Goal: Task Accomplishment & Management: Answer question/provide support

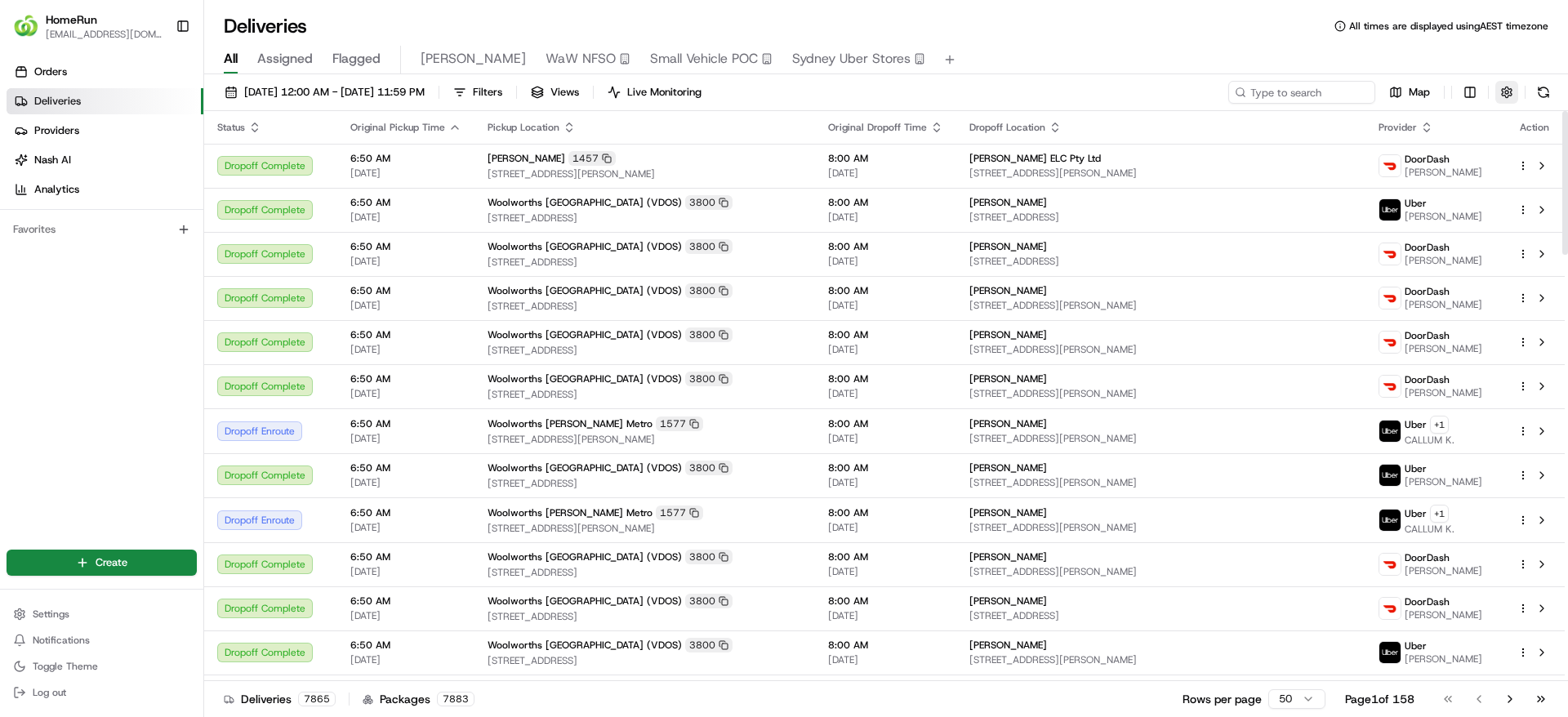
click at [1506, 93] on button "button" at bounding box center [1507, 92] width 23 height 23
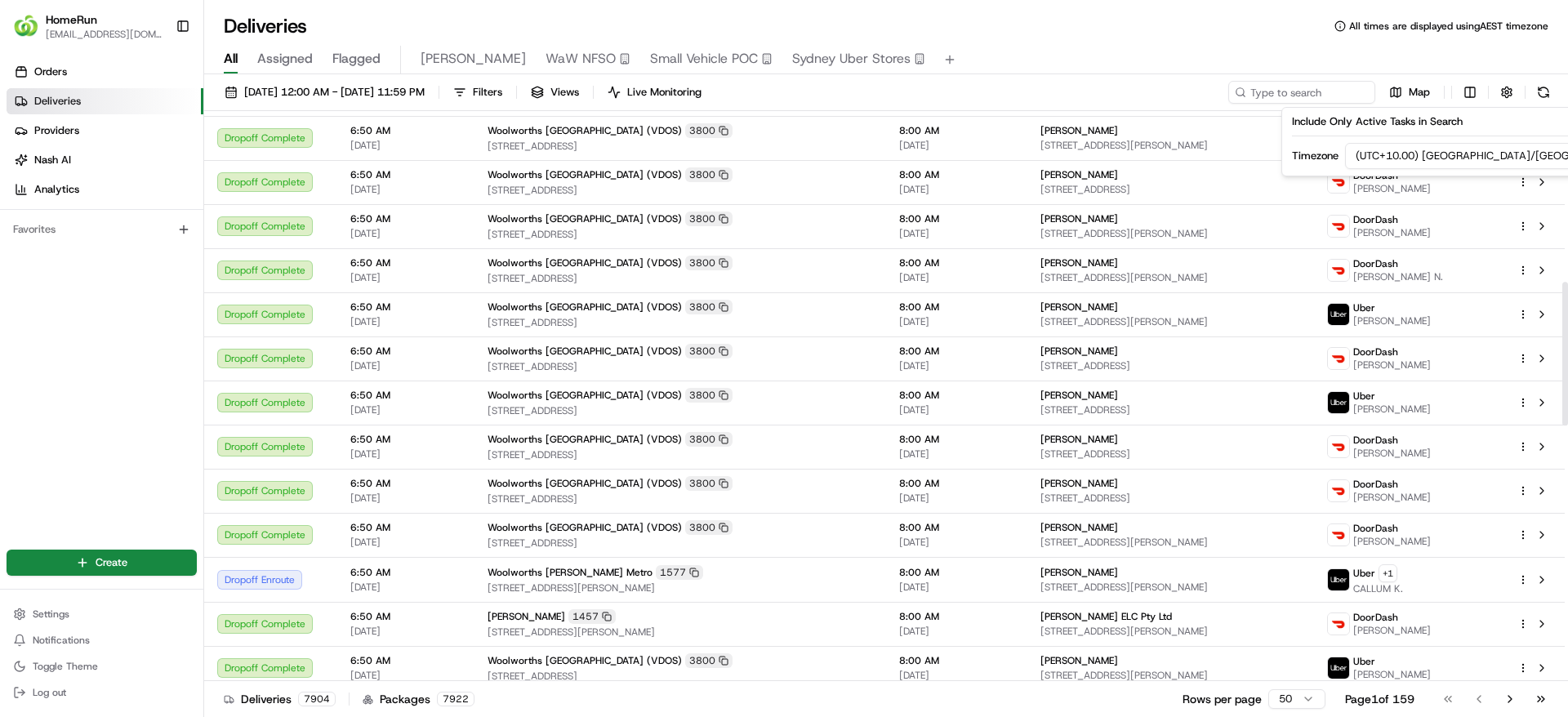
scroll to position [735, 0]
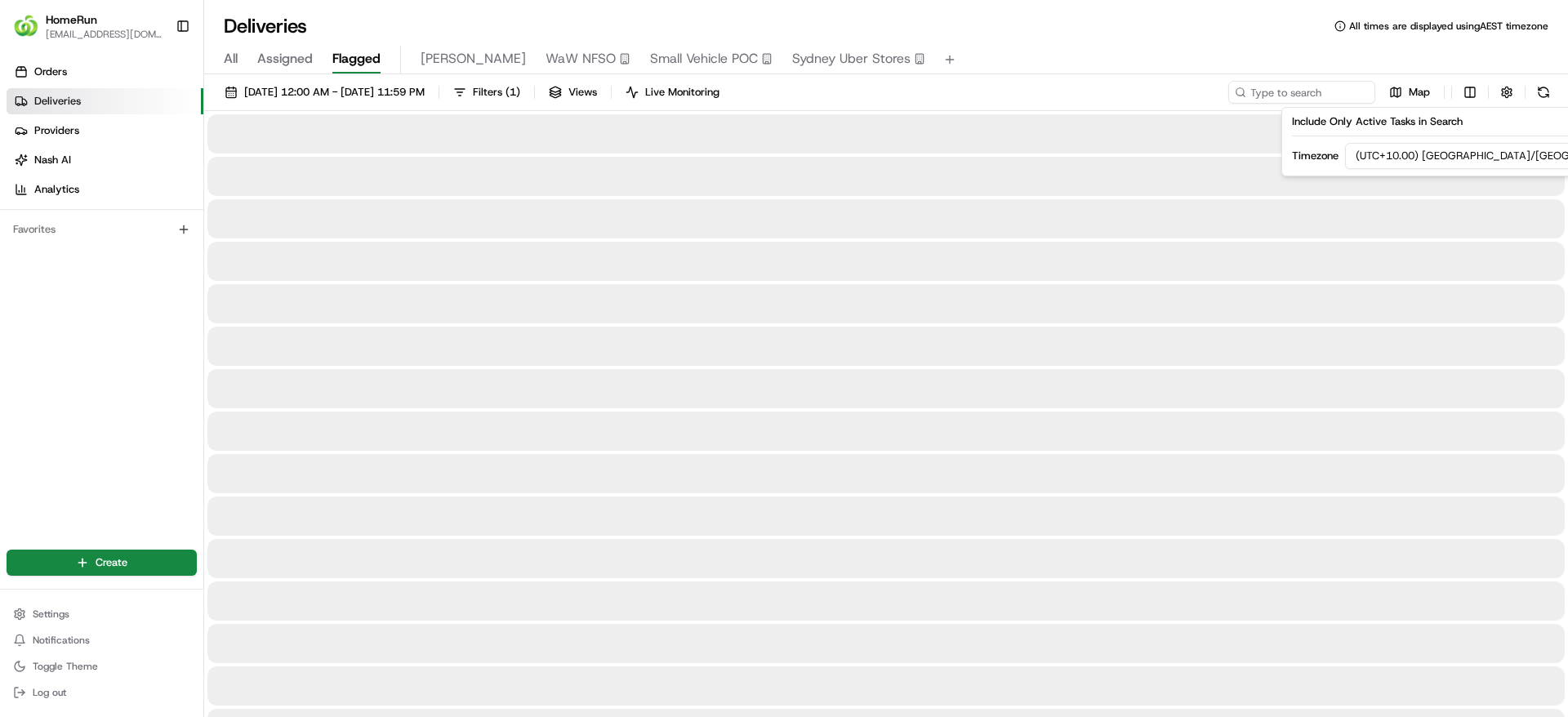
click at [367, 59] on span "Flagged" at bounding box center [356, 59] width 48 height 19
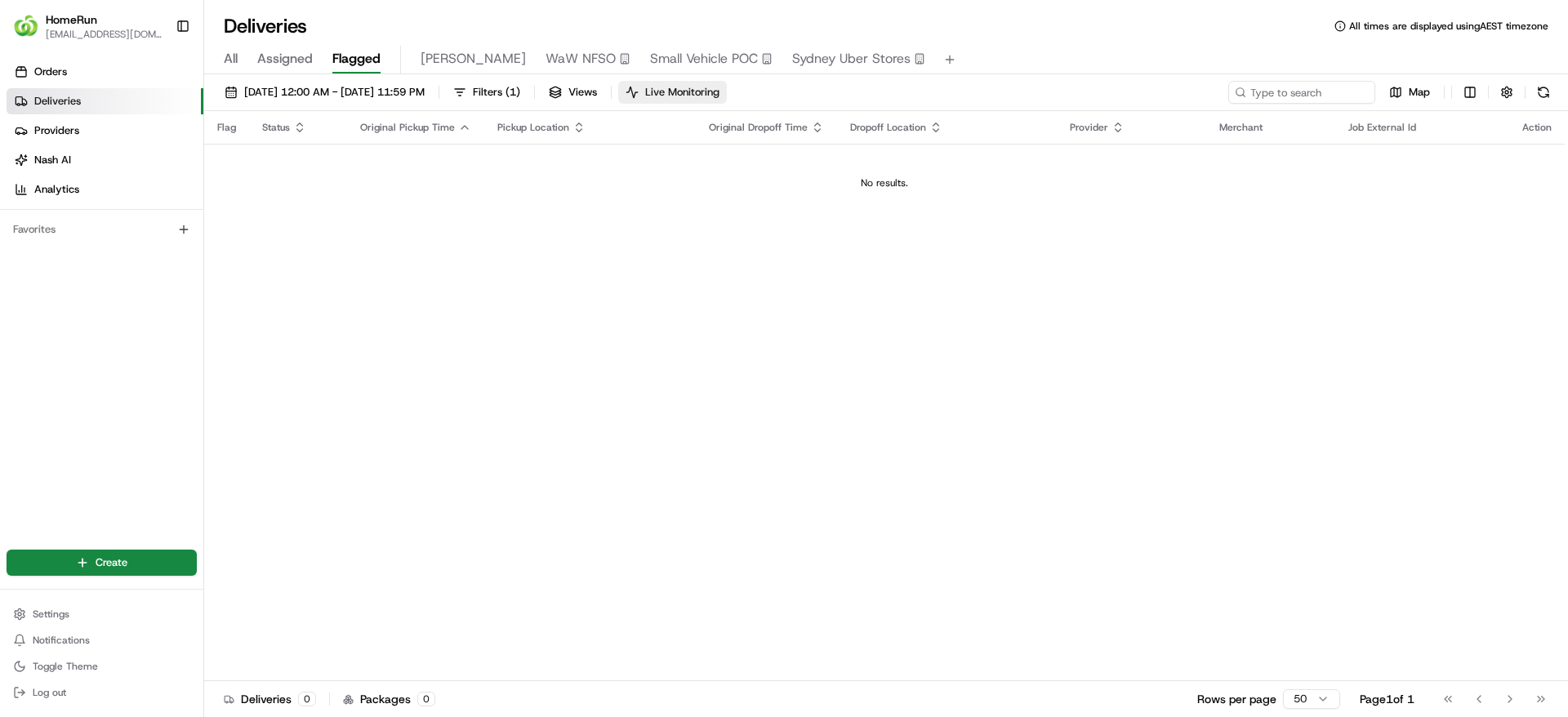
click at [720, 97] on span "Live Monitoring" at bounding box center [682, 92] width 74 height 15
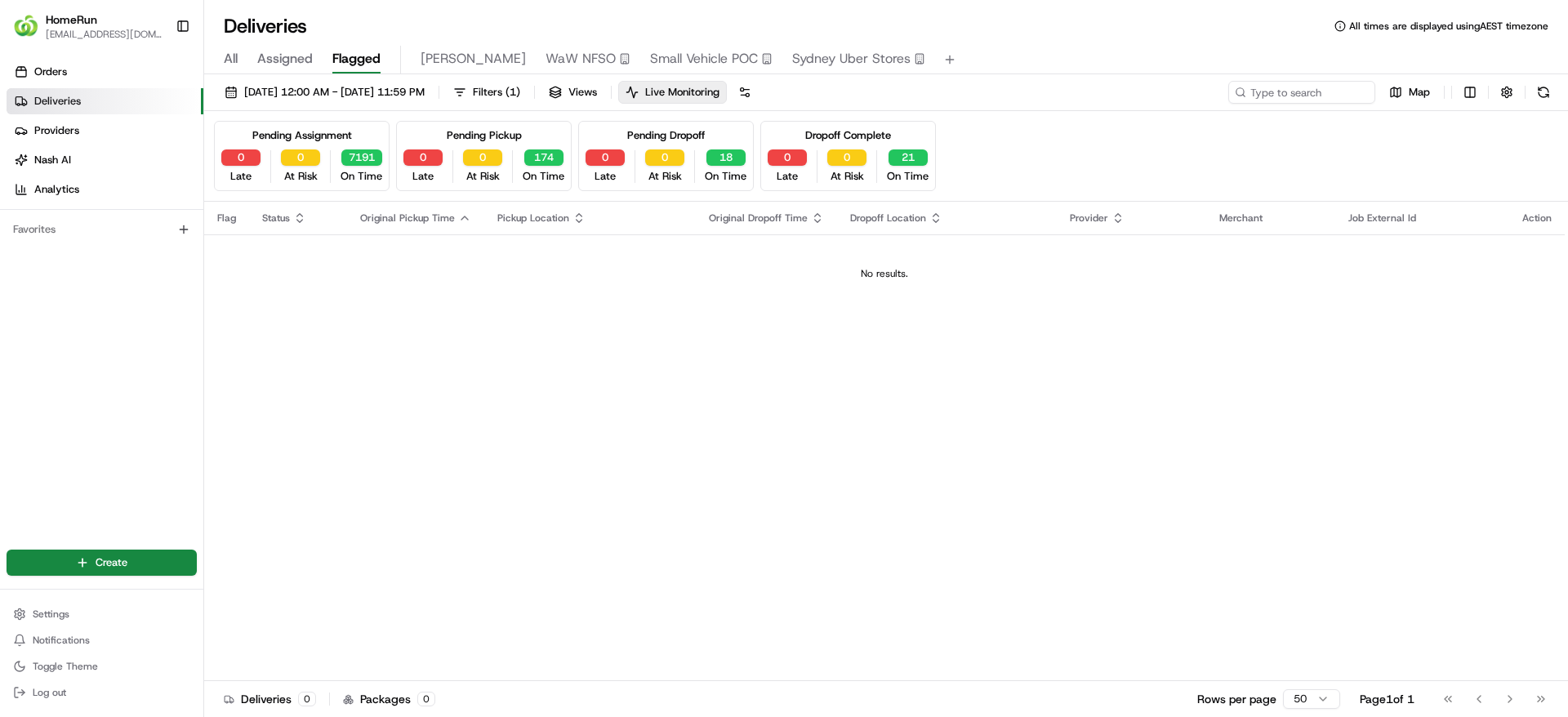
click at [367, 63] on span "Flagged" at bounding box center [356, 59] width 48 height 19
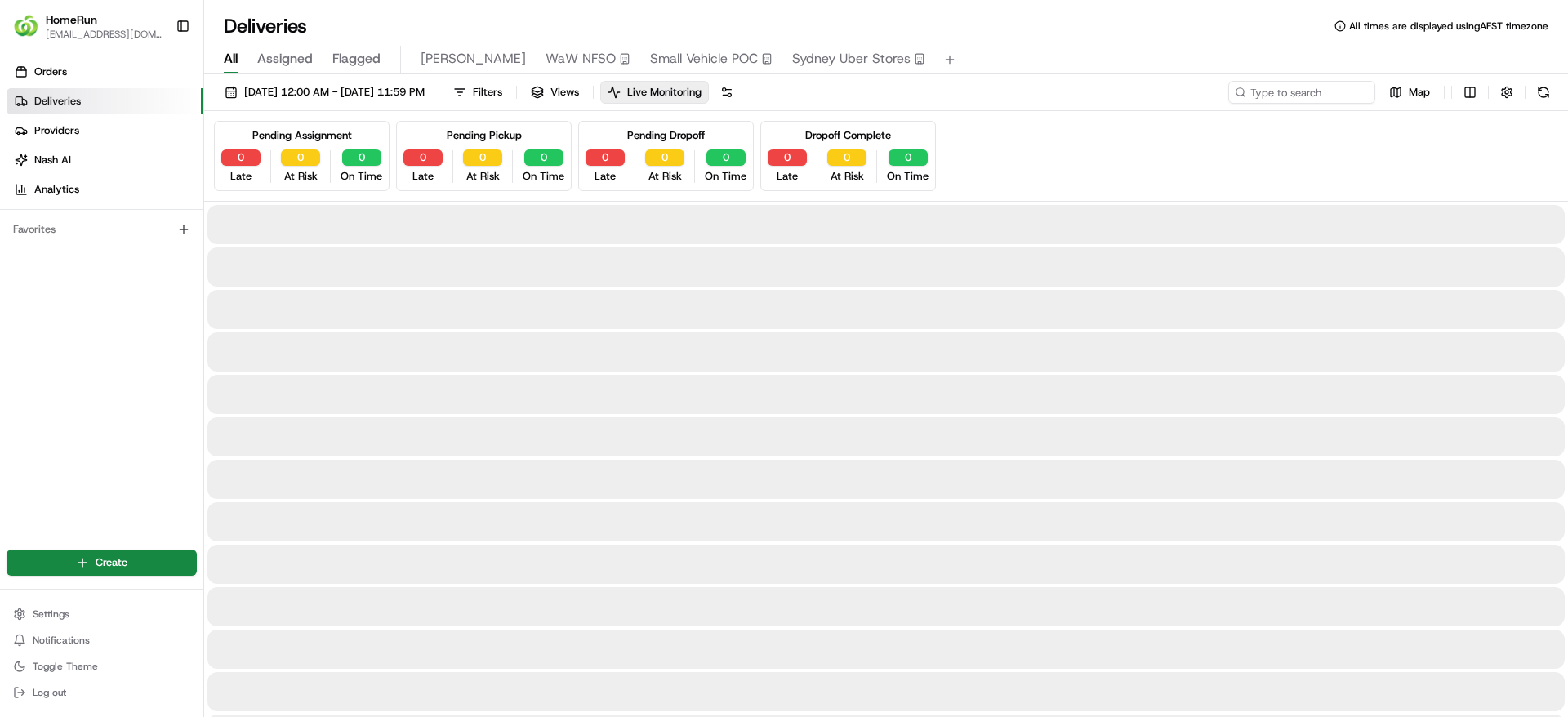
click at [229, 58] on span "All" at bounding box center [231, 59] width 14 height 19
click at [361, 62] on span "Flagged" at bounding box center [356, 59] width 48 height 19
click at [228, 56] on span "All" at bounding box center [231, 59] width 14 height 19
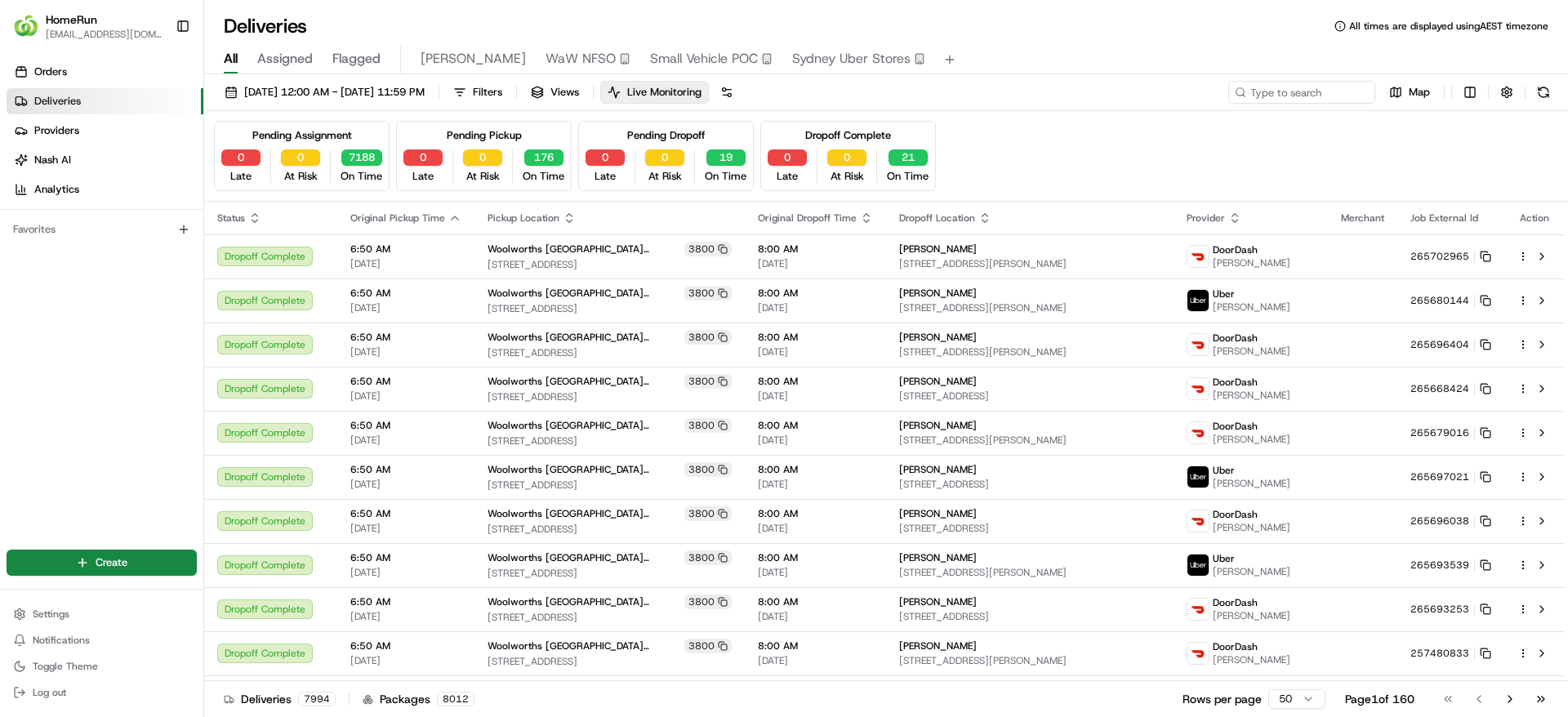
click at [356, 43] on div "All Assigned Flagged Sonny WaW NFSO Small Vehicle POC Sydney Uber Stores" at bounding box center [885, 57] width 1363 height 35
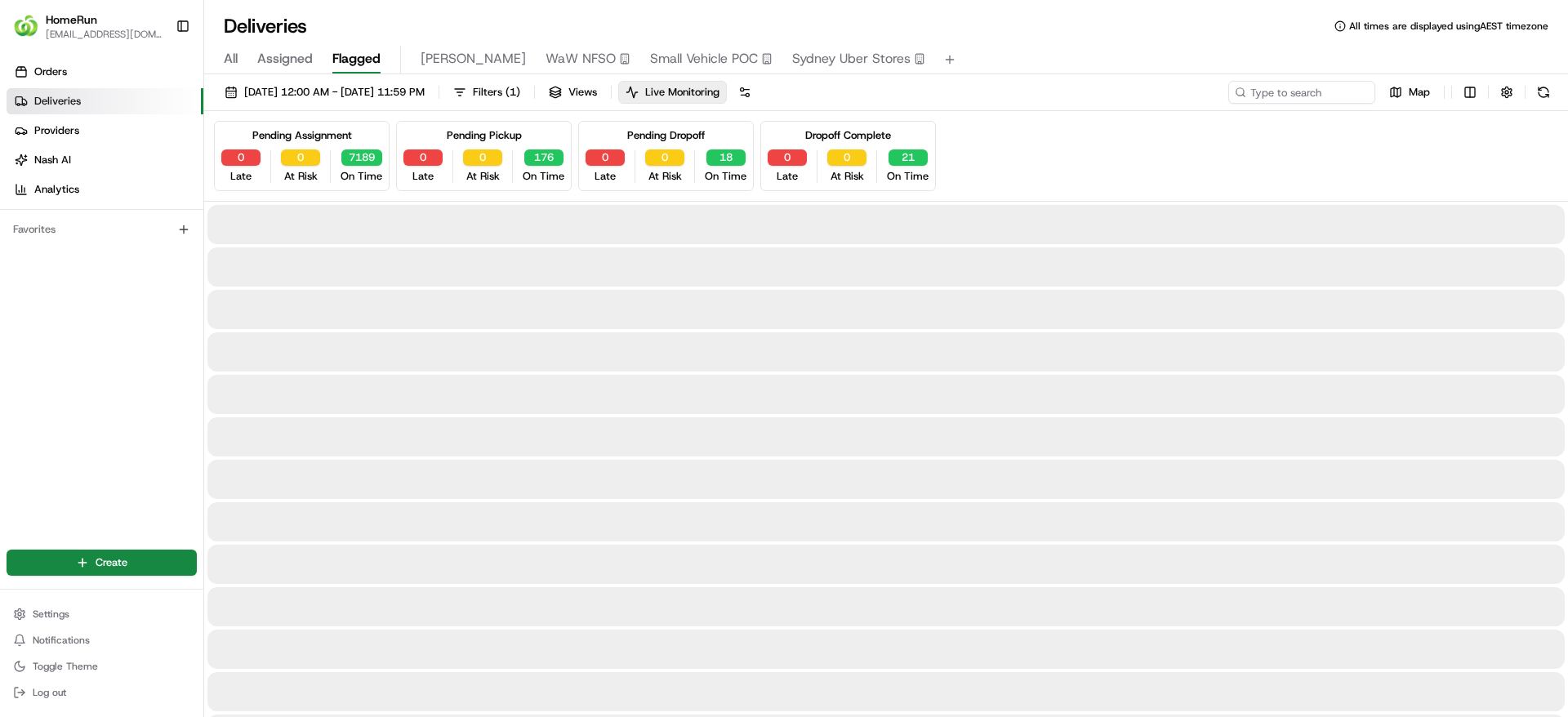
click at [362, 61] on span "Flagged" at bounding box center [356, 59] width 48 height 19
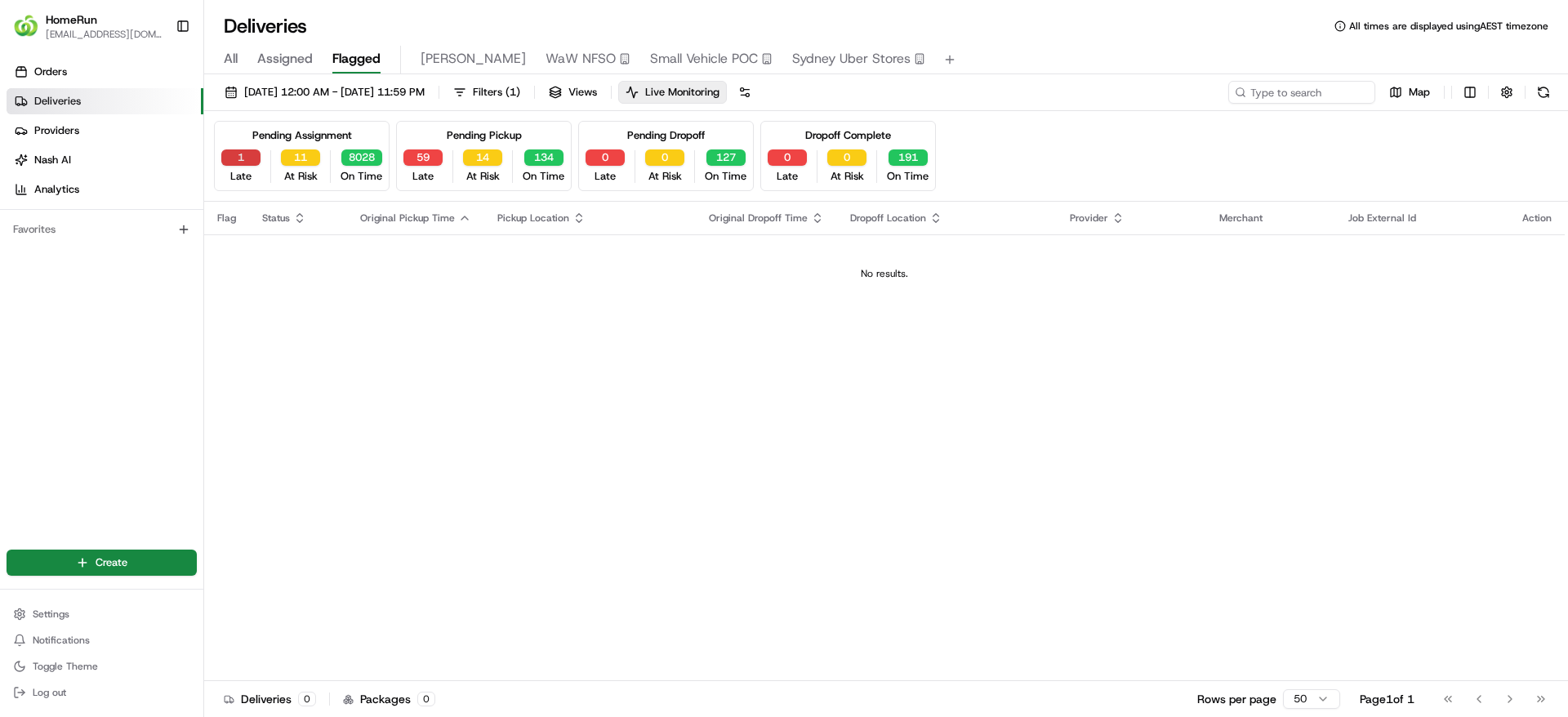
click at [235, 155] on button "1" at bounding box center [241, 158] width 39 height 17
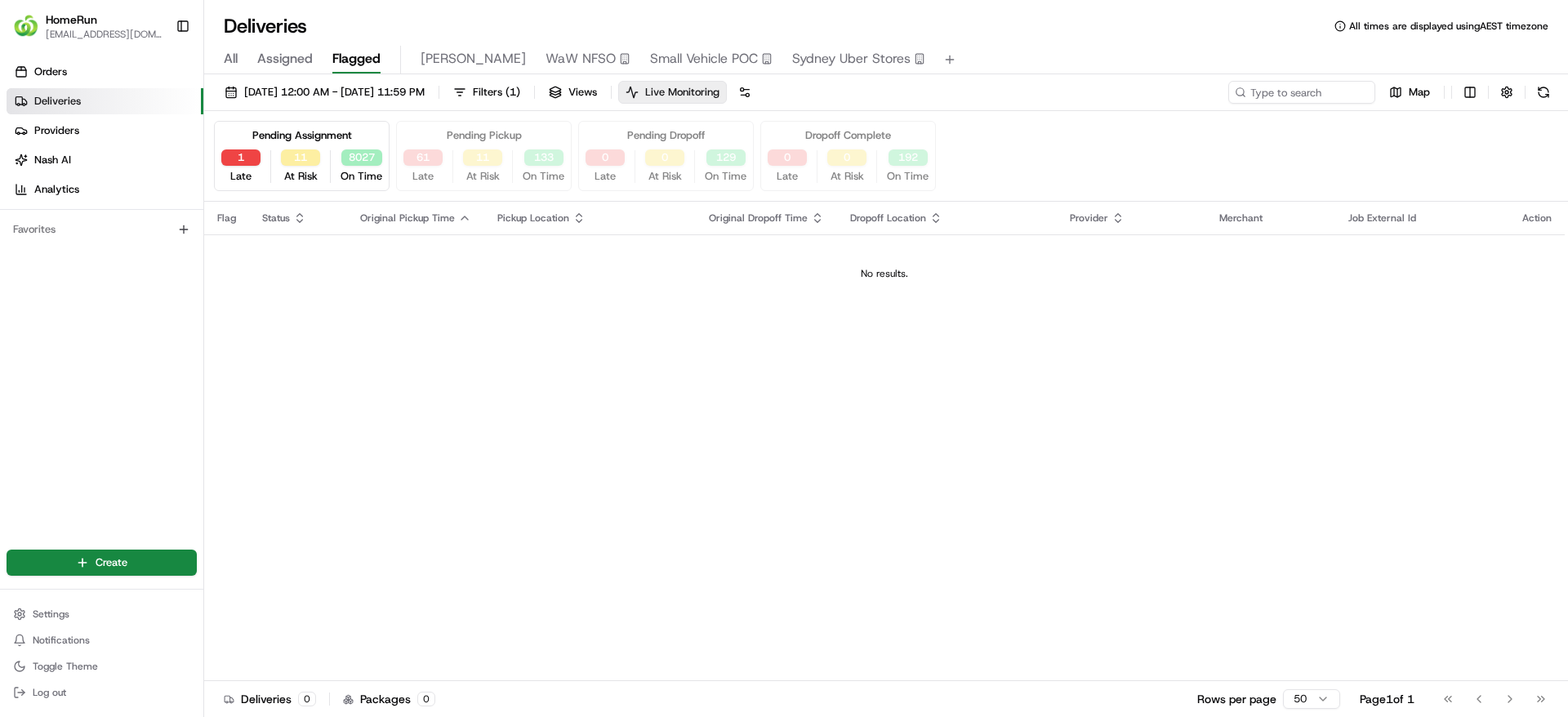
click at [718, 95] on span "Live Monitoring" at bounding box center [682, 92] width 74 height 15
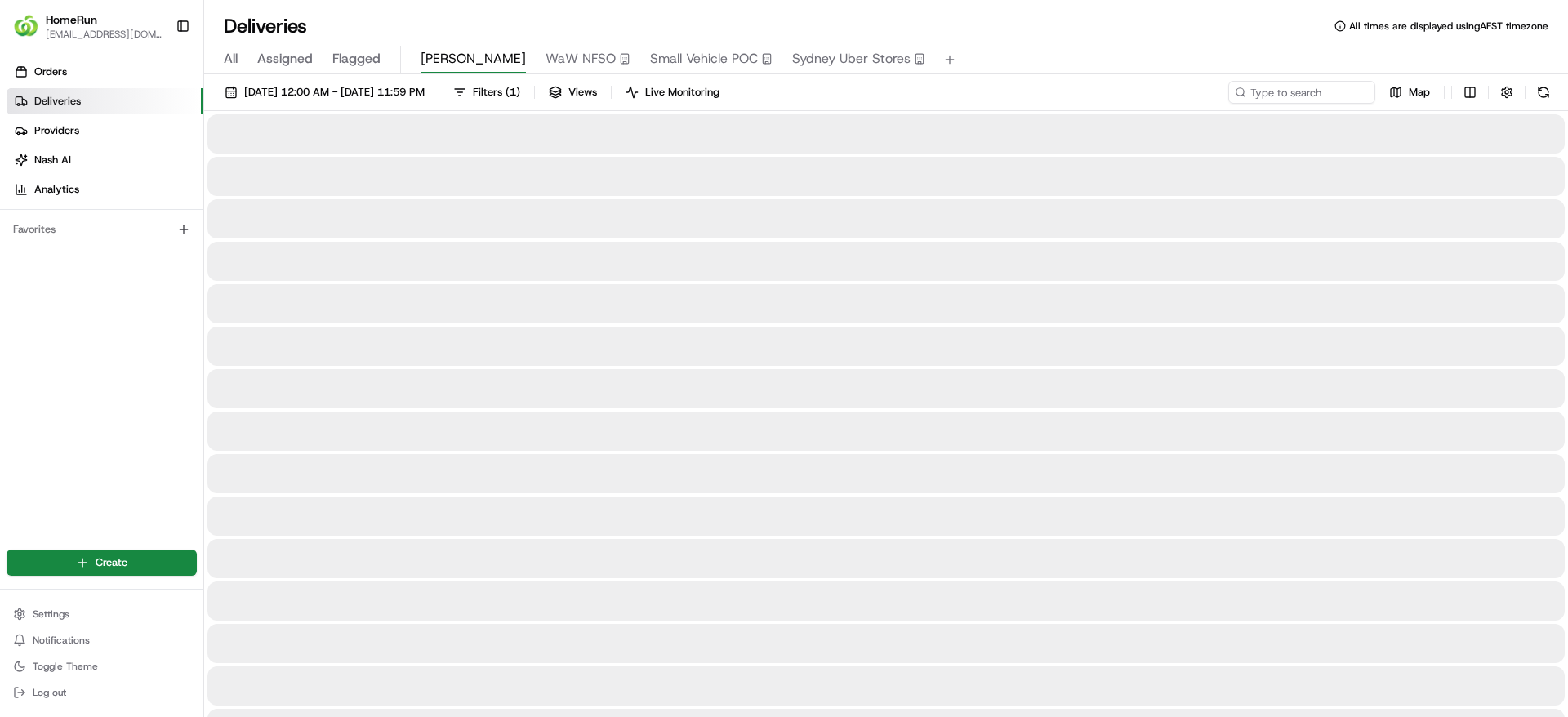
click at [444, 63] on span "[PERSON_NAME]" at bounding box center [473, 59] width 105 height 19
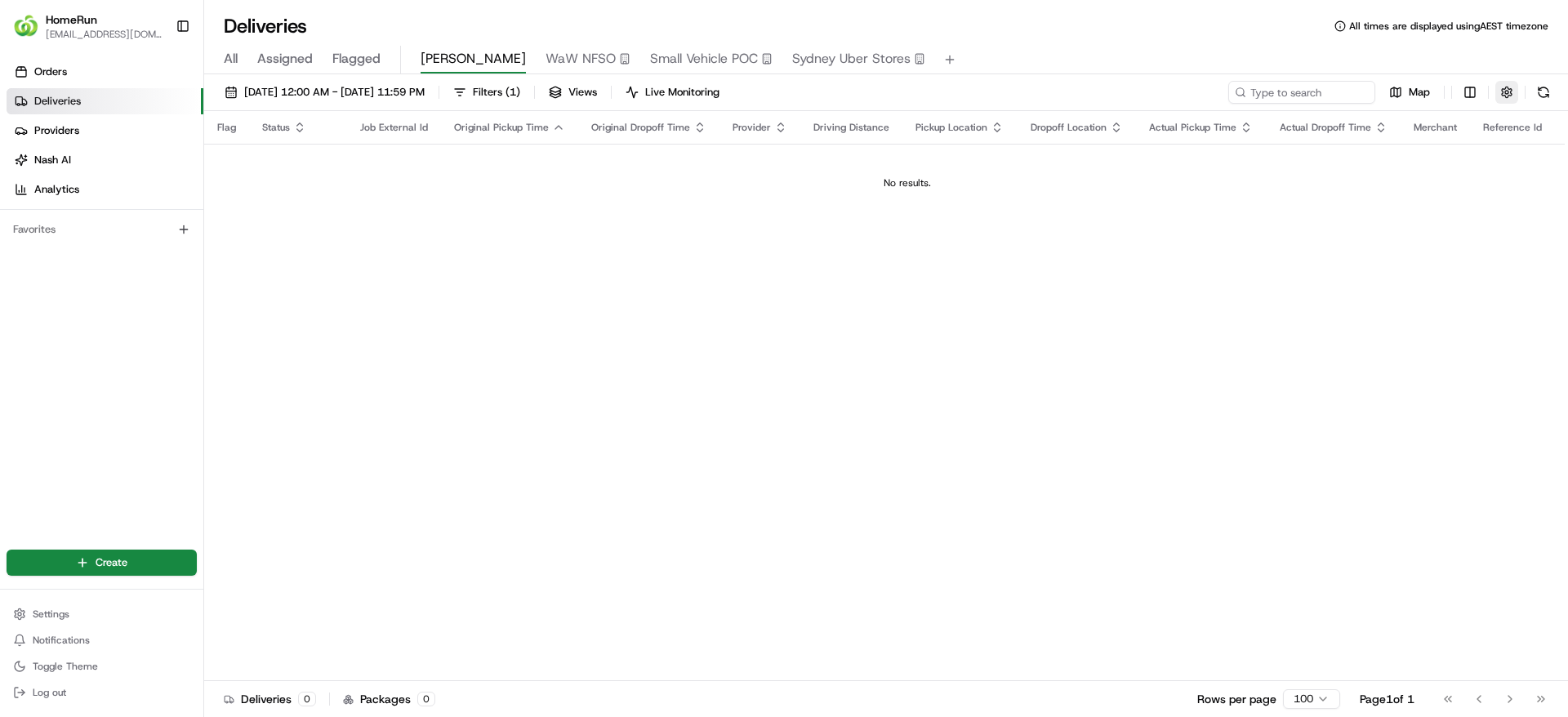
click at [1500, 102] on button "button" at bounding box center [1507, 92] width 23 height 23
click at [720, 95] on span "Live Monitoring" at bounding box center [682, 92] width 74 height 15
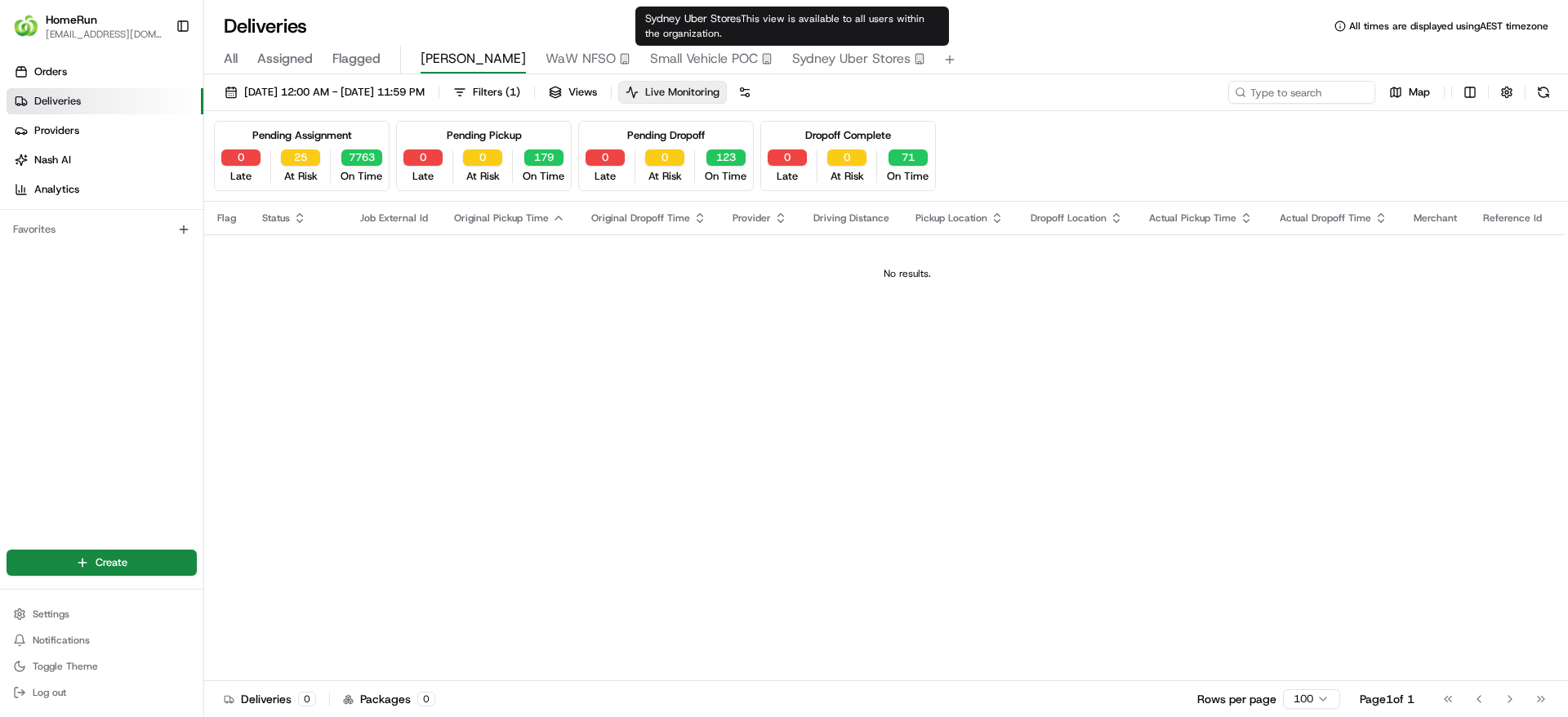
click at [720, 91] on span "Live Monitoring" at bounding box center [682, 92] width 74 height 15
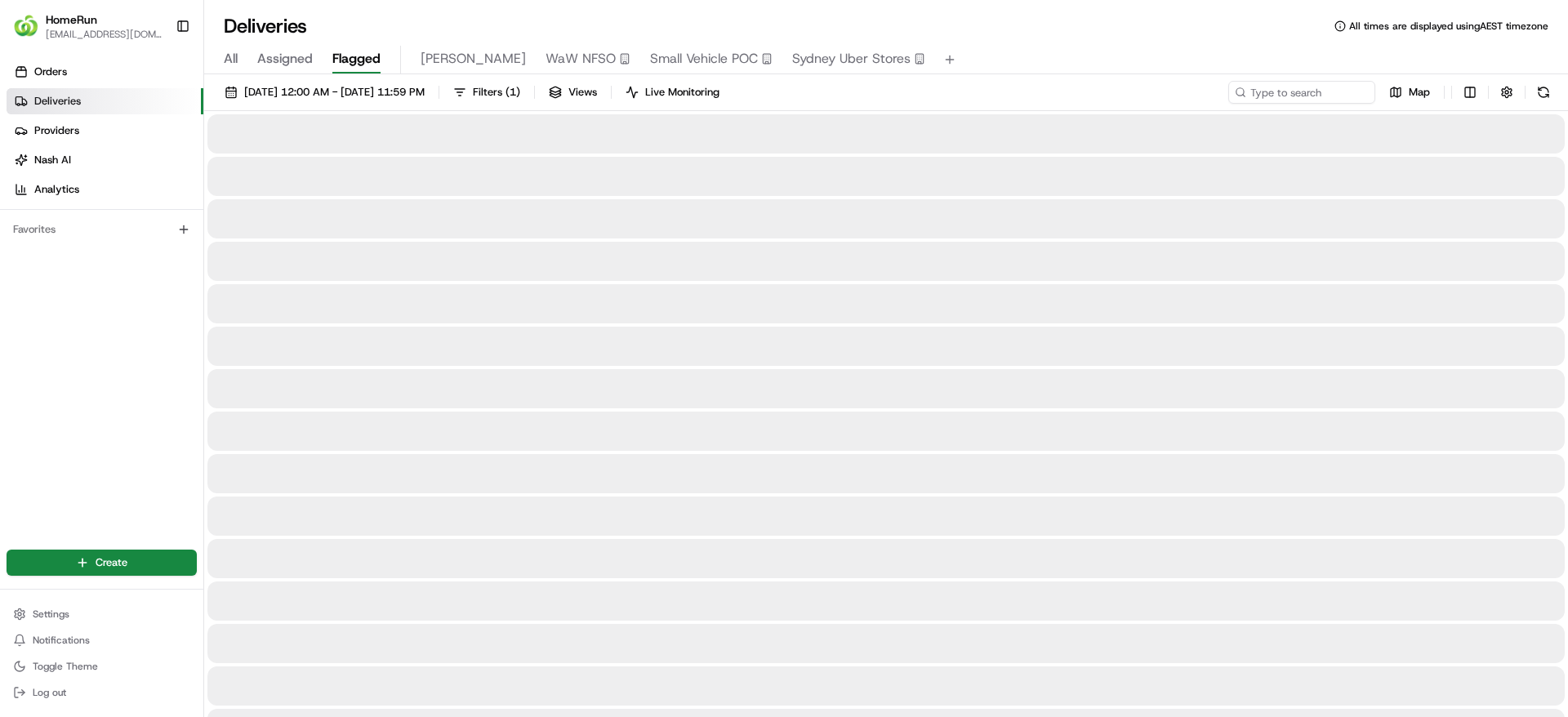
click at [359, 67] on span "Flagged" at bounding box center [356, 59] width 48 height 19
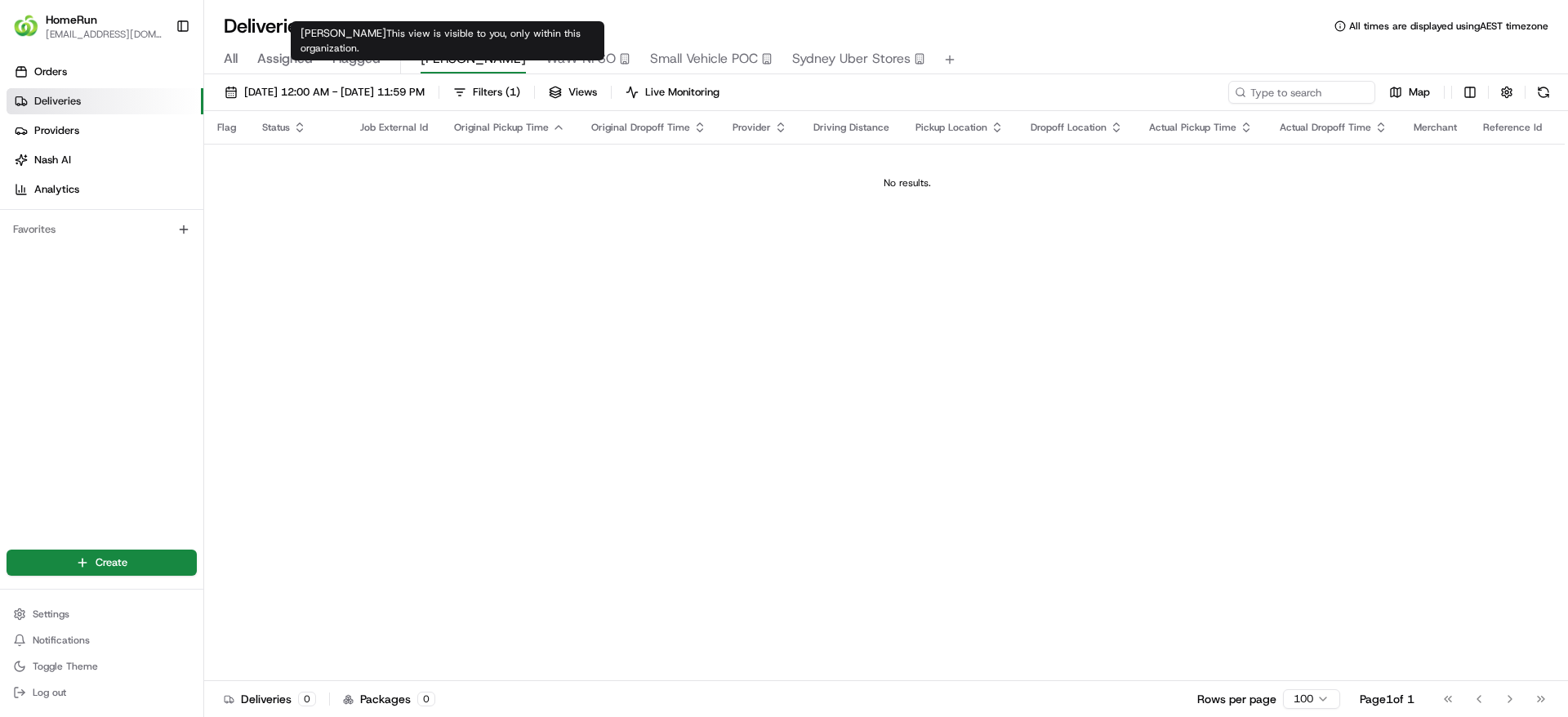
click at [427, 58] on span "Sonny" at bounding box center [473, 59] width 105 height 19
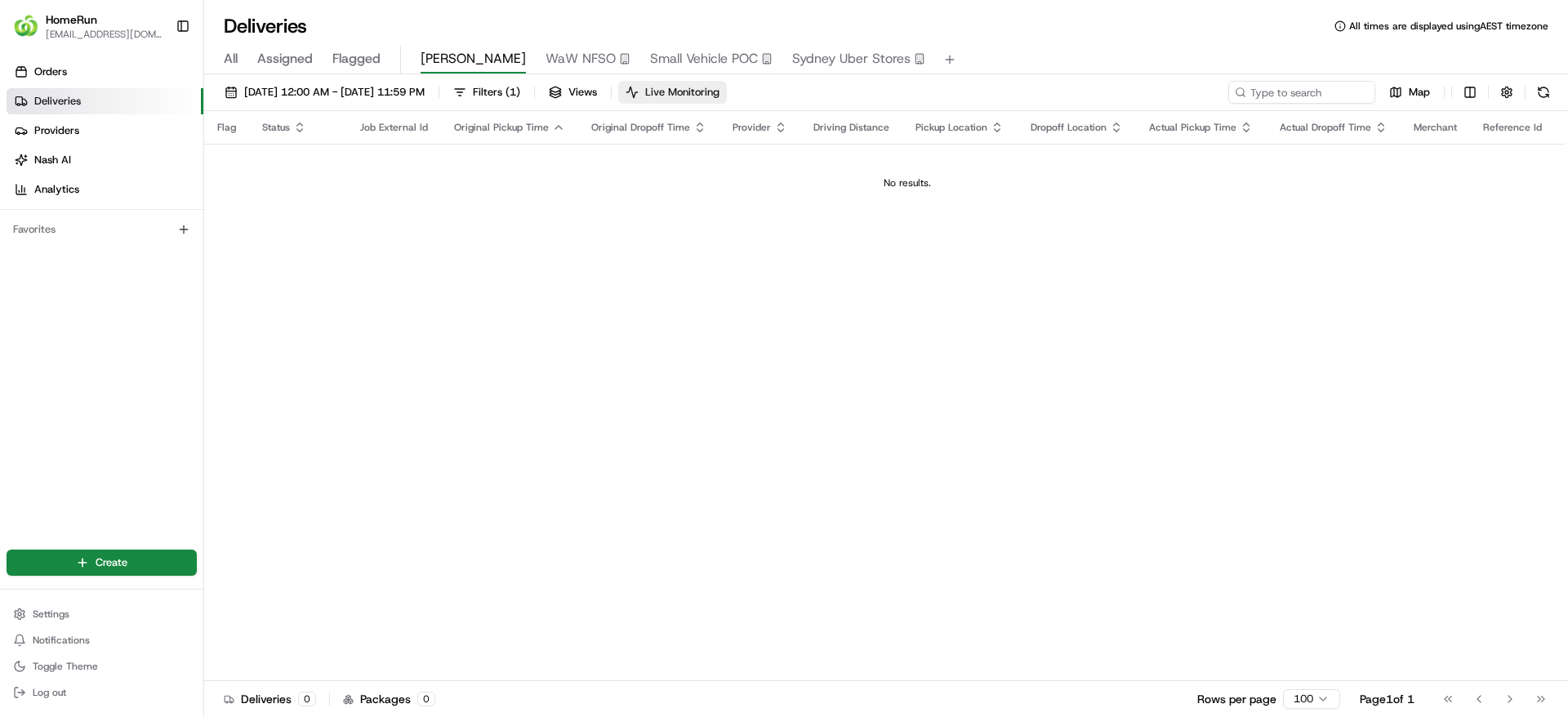
click at [727, 102] on button "Live Monitoring" at bounding box center [672, 92] width 109 height 23
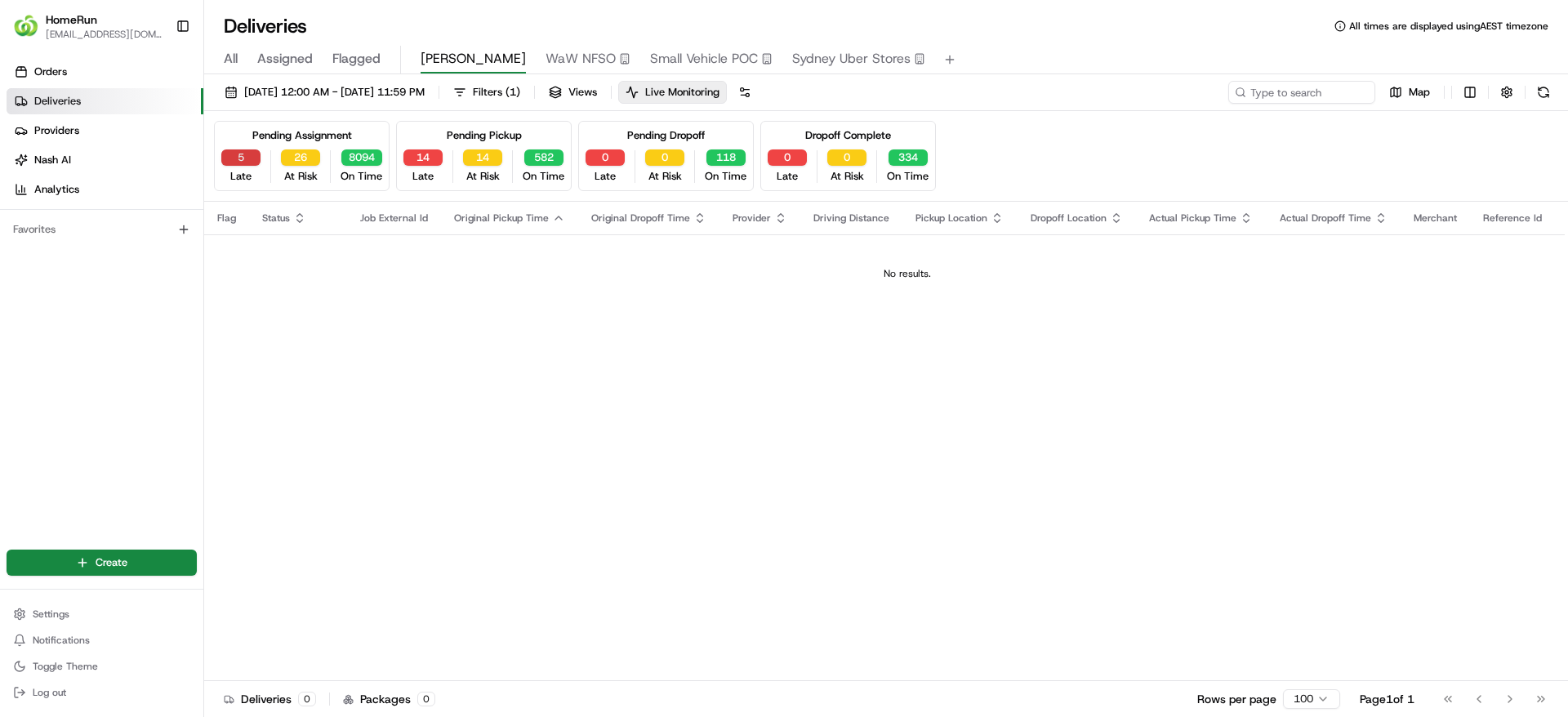
click at [243, 155] on button "5" at bounding box center [241, 158] width 39 height 17
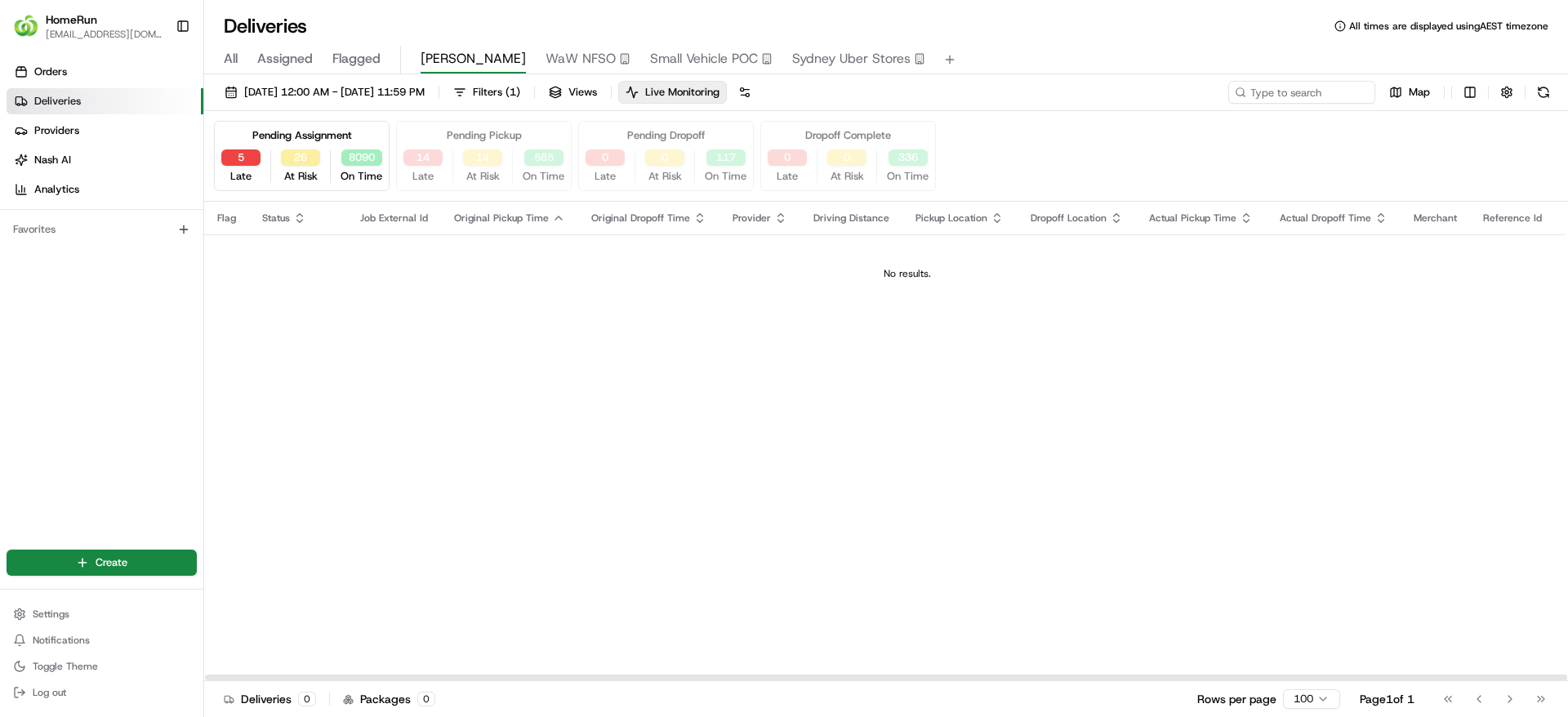
click at [341, 46] on button "Flagged" at bounding box center [356, 60] width 48 height 28
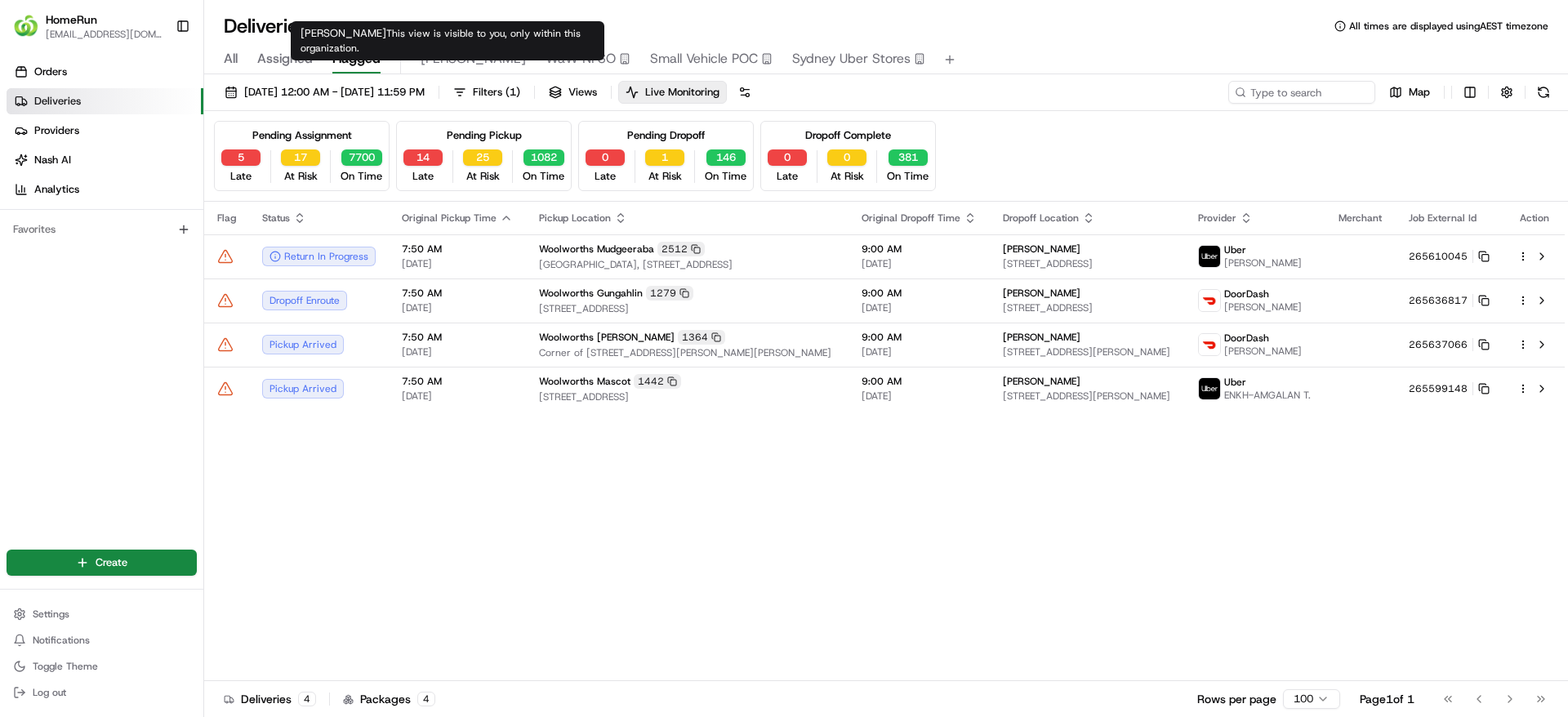
click at [430, 56] on span "Sonny" at bounding box center [473, 59] width 105 height 19
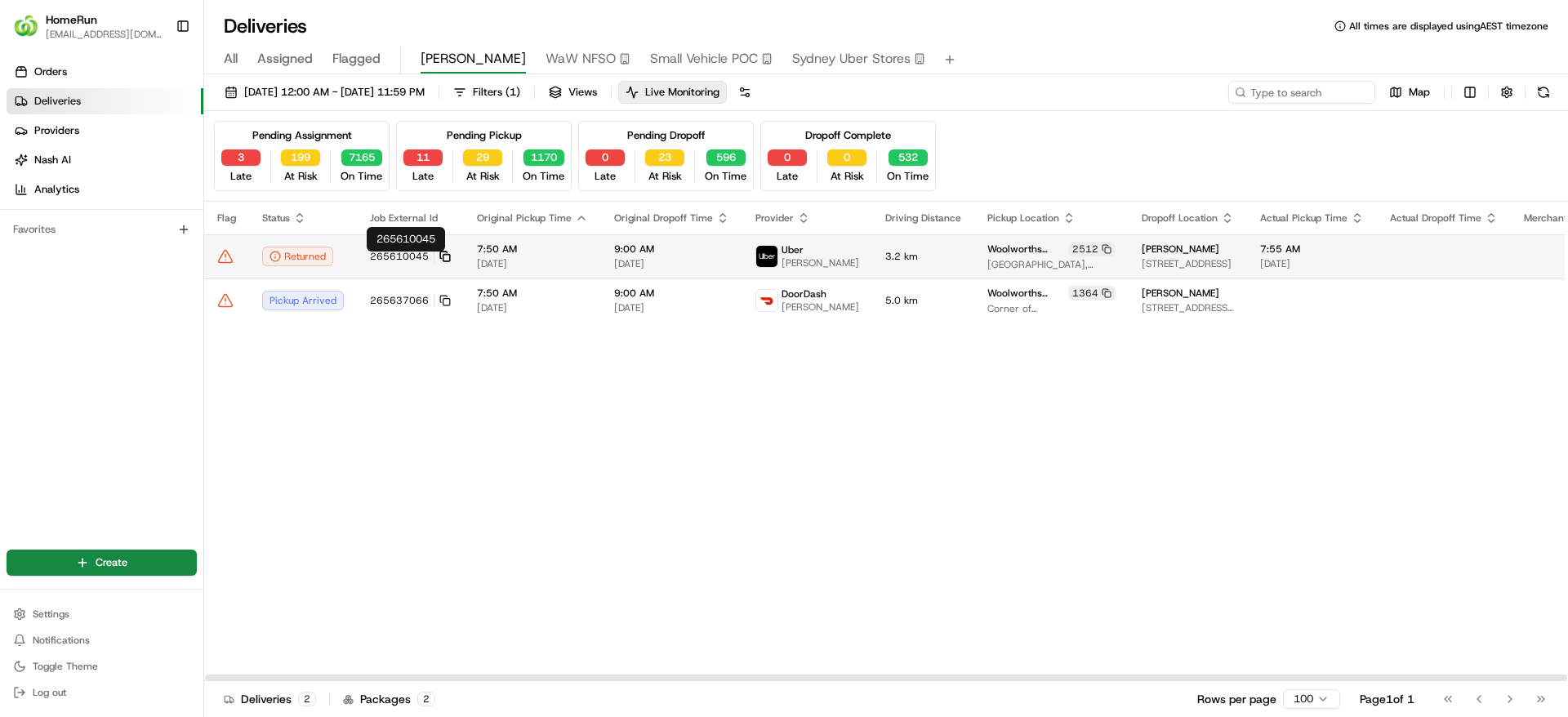
click at [446, 257] on icon at bounding box center [445, 256] width 11 height 11
click at [359, 251] on td "265610045" at bounding box center [411, 257] width 107 height 44
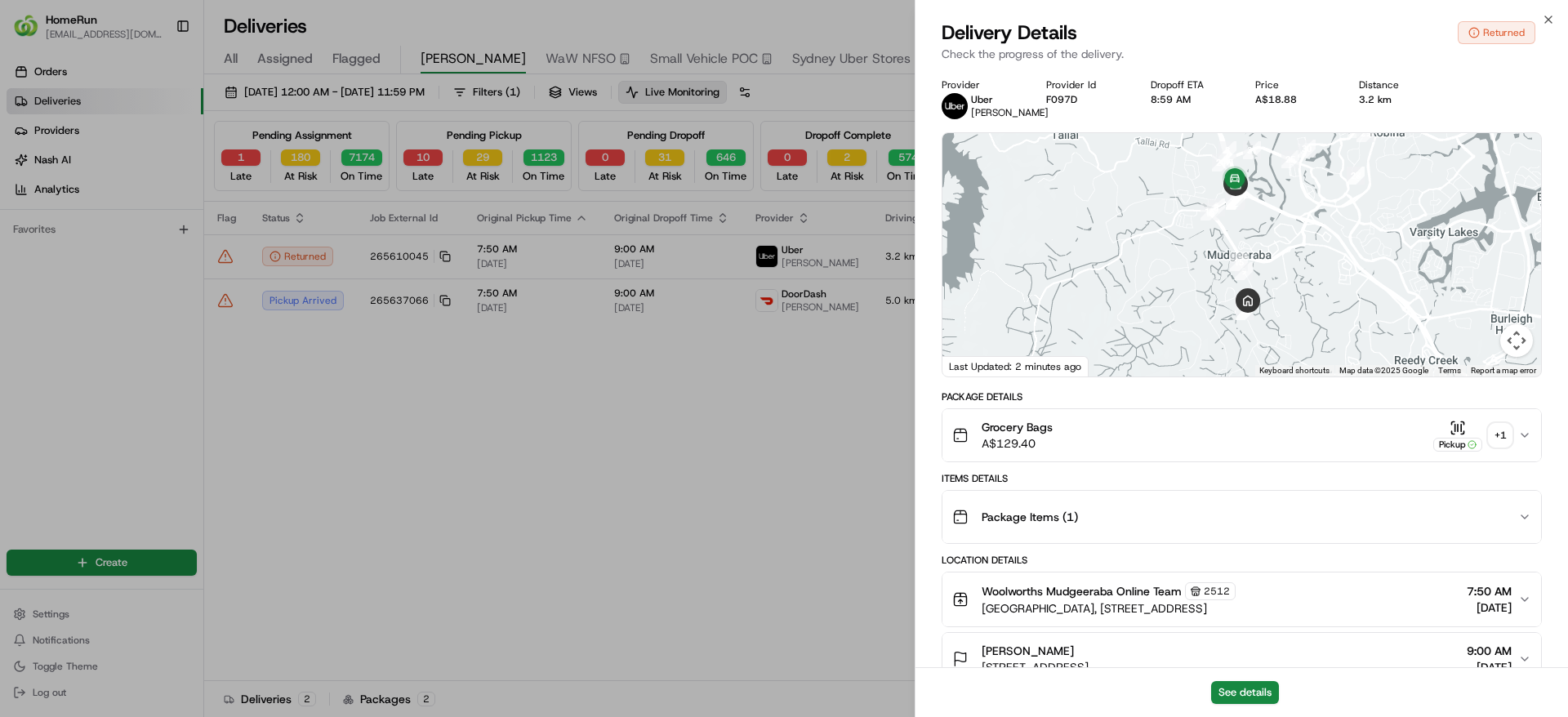
click at [1508, 440] on div "+ 1" at bounding box center [1500, 435] width 23 height 23
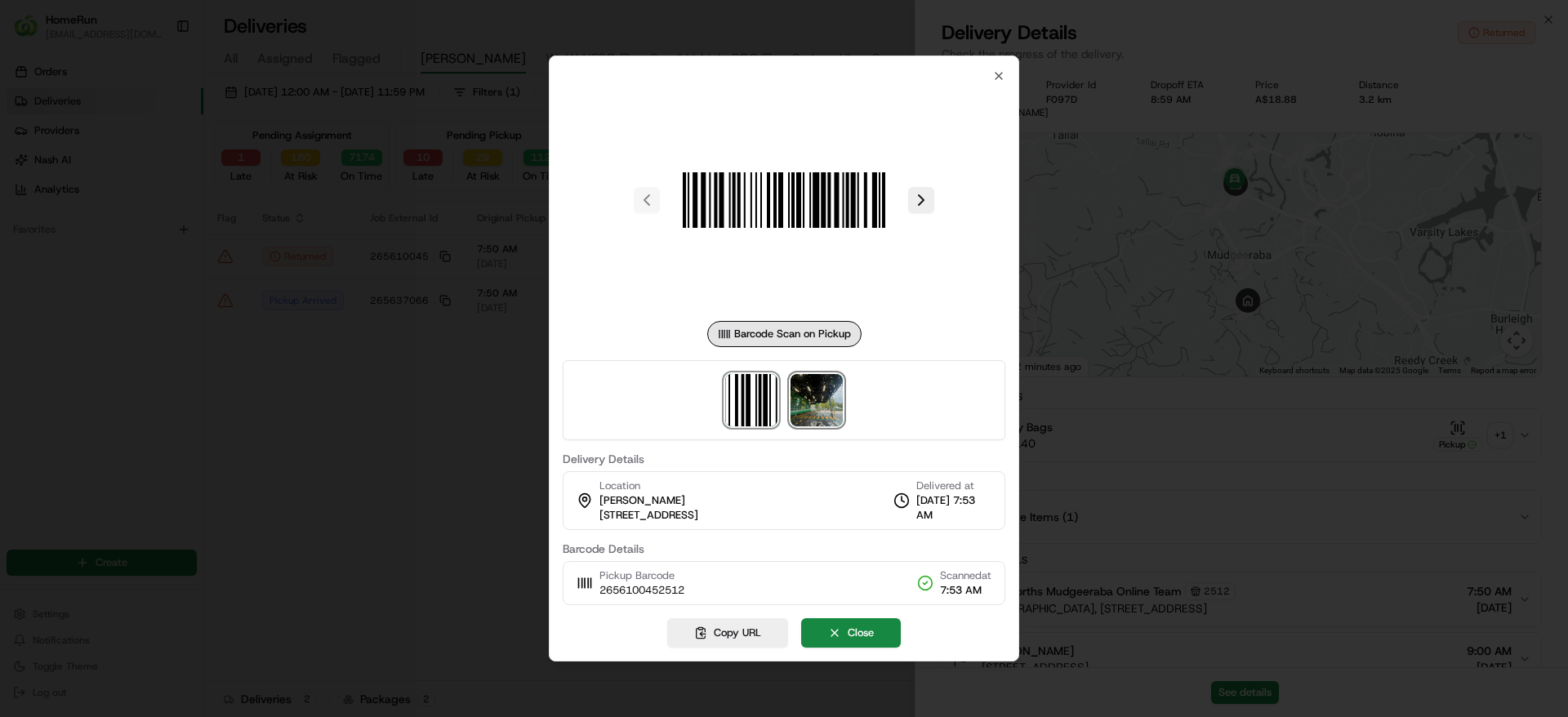
click at [833, 406] on img at bounding box center [817, 400] width 53 height 53
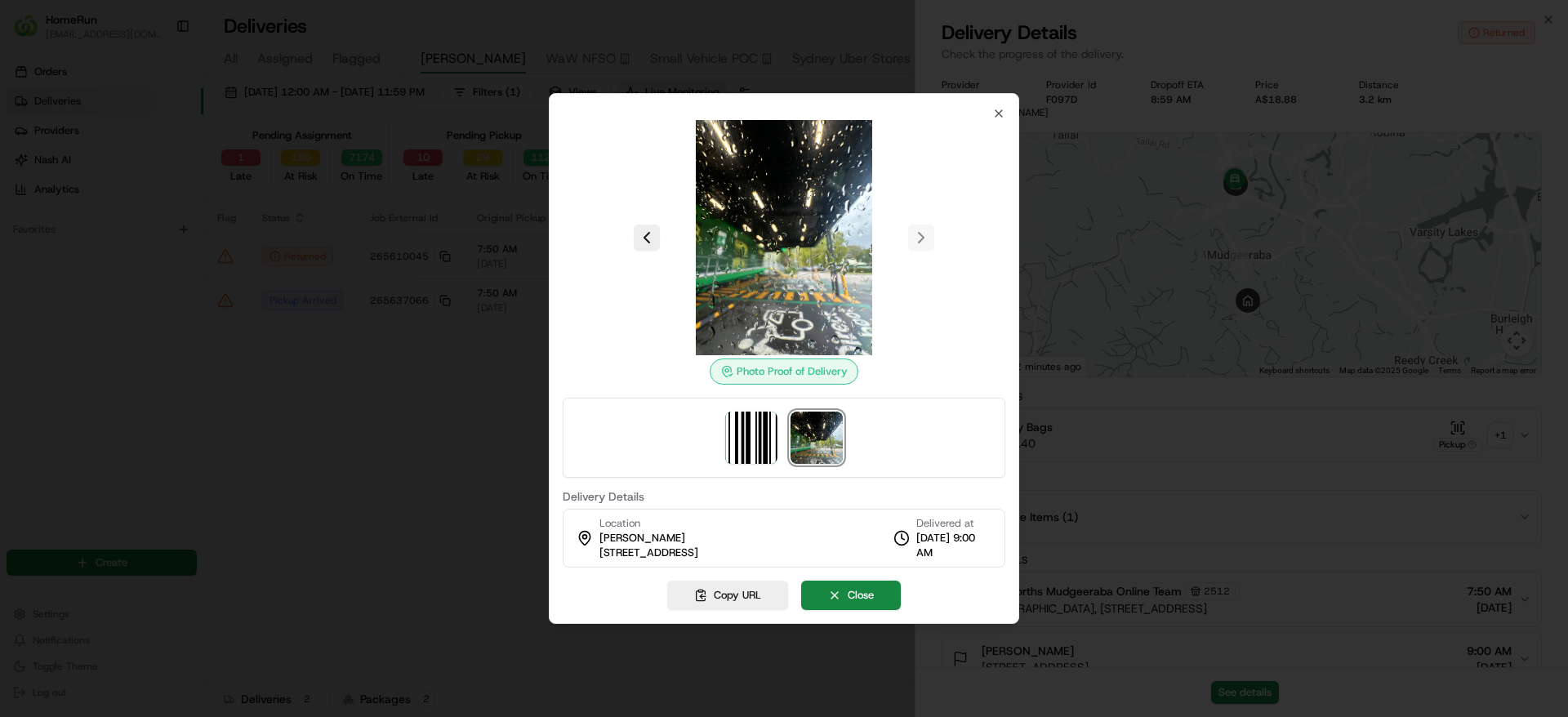
click at [394, 345] on div at bounding box center [784, 358] width 1568 height 717
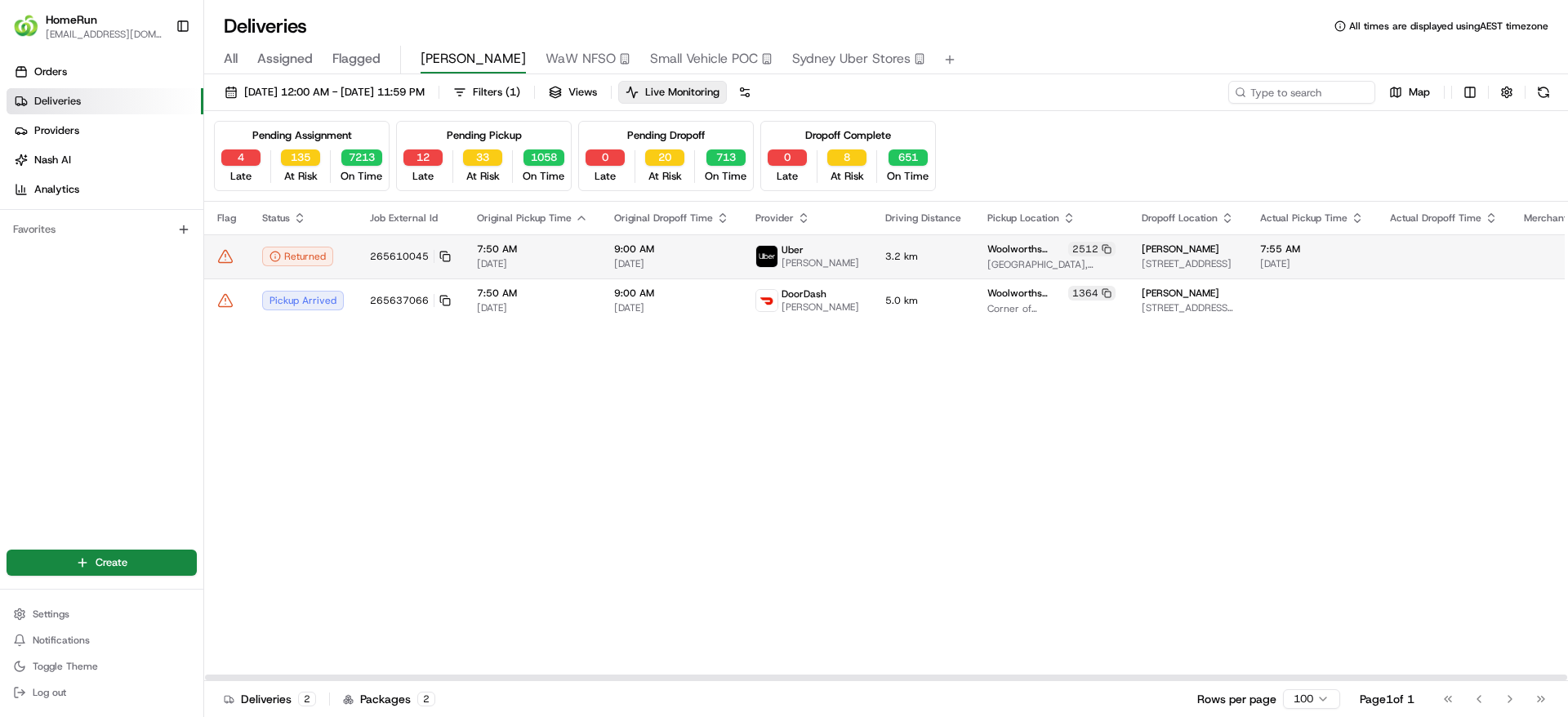
click at [224, 263] on icon at bounding box center [225, 257] width 17 height 17
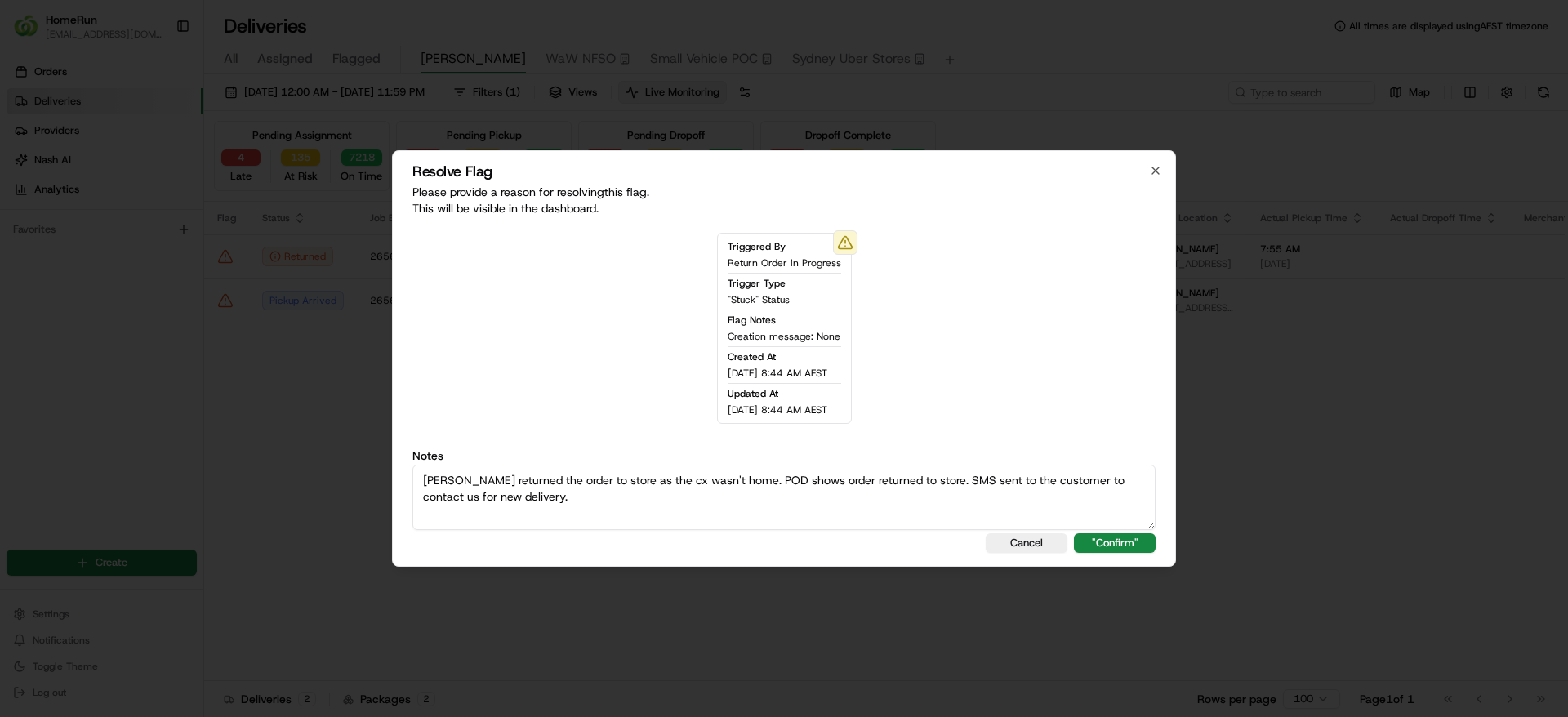
drag, startPoint x: 518, startPoint y: 503, endPoint x: 347, endPoint y: 446, distance: 180.2
click at [347, 446] on body "HomeRun sflanagan1@woolworths.com.au Toggle Sidebar Orders Deliveries Providers…" at bounding box center [784, 358] width 1568 height 717
type textarea "Uber returned the order to store as the cx wasn't home. POD shows order returne…"
click at [1114, 545] on button ""Confirm"" at bounding box center [1114, 543] width 81 height 19
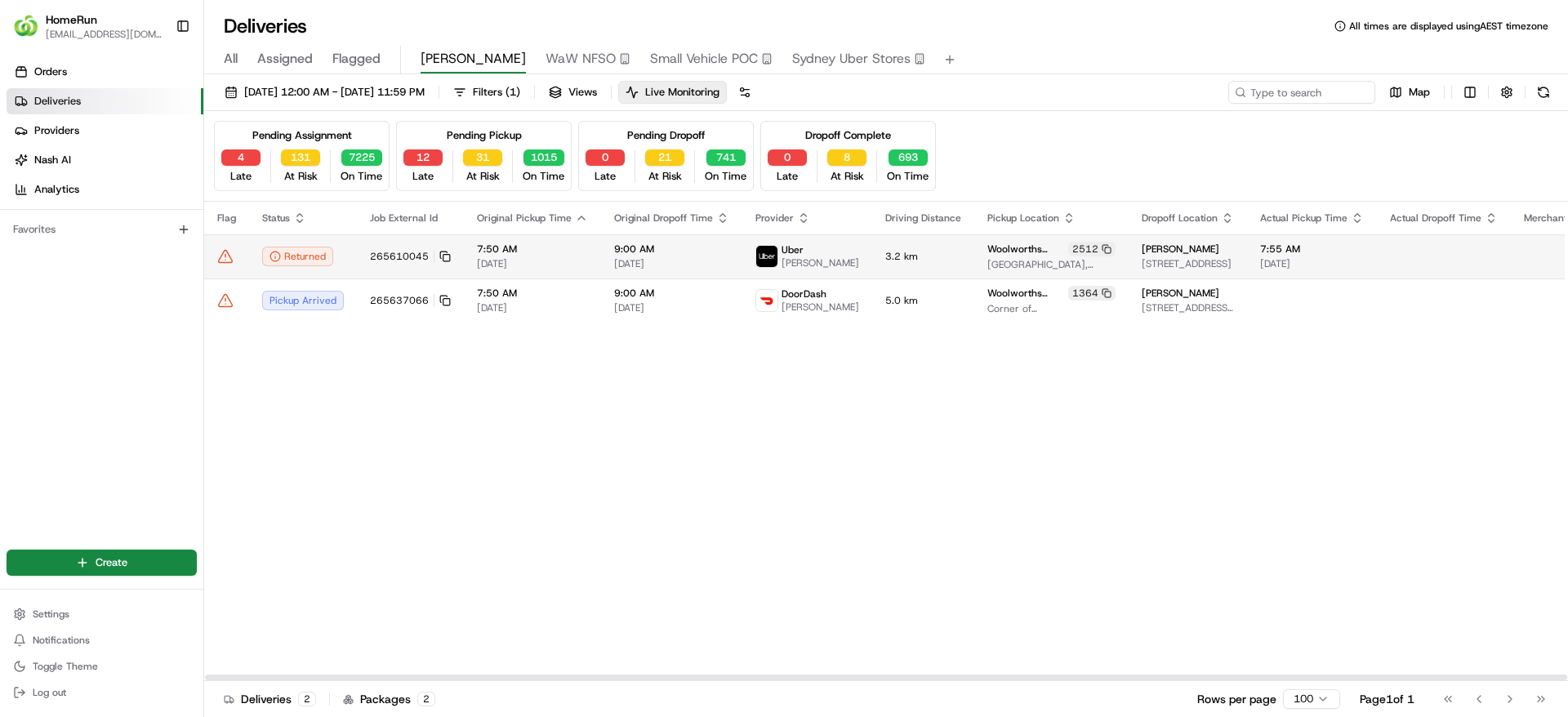
click at [221, 256] on icon at bounding box center [225, 257] width 17 height 17
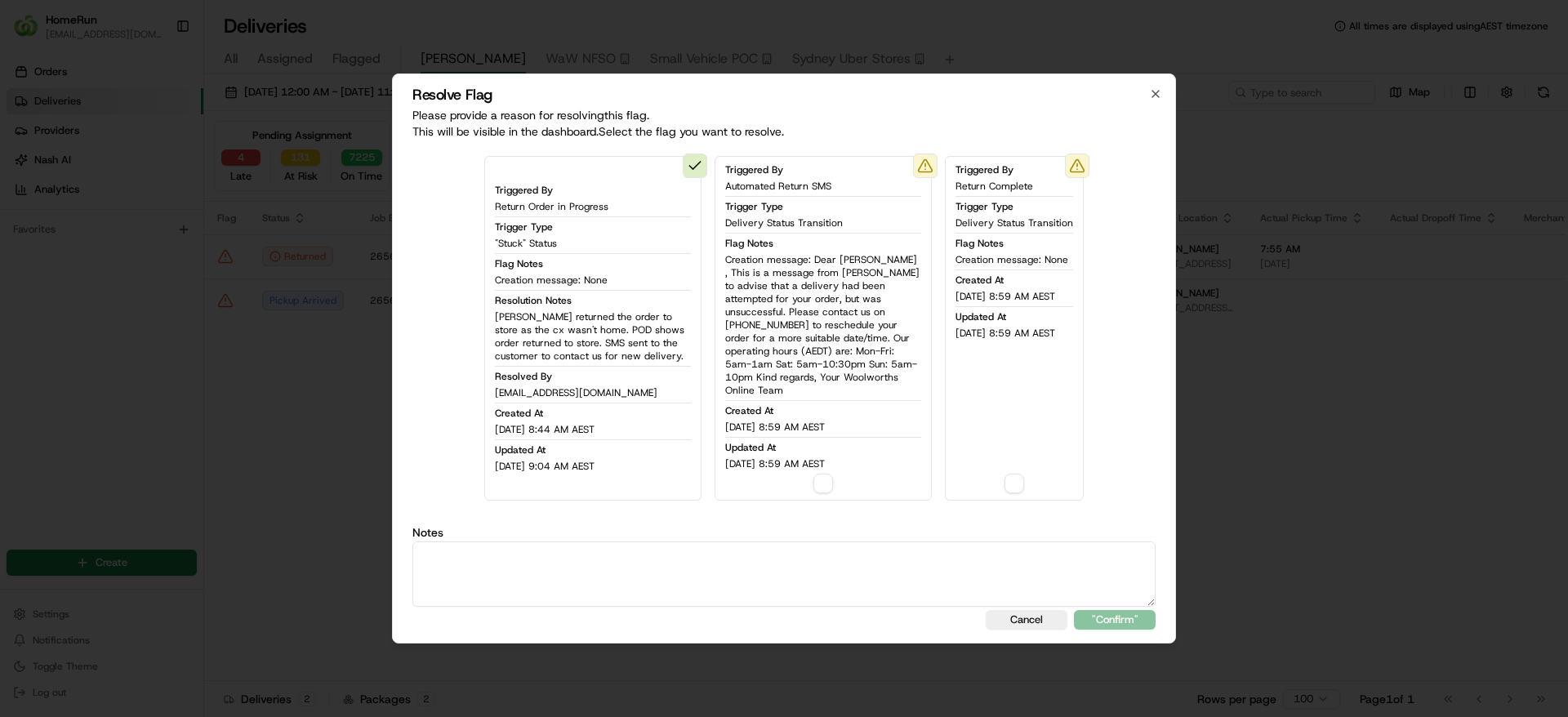
click at [813, 477] on button "button" at bounding box center [823, 483] width 19 height 19
click at [1009, 478] on button "button" at bounding box center [1014, 483] width 19 height 19
click at [544, 552] on textarea at bounding box center [784, 573] width 743 height 66
paste textarea "Uber returned the order to store as the cx wasn't home. POD shows order returne…"
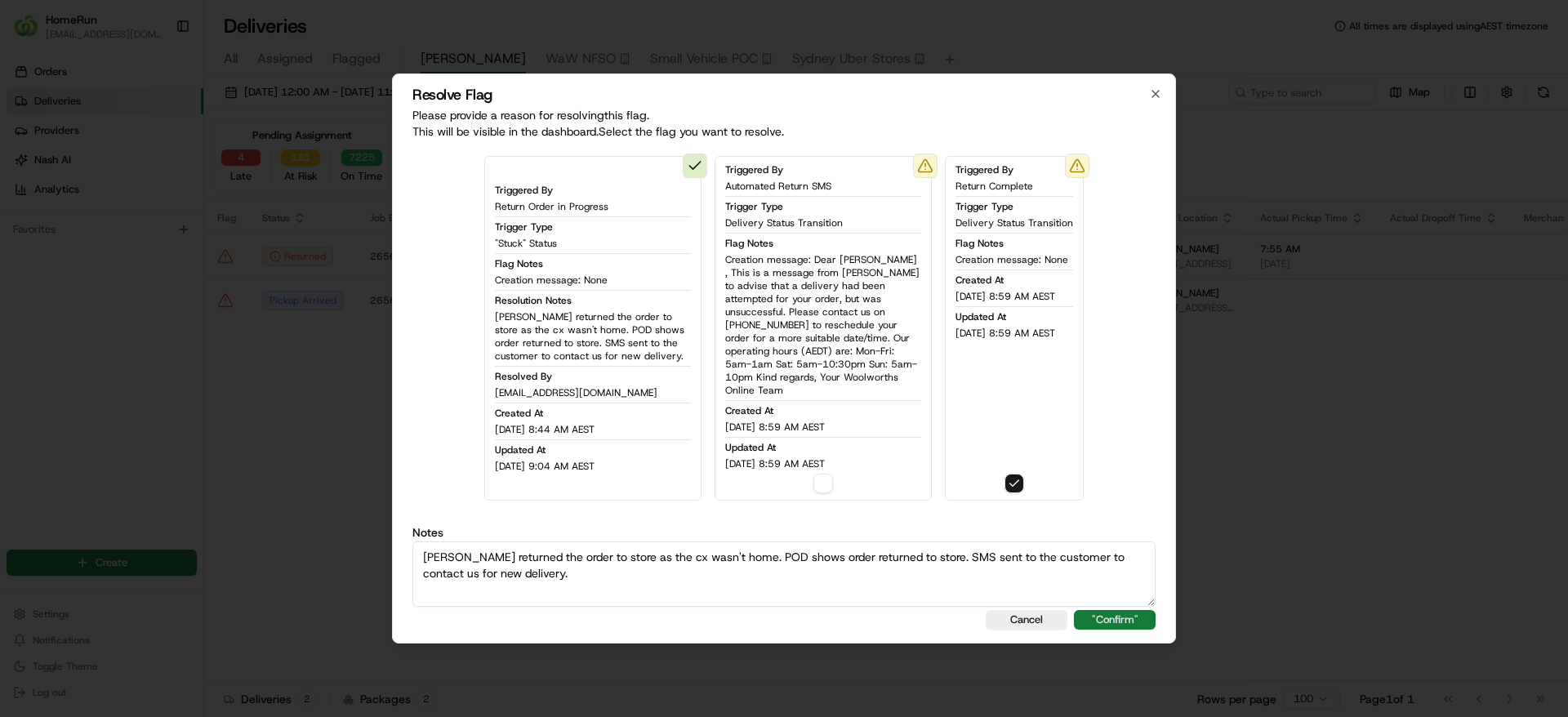
type textarea "Uber returned the order to store as the cx wasn't home. POD shows order returne…"
click at [1149, 616] on button ""Confirm"" at bounding box center [1114, 620] width 81 height 19
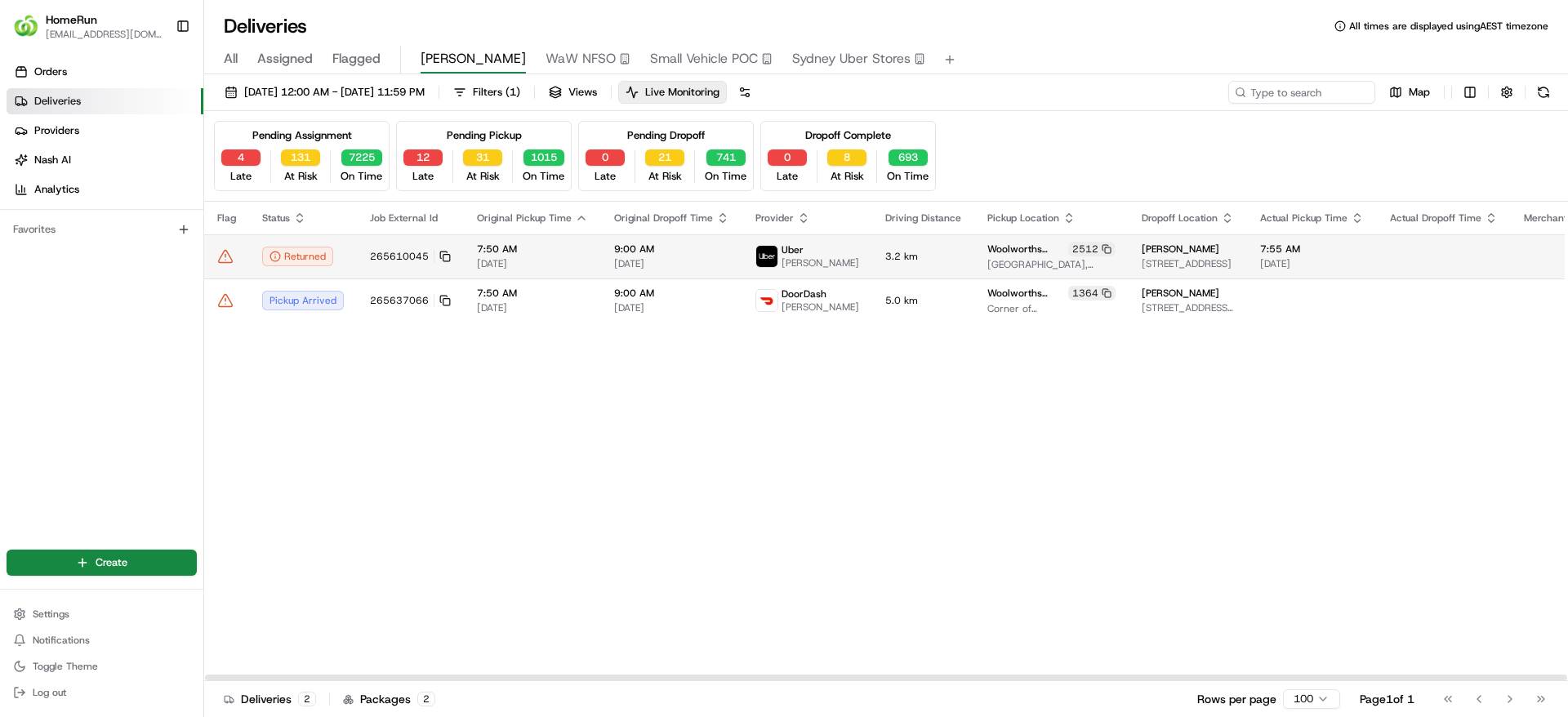
click at [229, 261] on icon at bounding box center [225, 257] width 17 height 17
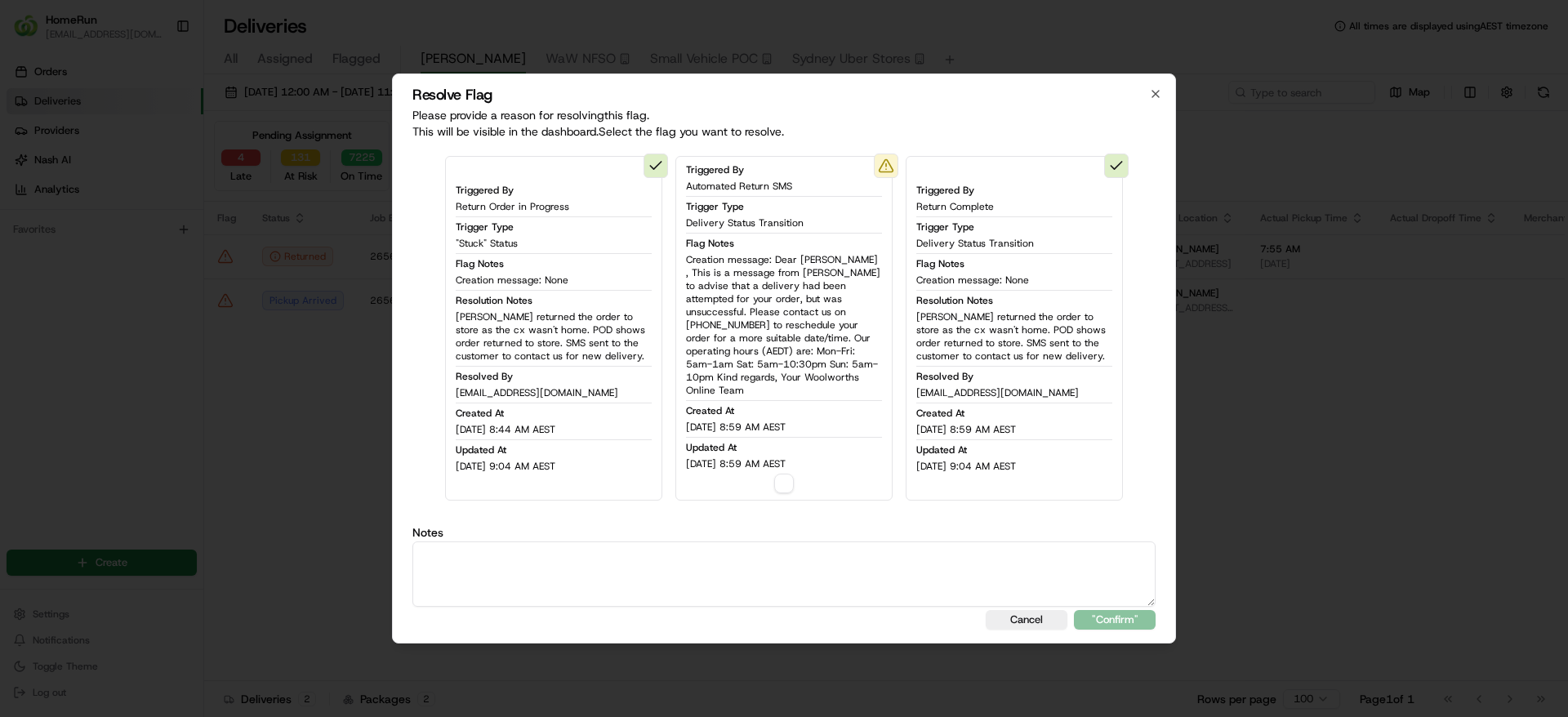
click at [785, 479] on button "button" at bounding box center [784, 483] width 19 height 19
click at [789, 559] on textarea at bounding box center [784, 573] width 743 height 66
paste textarea "Uber returned the order to store as the cx wasn't home. POD shows order returne…"
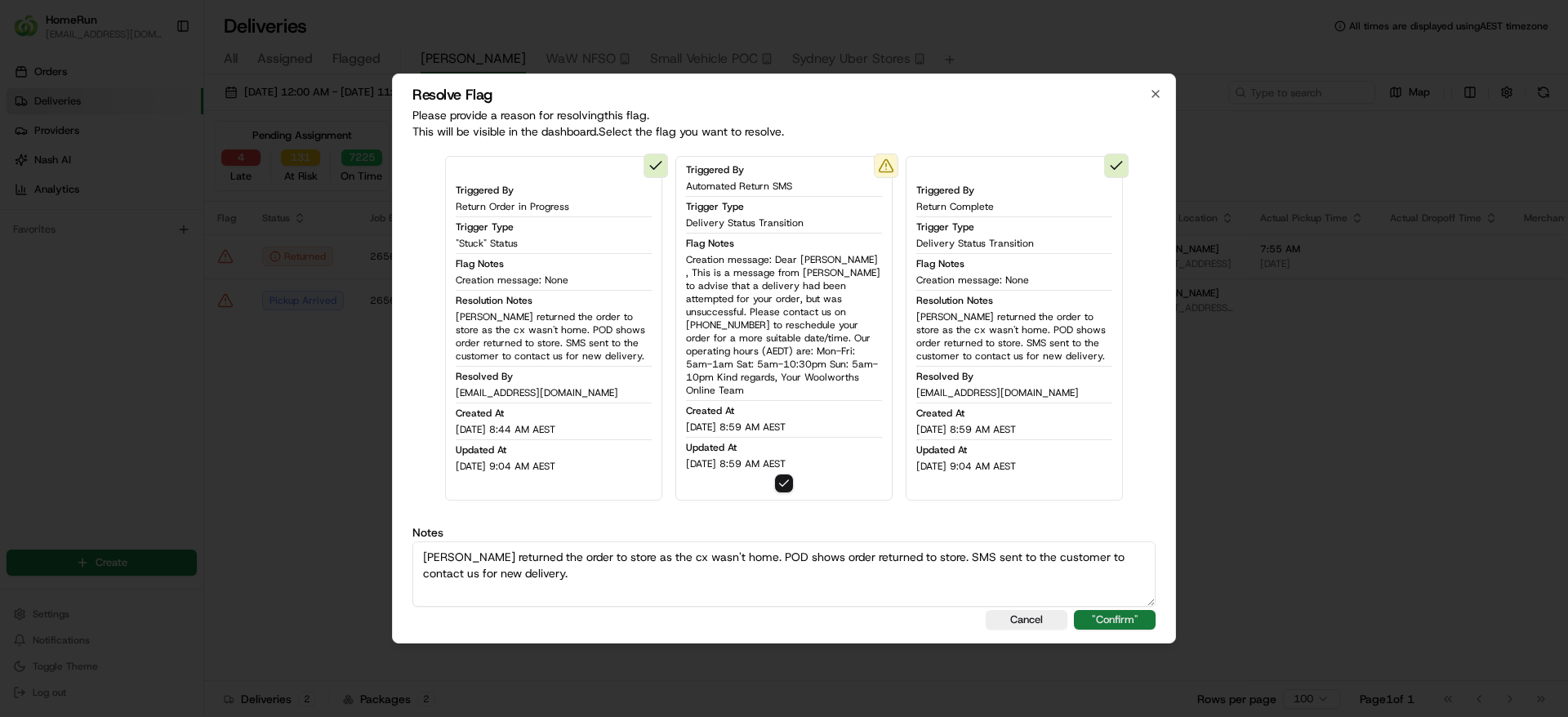
type textarea "Uber returned the order to store as the cx wasn't home. POD shows order returne…"
click at [1104, 612] on button ""Confirm"" at bounding box center [1114, 620] width 81 height 19
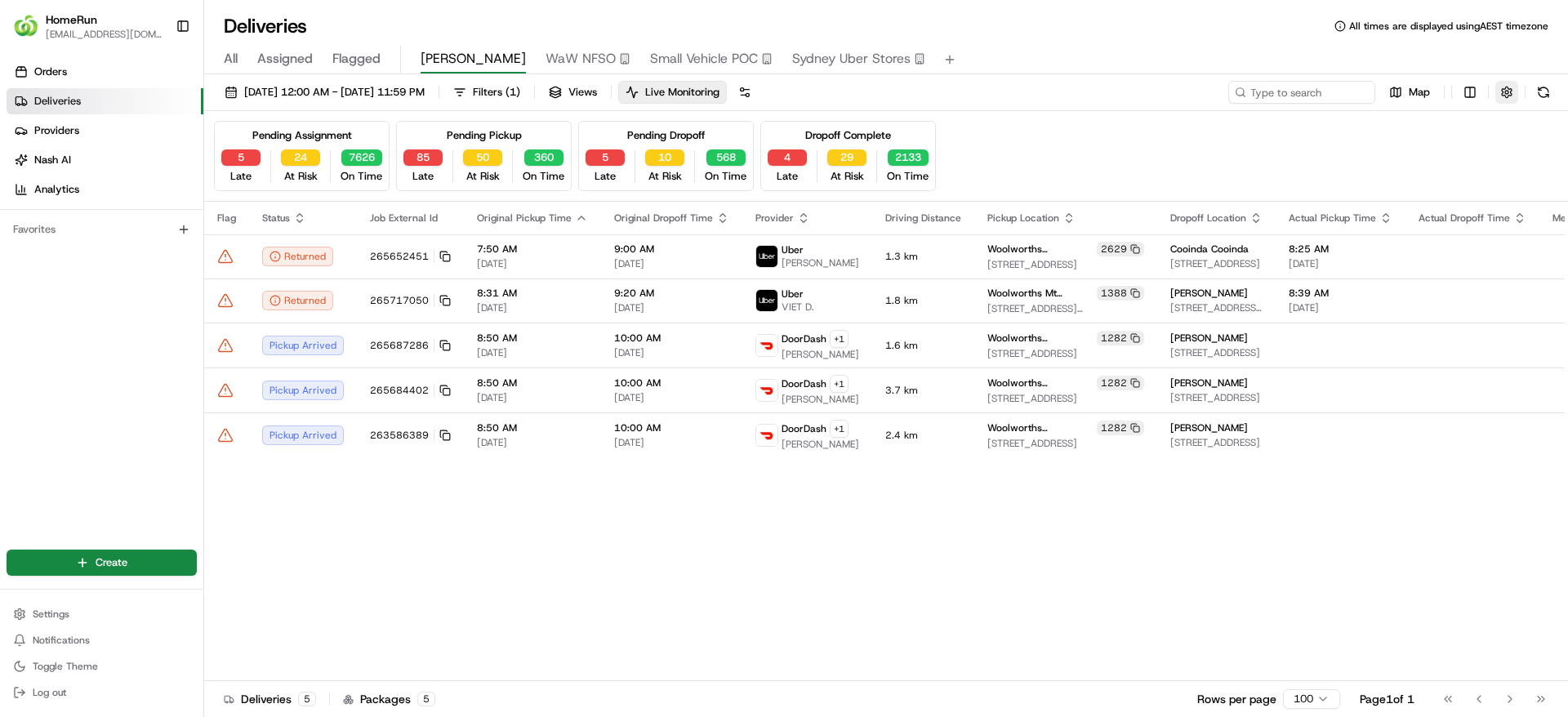
click at [1506, 91] on button "button" at bounding box center [1507, 92] width 23 height 23
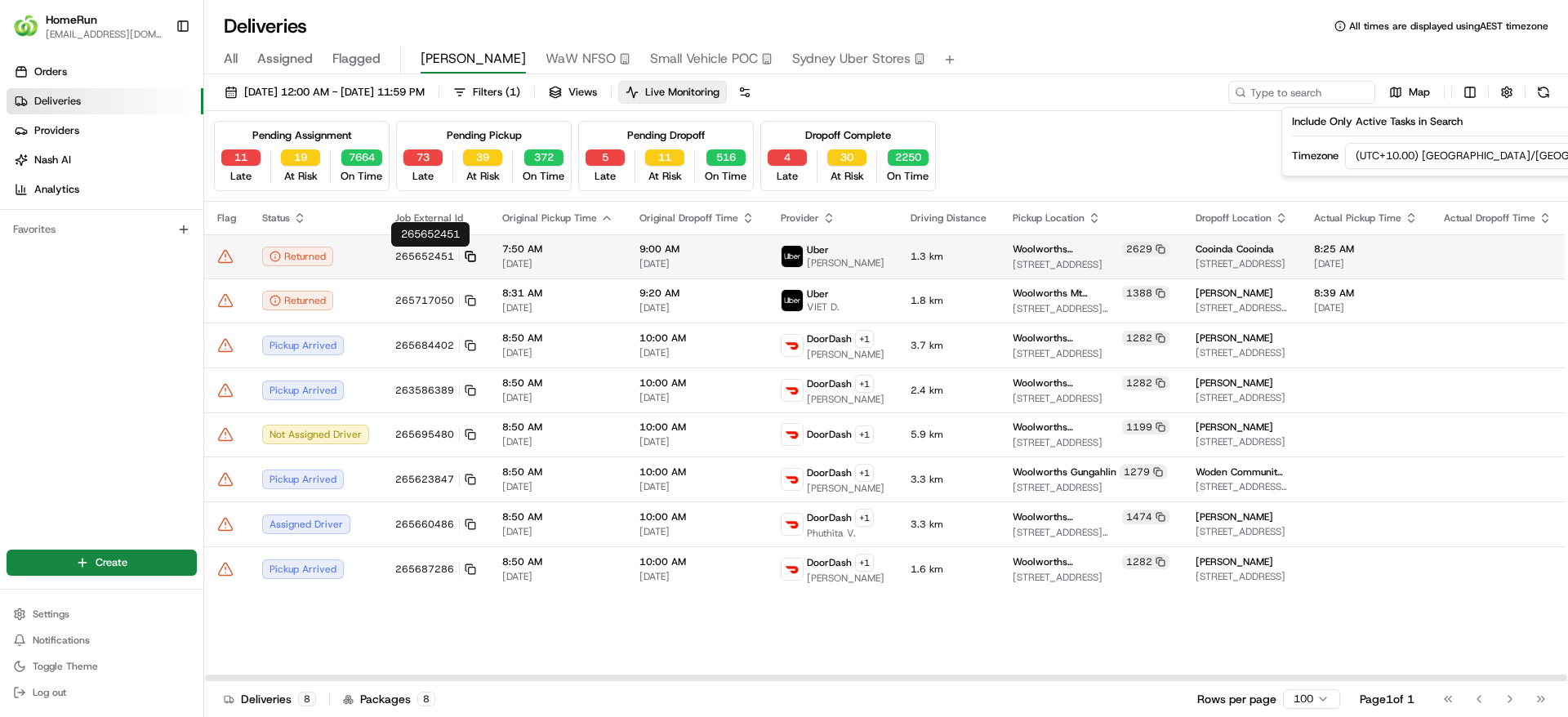
click at [470, 250] on icon at bounding box center [470, 256] width 11 height 11
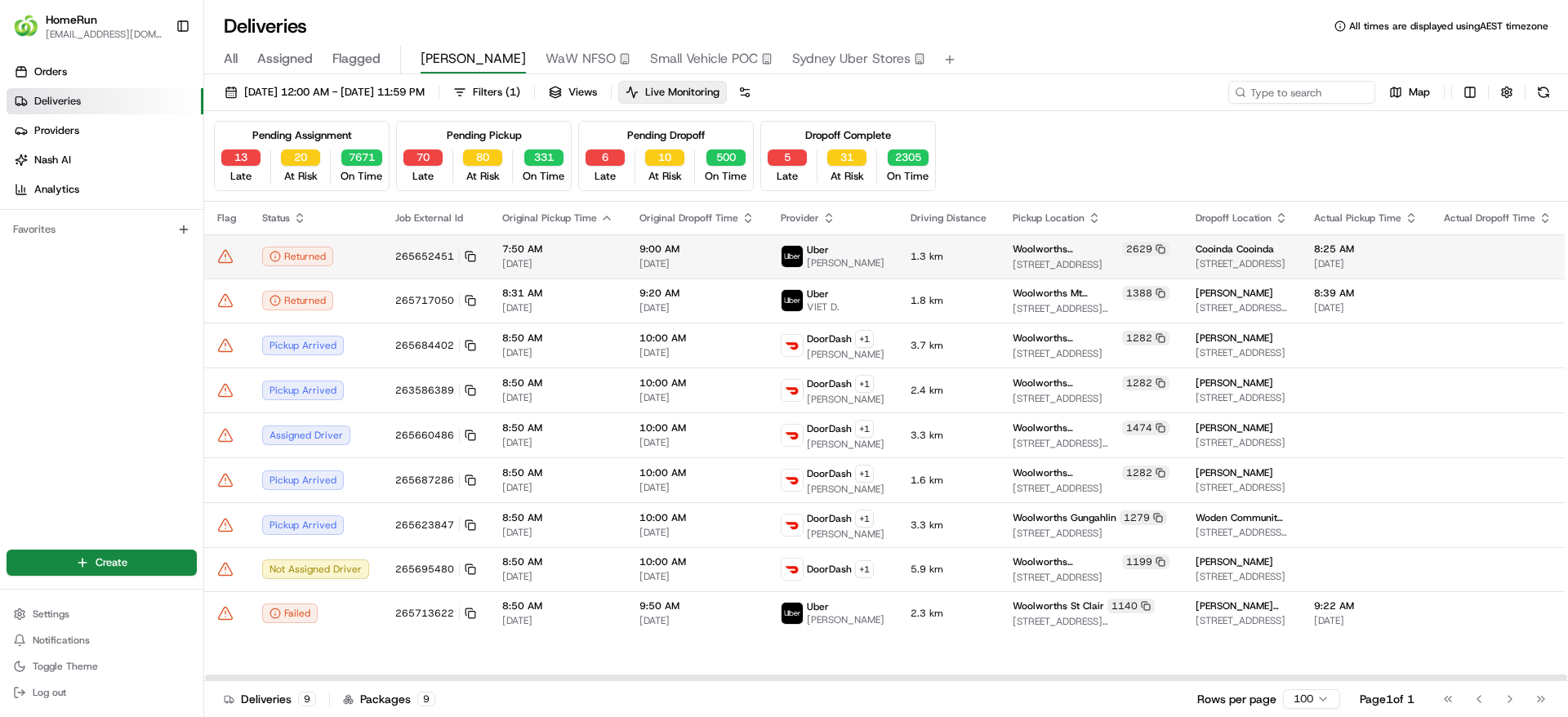
click at [856, 258] on div "Uber DARRYL M." at bounding box center [833, 257] width 103 height 26
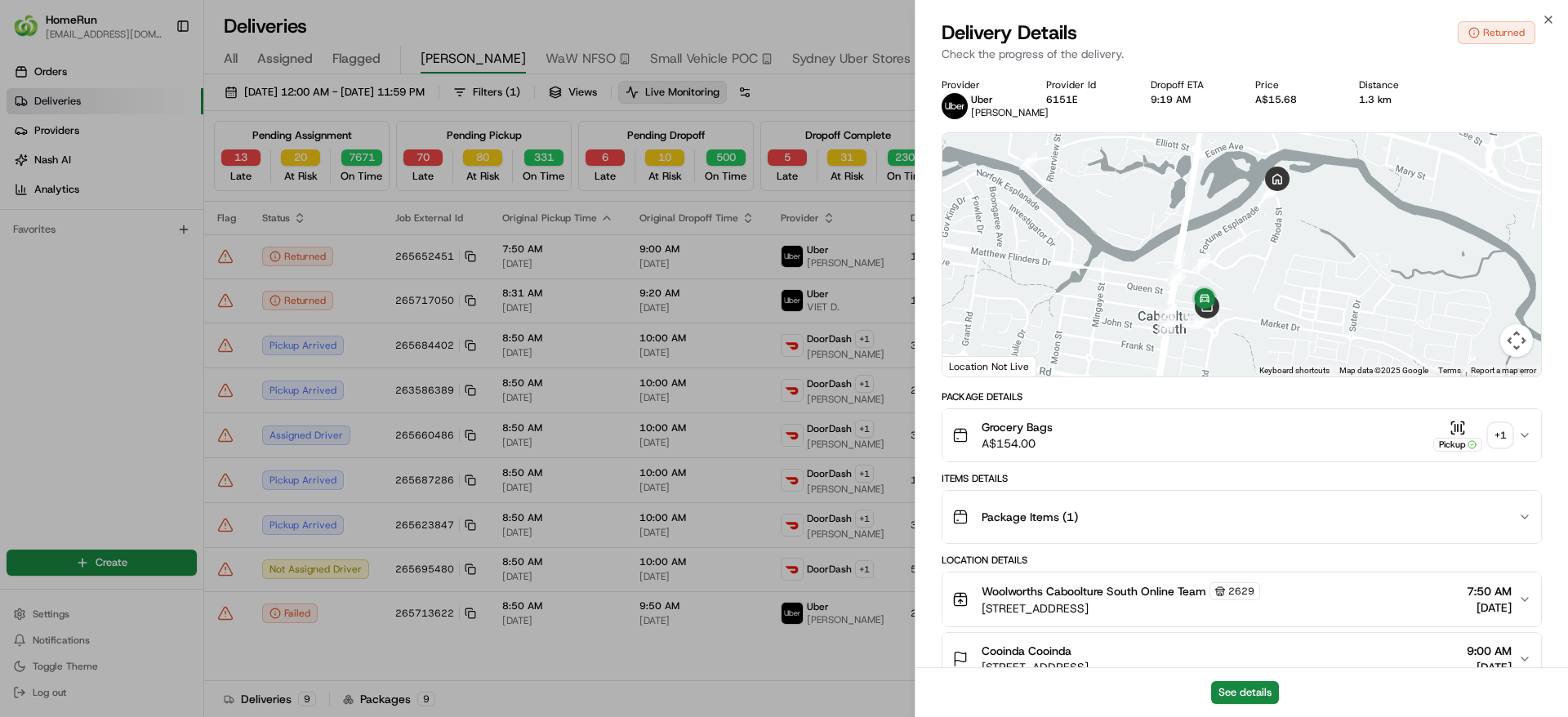
click at [1520, 442] on icon "button" at bounding box center [1524, 435] width 13 height 13
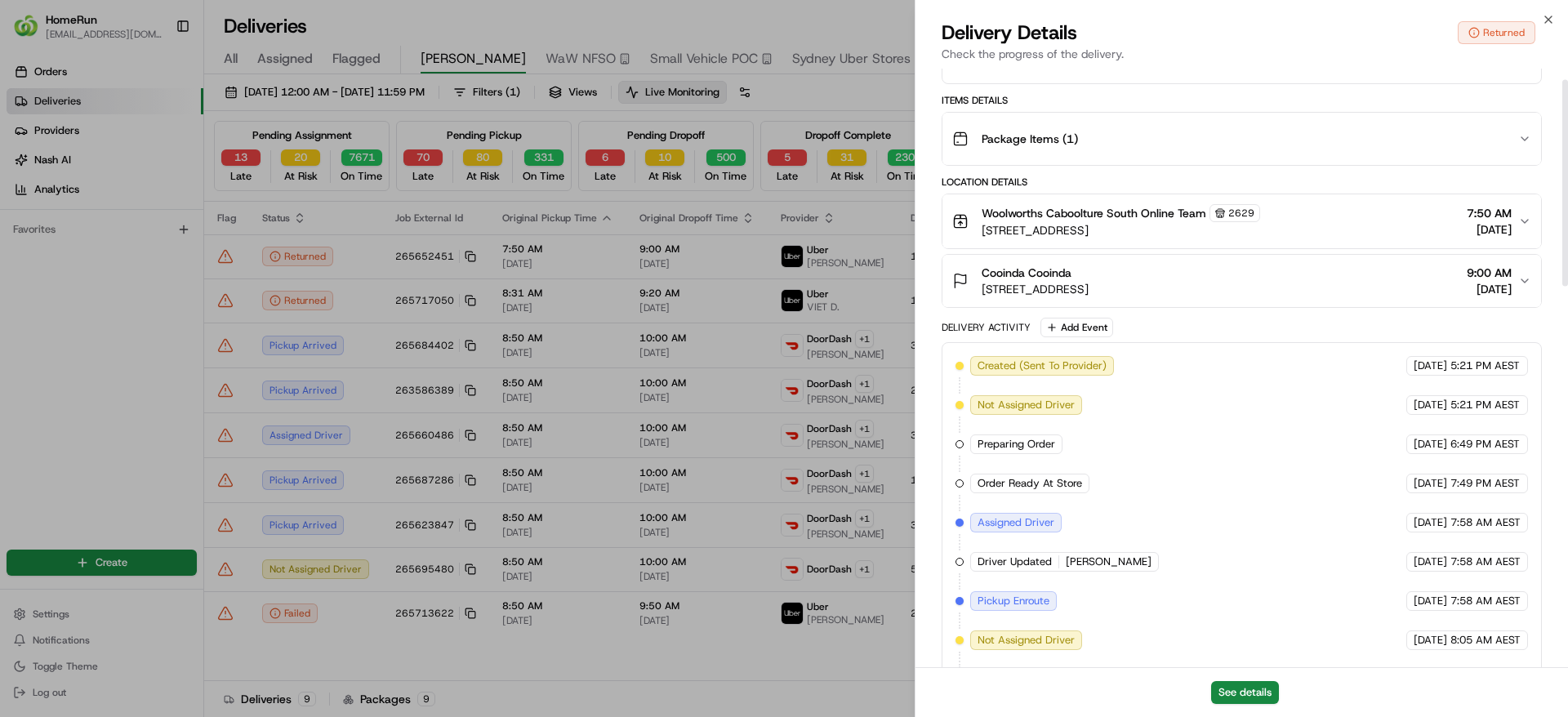
scroll to position [32, 0]
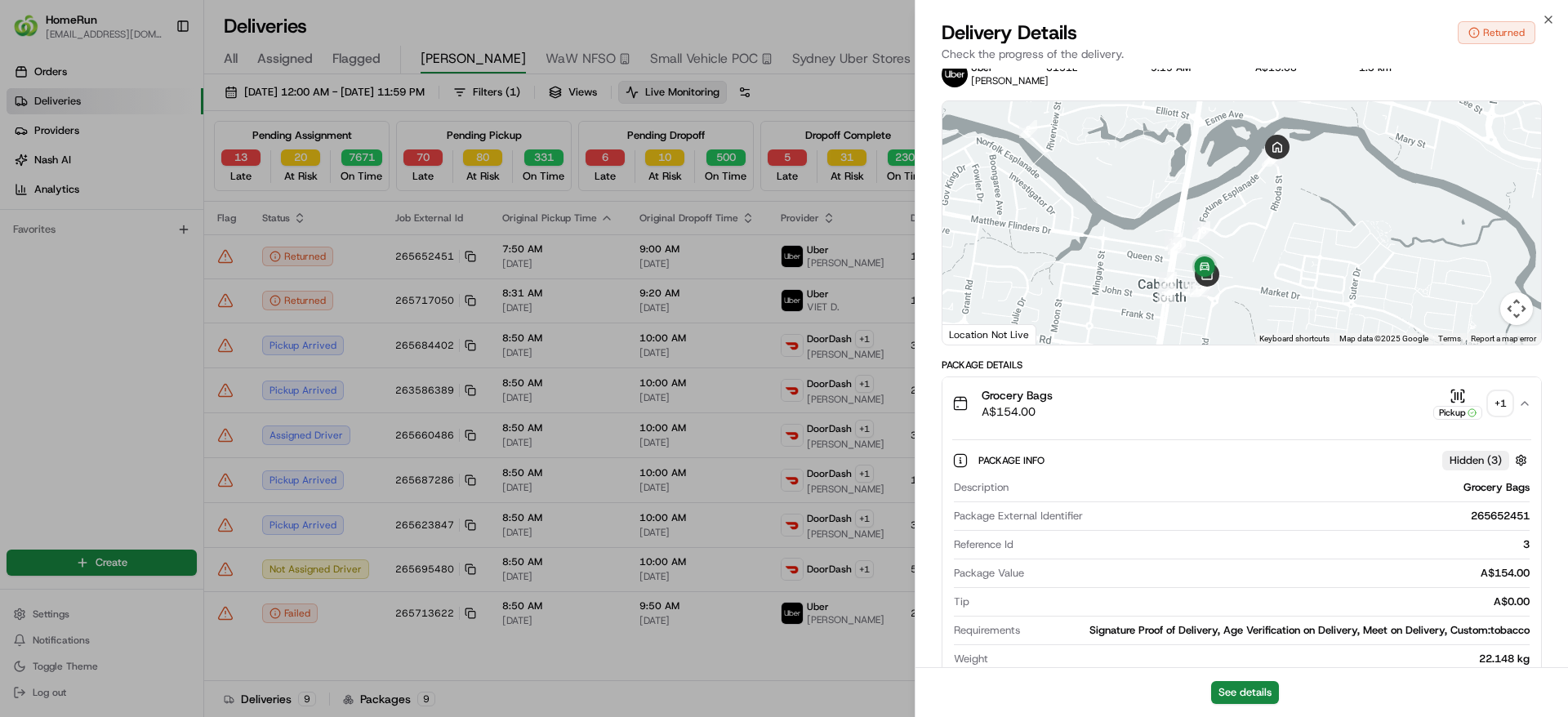
click at [1508, 415] on div "+ 1" at bounding box center [1500, 404] width 23 height 23
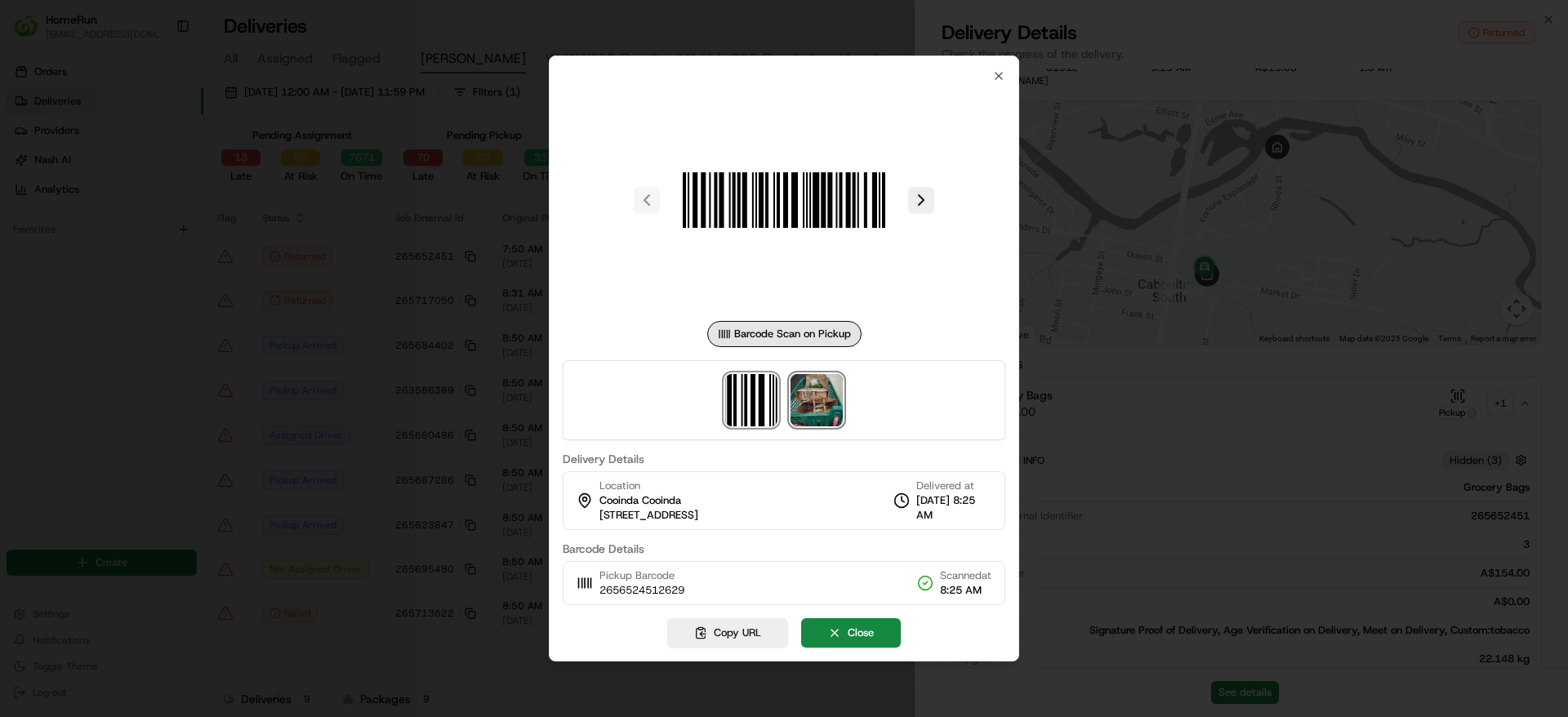
click at [826, 412] on img at bounding box center [817, 400] width 53 height 53
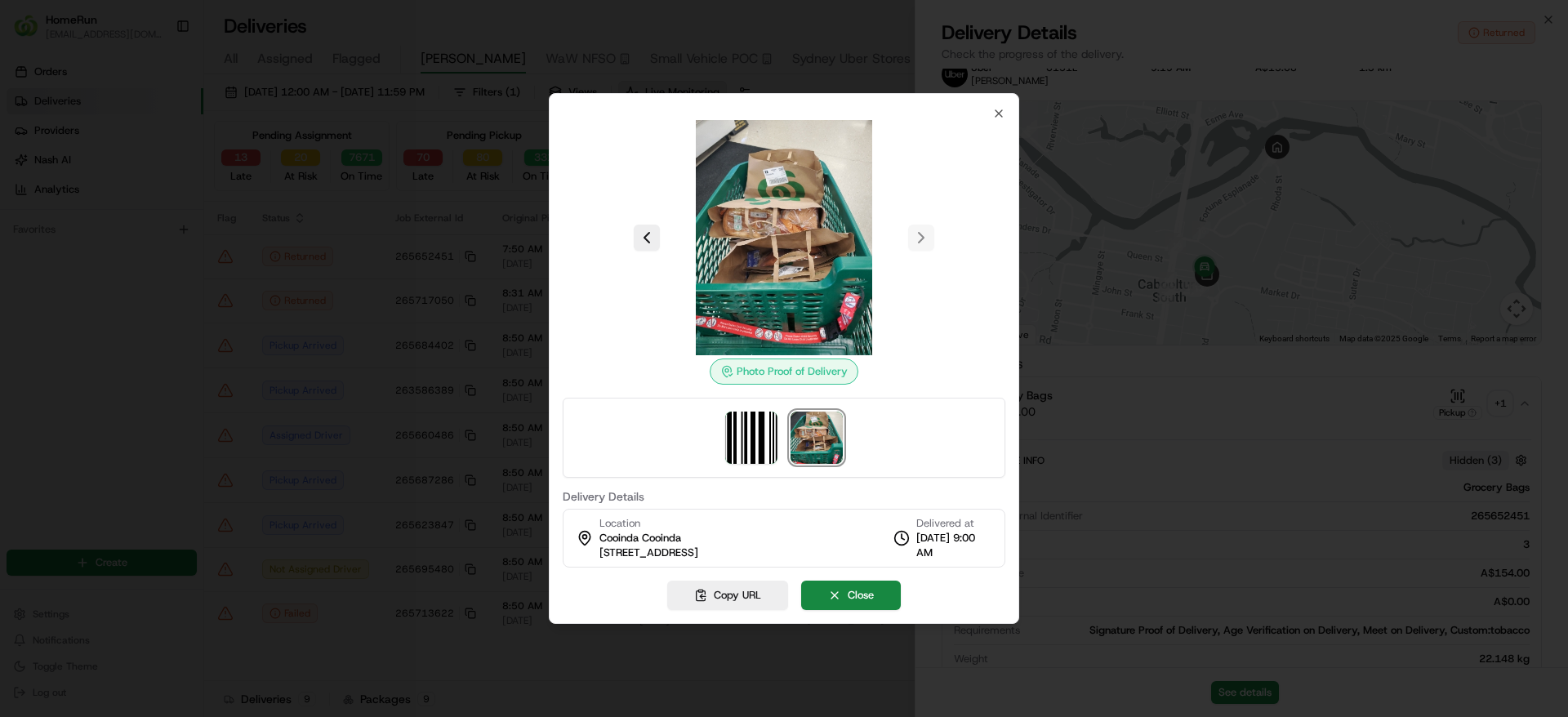
click at [1165, 357] on div at bounding box center [784, 358] width 1568 height 717
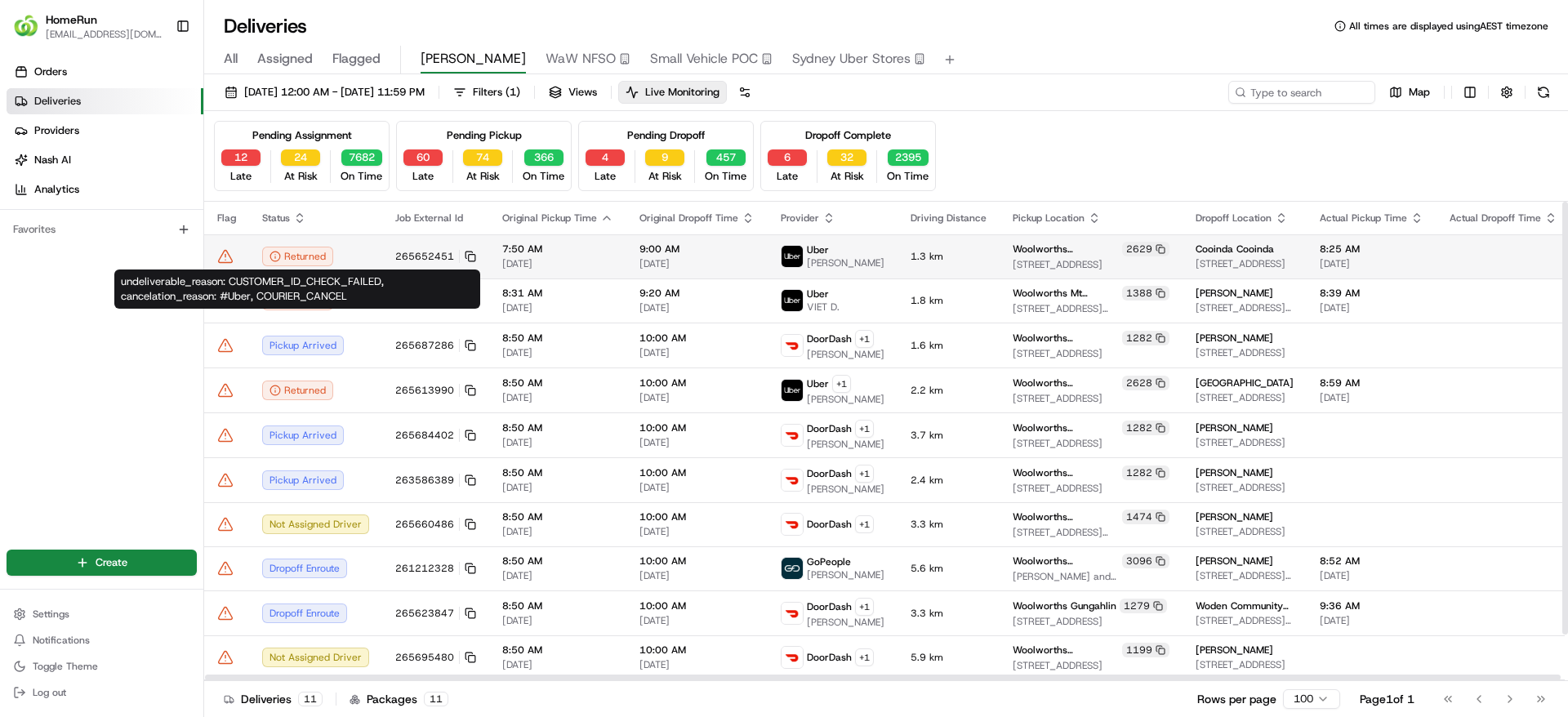
click at [228, 252] on icon at bounding box center [226, 256] width 14 height 12
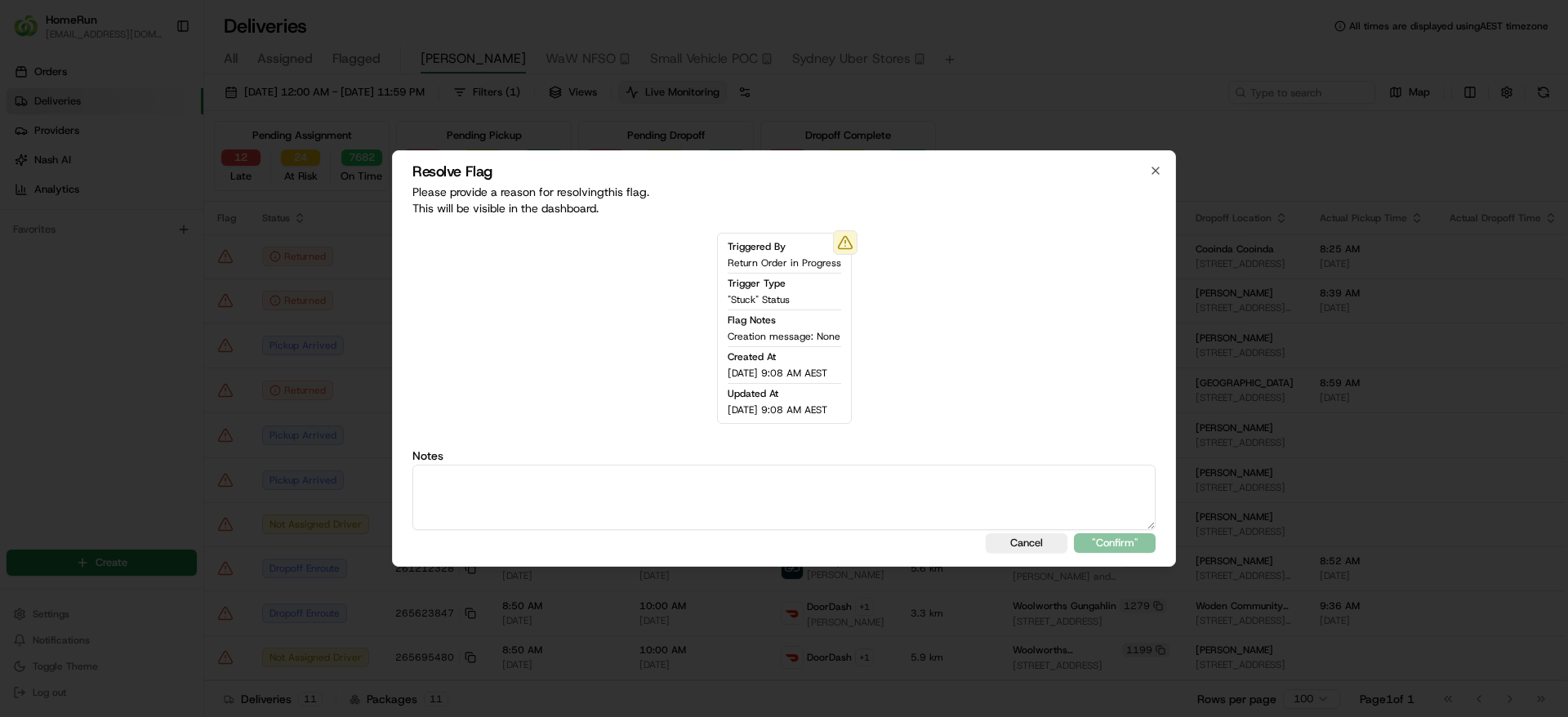
click at [531, 485] on textarea at bounding box center [784, 497] width 743 height 66
paste textarea "Uber returned the order to store as the cx wasn't home. POD shows order returne…"
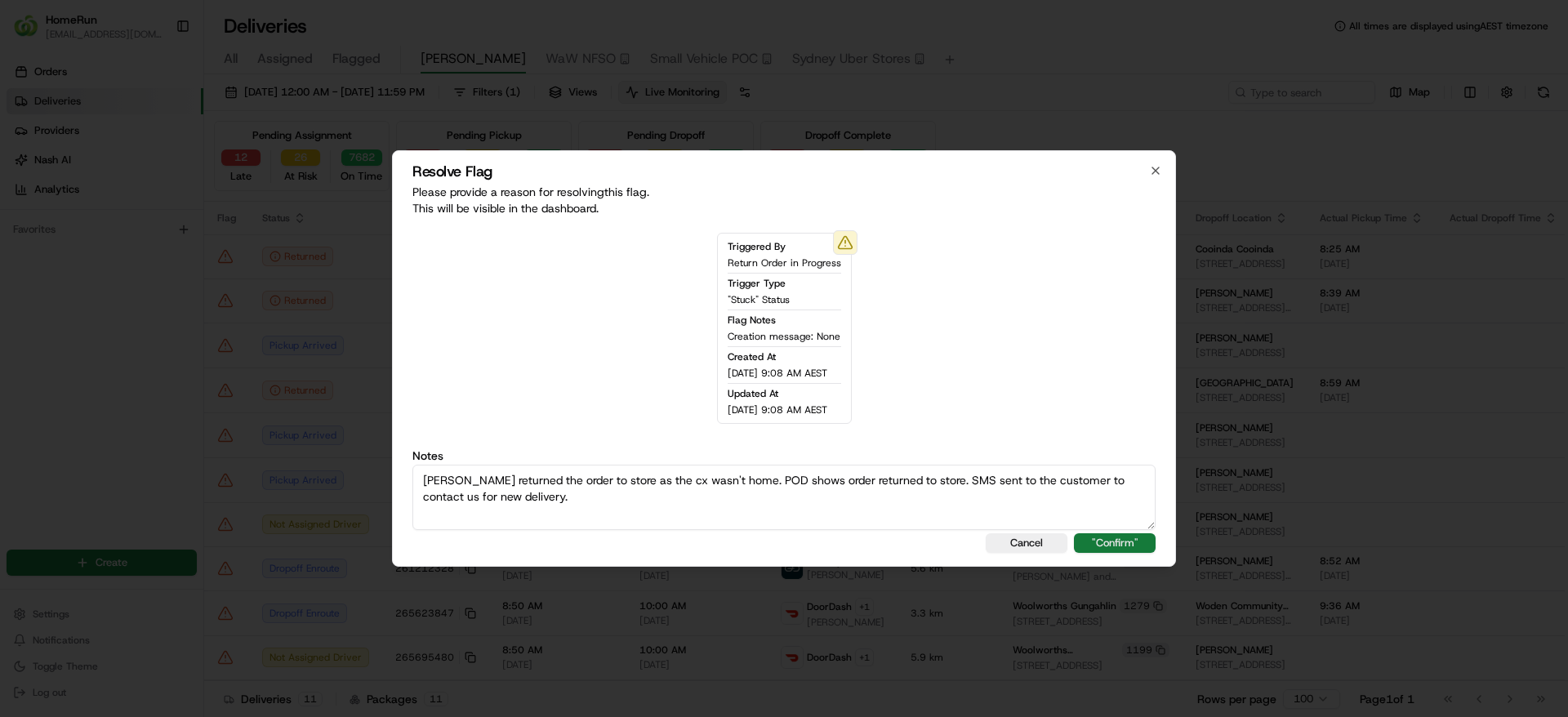
type textarea "Uber returned the order to store as the cx wasn't home. POD shows order returne…"
click at [1110, 543] on button ""Confirm"" at bounding box center [1114, 543] width 81 height 19
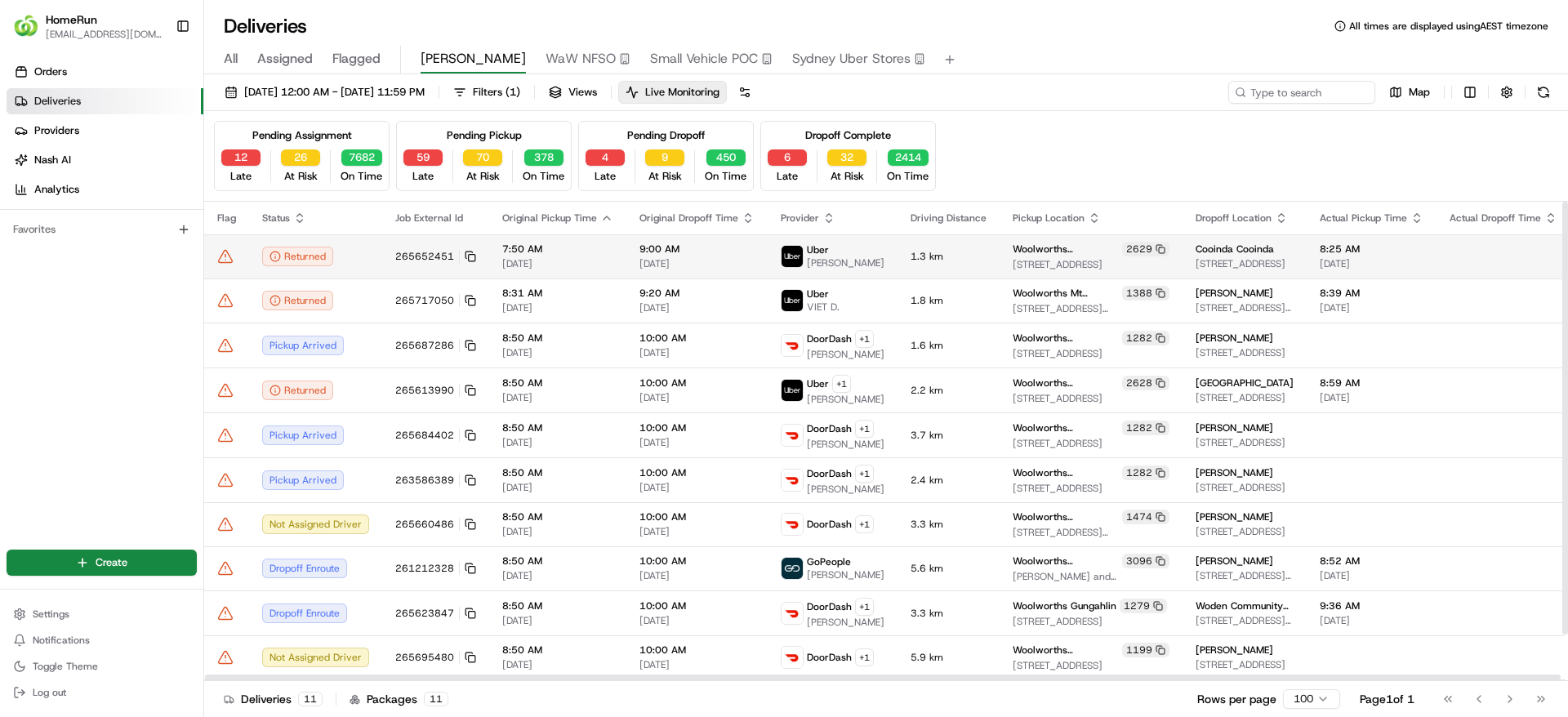
click at [219, 261] on icon at bounding box center [226, 256] width 14 height 12
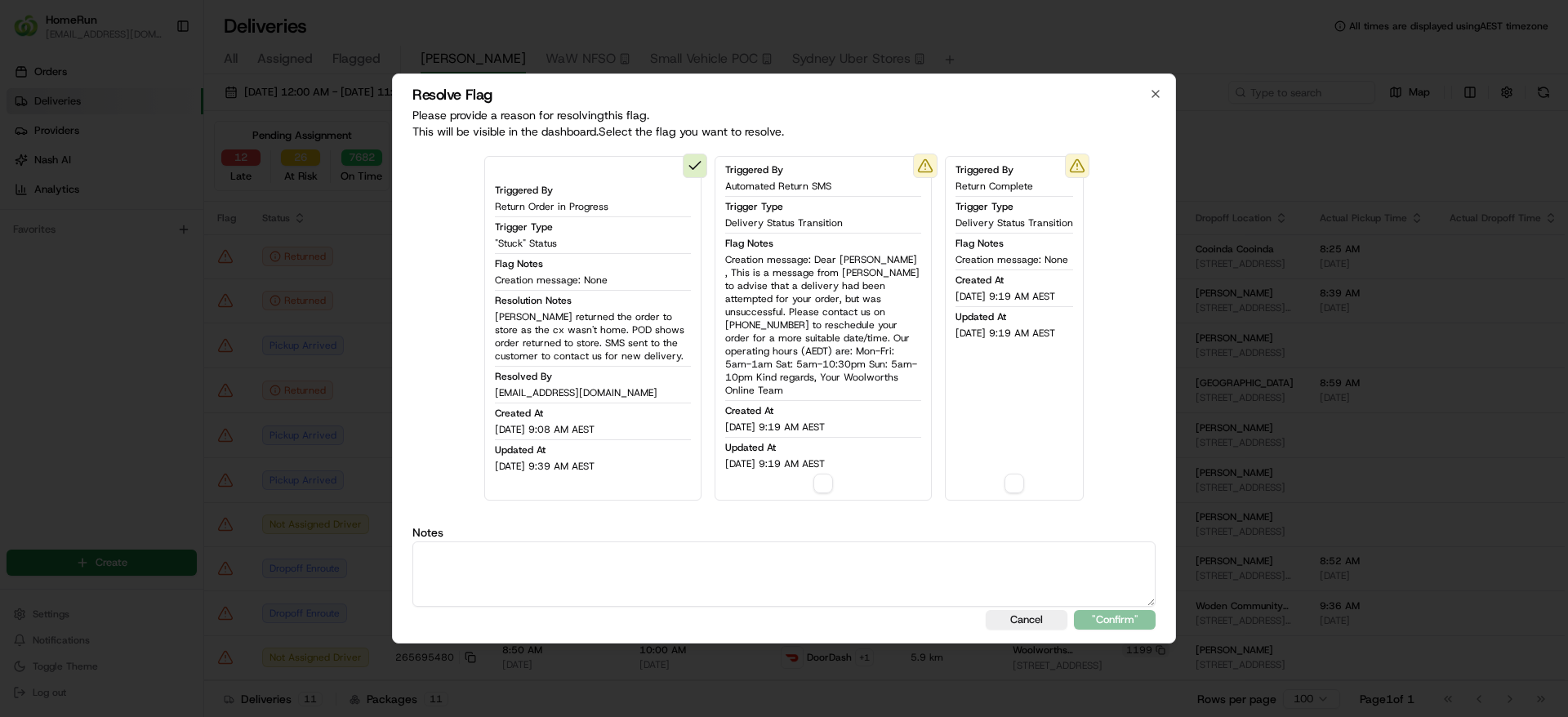
click at [817, 550] on textarea at bounding box center [784, 573] width 743 height 66
paste textarea "Uber returned the order to store as the cx wasn't home. POD shows order returne…"
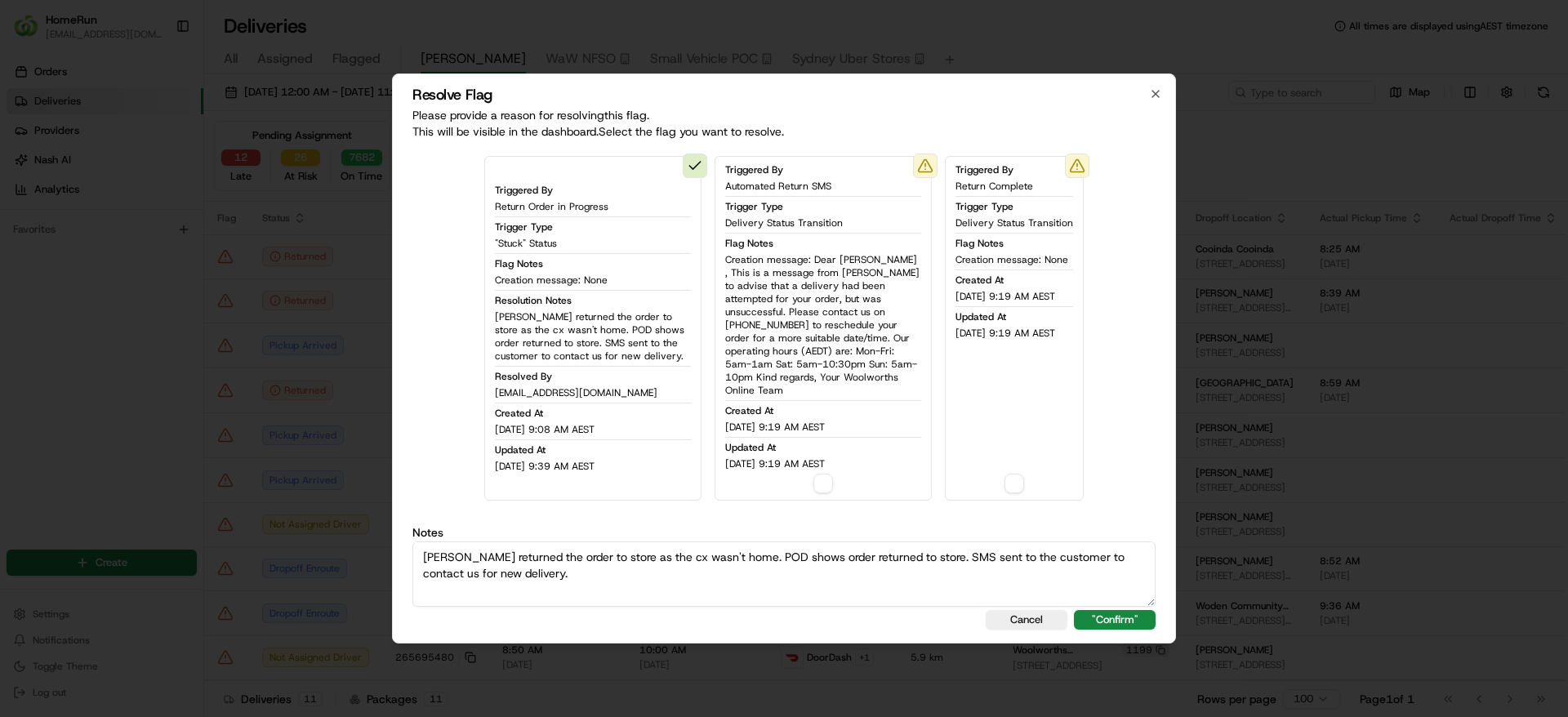
type textarea "Uber returned the order to store as the cx wasn't home. POD shows order returne…"
click at [1019, 465] on div "Triggered By Return Complete Trigger Type Delivery Status Transition Flag Notes…" at bounding box center [1014, 328] width 139 height 345
click at [1016, 474] on button "button" at bounding box center [1014, 483] width 19 height 19
click at [1099, 610] on button ""Confirm"" at bounding box center [1114, 620] width 81 height 19
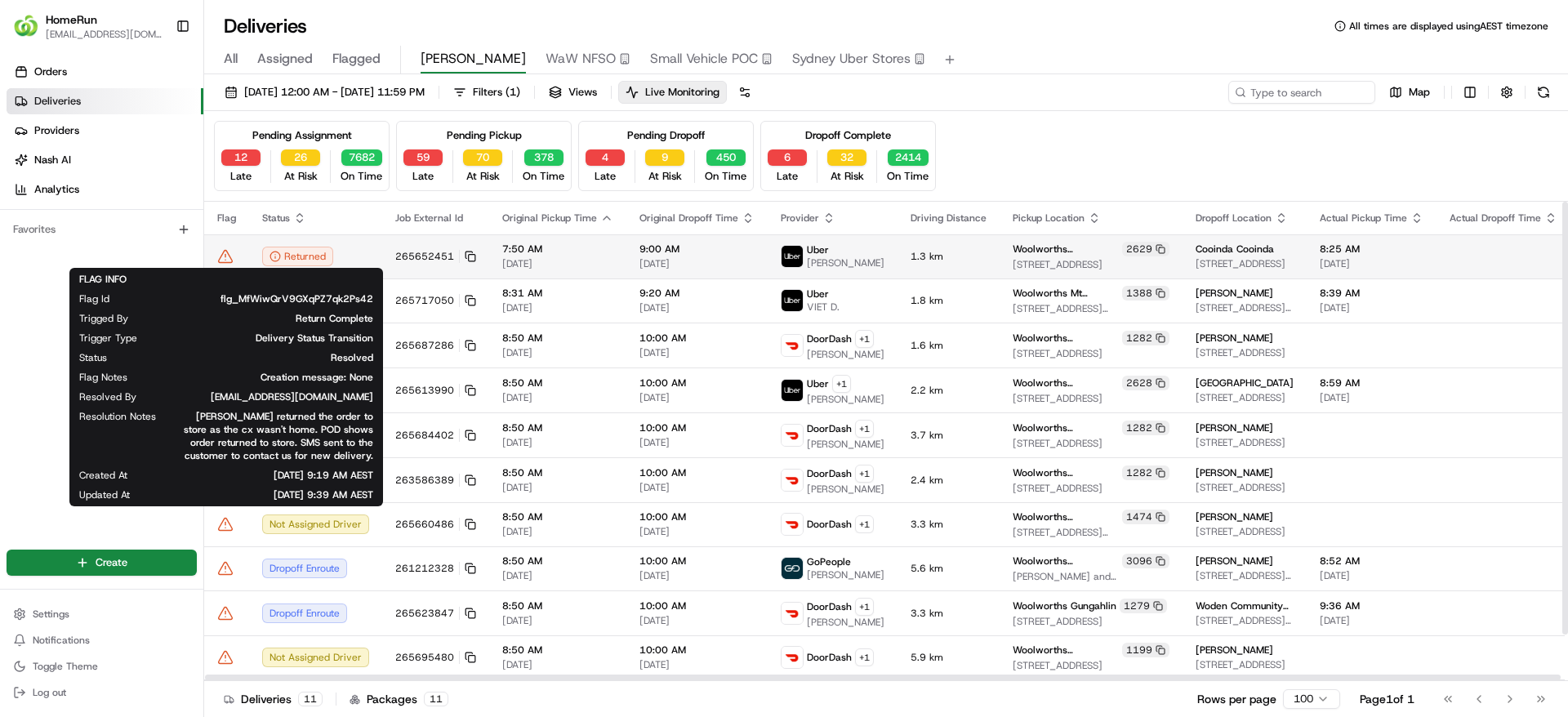
click at [229, 250] on icon at bounding box center [225, 257] width 17 height 17
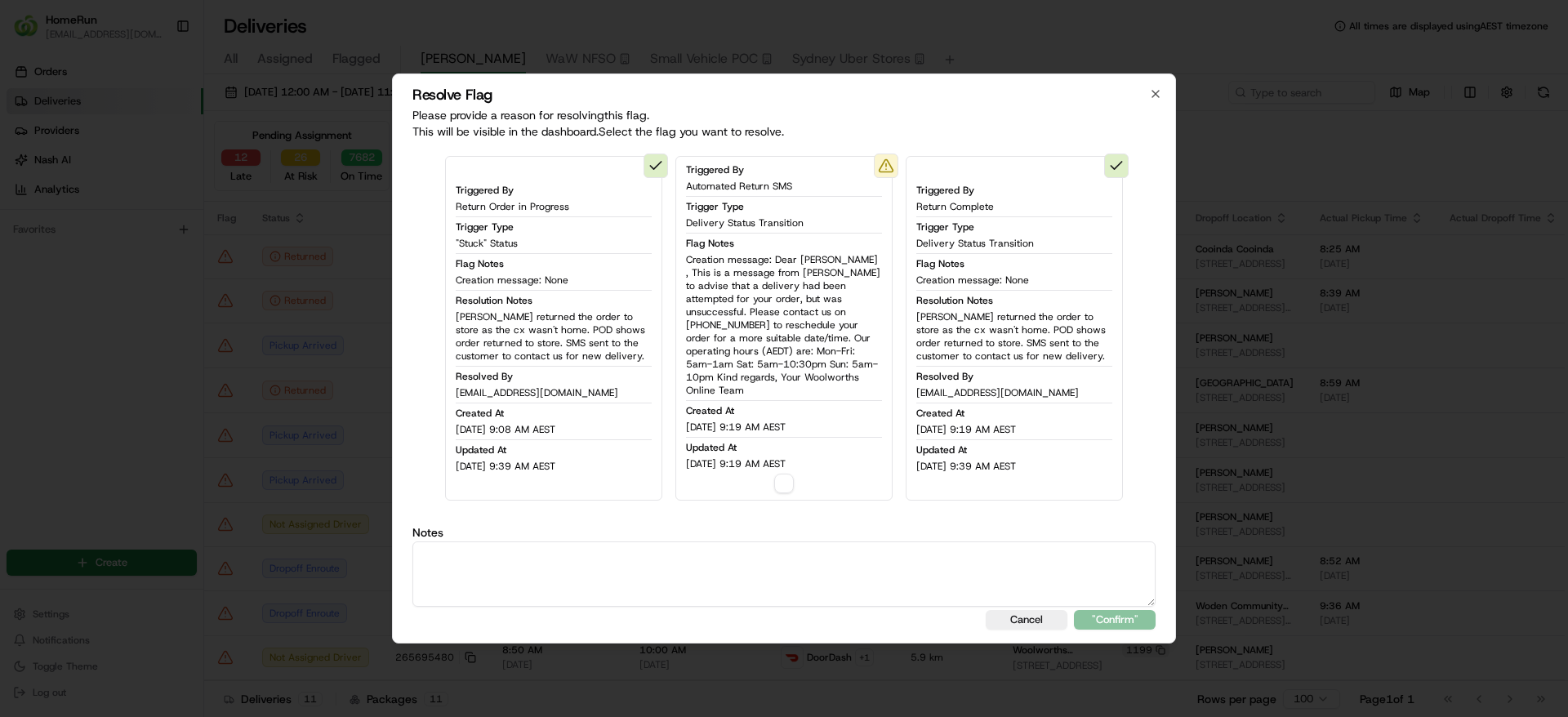
click at [775, 474] on button "button" at bounding box center [784, 483] width 19 height 19
click at [806, 543] on textarea at bounding box center [784, 573] width 743 height 66
paste textarea "Uber returned the order to store as the cx wasn't home. POD shows order returne…"
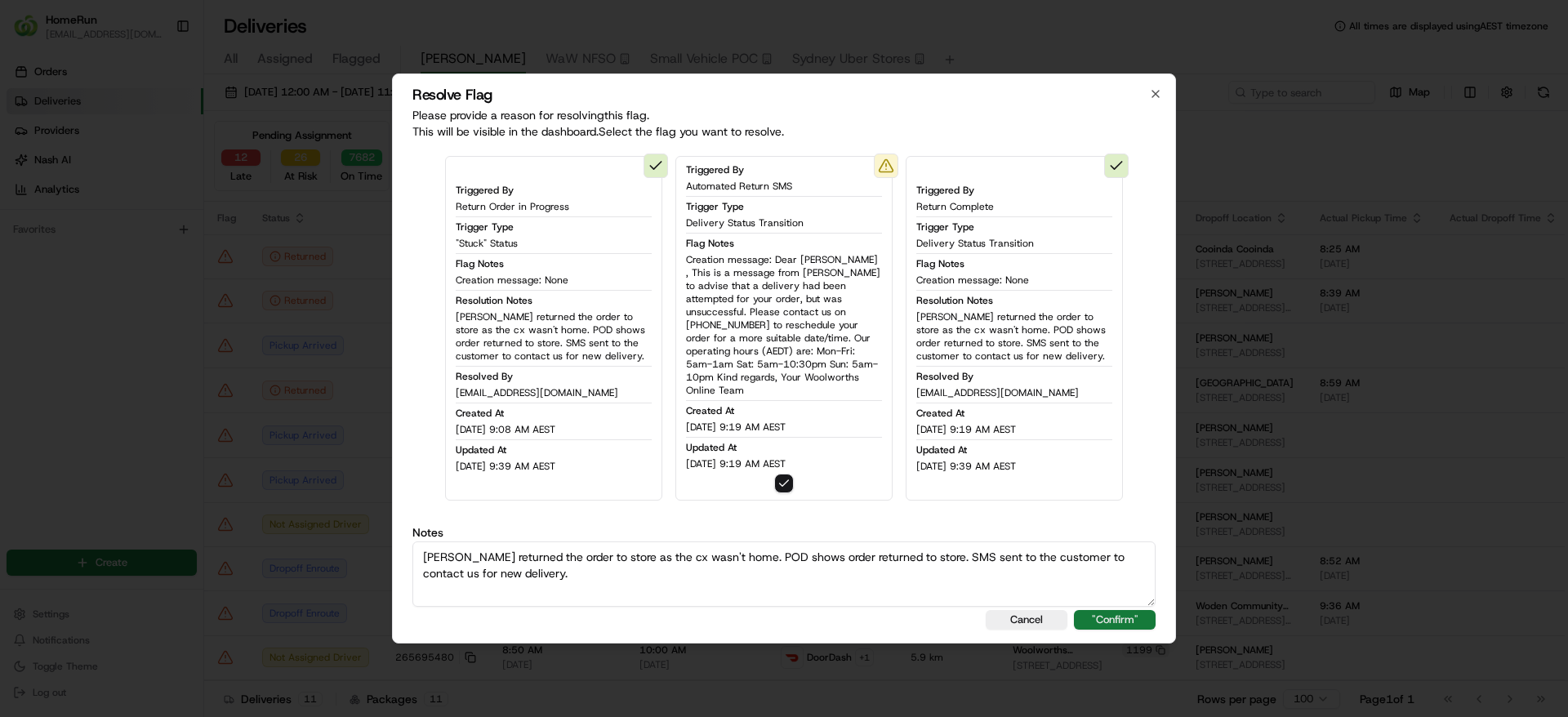
type textarea "Uber returned the order to store as the cx wasn't home. POD shows order returne…"
click at [1126, 611] on button ""Confirm"" at bounding box center [1114, 620] width 81 height 19
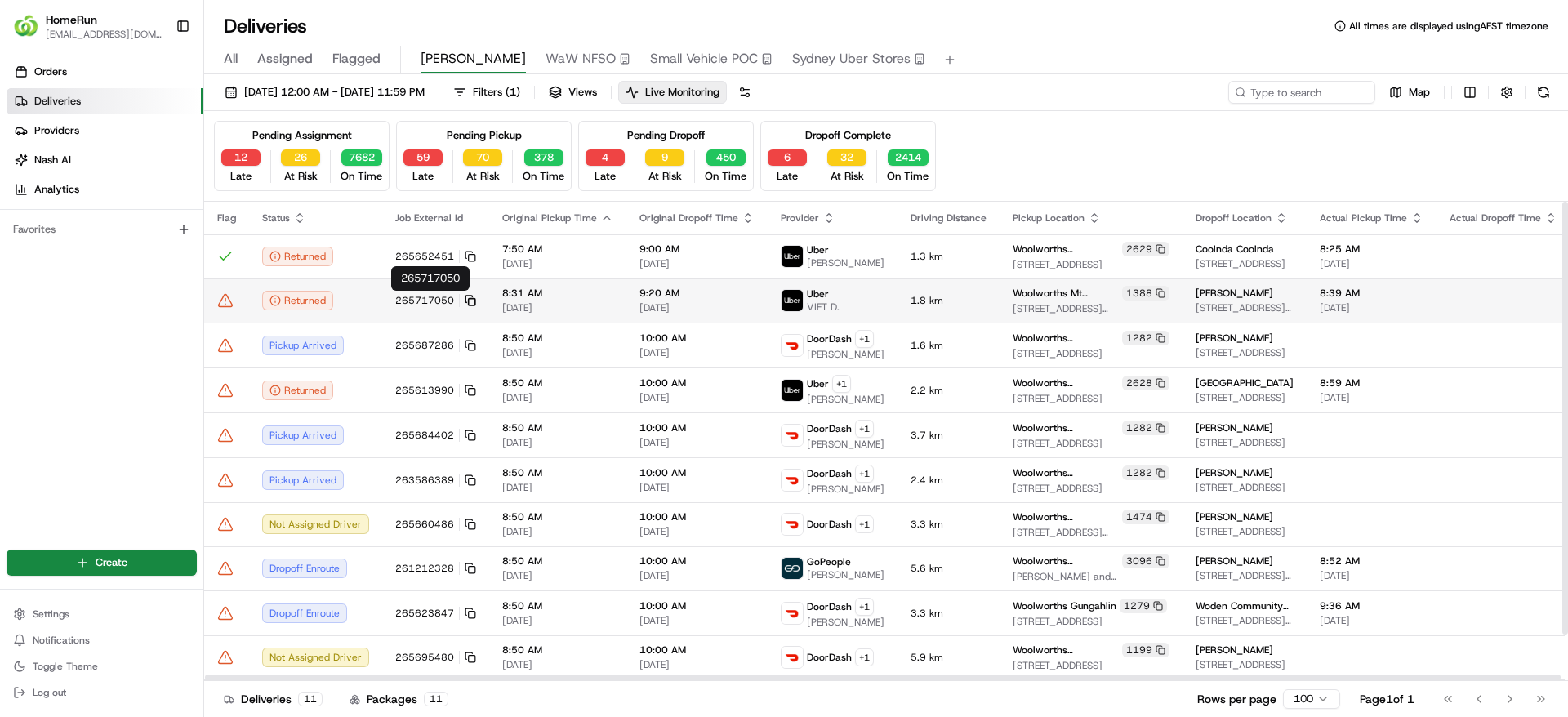
click at [468, 299] on icon at bounding box center [470, 300] width 11 height 11
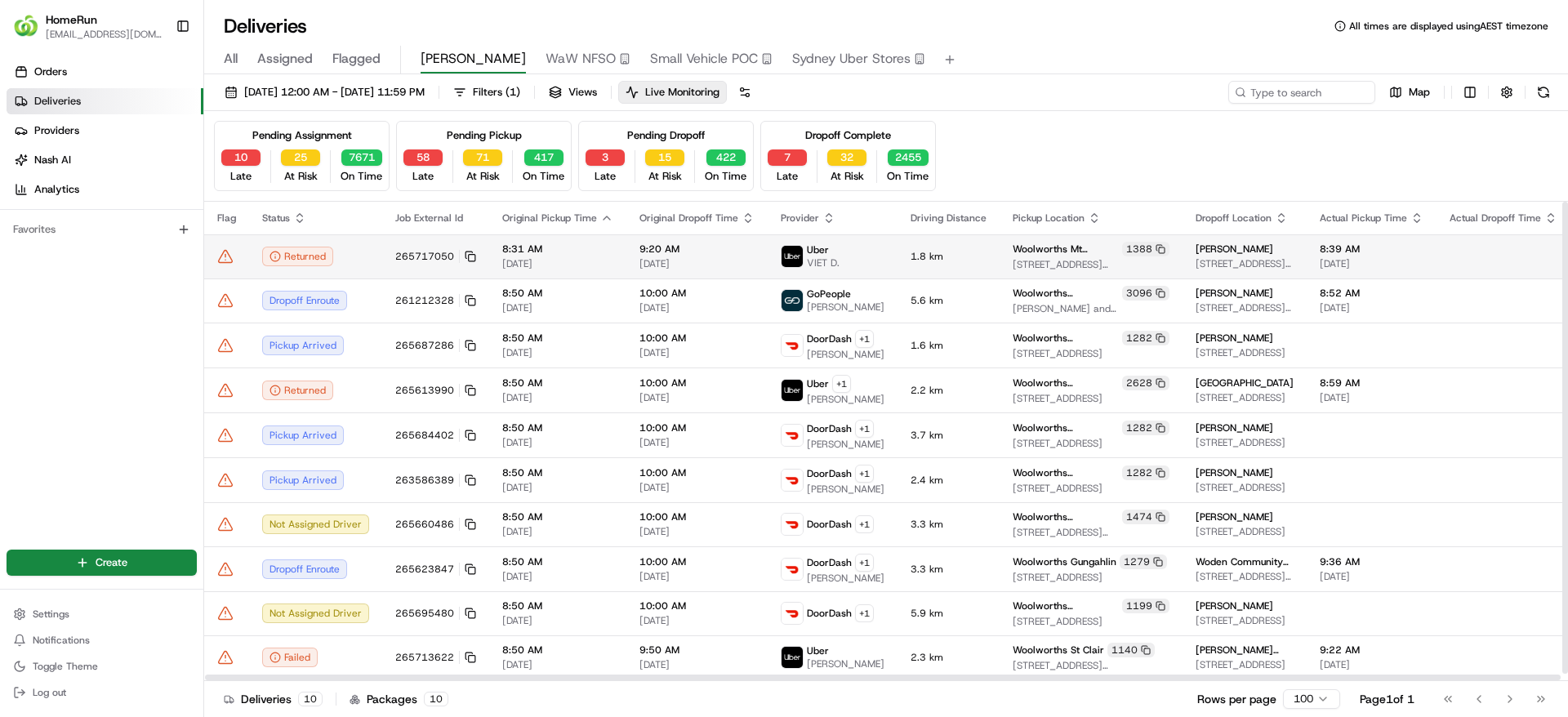
click at [362, 255] on div "Returned" at bounding box center [315, 257] width 107 height 19
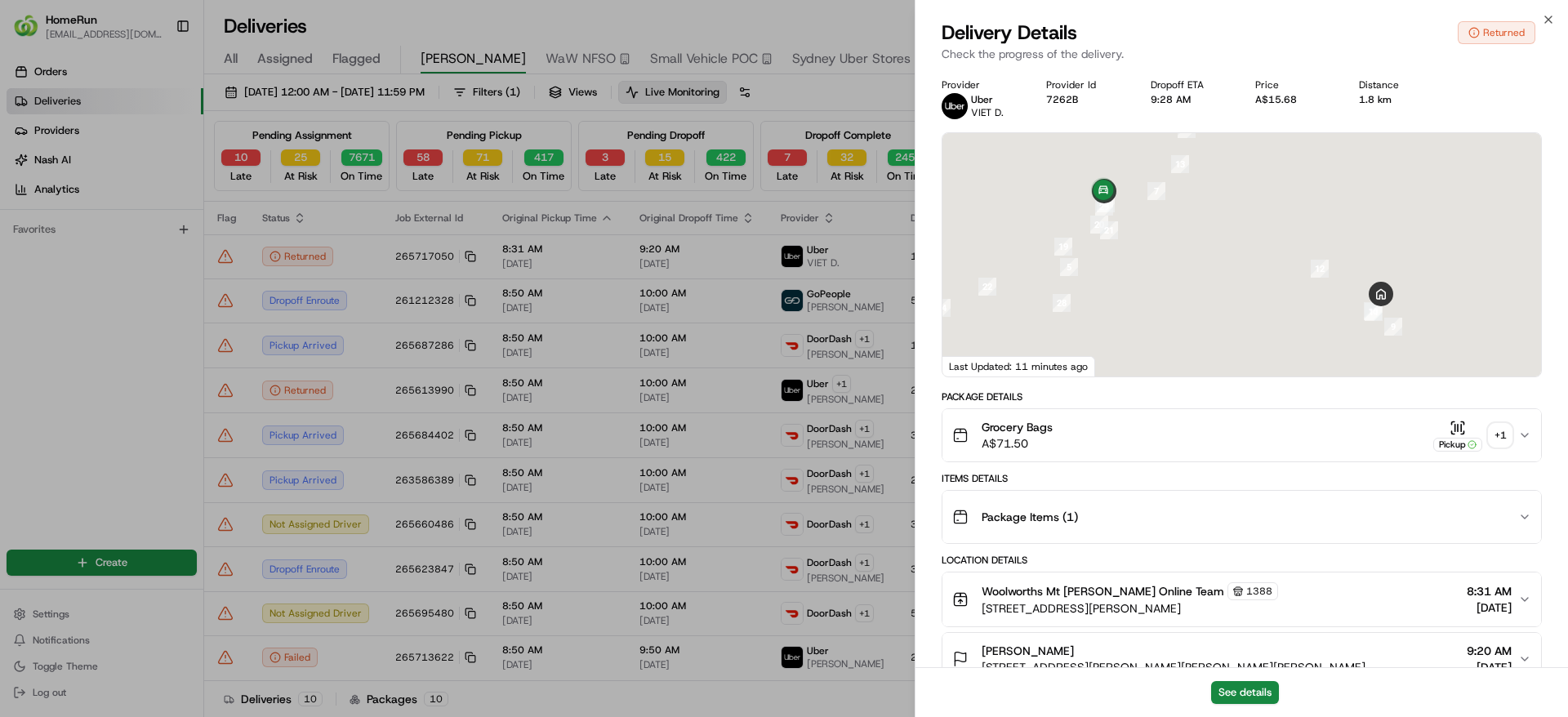
click at [1509, 439] on div "+ 1" at bounding box center [1500, 435] width 23 height 23
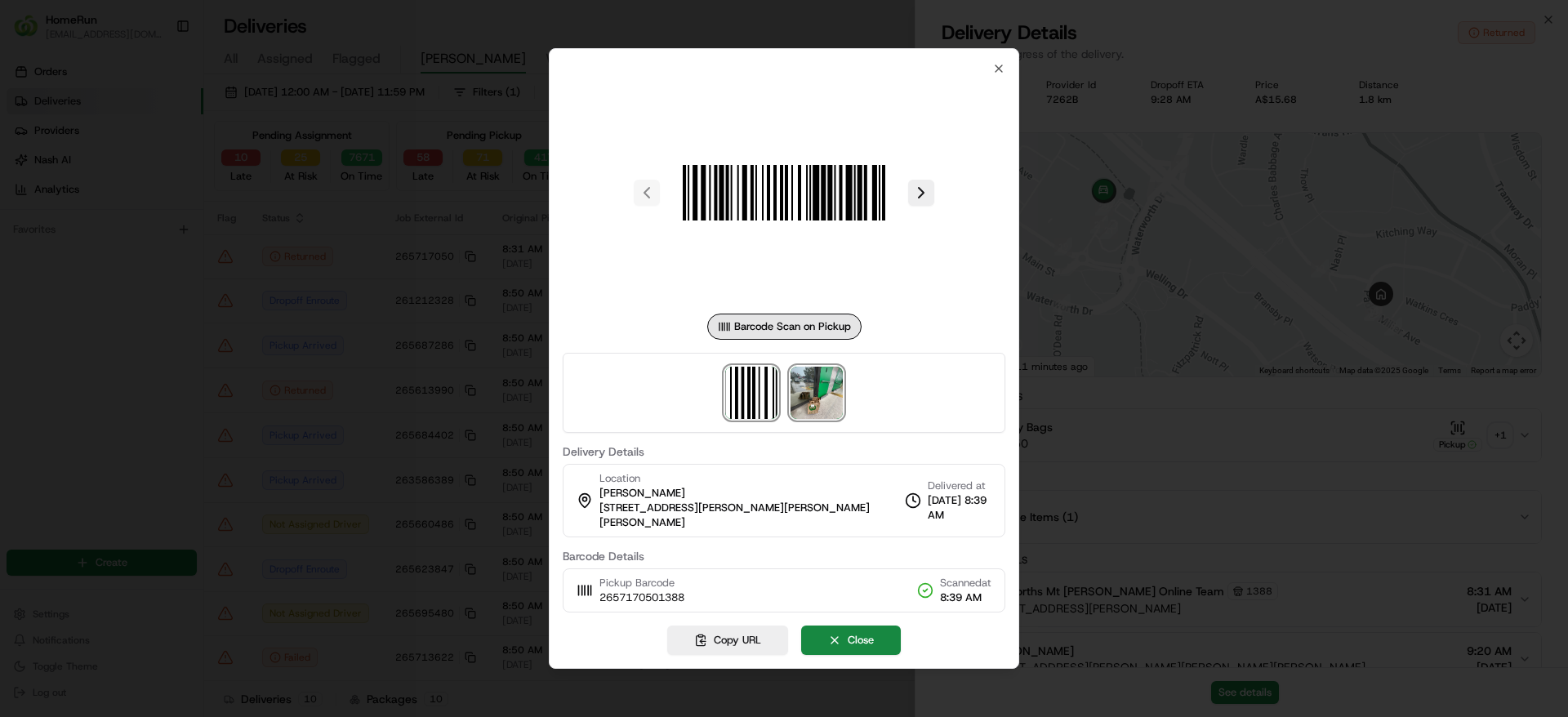
click at [826, 391] on img at bounding box center [817, 393] width 53 height 53
click at [1167, 354] on div at bounding box center [784, 358] width 1568 height 717
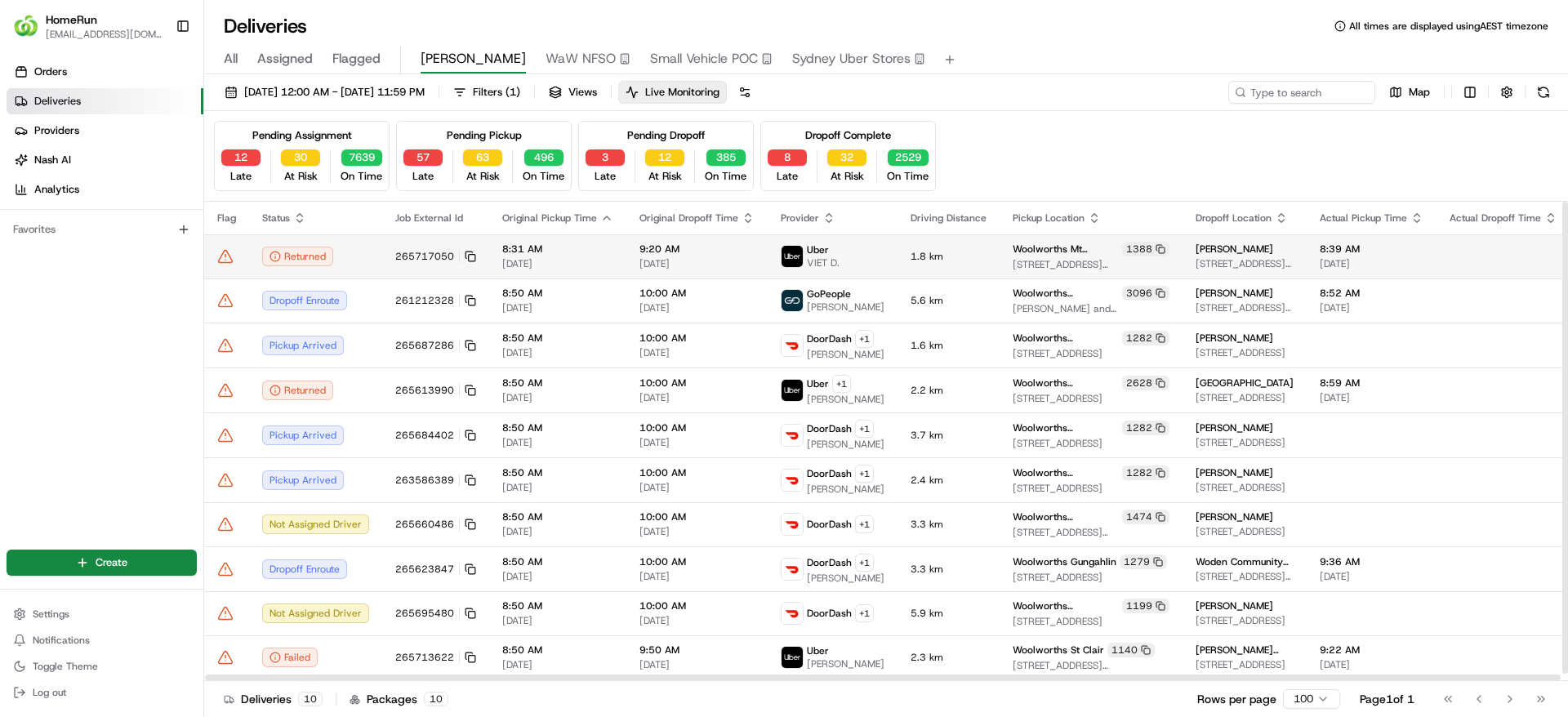
click at [226, 255] on icon at bounding box center [225, 257] width 17 height 17
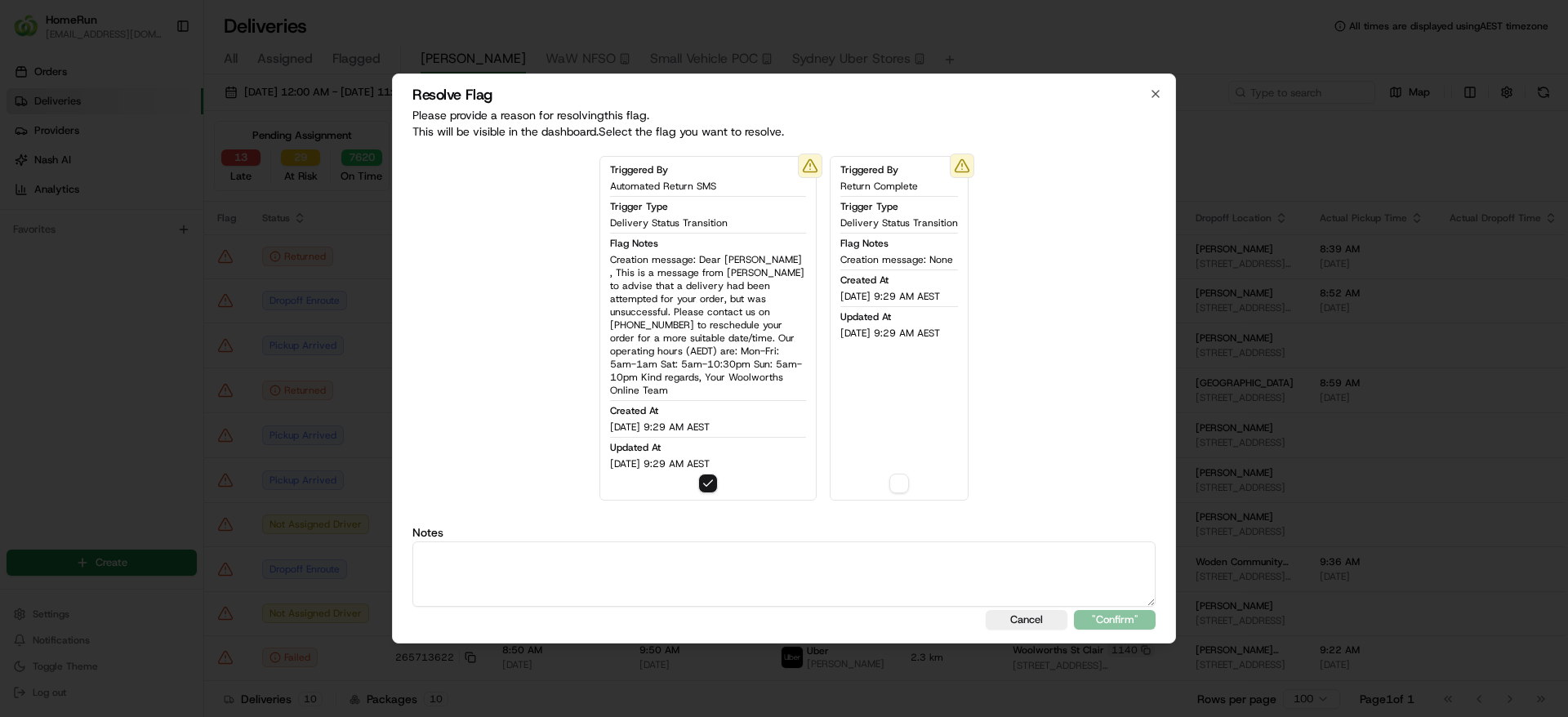
click at [908, 479] on button "button" at bounding box center [899, 483] width 19 height 19
drag, startPoint x: 703, startPoint y: 474, endPoint x: 293, endPoint y: 559, distance: 418.7
click at [703, 475] on button "button" at bounding box center [707, 483] width 19 height 19
click at [501, 566] on textarea at bounding box center [784, 573] width 743 height 66
paste textarea "Uber returned the order to store as the cx wasn't home. POD shows order returne…"
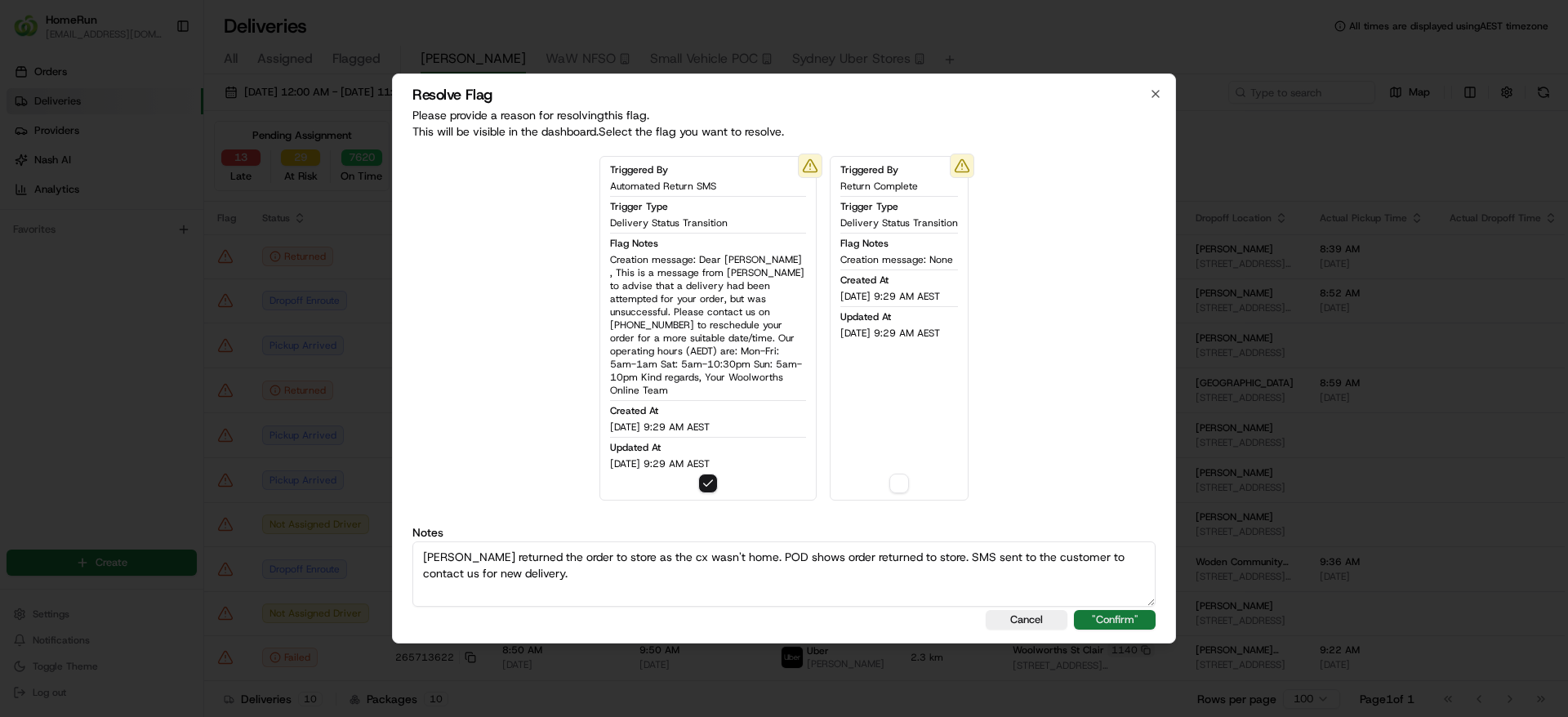
type textarea "Uber returned the order to store as the cx wasn't home. POD shows order returne…"
click at [1117, 613] on button ""Confirm"" at bounding box center [1114, 620] width 81 height 19
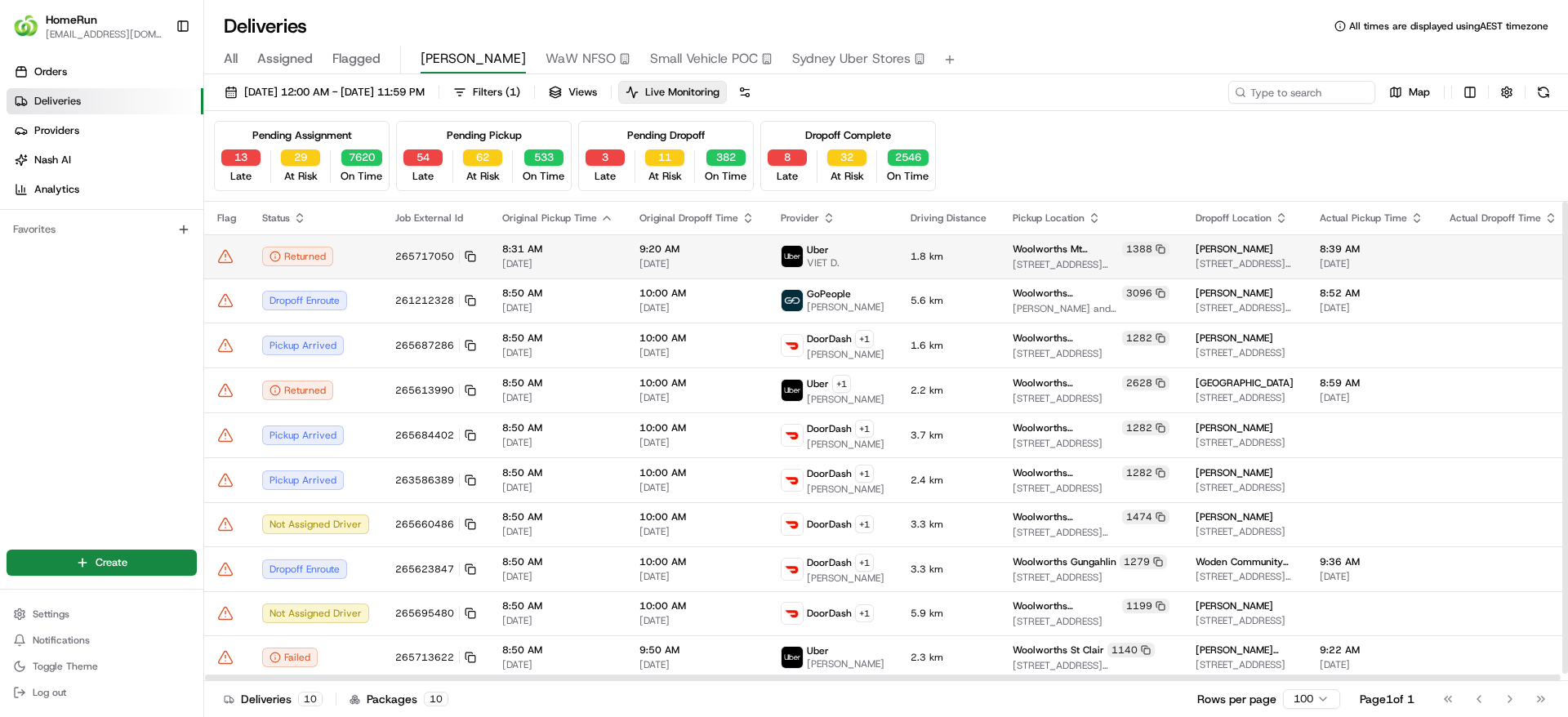
click at [221, 249] on icon at bounding box center [225, 257] width 17 height 17
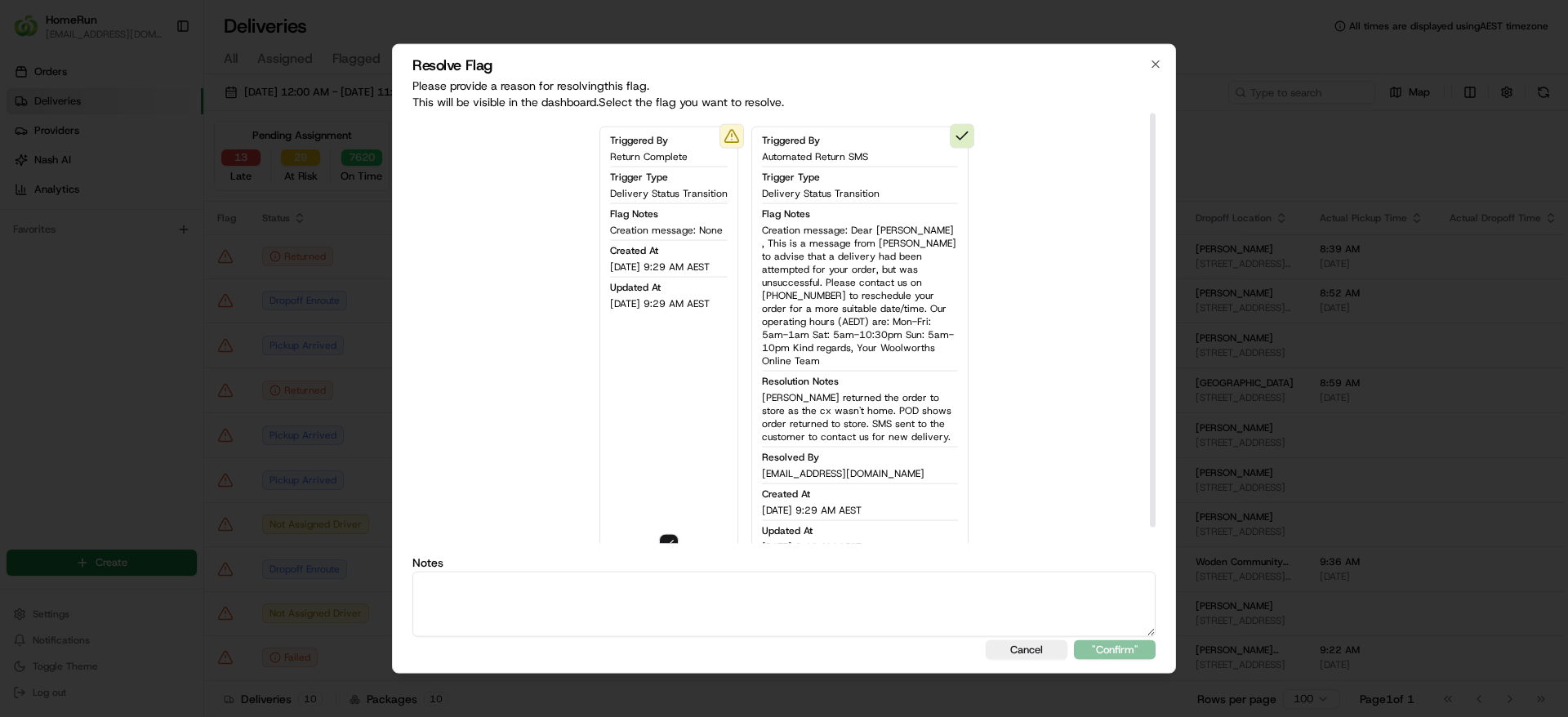
click at [914, 599] on textarea at bounding box center [784, 603] width 743 height 66
paste textarea "Uber returned the order to store as the cx wasn't home. POD shows order returne…"
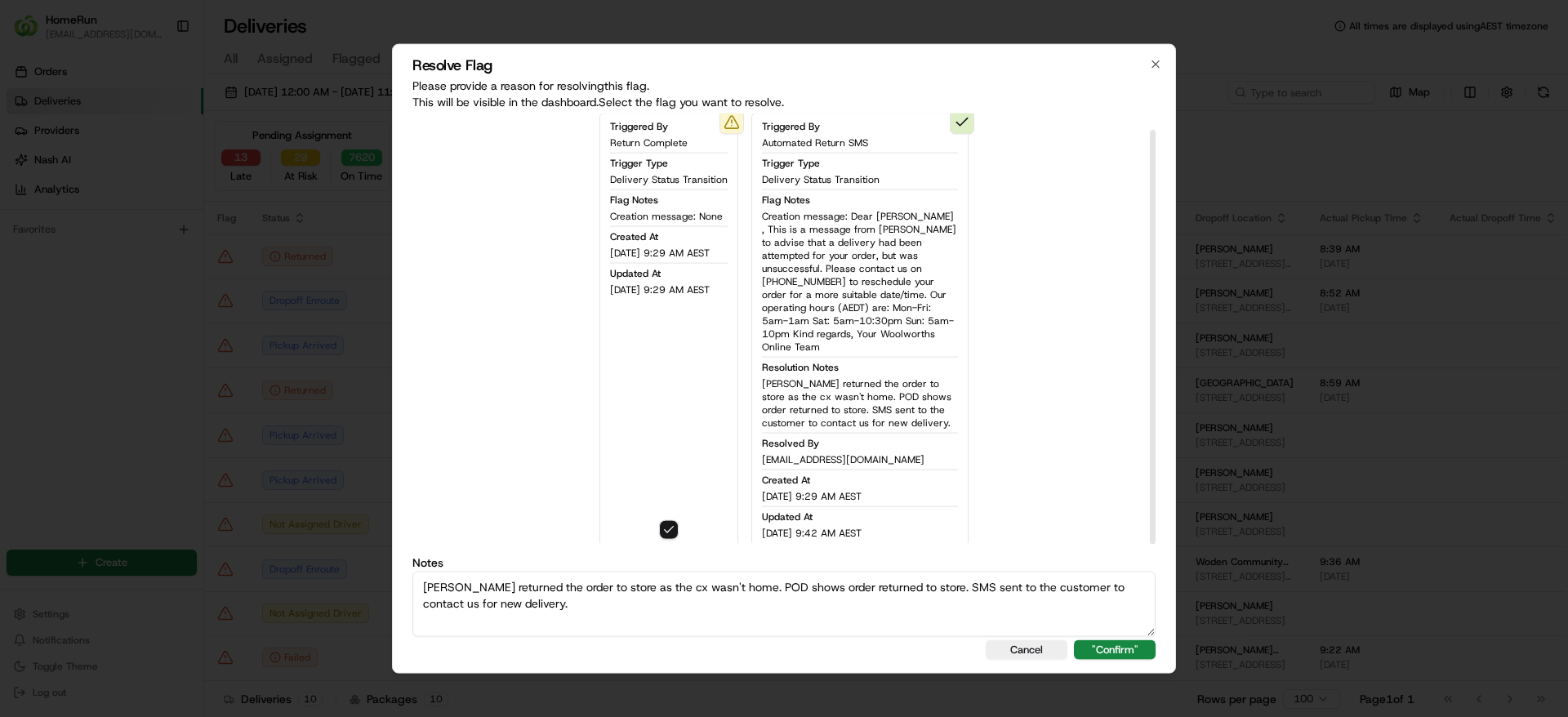
scroll to position [18, 0]
type textarea "Uber returned the order to store as the cx wasn't home. POD shows order returne…"
click at [1105, 650] on button ""Confirm"" at bounding box center [1114, 649] width 81 height 19
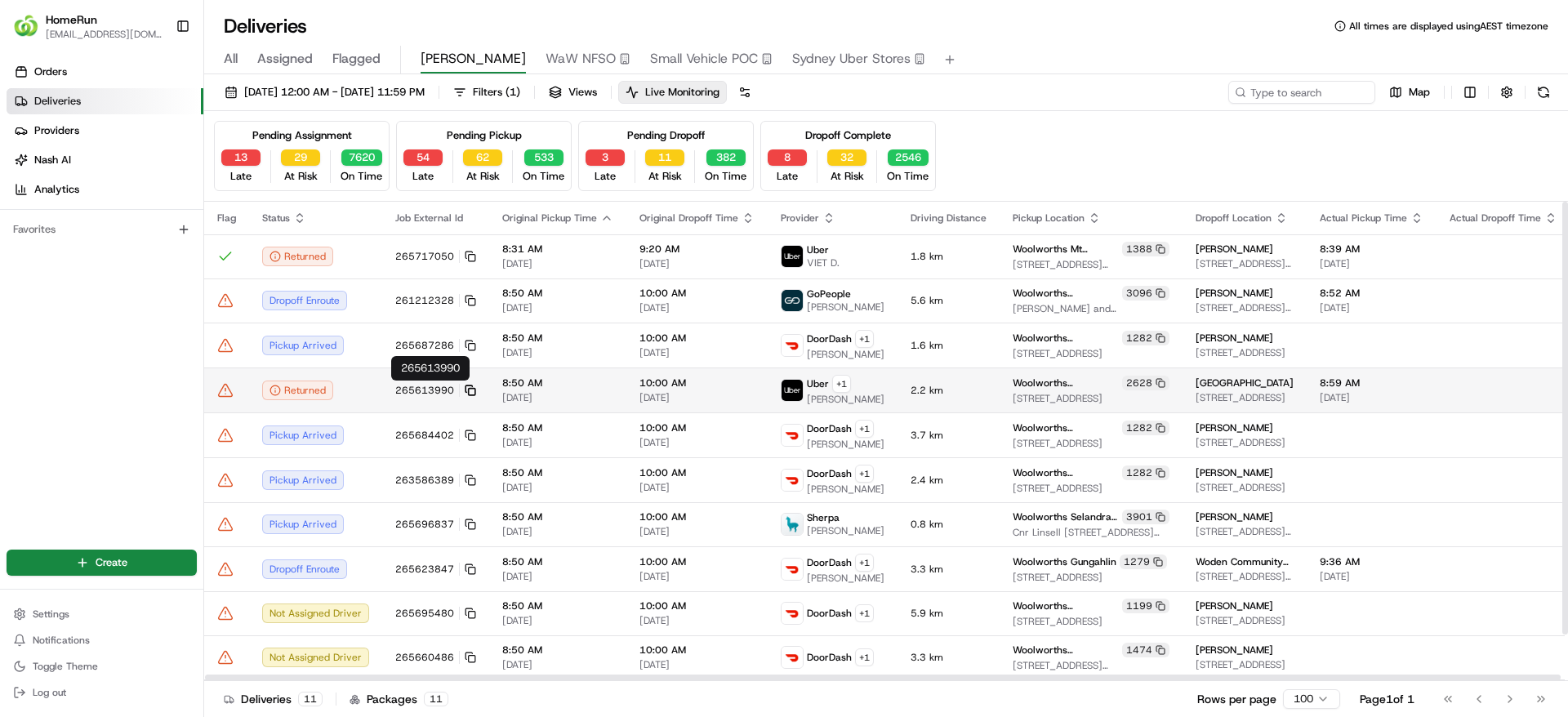
click at [468, 384] on icon at bounding box center [470, 390] width 11 height 11
click at [385, 383] on td "265613990" at bounding box center [435, 390] width 107 height 45
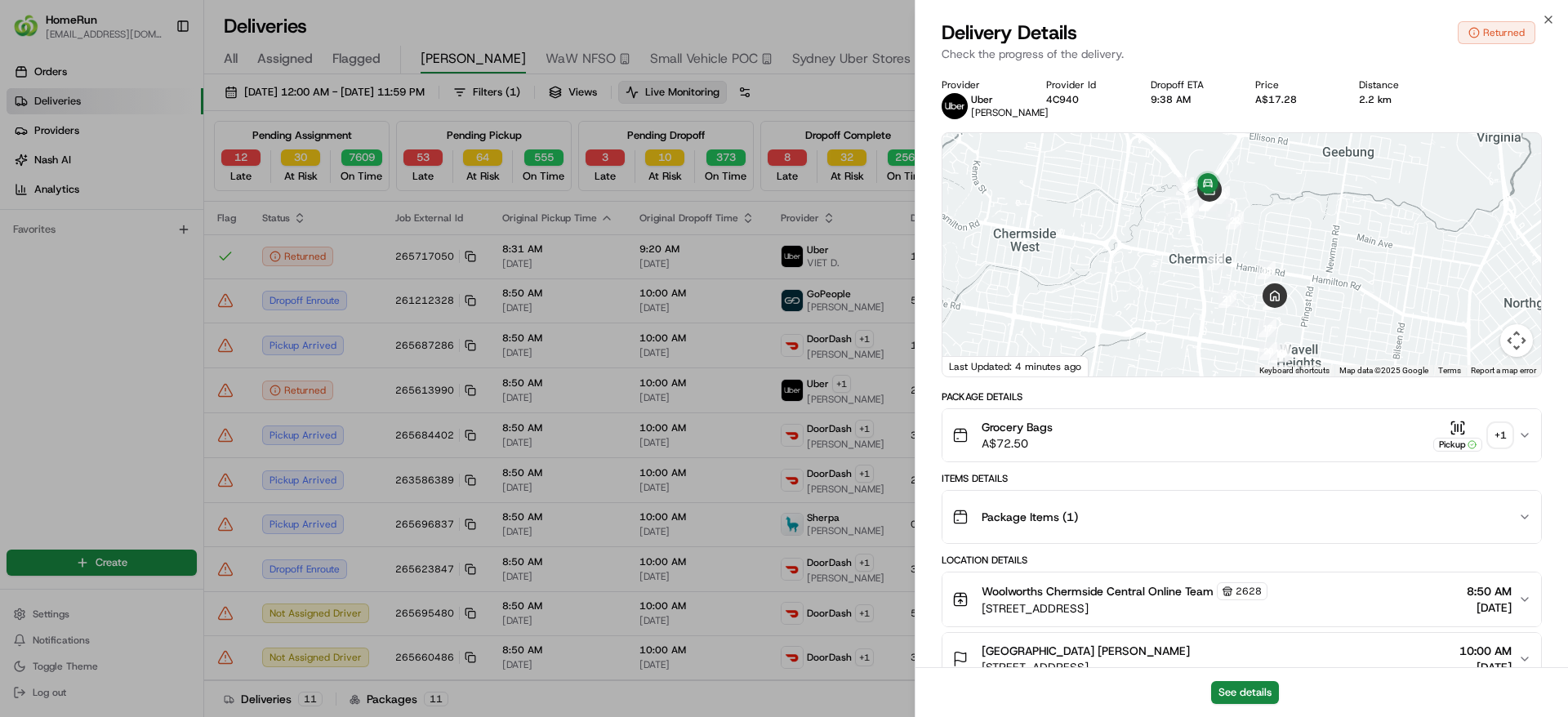
click at [1521, 442] on icon "button" at bounding box center [1524, 435] width 13 height 13
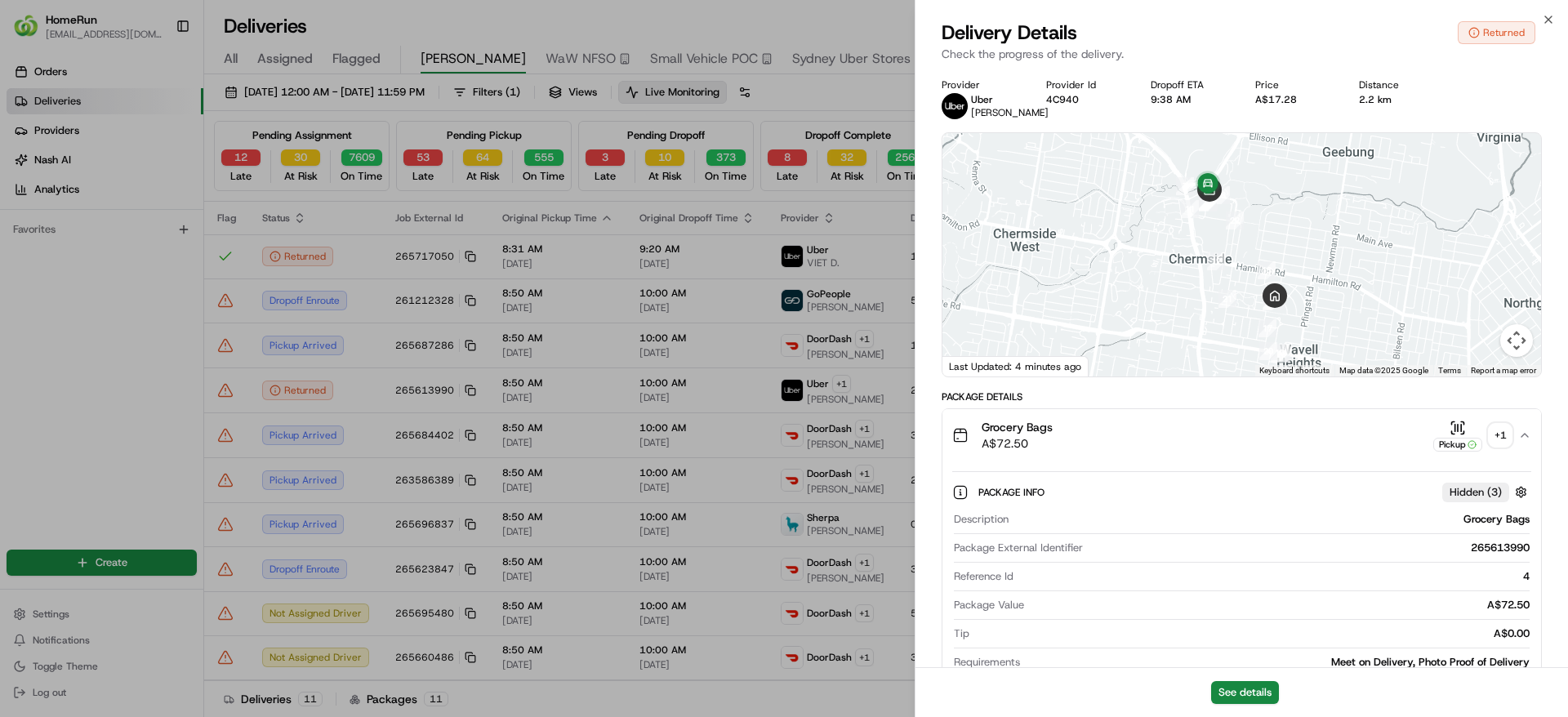
click at [1508, 445] on div "+ 1" at bounding box center [1500, 435] width 23 height 23
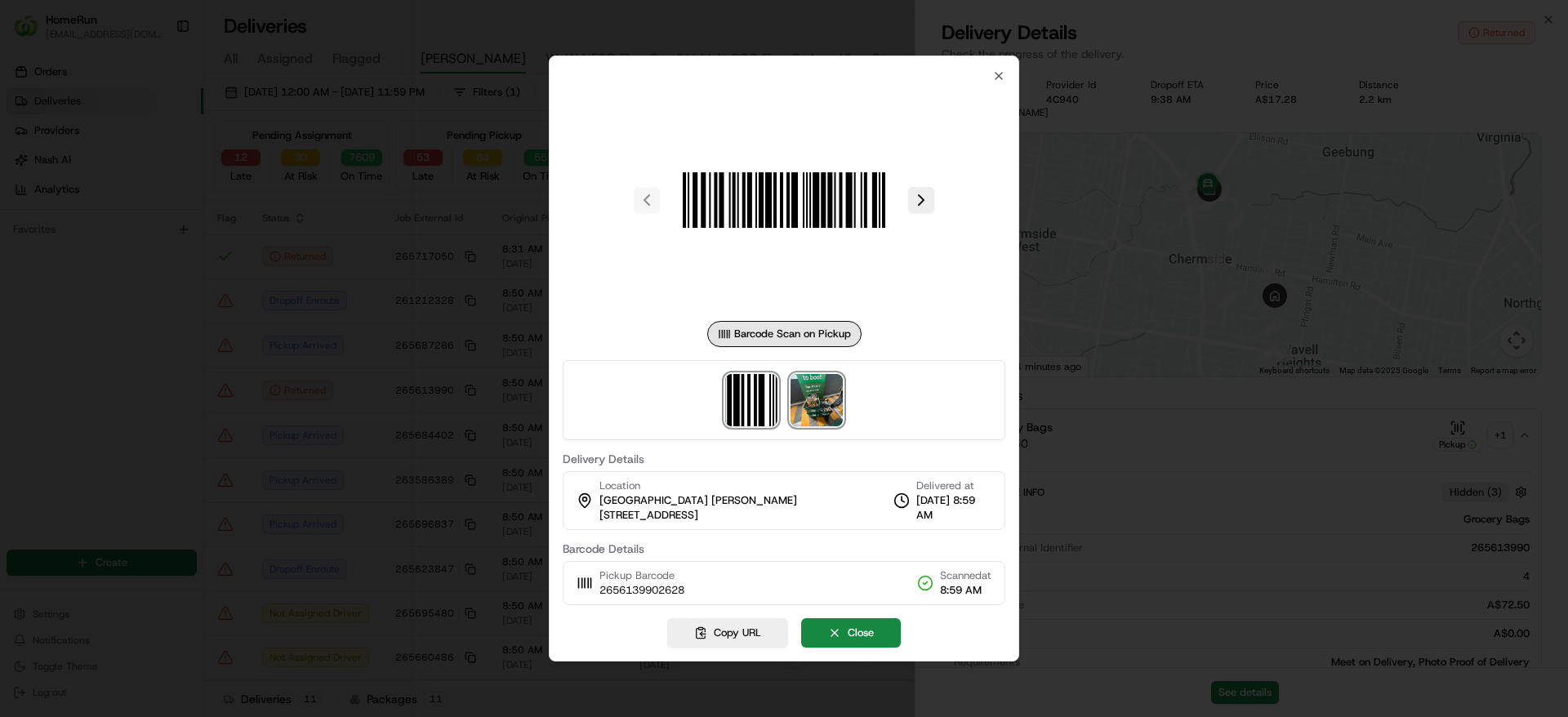
click at [805, 391] on img at bounding box center [817, 400] width 53 height 53
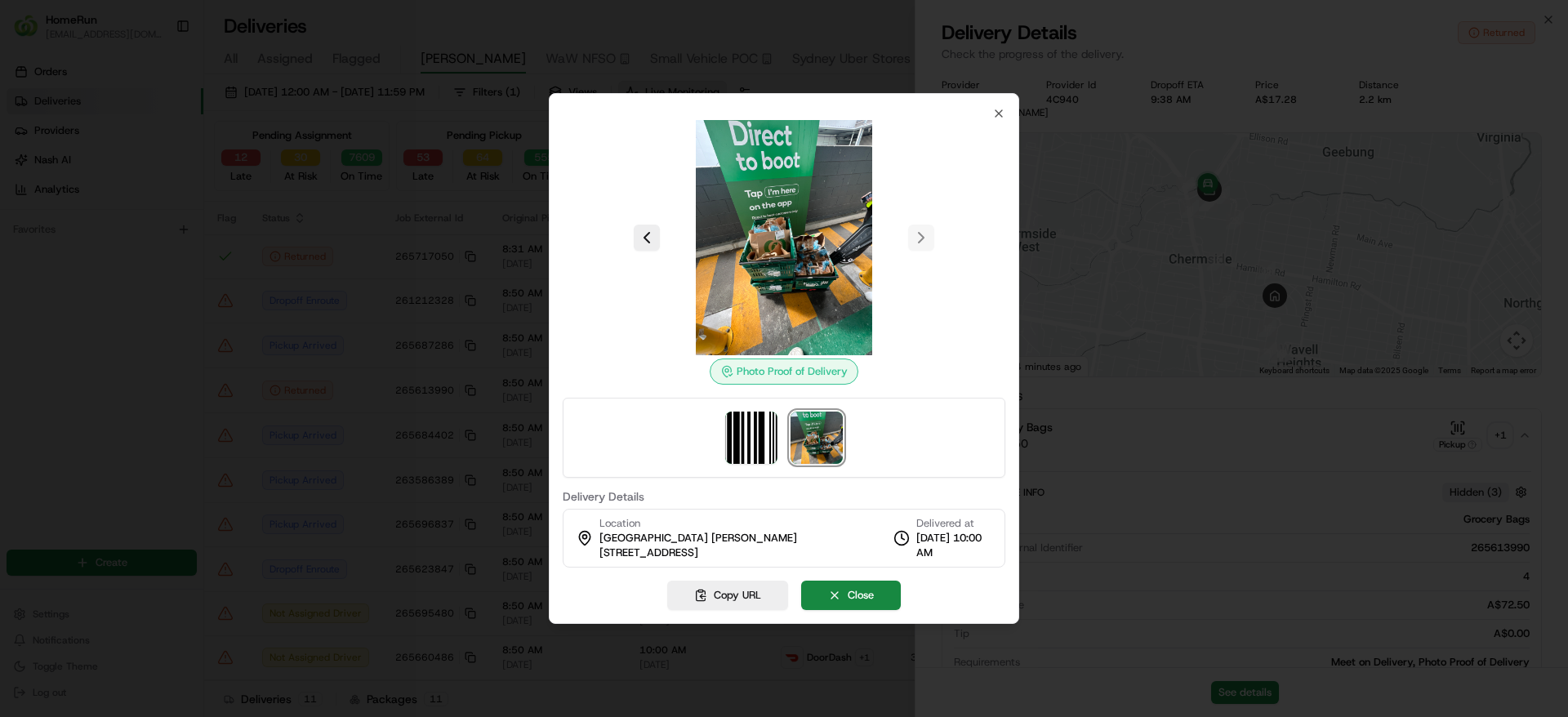
click at [1277, 329] on div at bounding box center [784, 358] width 1568 height 717
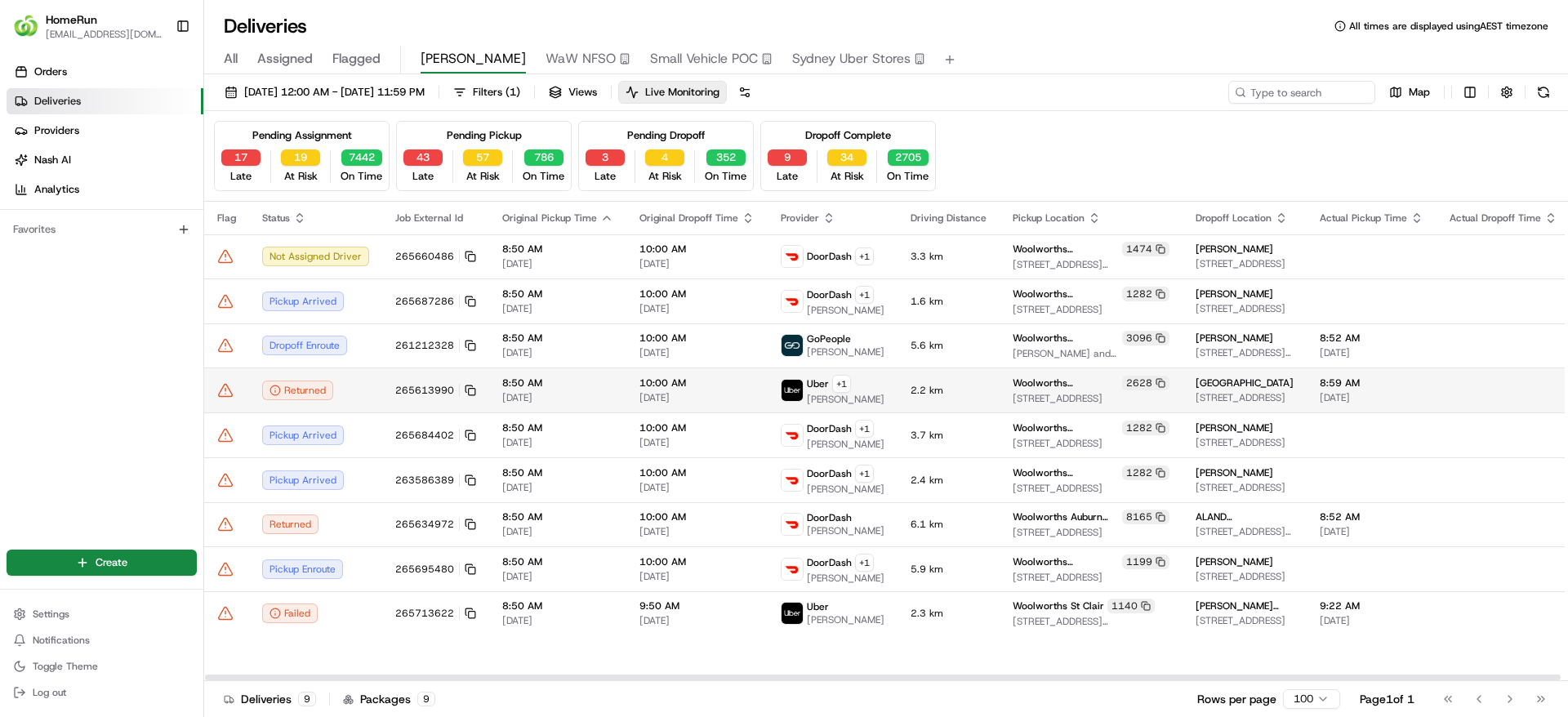
click at [229, 385] on icon at bounding box center [225, 390] width 17 height 17
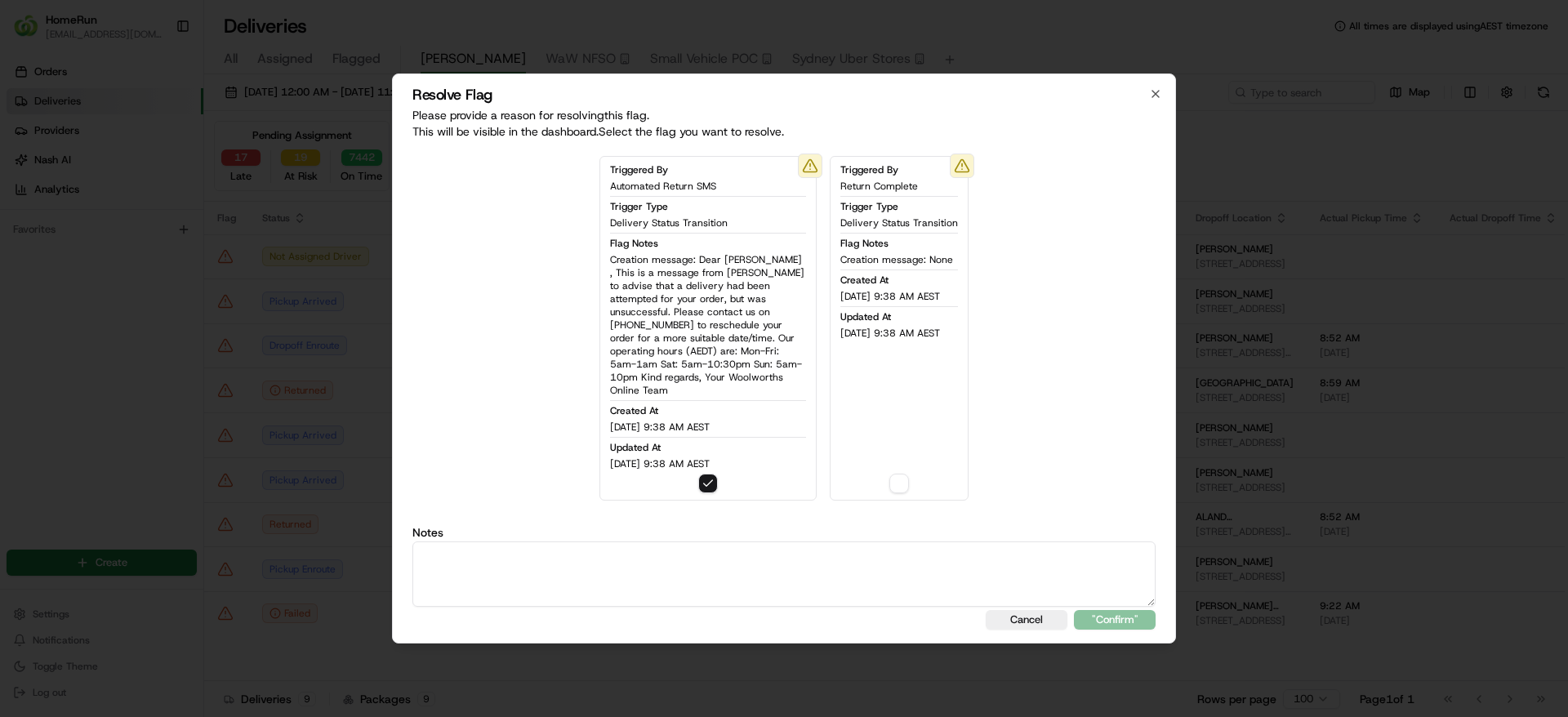
click at [496, 543] on textarea at bounding box center [784, 573] width 743 height 66
paste textarea "Uber returned the order to store as the cx wasn't home. POD shows order returne…"
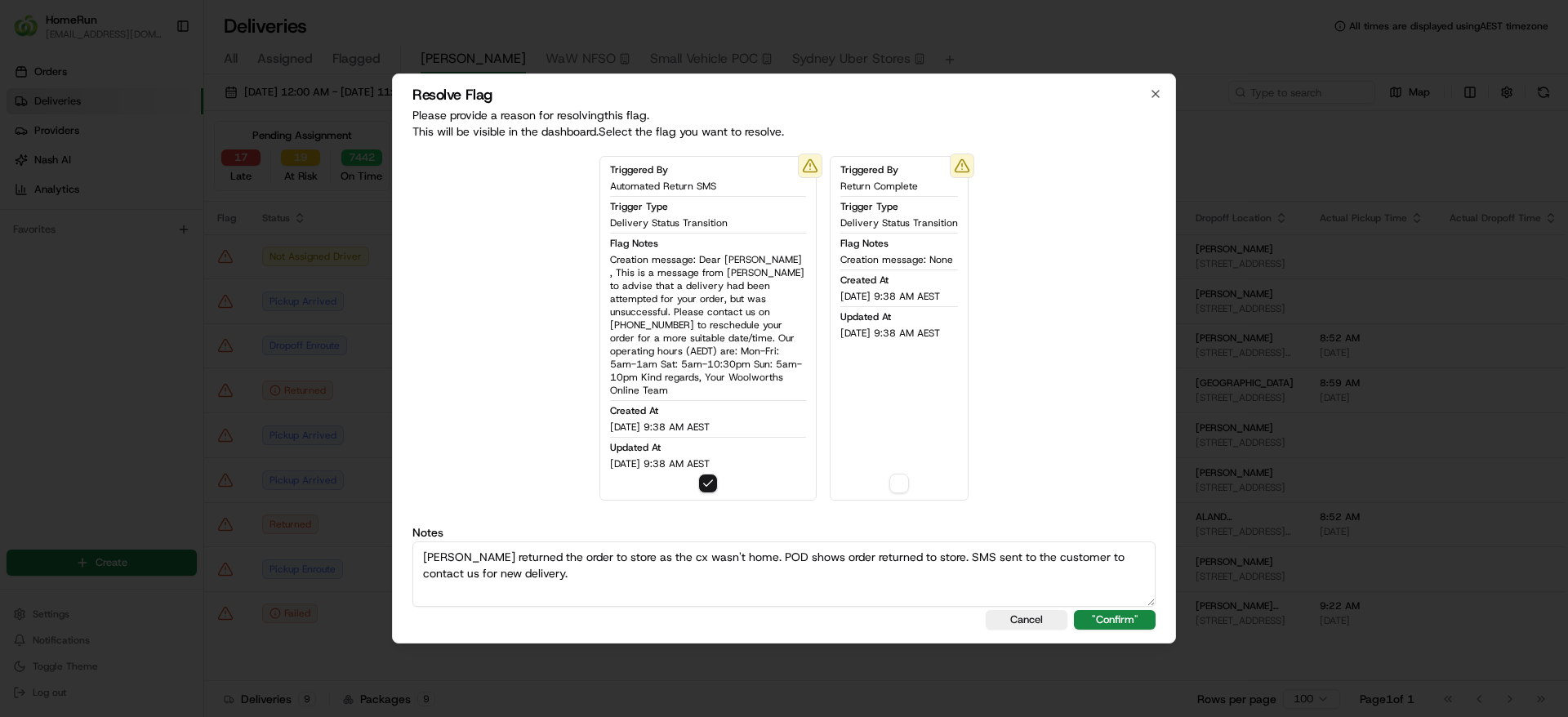
drag, startPoint x: 422, startPoint y: 571, endPoint x: 490, endPoint y: 544, distance: 73.2
click at [420, 571] on textarea "Uber returned the order to store as the cx wasn't home. POD shows order returne…" at bounding box center [784, 573] width 743 height 66
click at [931, 547] on textarea "Uber returned the order to store as the cx wasn't home. POD shows order returne…" at bounding box center [784, 573] width 743 height 66
click at [992, 570] on textarea "Uber returned the order to store as the cx wasn't home. POD shows order returne…" at bounding box center [784, 573] width 743 height 66
drag, startPoint x: 531, startPoint y: 577, endPoint x: 374, endPoint y: 524, distance: 165.7
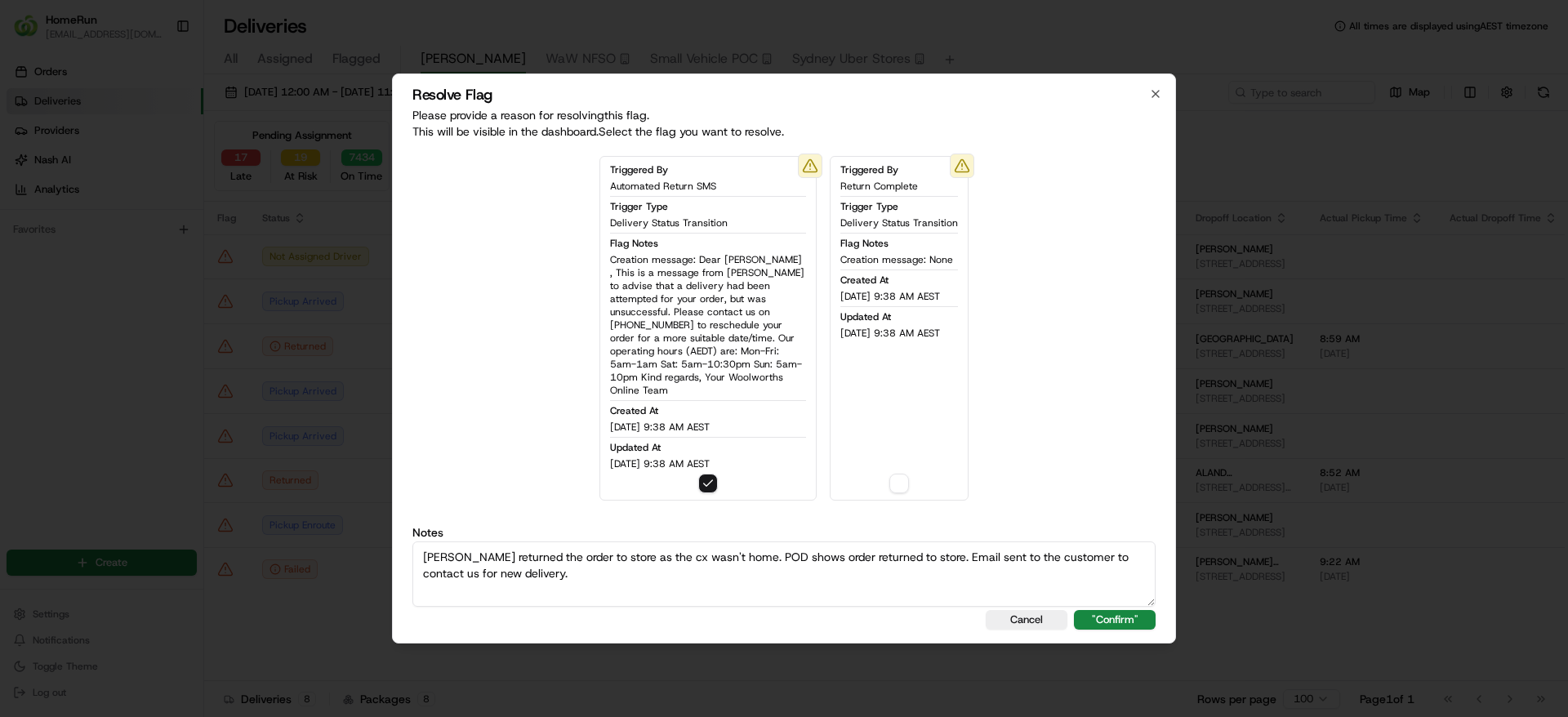
click at [284, 493] on body "HomeRun sflanagan1@woolworths.com.au Toggle Sidebar Orders Deliveries Providers…" at bounding box center [784, 358] width 1568 height 717
type textarea "Uber returned the order to store as the cx wasn't home. POD shows order returne…"
click at [1122, 614] on button ""Confirm"" at bounding box center [1114, 620] width 81 height 19
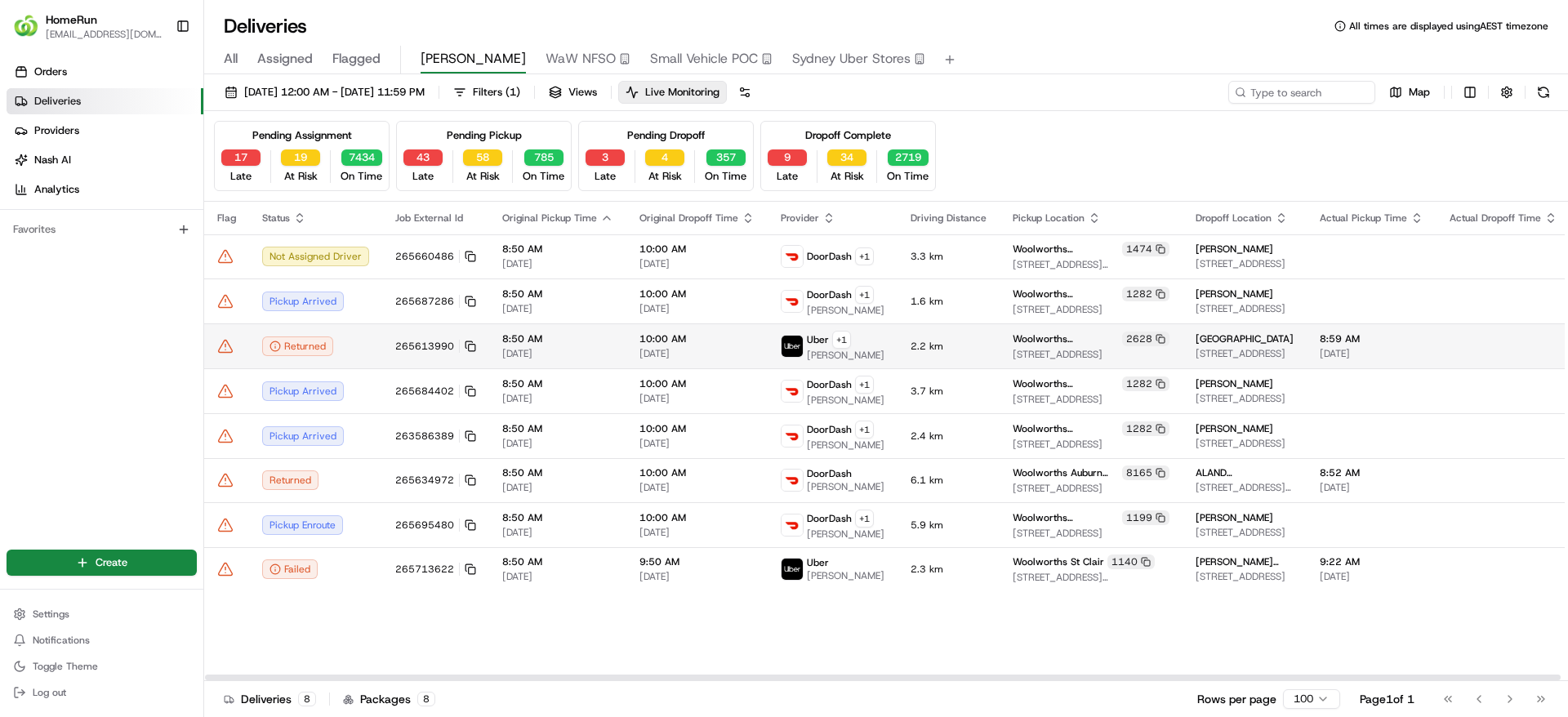
click at [228, 342] on icon at bounding box center [225, 346] width 17 height 17
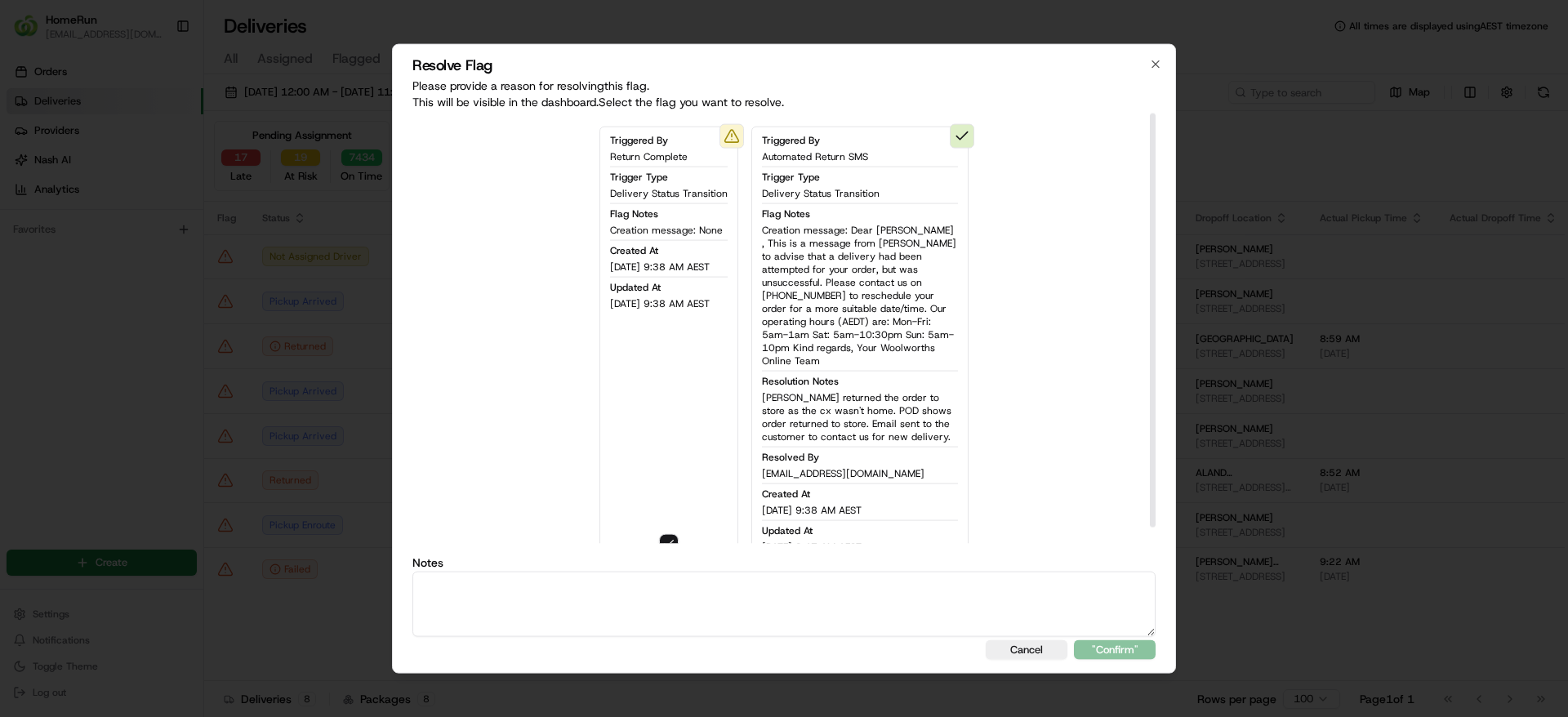
click at [754, 600] on textarea at bounding box center [784, 603] width 743 height 66
paste textarea "Uber returned the order to store as the cx wasn't home. POD shows order returne…"
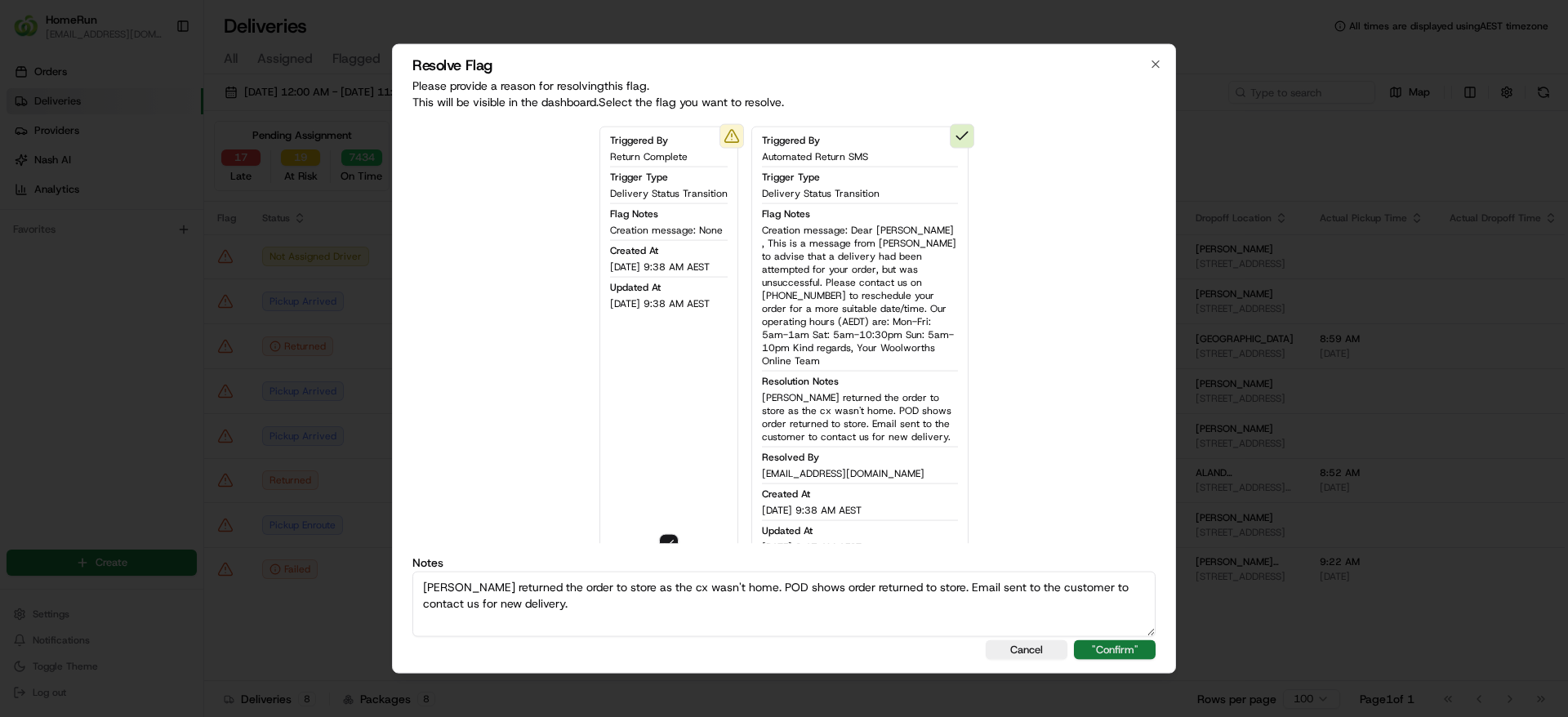
type textarea "Uber returned the order to store as the cx wasn't home. POD shows order returne…"
click at [1115, 647] on button ""Confirm"" at bounding box center [1114, 649] width 81 height 19
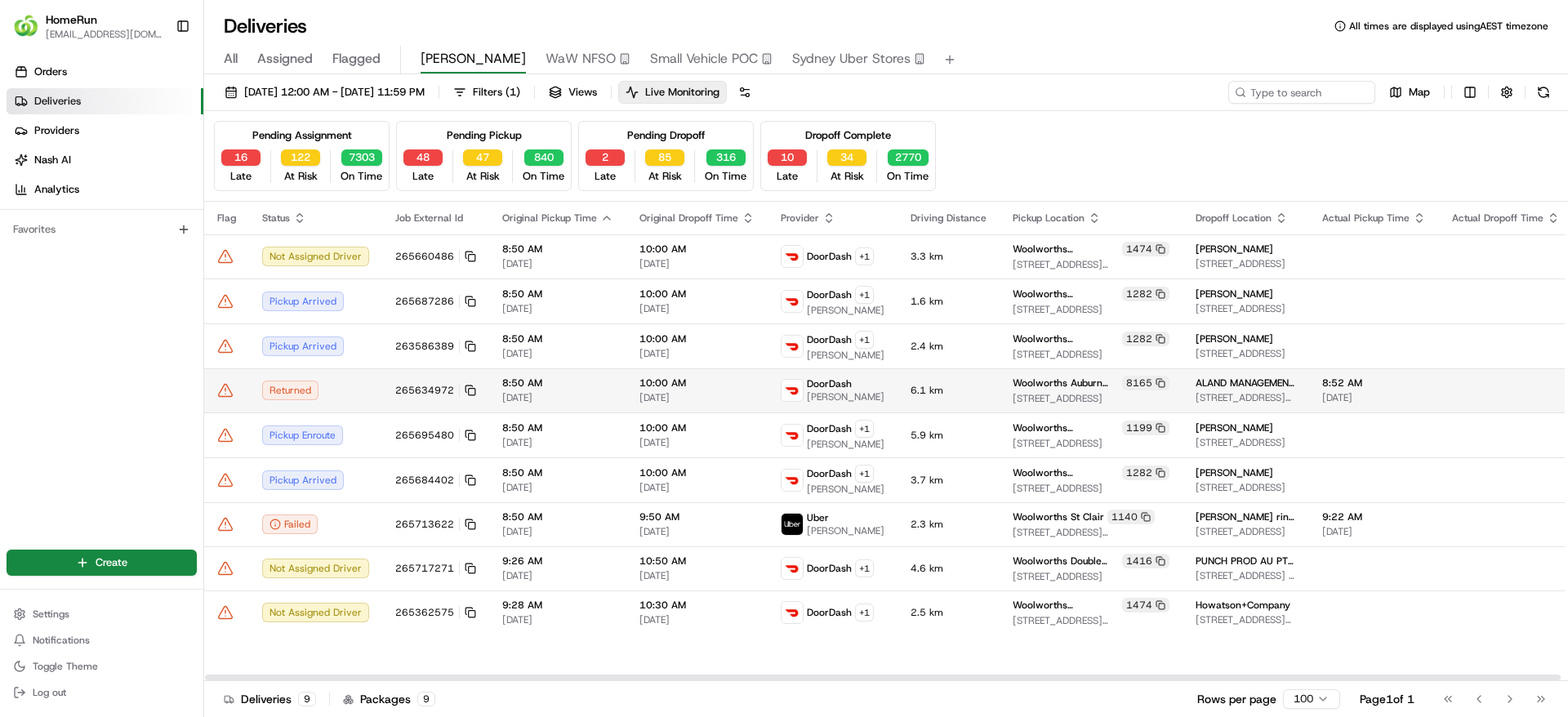
click at [475, 395] on td "265634972" at bounding box center [435, 390] width 107 height 44
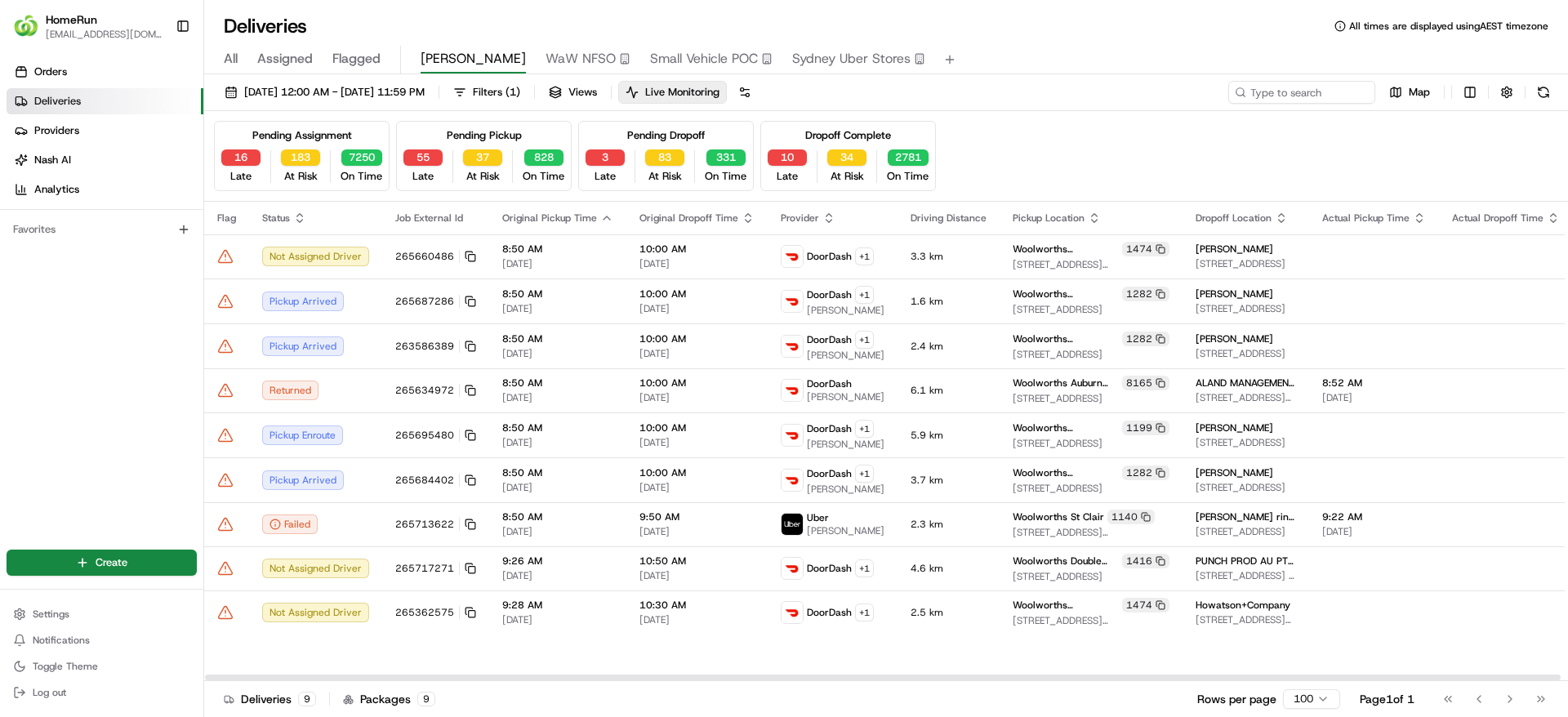
click at [466, 390] on icon at bounding box center [468, 388] width 6 height 6
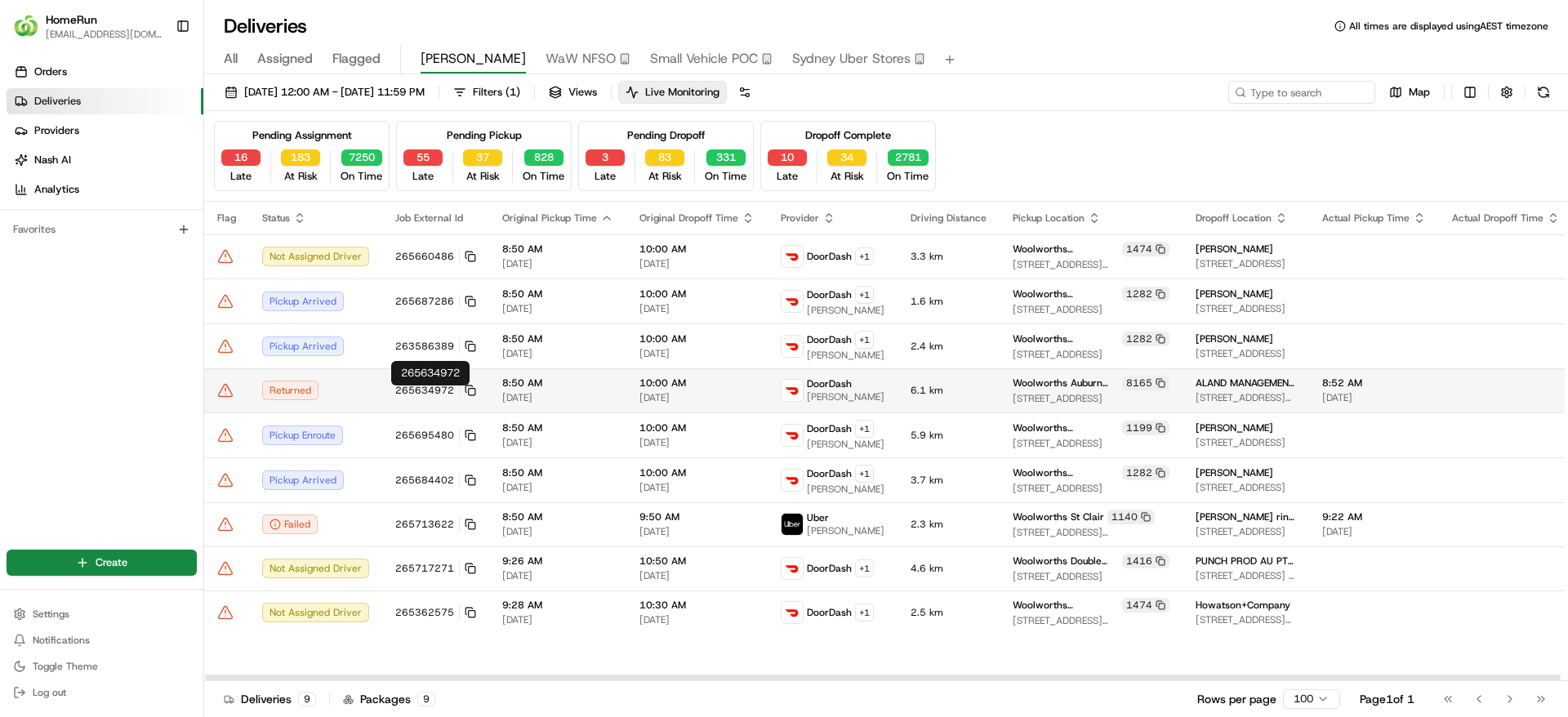
click at [467, 388] on button "265634972" at bounding box center [435, 390] width 81 height 13
click at [466, 396] on icon at bounding box center [470, 390] width 11 height 11
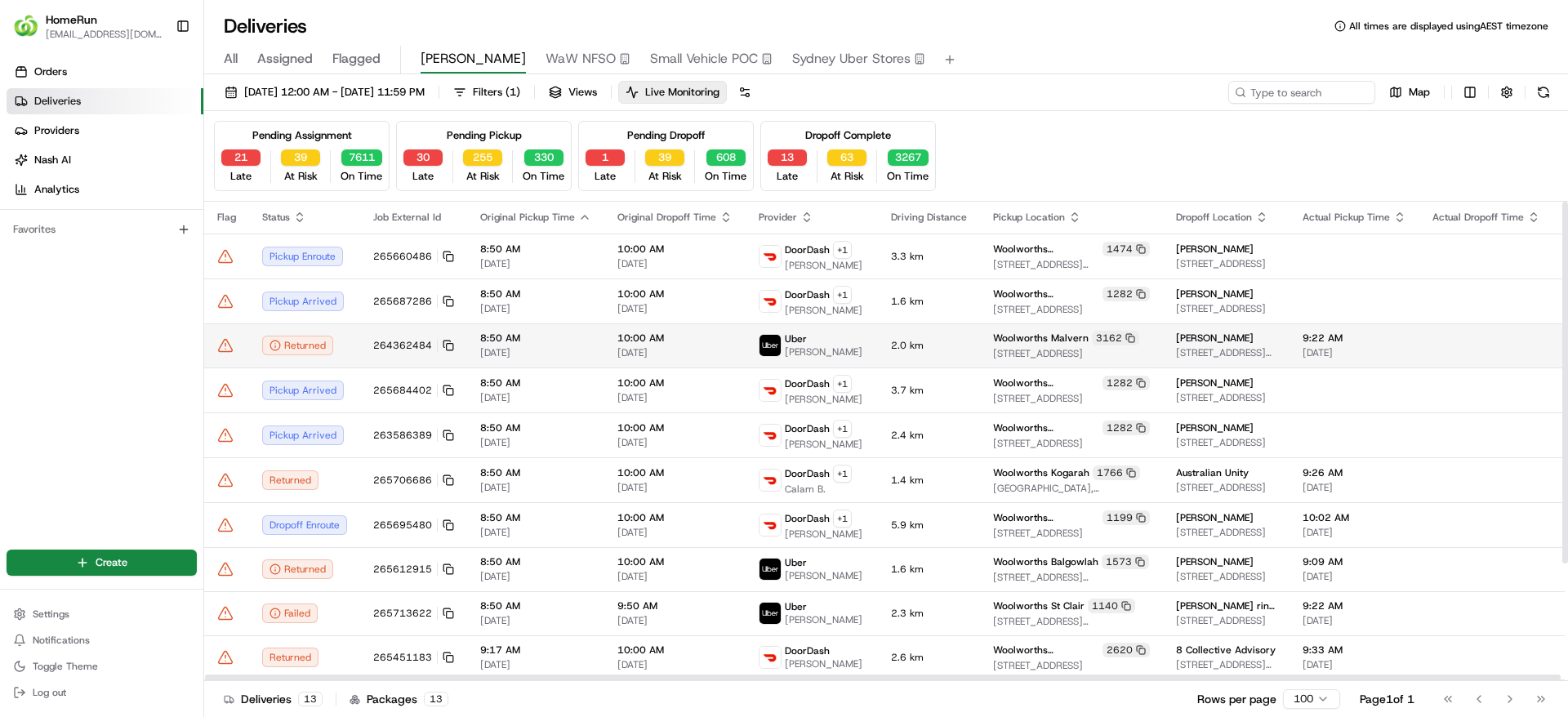
scroll to position [0, 0]
click at [298, 341] on div "Returned" at bounding box center [297, 346] width 71 height 19
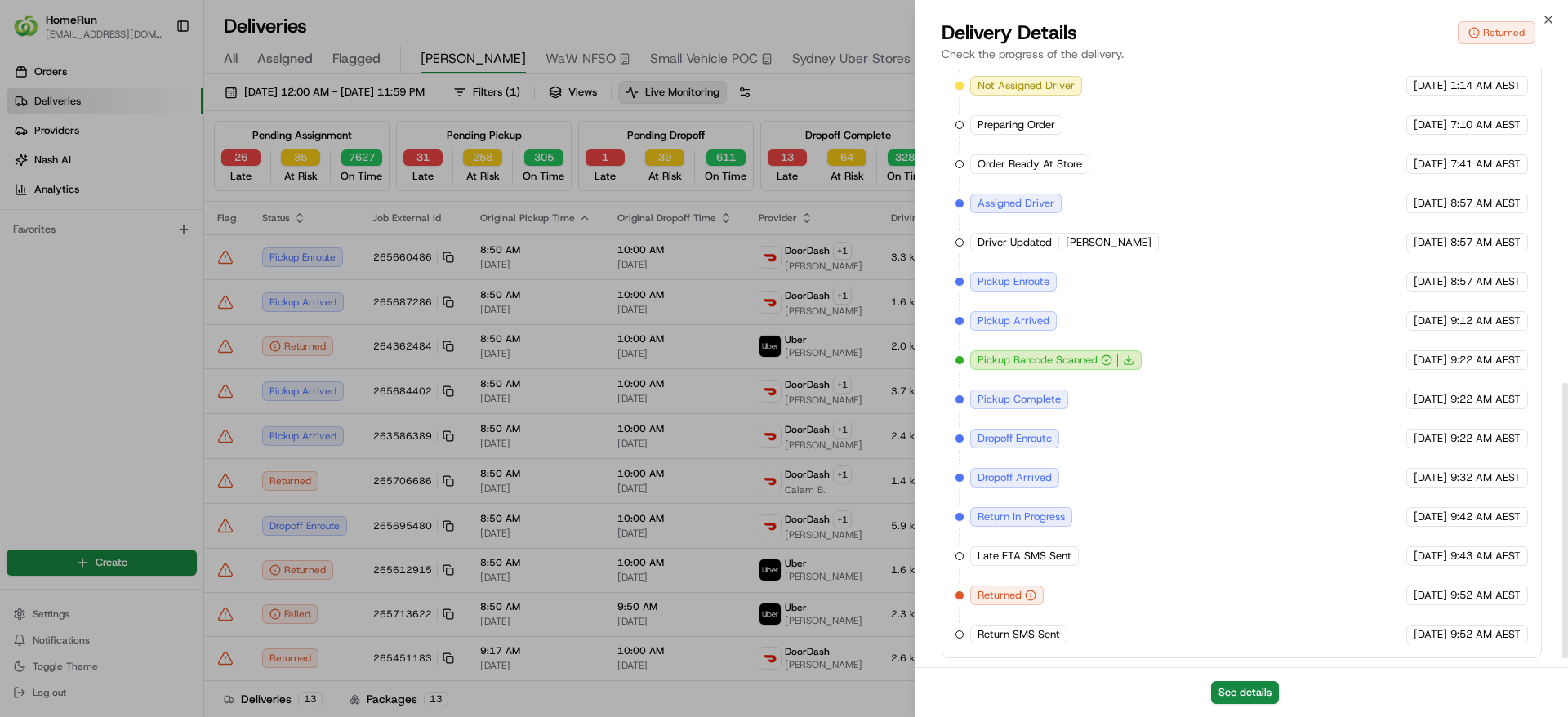
scroll to position [698, 0]
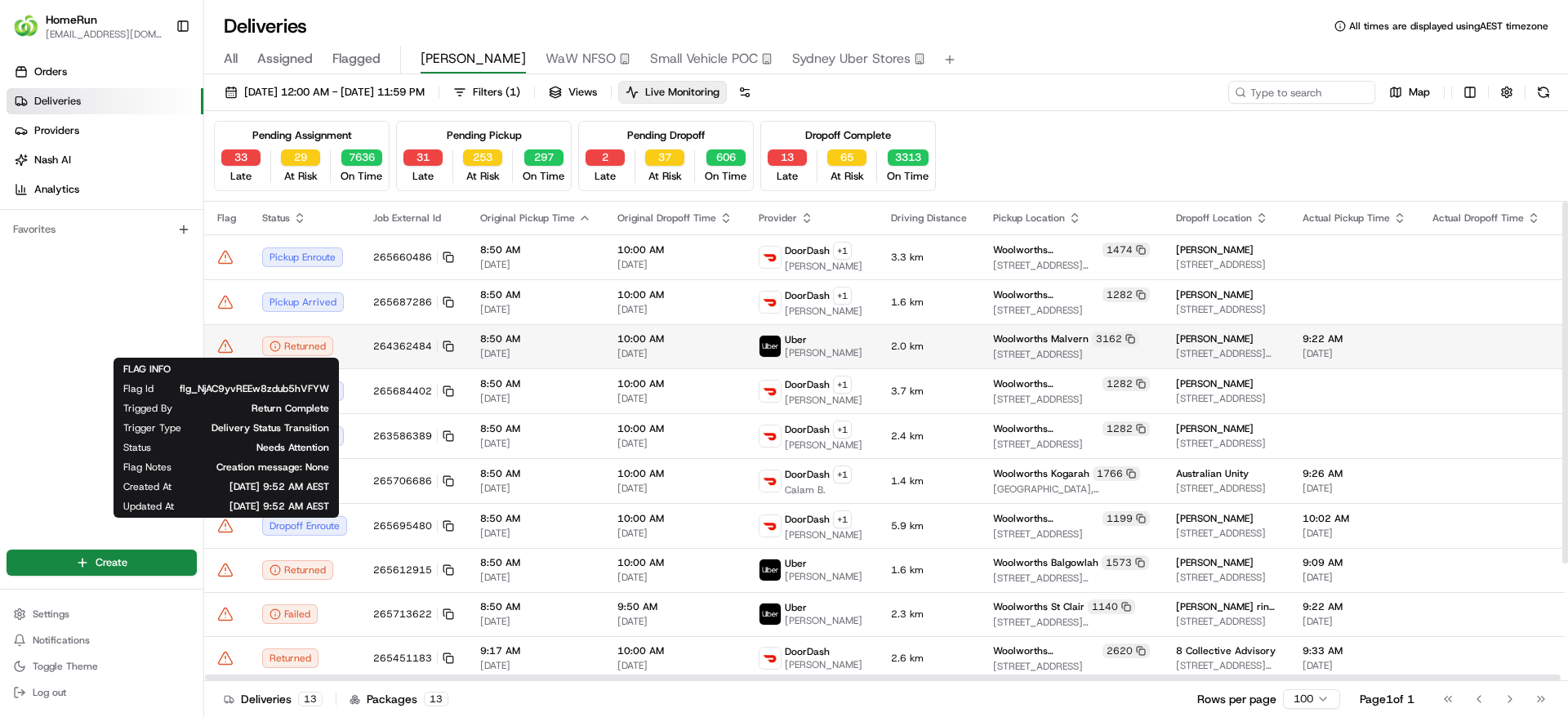
click at [226, 345] on icon at bounding box center [225, 346] width 17 height 17
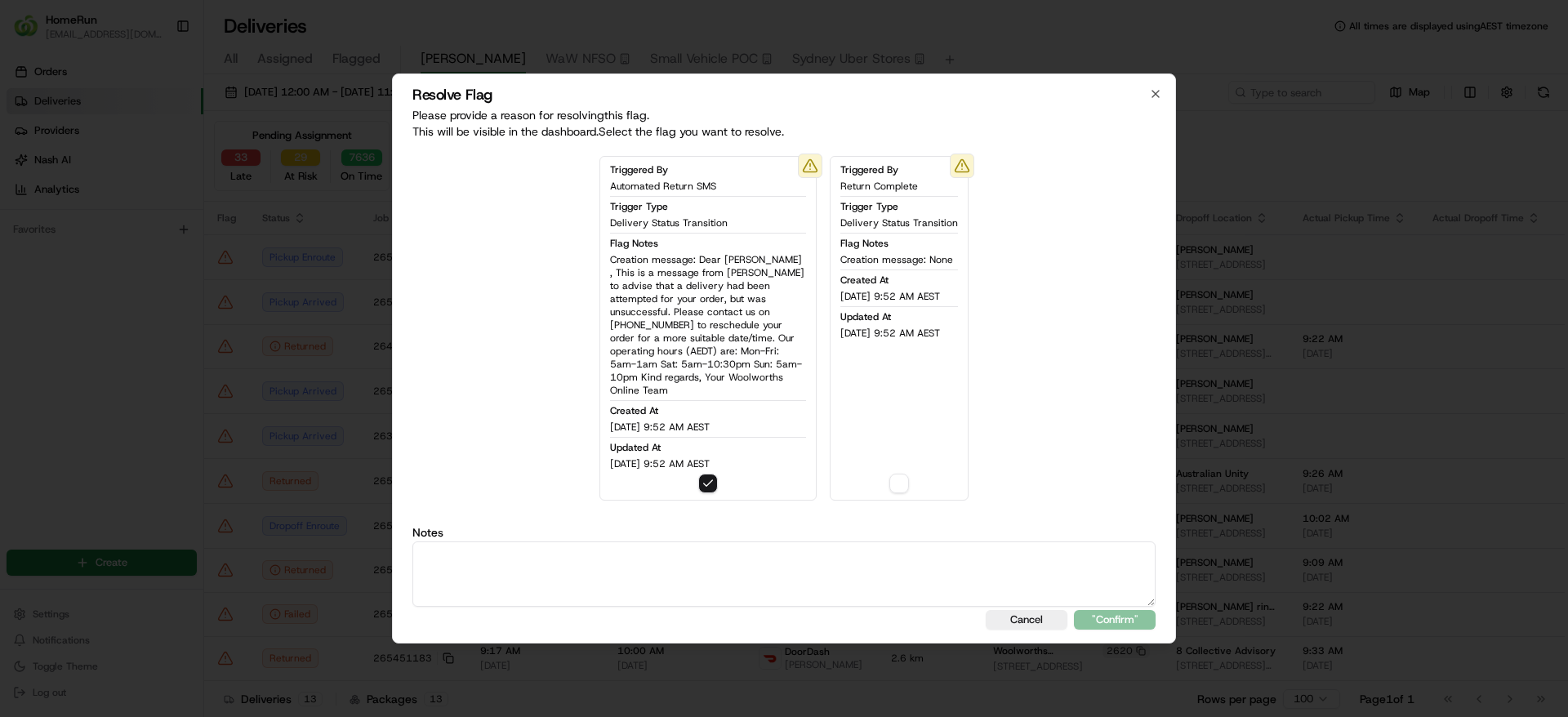
click at [749, 570] on textarea at bounding box center [784, 573] width 743 height 66
type textarea "S"
click at [840, 562] on textarea at bounding box center [784, 573] width 743 height 66
click at [903, 475] on button "button" at bounding box center [899, 483] width 19 height 19
drag, startPoint x: 545, startPoint y: 553, endPoint x: 309, endPoint y: 489, distance: 244.5
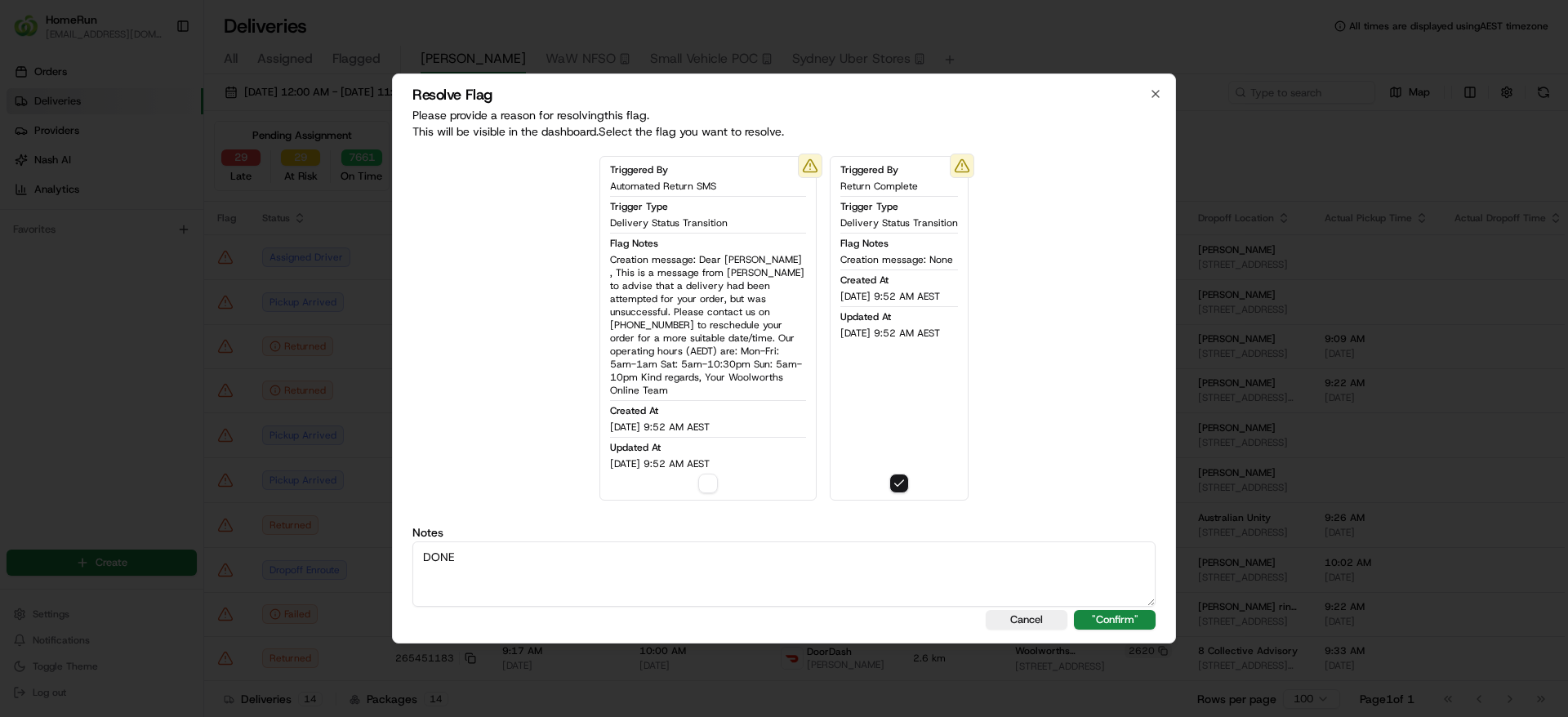
click at [297, 490] on body "HomeRun sflanagan1@woolworths.com.au Toggle Sidebar Orders Deliveries Providers…" at bounding box center [784, 358] width 1568 height 717
type textarea "RETURN SMS SENT."
click at [1133, 615] on button ""Confirm"" at bounding box center [1114, 620] width 81 height 19
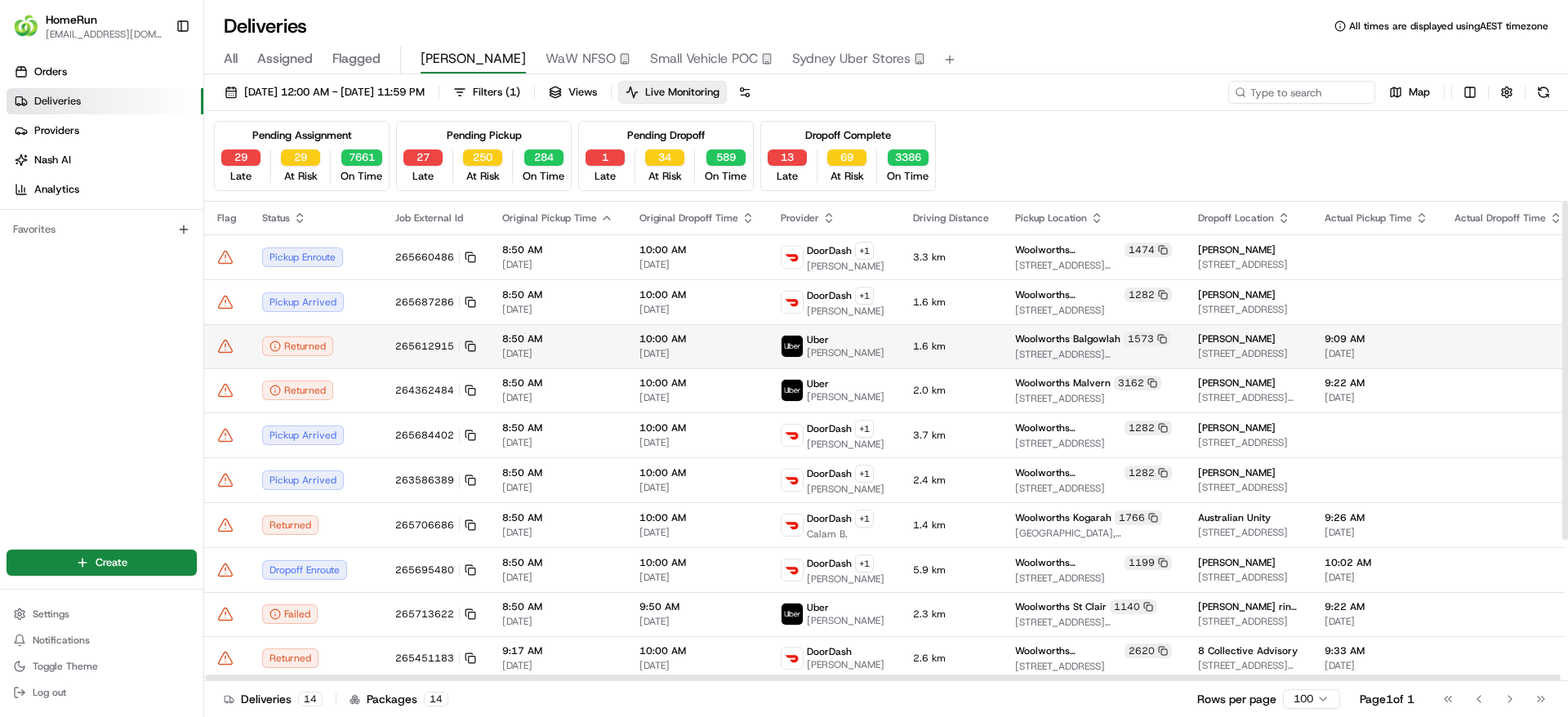
click at [226, 341] on icon at bounding box center [226, 346] width 14 height 12
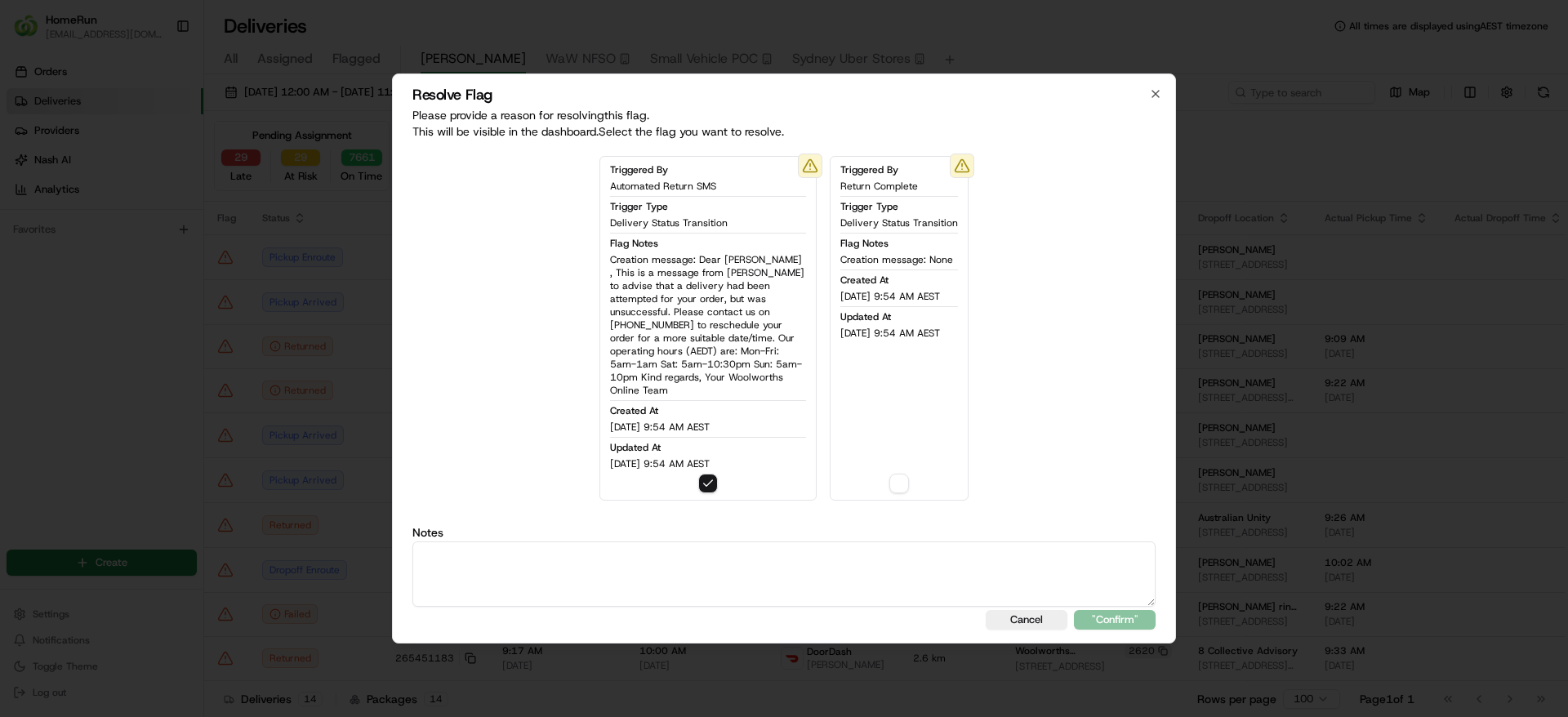
click at [781, 575] on textarea at bounding box center [784, 573] width 743 height 66
type textarea "s"
drag, startPoint x: 787, startPoint y: 566, endPoint x: 161, endPoint y: 464, distance: 634.3
click at [161, 464] on body "HomeRun sflanagan1@woolworths.com.au Toggle Sidebar Orders Deliveries Providers…" at bounding box center [784, 358] width 1568 height 717
type textarea "SMS SENT RETURNED DONE."
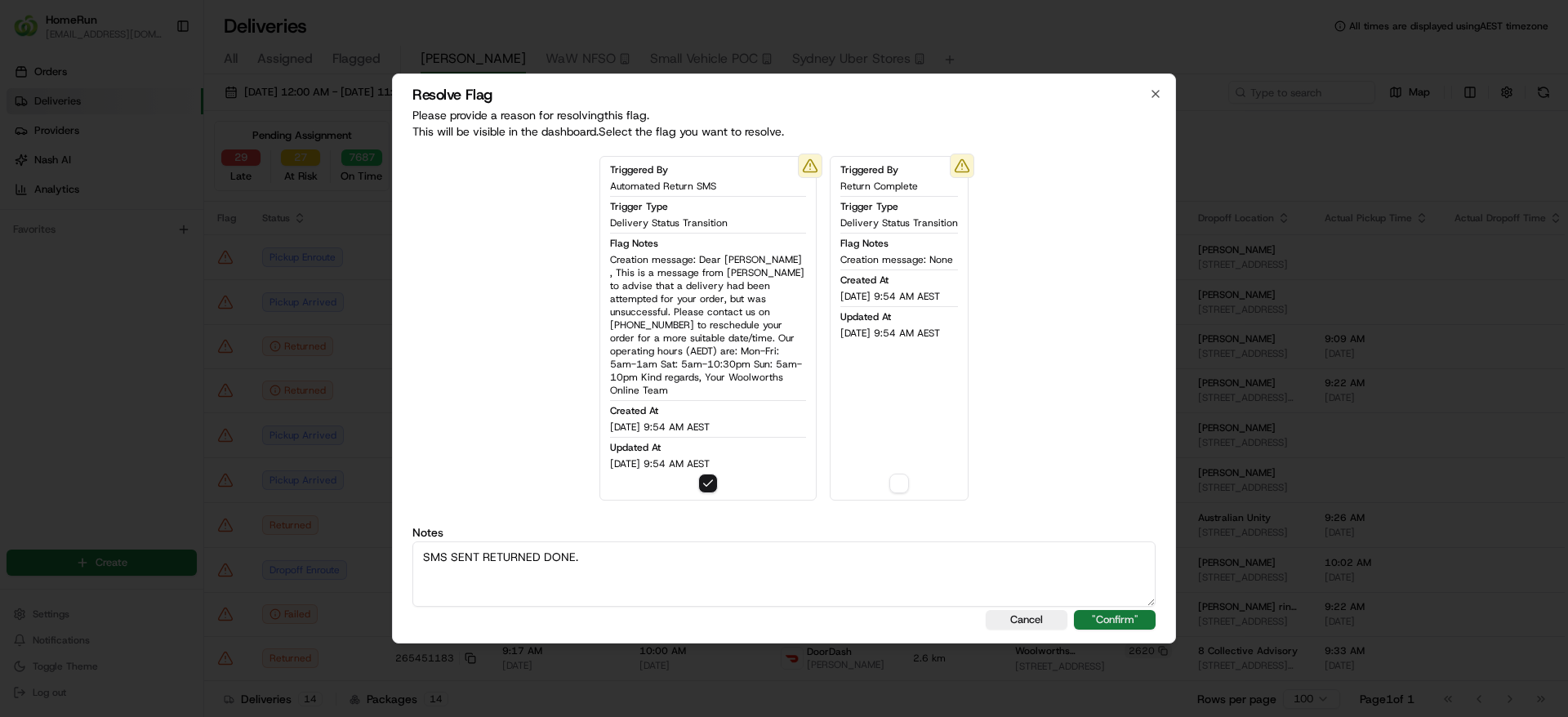
click at [1129, 617] on button ""Confirm"" at bounding box center [1114, 620] width 81 height 19
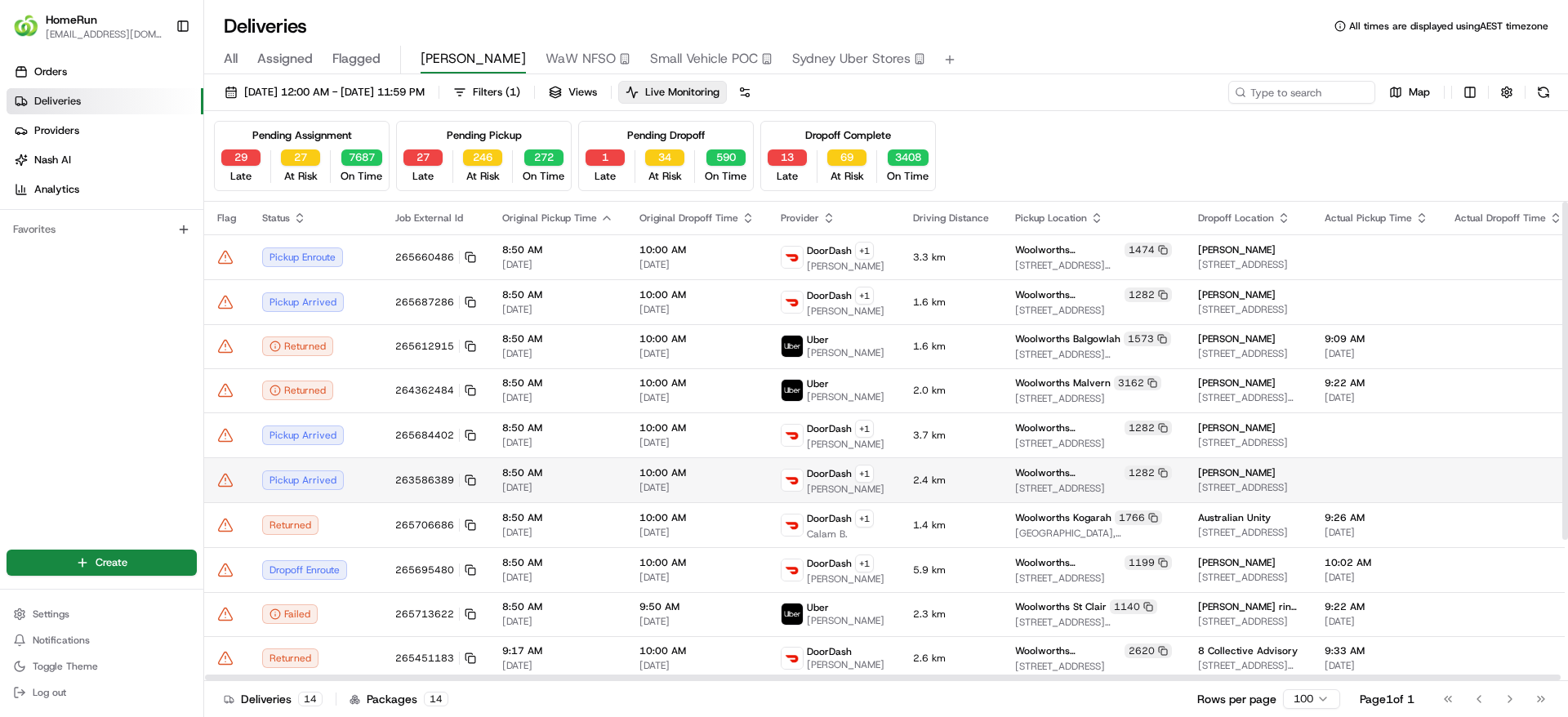
click at [900, 479] on td "2.4 km" at bounding box center [951, 479] width 102 height 45
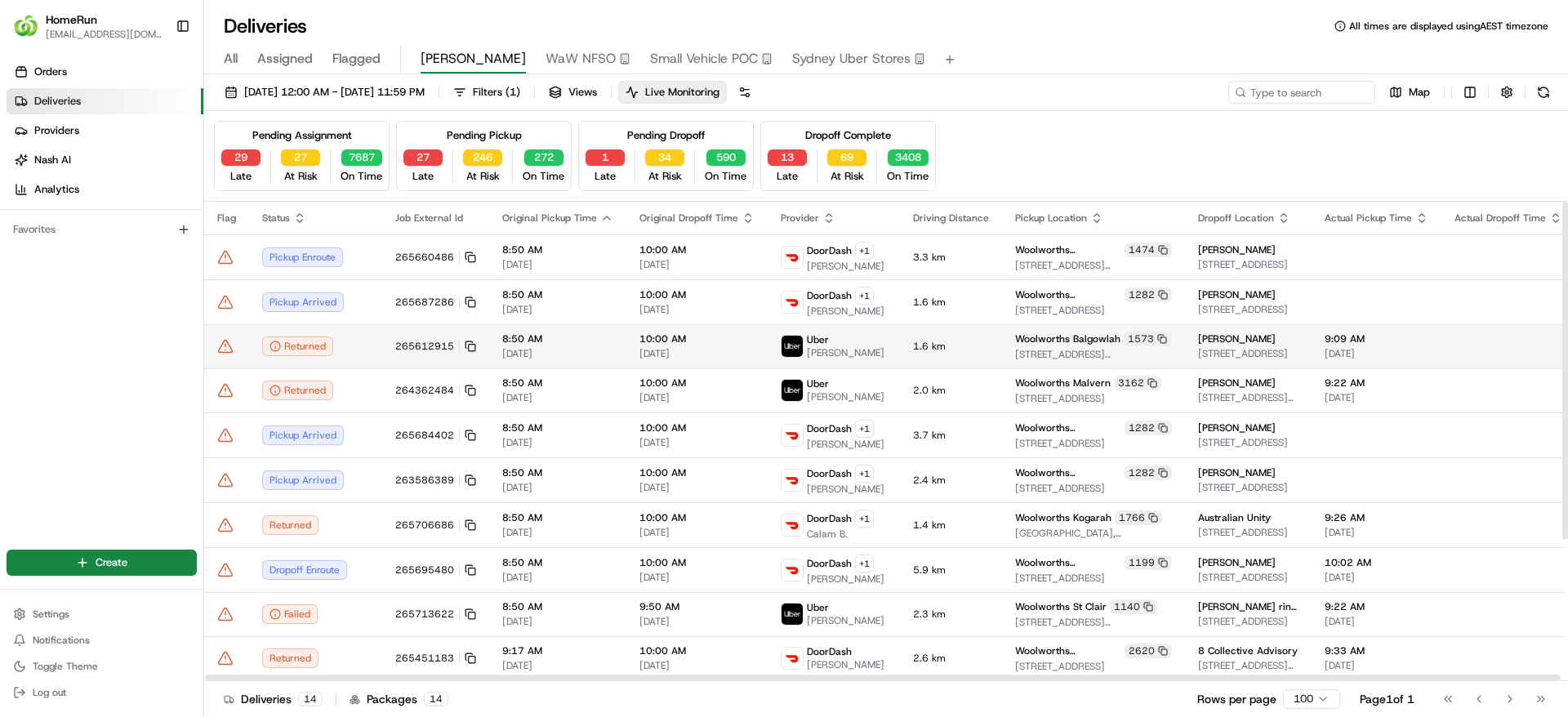
click at [221, 353] on icon at bounding box center [225, 346] width 17 height 17
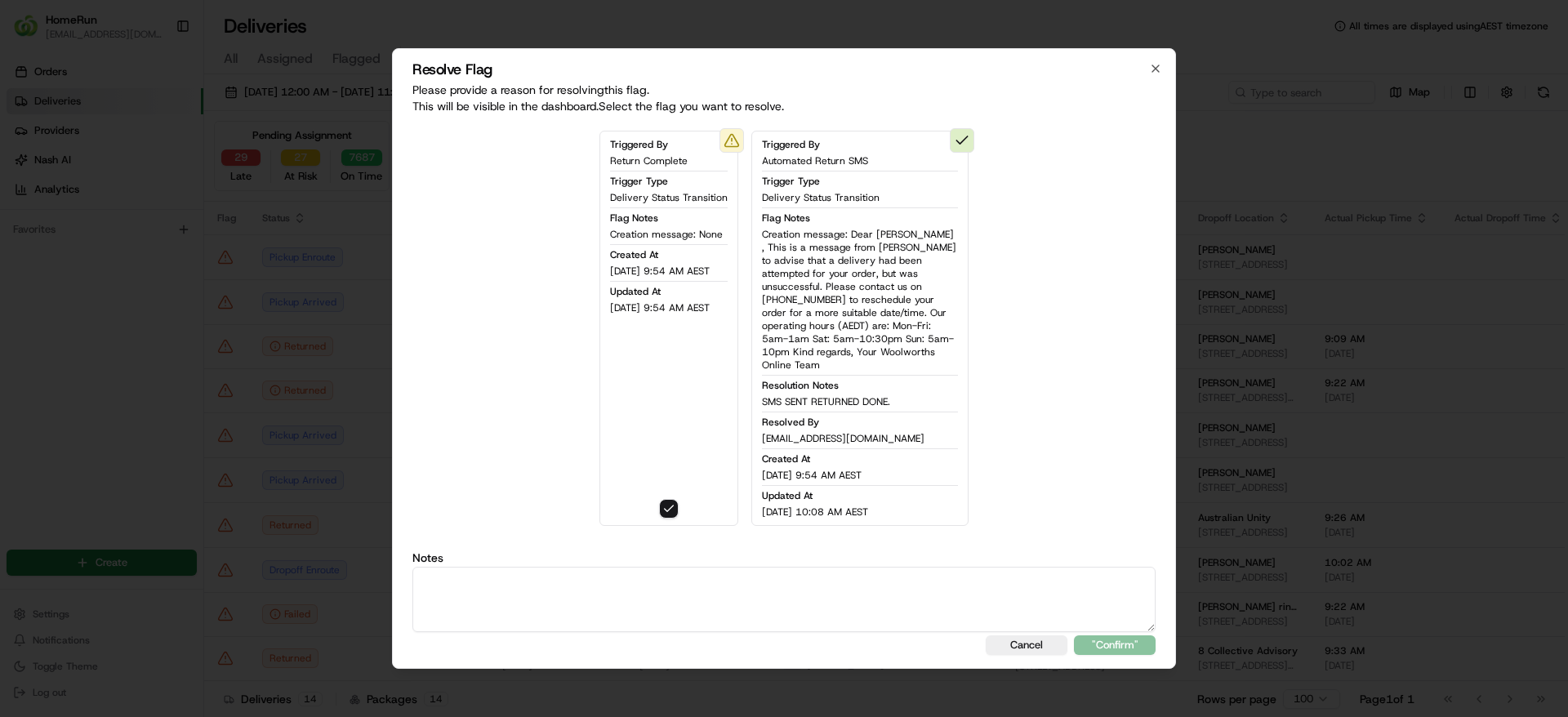
click at [982, 589] on textarea at bounding box center [784, 599] width 743 height 66
paste textarea "SMS SENT RETURNED DONE."
type textarea "SMS SENT RETURNED DONE."
click at [1119, 636] on button ""Confirm"" at bounding box center [1114, 645] width 81 height 19
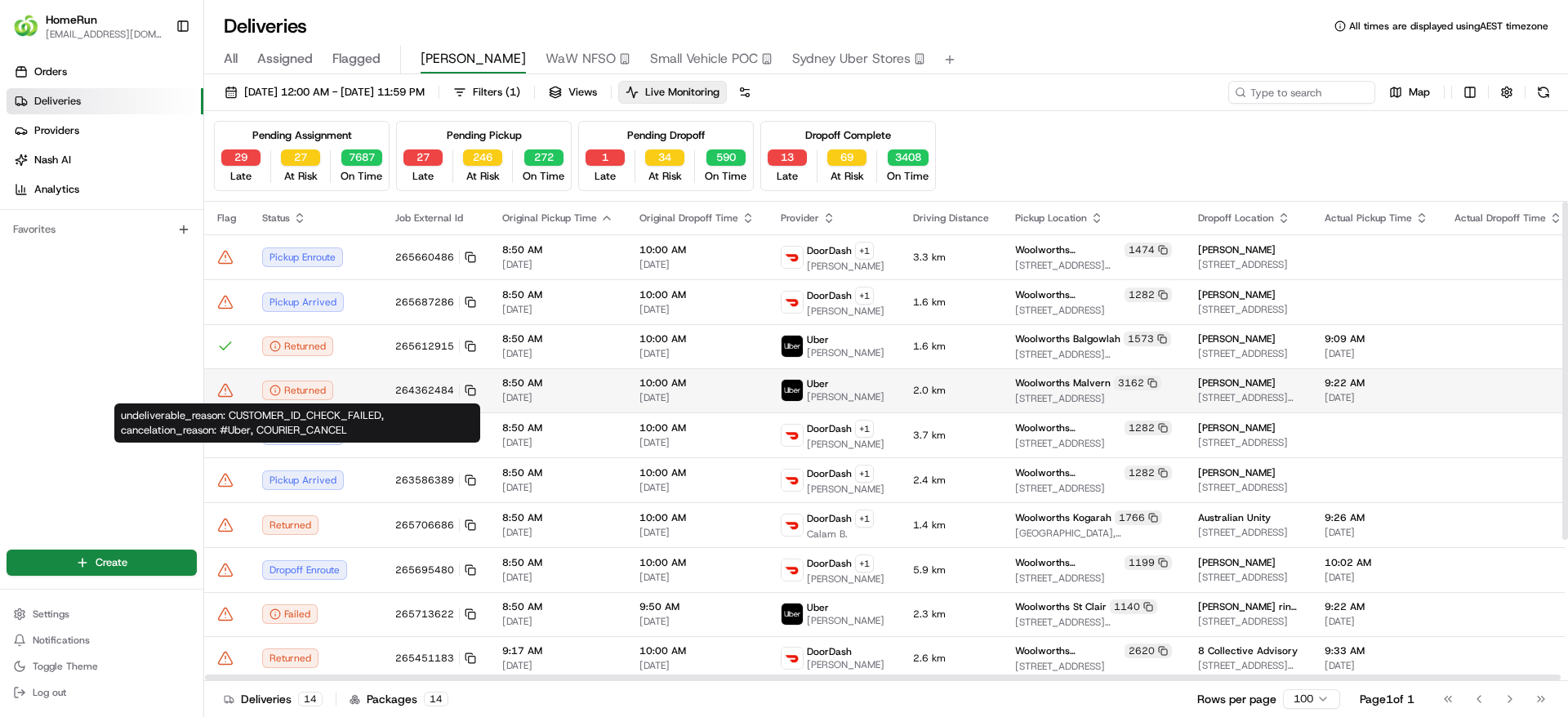
click at [352, 387] on div "Returned" at bounding box center [315, 390] width 107 height 19
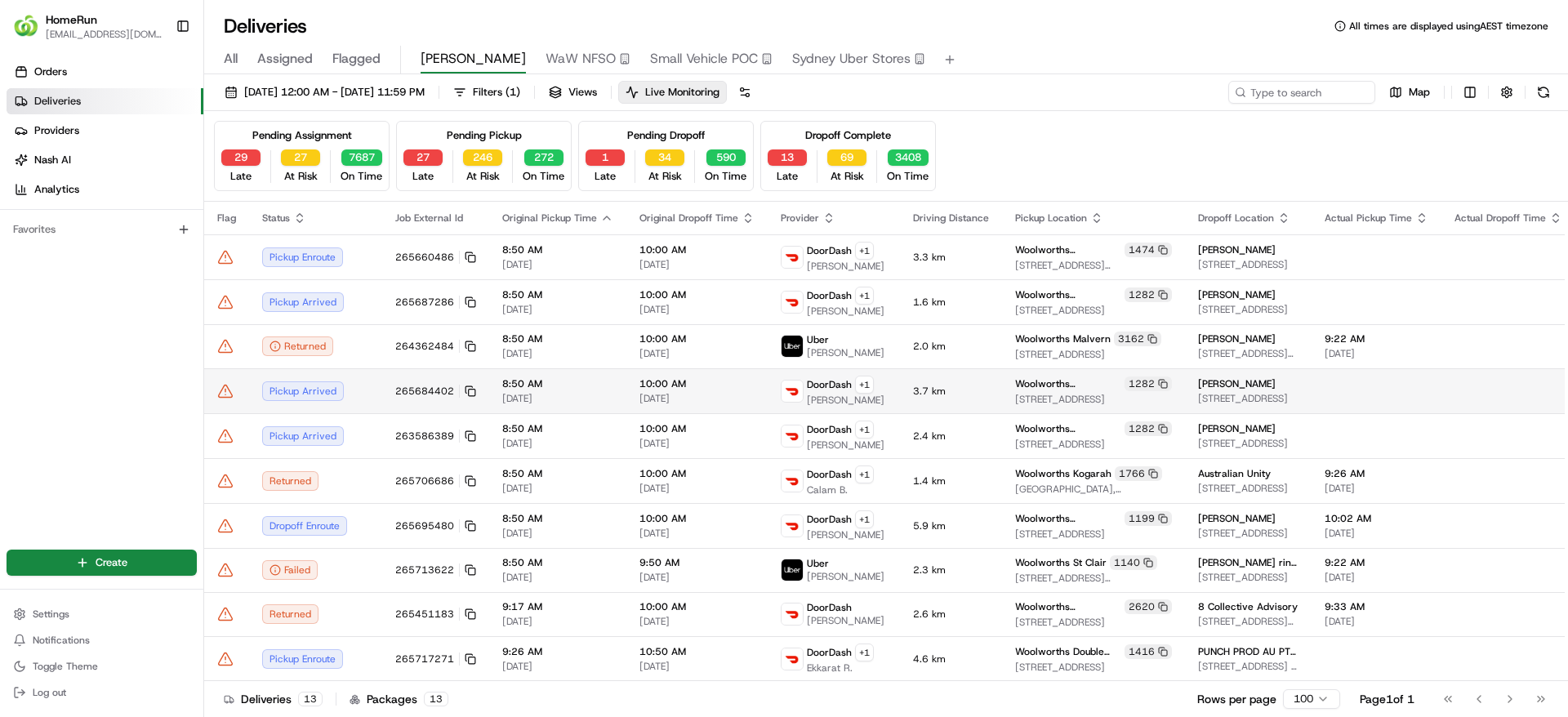
click at [231, 394] on icon at bounding box center [225, 390] width 17 height 17
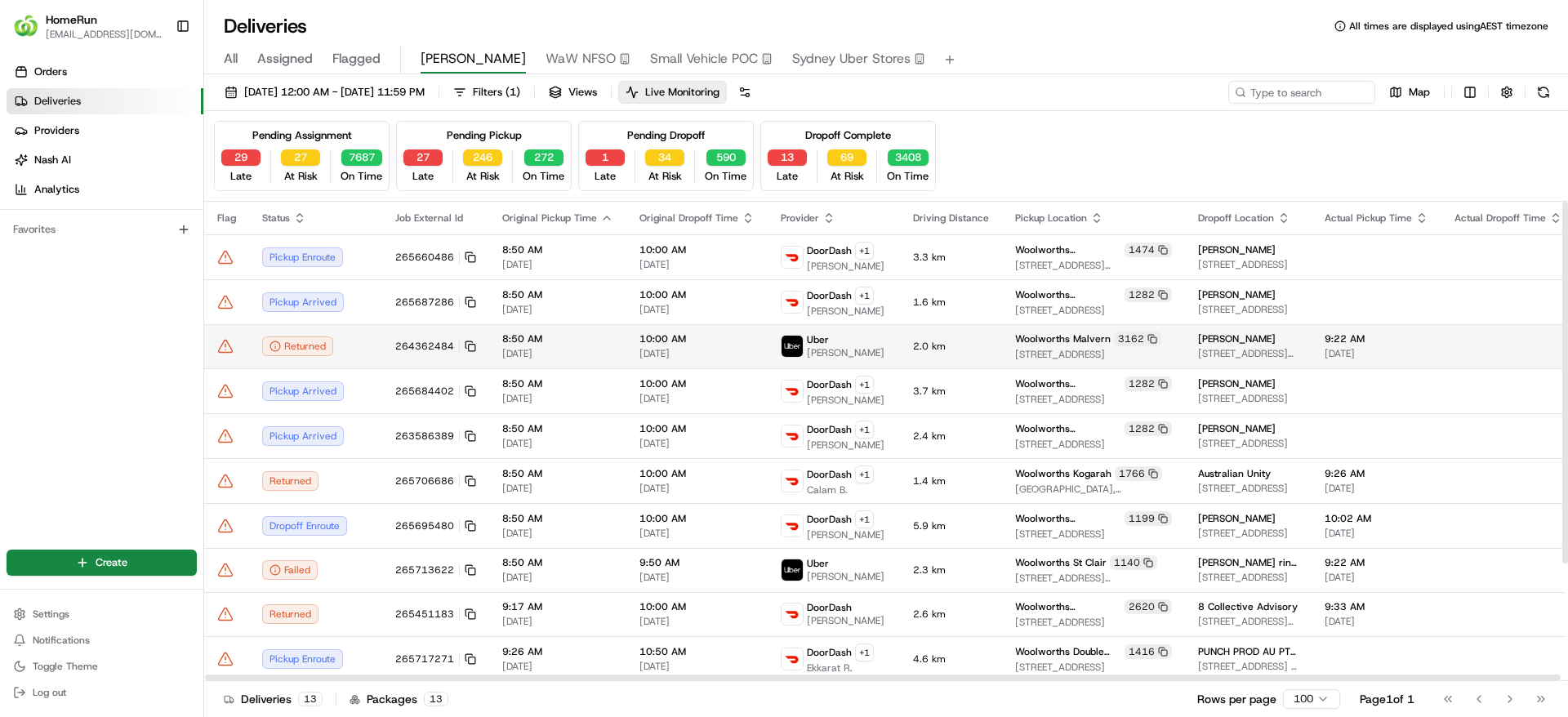
click at [224, 345] on icon at bounding box center [225, 346] width 17 height 17
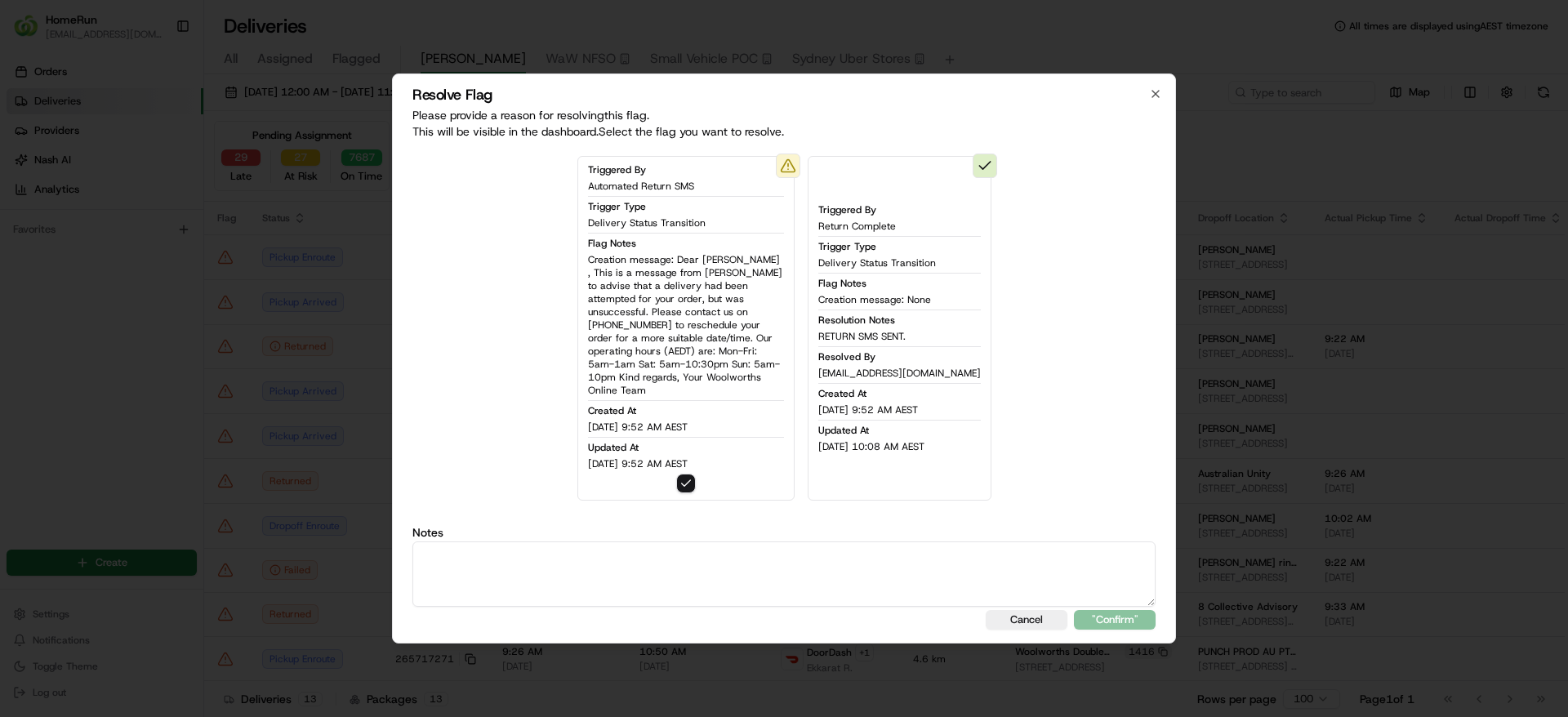
click at [692, 577] on textarea at bounding box center [784, 573] width 743 height 66
paste textarea "SMS SENT RETURNED DONE."
type textarea "SMS SENT RETURNED DONE."
click at [1109, 610] on button ""Confirm"" at bounding box center [1114, 620] width 81 height 19
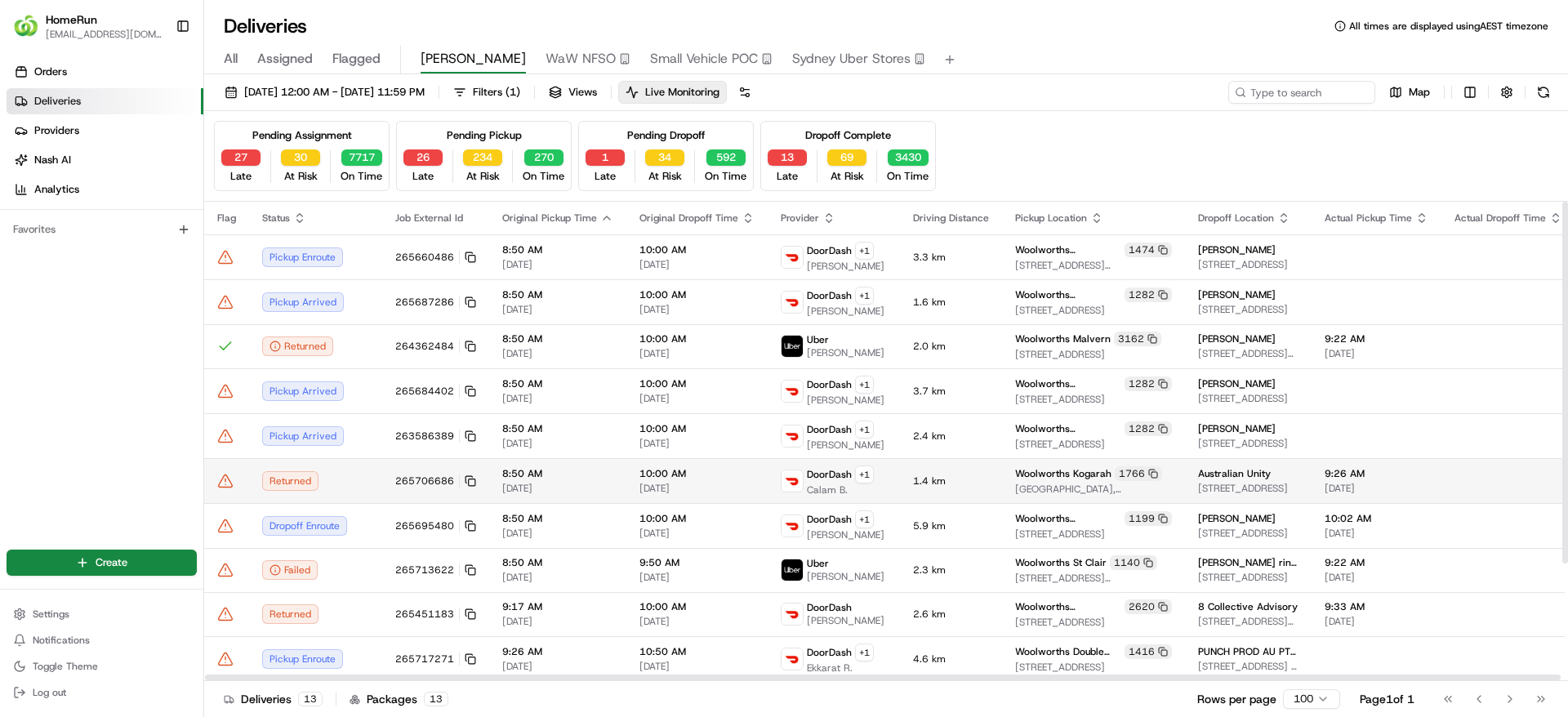
click at [313, 480] on div "Returned" at bounding box center [315, 481] width 107 height 19
click at [225, 477] on icon at bounding box center [225, 481] width 17 height 17
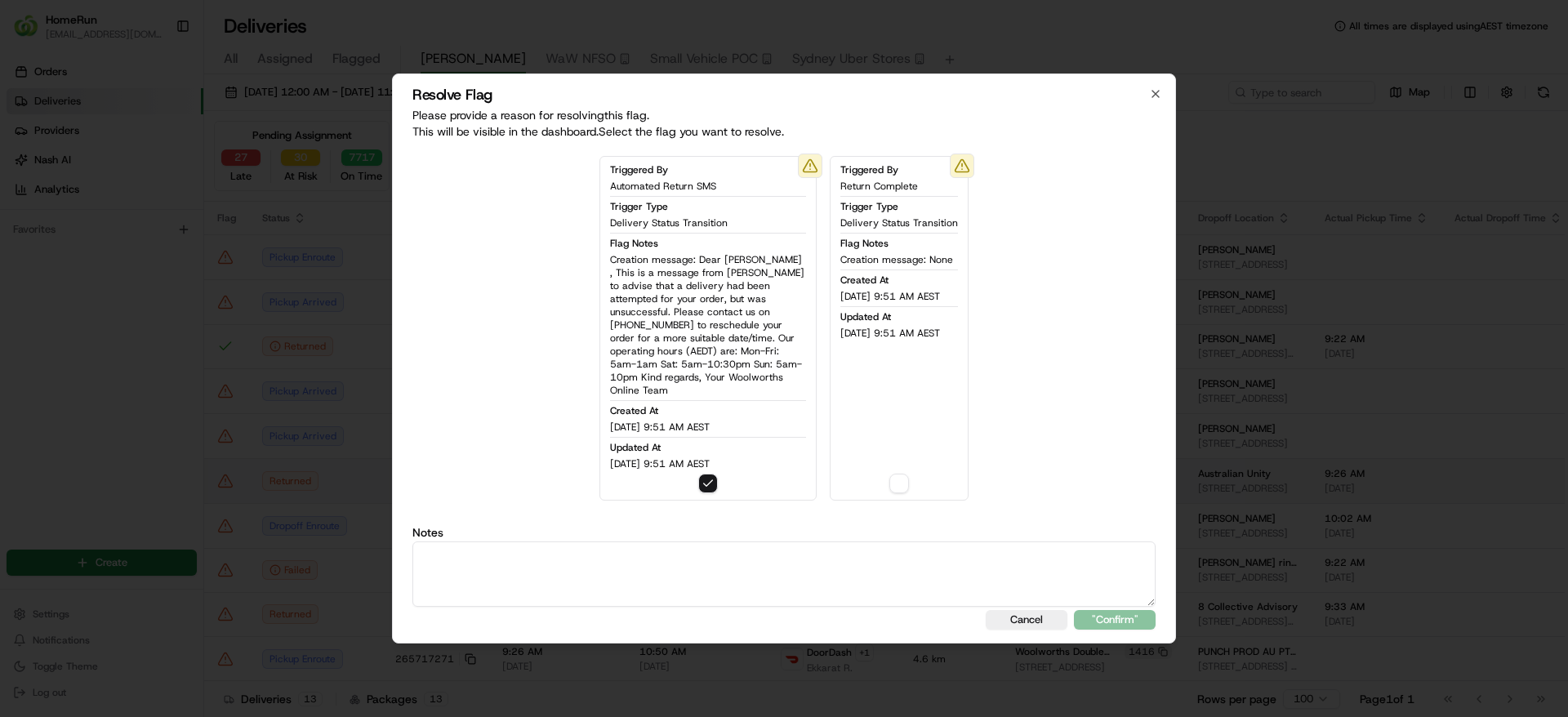
drag, startPoint x: 151, startPoint y: 430, endPoint x: 285, endPoint y: 475, distance: 141.4
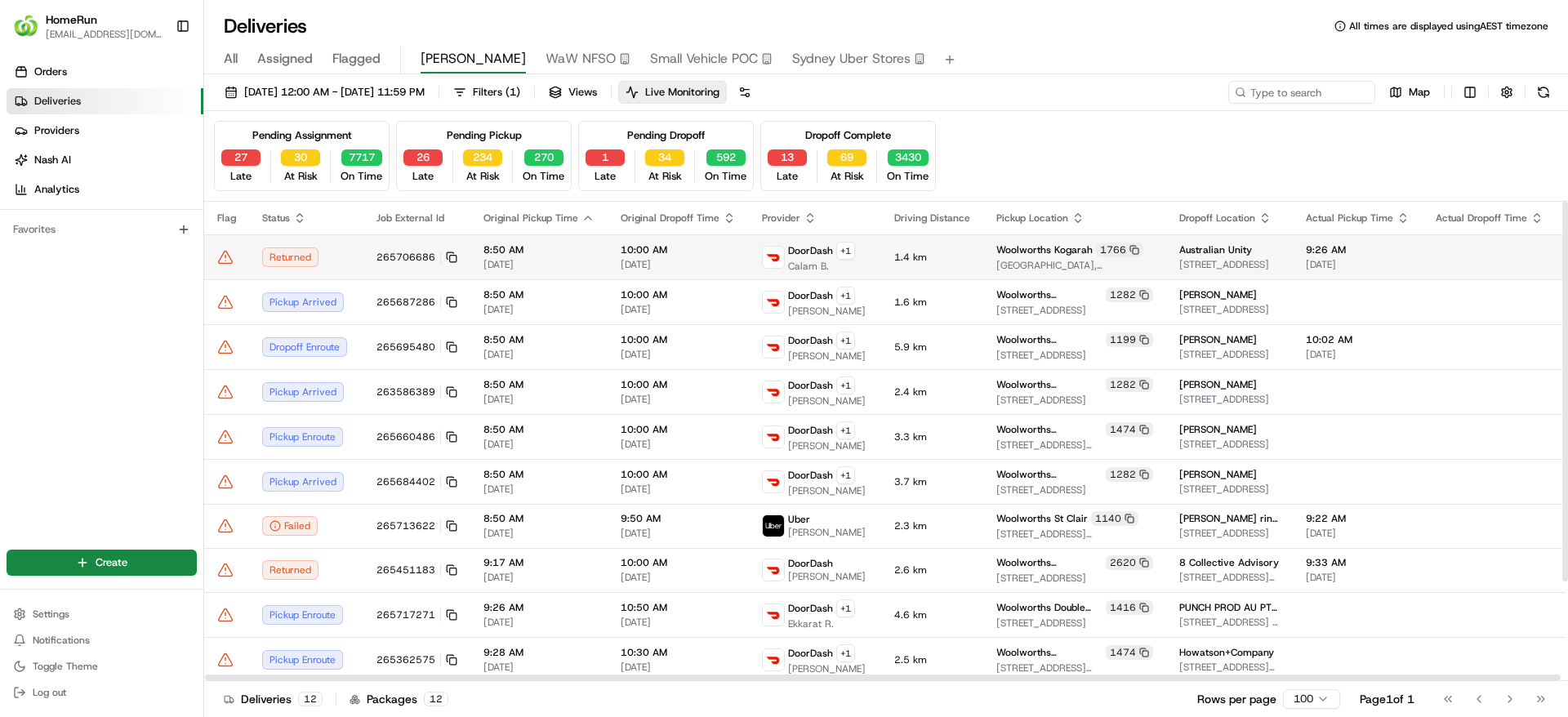
click at [289, 259] on div "Returned" at bounding box center [306, 257] width 88 height 19
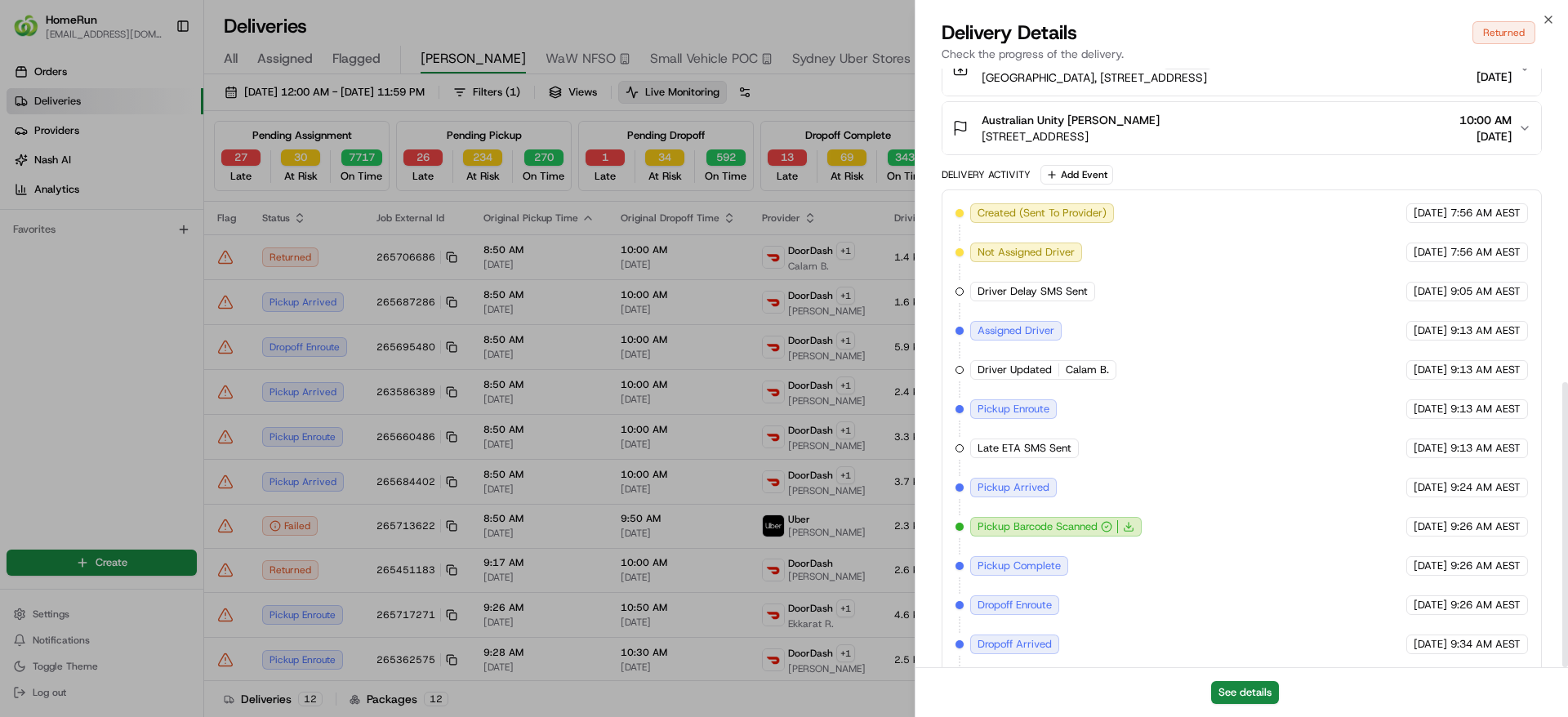
scroll to position [659, 0]
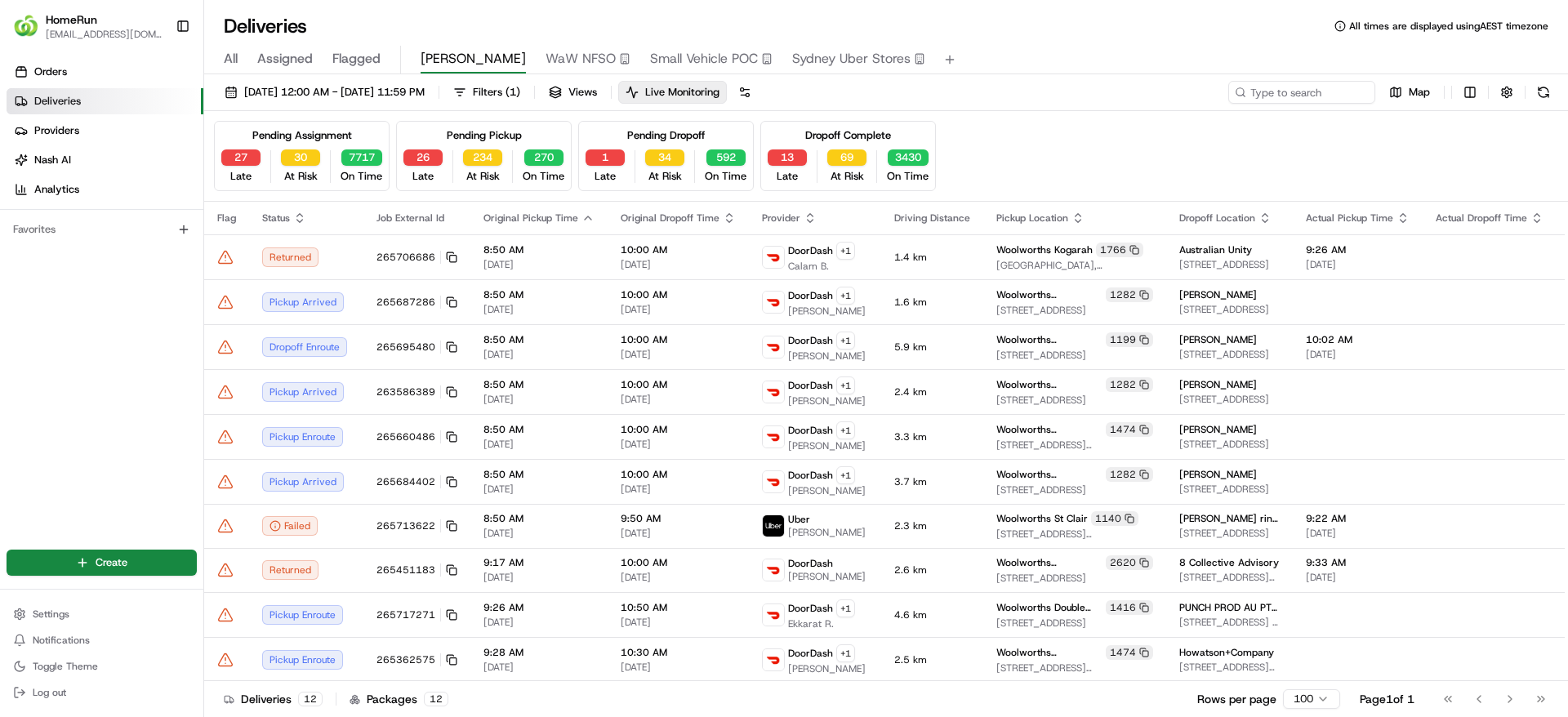
drag, startPoint x: 65, startPoint y: 240, endPoint x: 238, endPoint y: 261, distance: 174.3
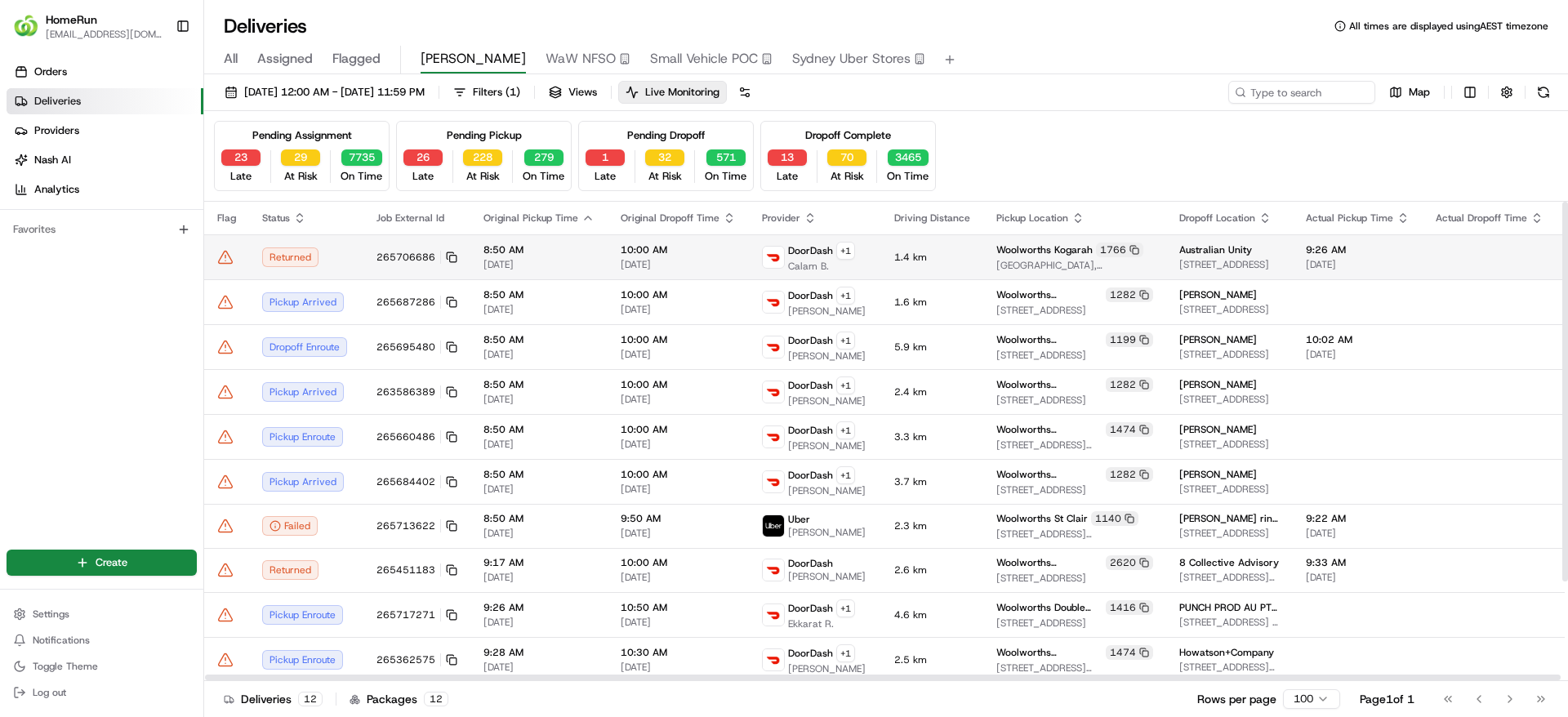
click at [225, 245] on td at bounding box center [226, 257] width 45 height 45
click at [219, 252] on icon at bounding box center [225, 257] width 17 height 17
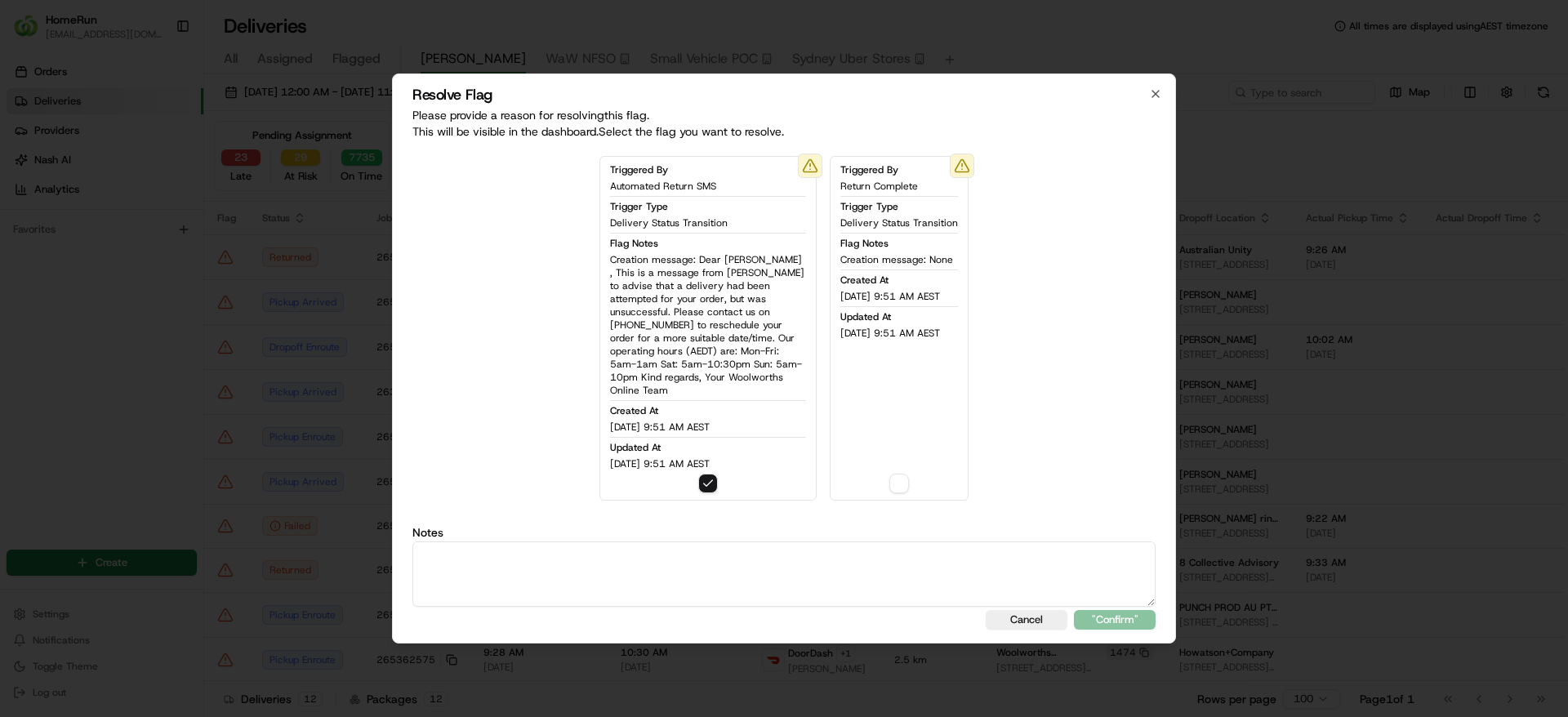
click at [749, 552] on textarea at bounding box center [784, 573] width 743 height 66
paste textarea "SMS SENT RETURNED DONE."
type textarea "SMS SENT RETURNED DONE."
click at [1103, 611] on button ""Confirm"" at bounding box center [1114, 620] width 81 height 19
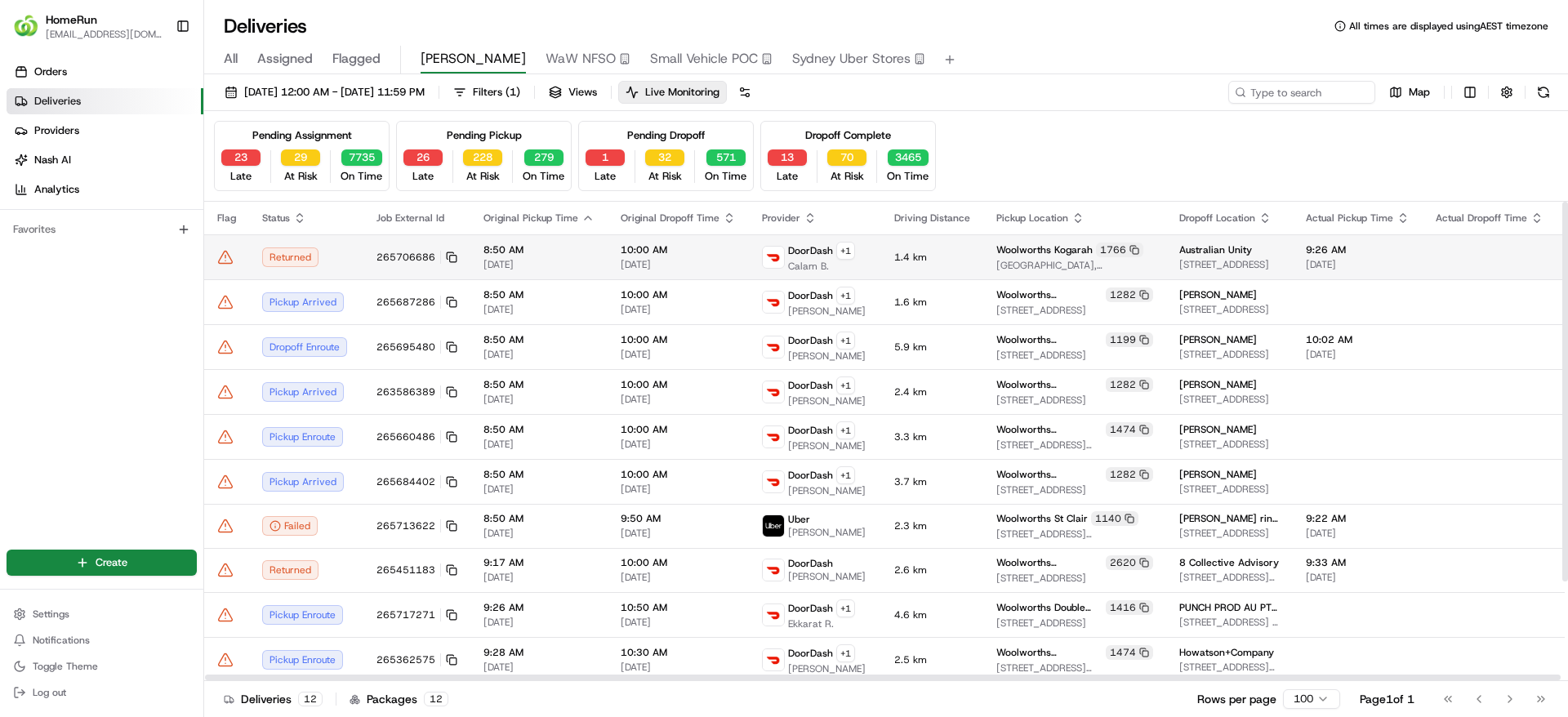
click at [224, 250] on icon at bounding box center [226, 257] width 14 height 12
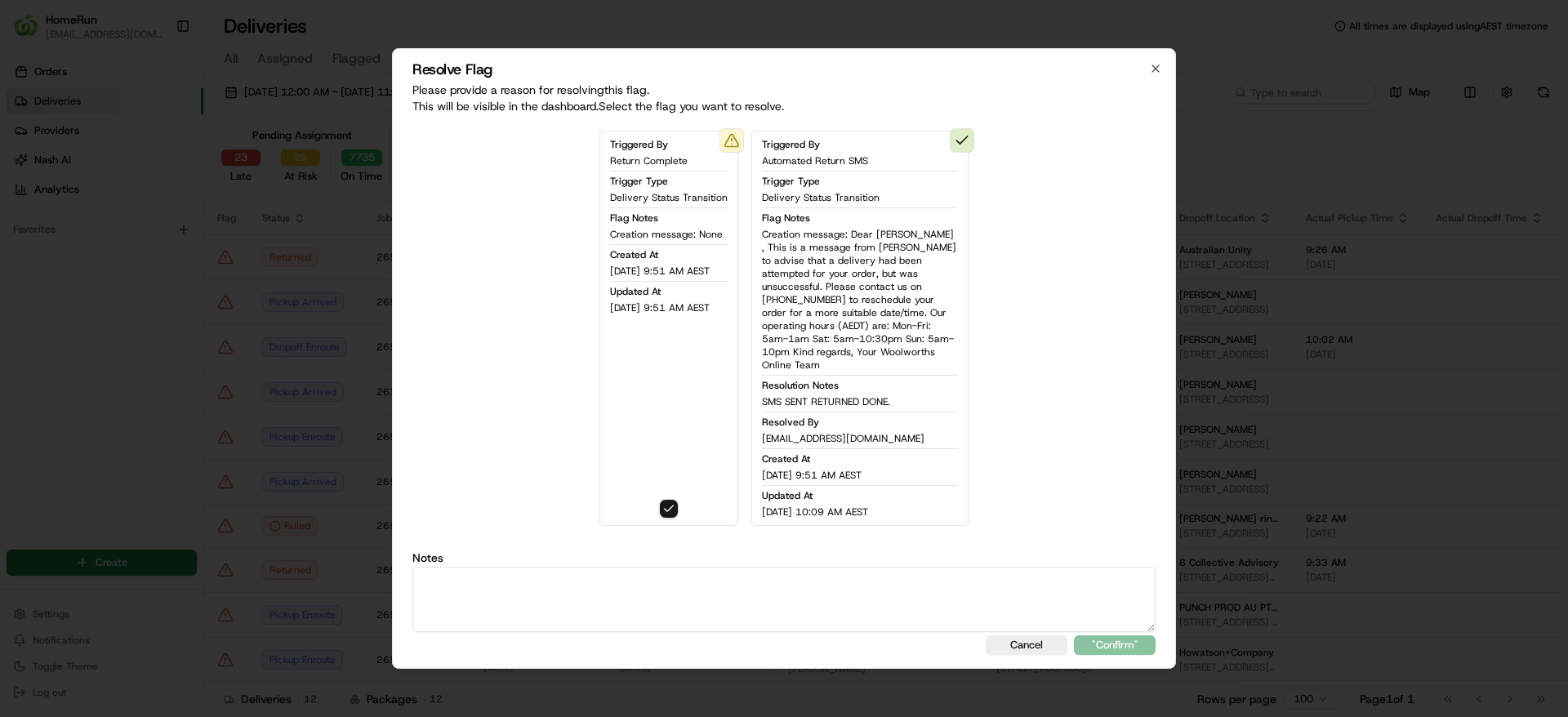
click at [823, 603] on textarea at bounding box center [784, 599] width 743 height 66
paste textarea "SMS SENT RETURNED DONE."
type textarea "SMS SENT RETURNED DONE."
click at [1121, 636] on button ""Confirm"" at bounding box center [1114, 645] width 81 height 19
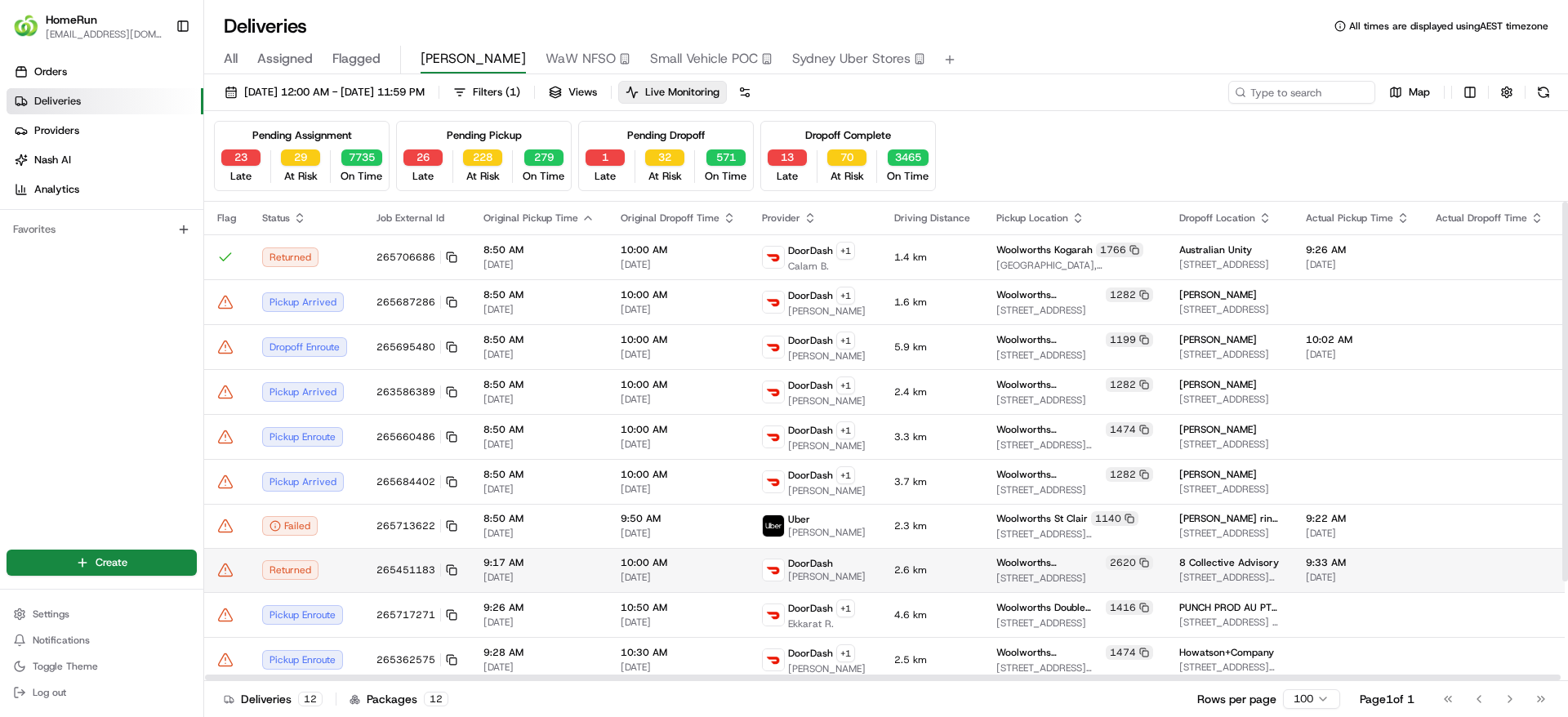
click at [348, 581] on td "Returned" at bounding box center [306, 570] width 115 height 44
click at [230, 576] on icon at bounding box center [225, 570] width 17 height 17
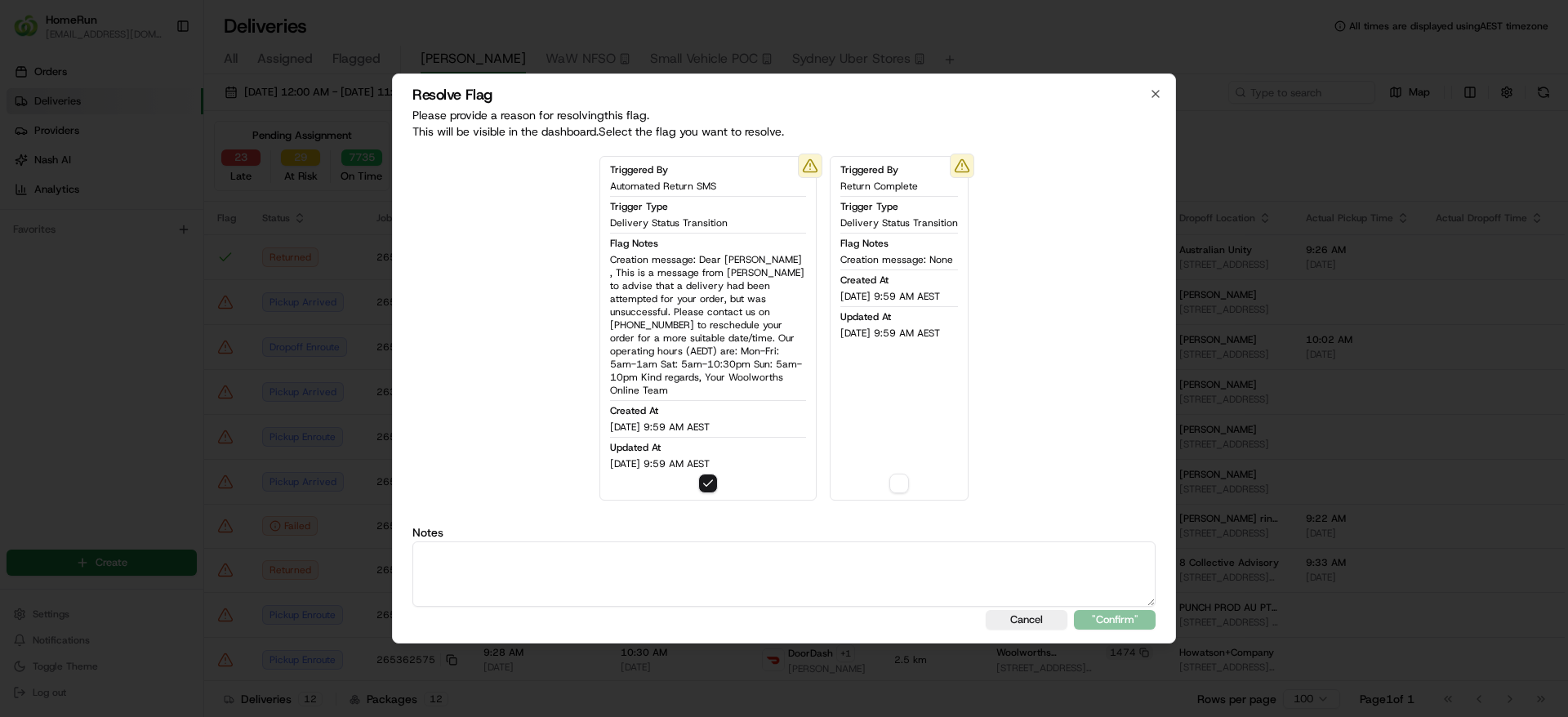
click at [605, 561] on textarea at bounding box center [784, 573] width 743 height 66
paste textarea "SMS SENT RETURNED DONE."
type textarea "SMS SENT RETURNED DONE."
click at [906, 474] on button "button" at bounding box center [899, 483] width 19 height 19
click at [1142, 618] on button ""Confirm"" at bounding box center [1114, 620] width 81 height 19
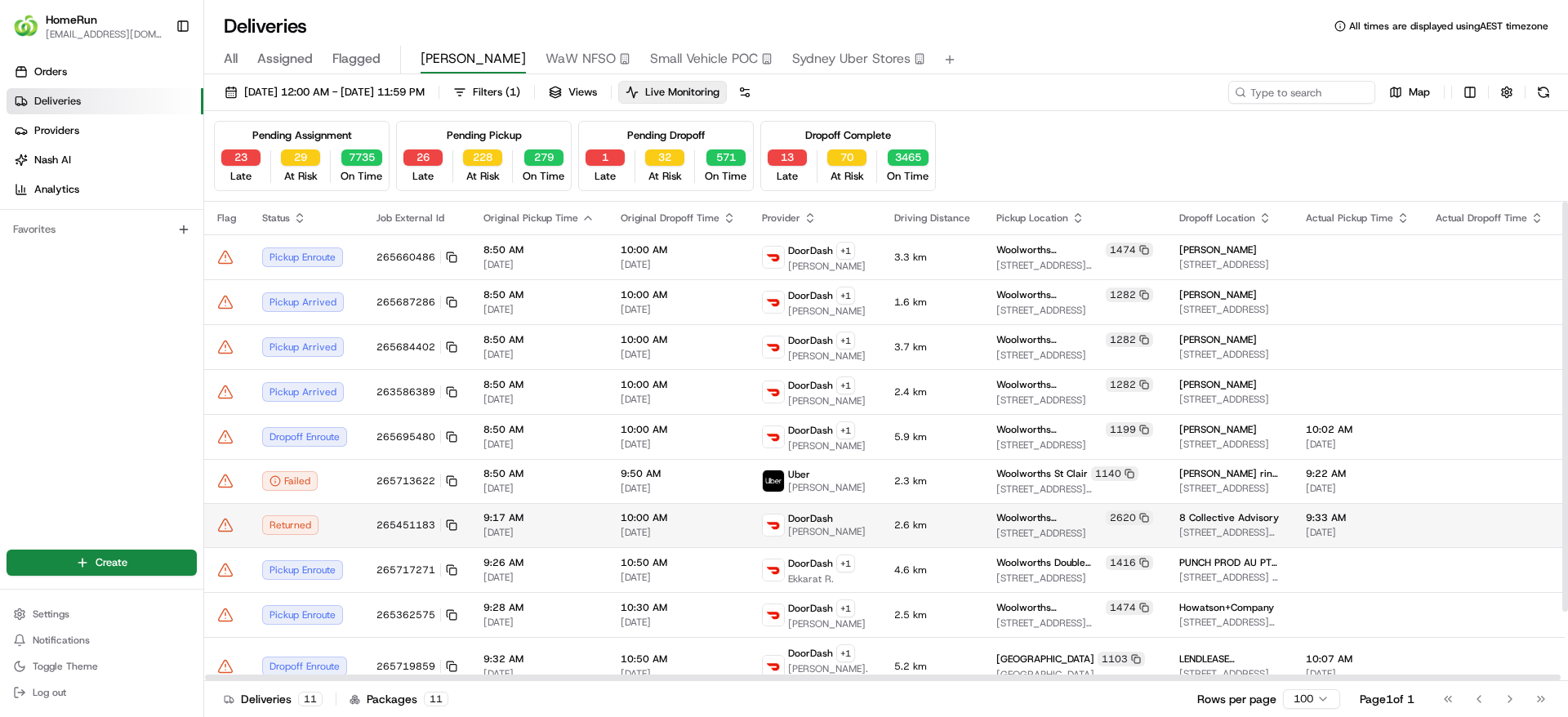
click at [230, 533] on icon at bounding box center [225, 524] width 17 height 17
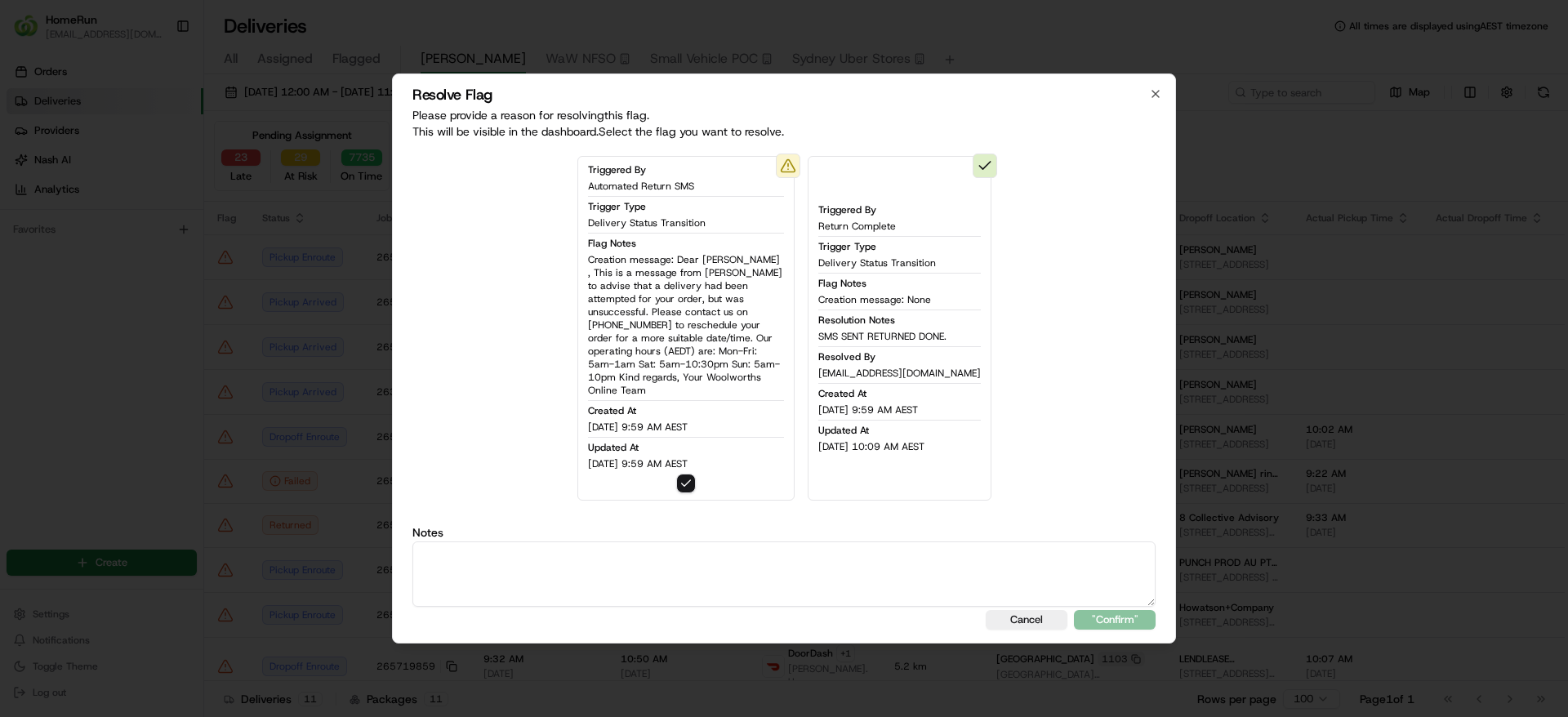
click at [671, 579] on textarea at bounding box center [784, 573] width 743 height 66
paste textarea "SMS SENT RETURNED DONE."
type textarea "SMS SENT RETURNED DONE."
click at [1136, 617] on button ""Confirm"" at bounding box center [1114, 620] width 81 height 19
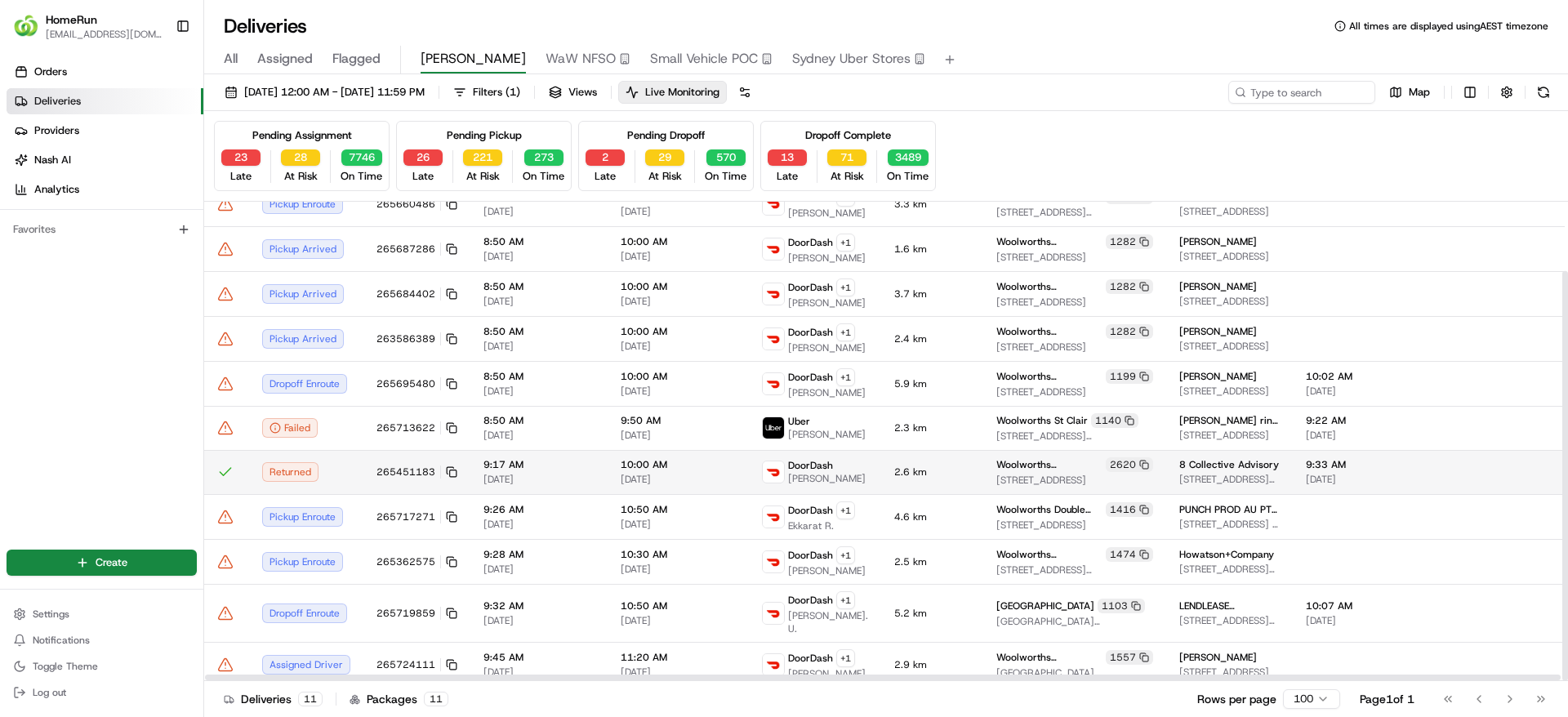
scroll to position [81, 0]
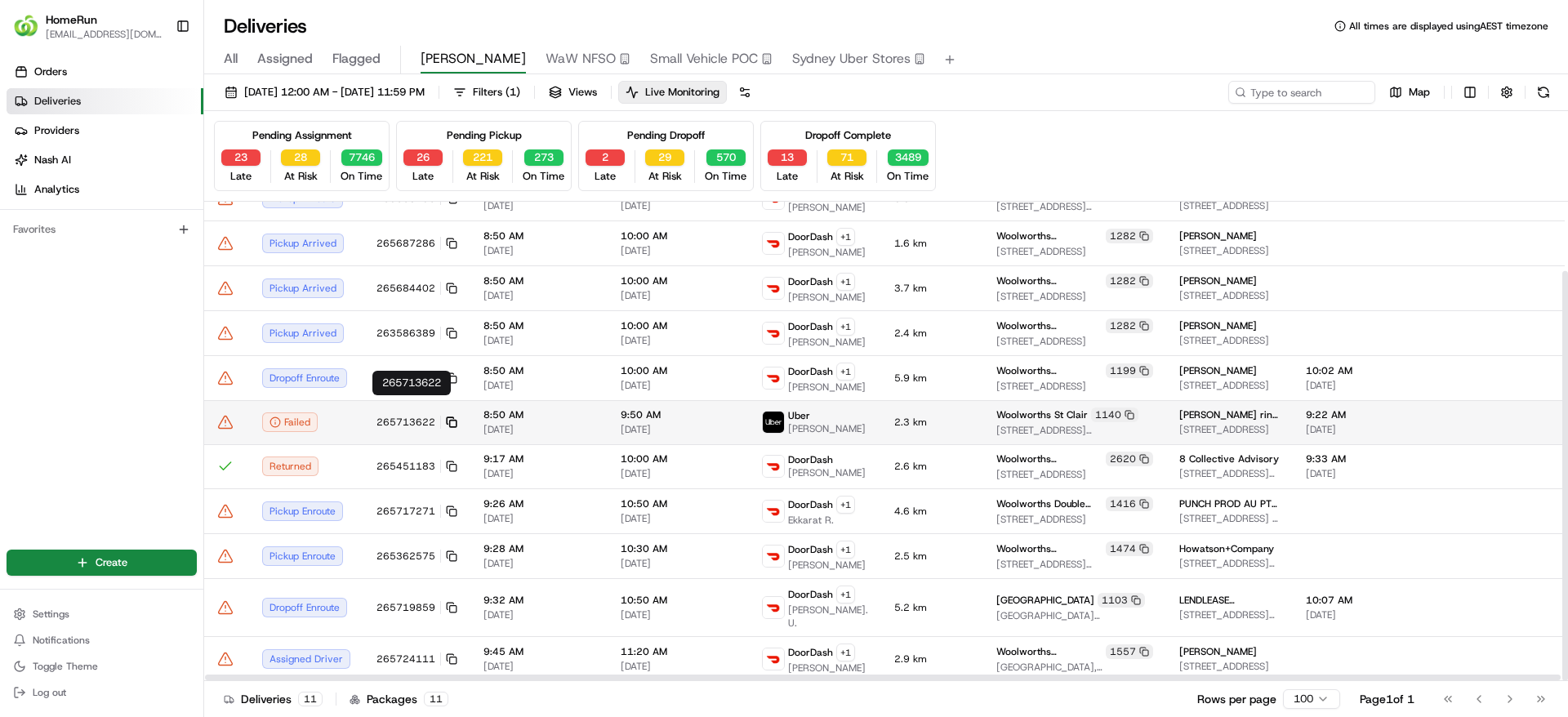
click at [450, 417] on icon at bounding box center [451, 422] width 11 height 11
click at [448, 418] on icon at bounding box center [449, 420] width 6 height 6
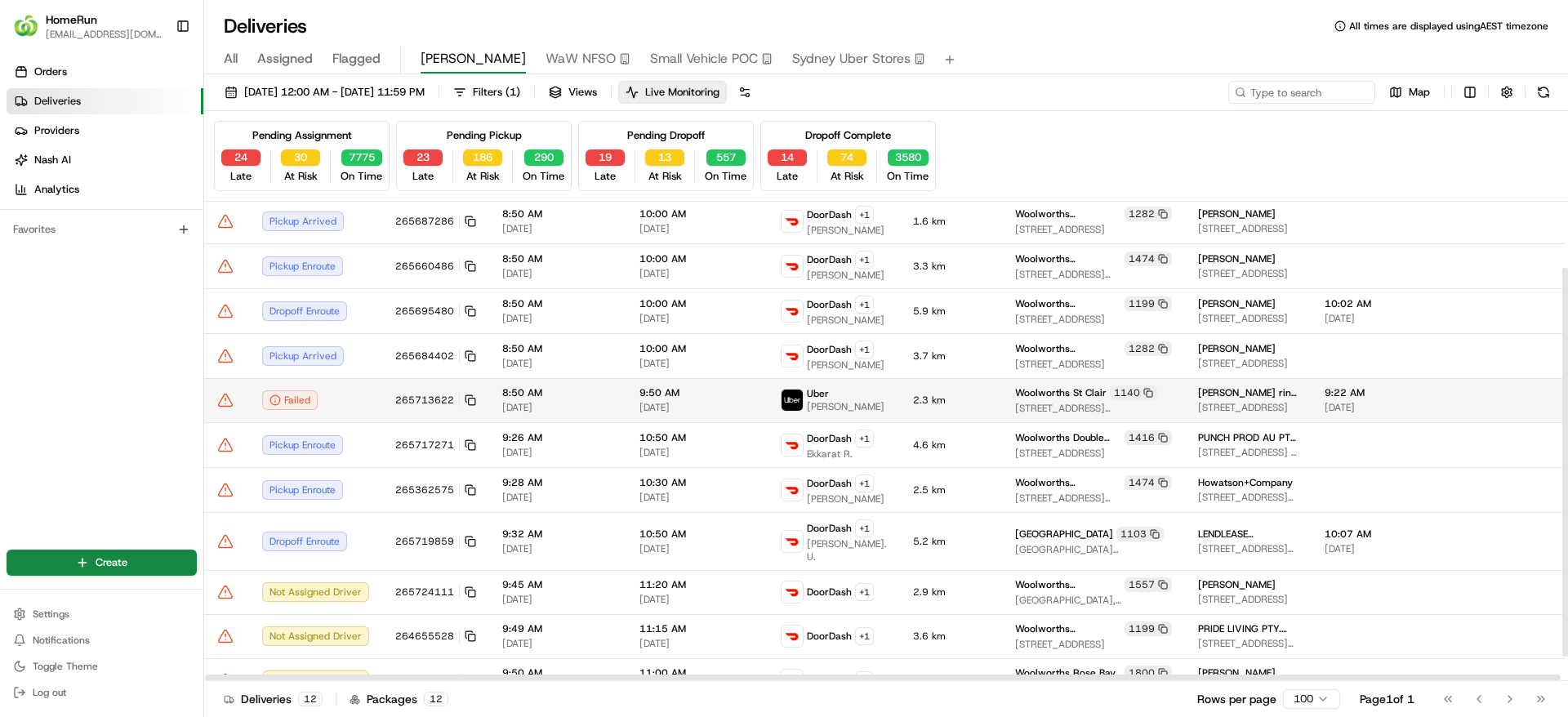
click at [358, 406] on div "Failed" at bounding box center [315, 400] width 107 height 19
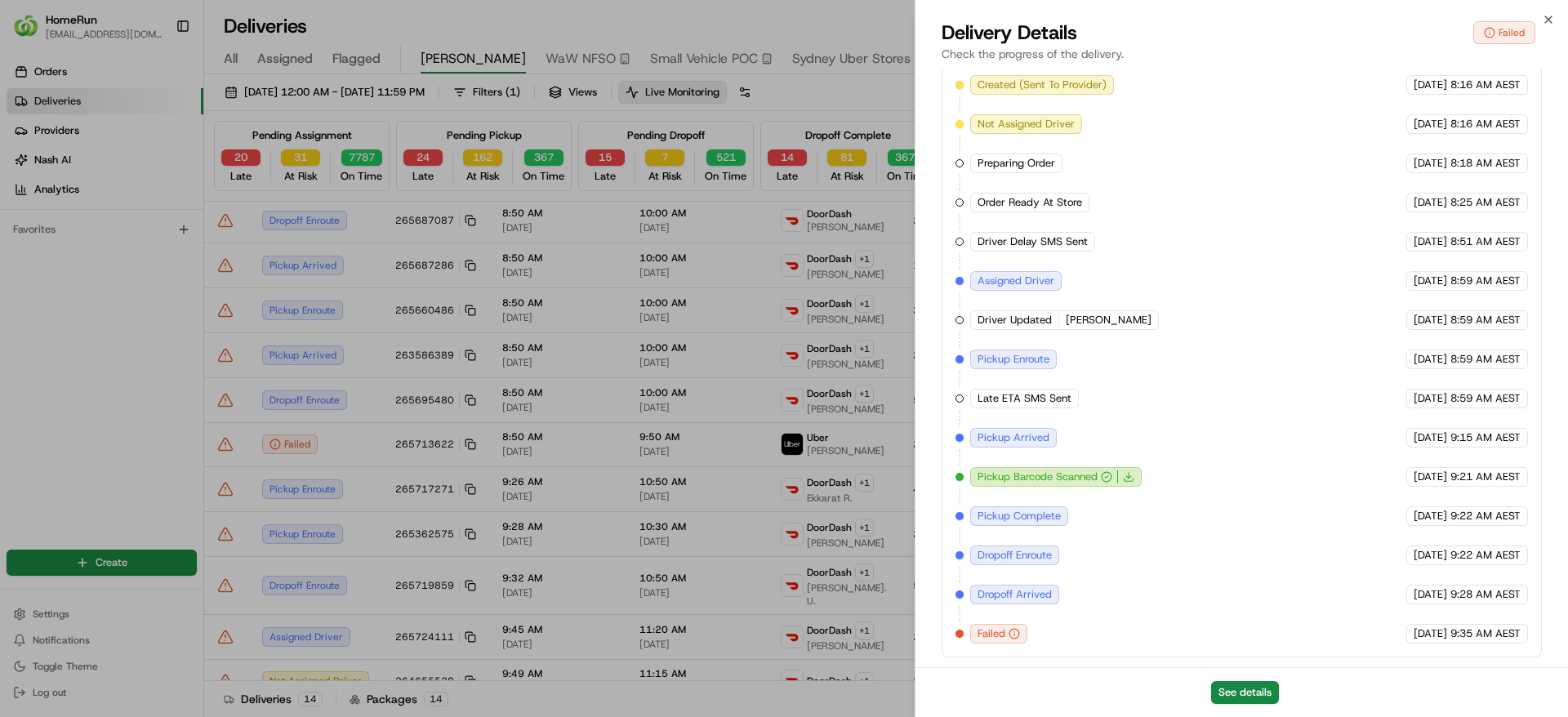
scroll to position [80, 0]
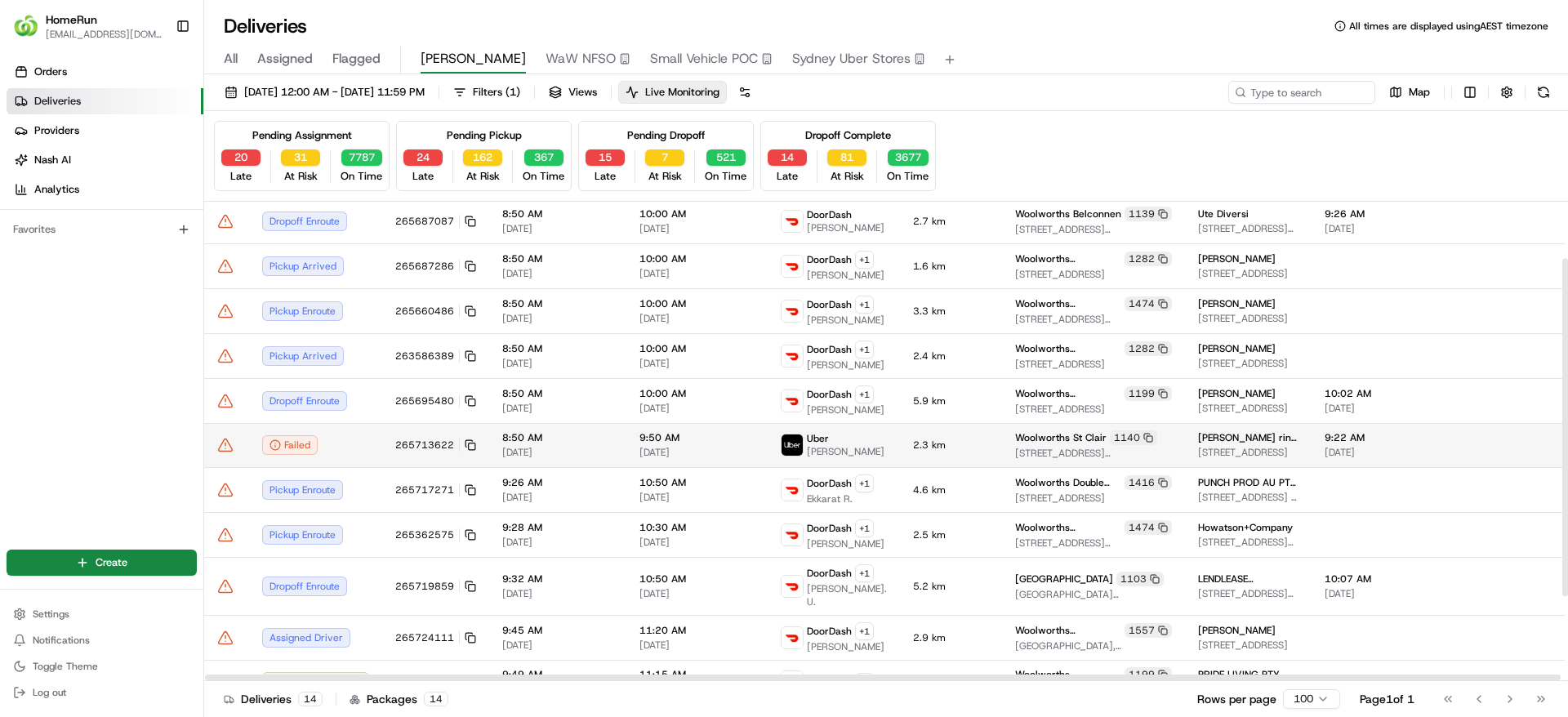
click at [226, 450] on icon at bounding box center [225, 445] width 17 height 17
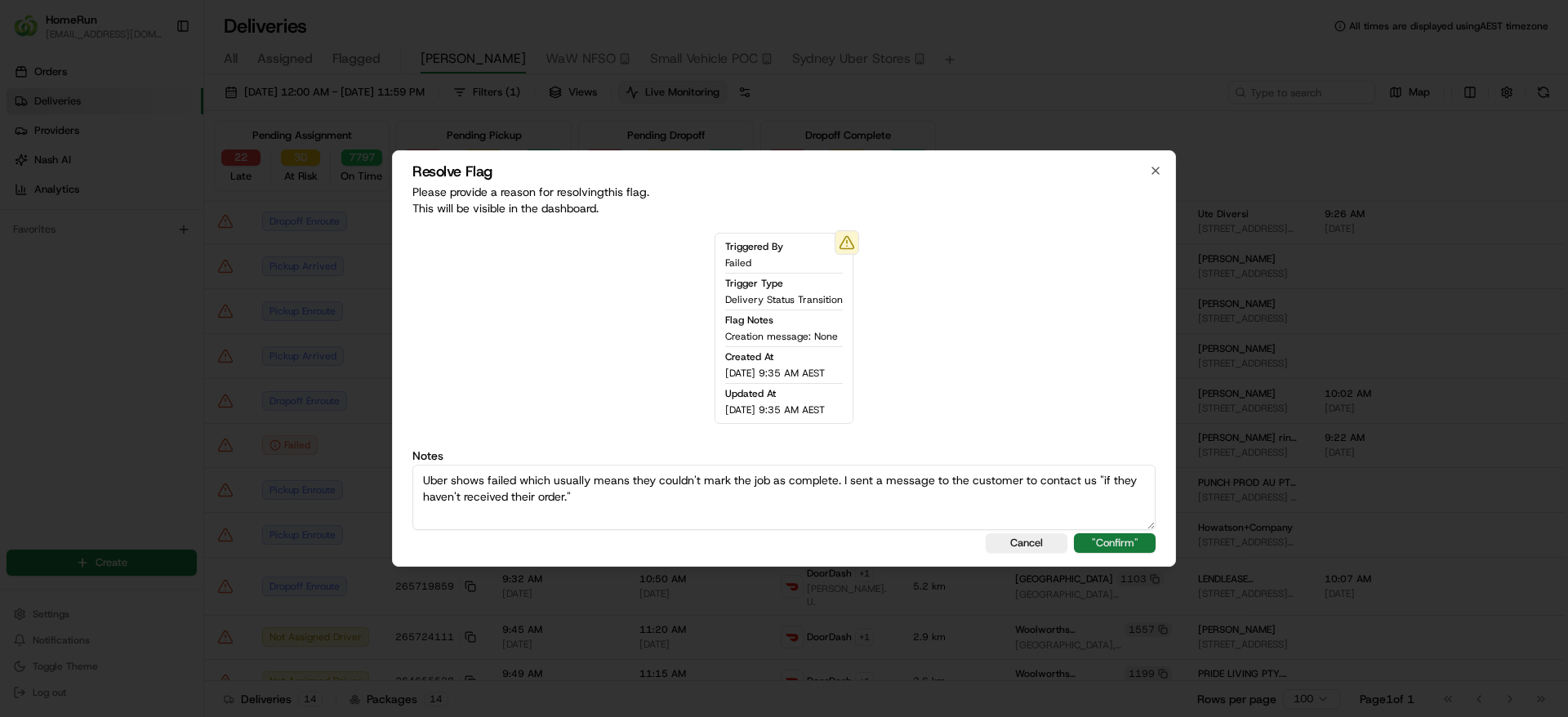
type textarea "Uber shows failed which usually means they couldn't mark the job as complete. I…"
click at [1134, 549] on button ""Confirm"" at bounding box center [1114, 543] width 81 height 19
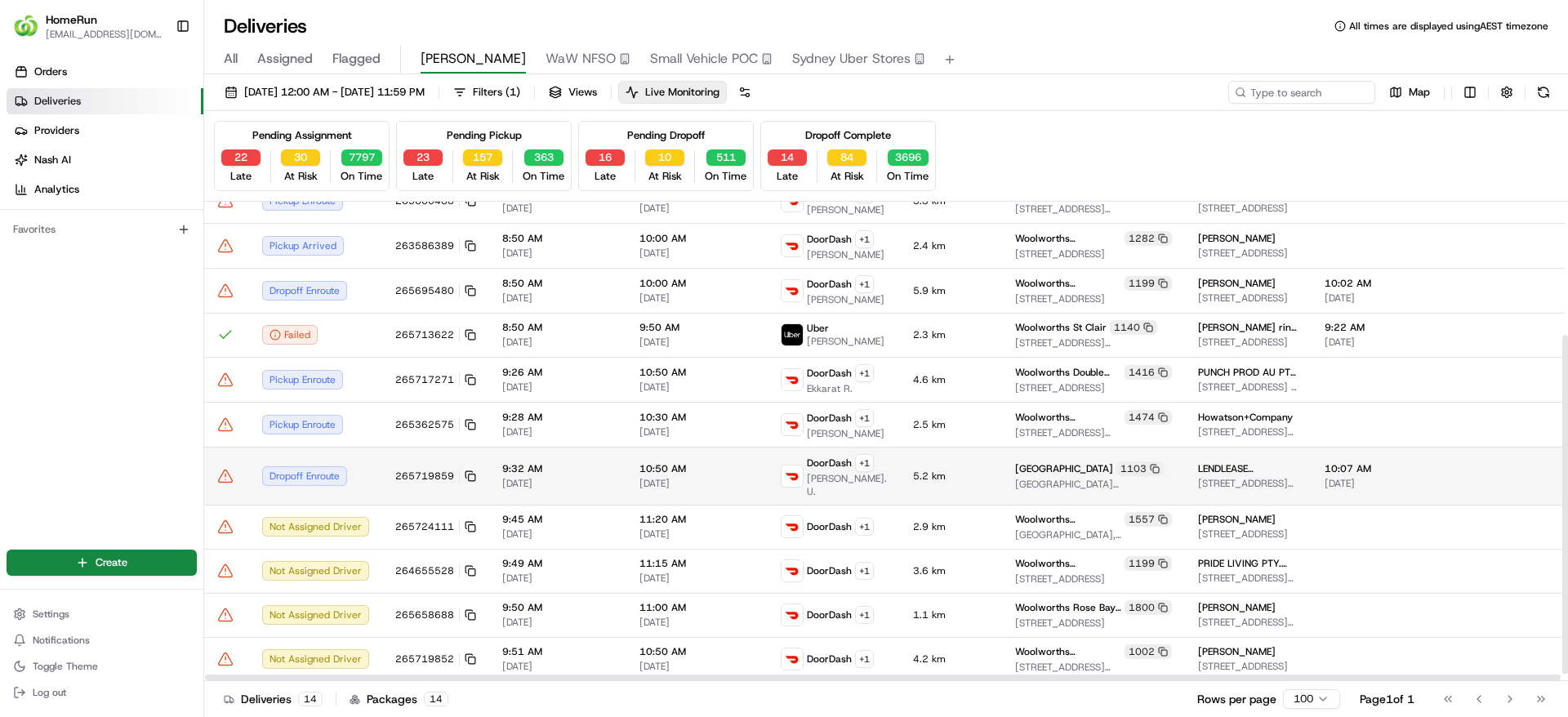
scroll to position [0, 0]
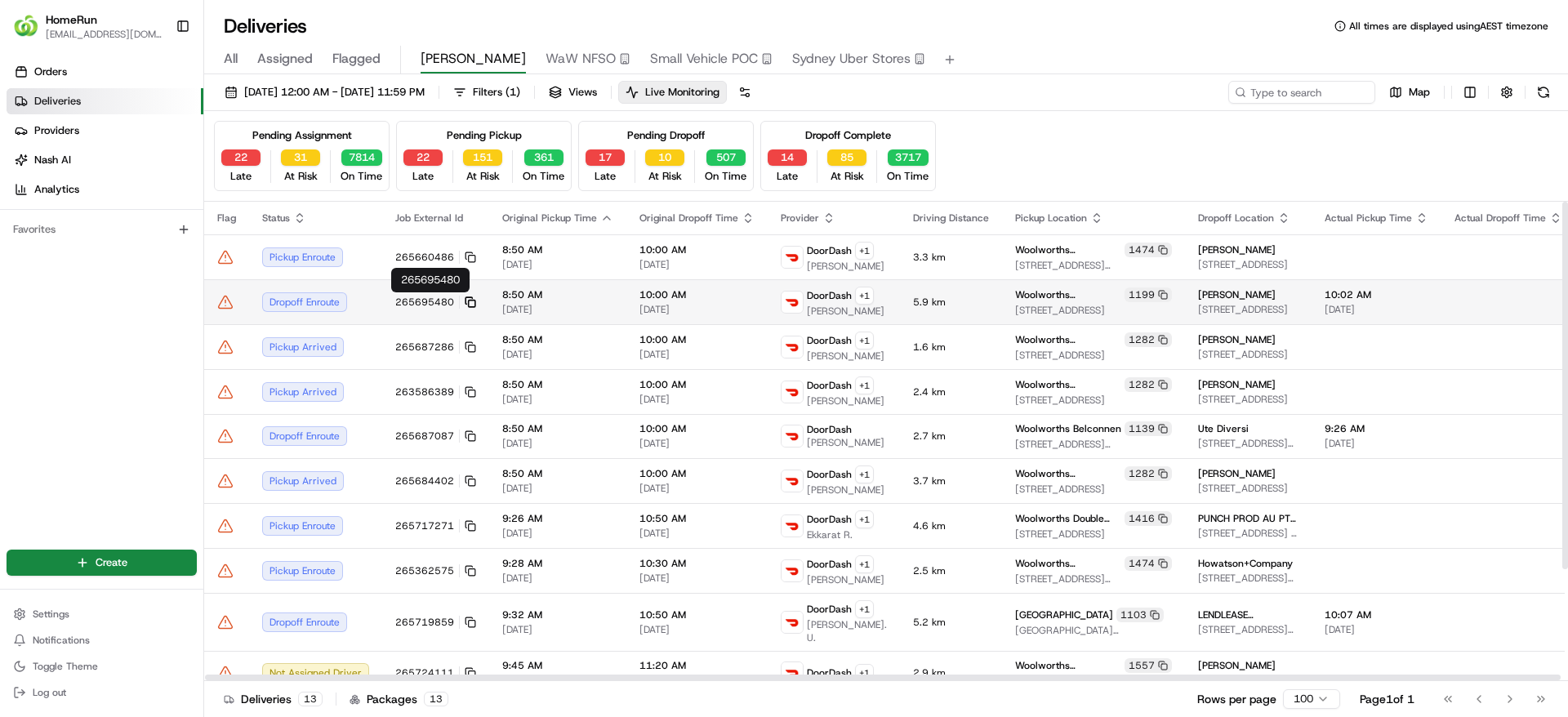
click at [466, 297] on icon at bounding box center [468, 299] width 6 height 6
click at [222, 298] on icon at bounding box center [225, 302] width 17 height 17
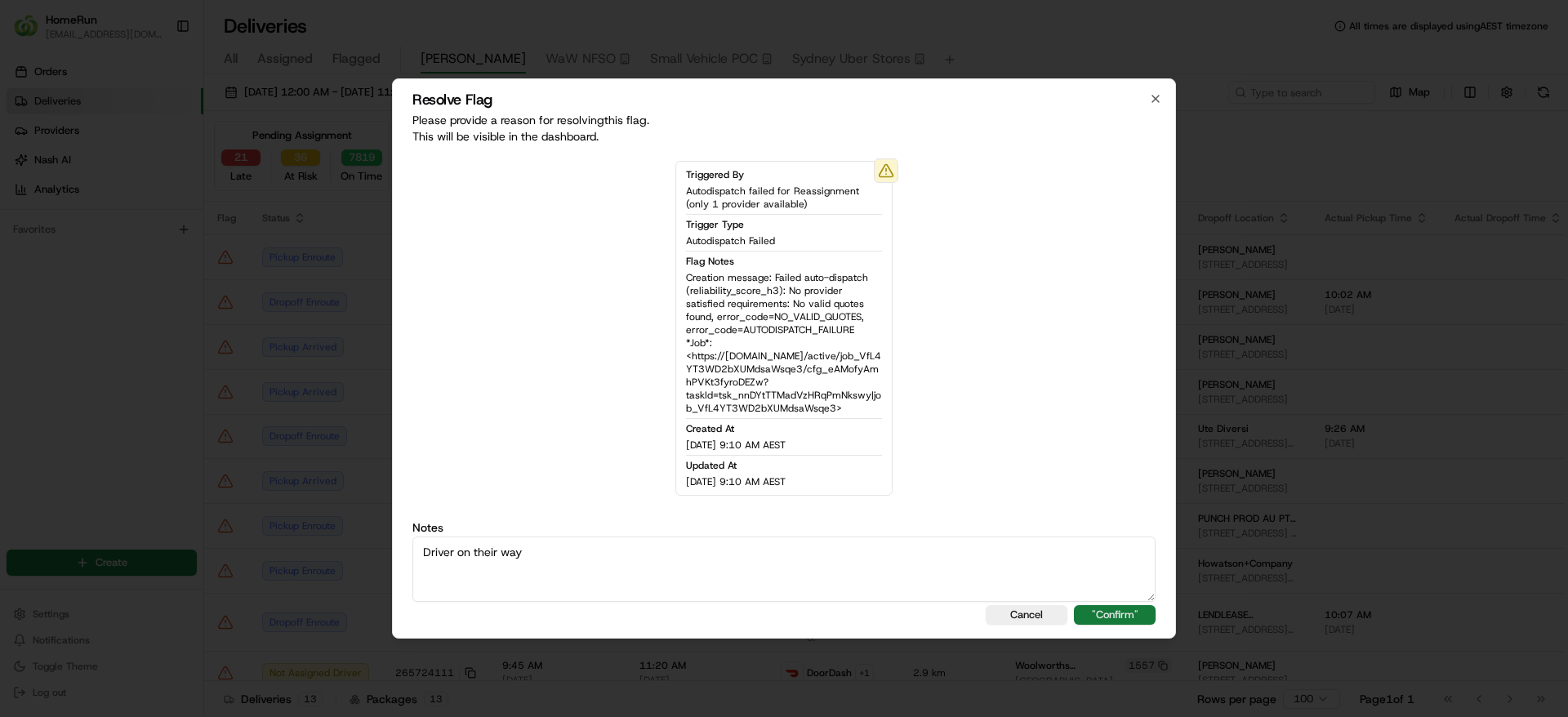
type textarea "Driver on their way"
click at [1123, 613] on button ""Confirm"" at bounding box center [1114, 615] width 81 height 19
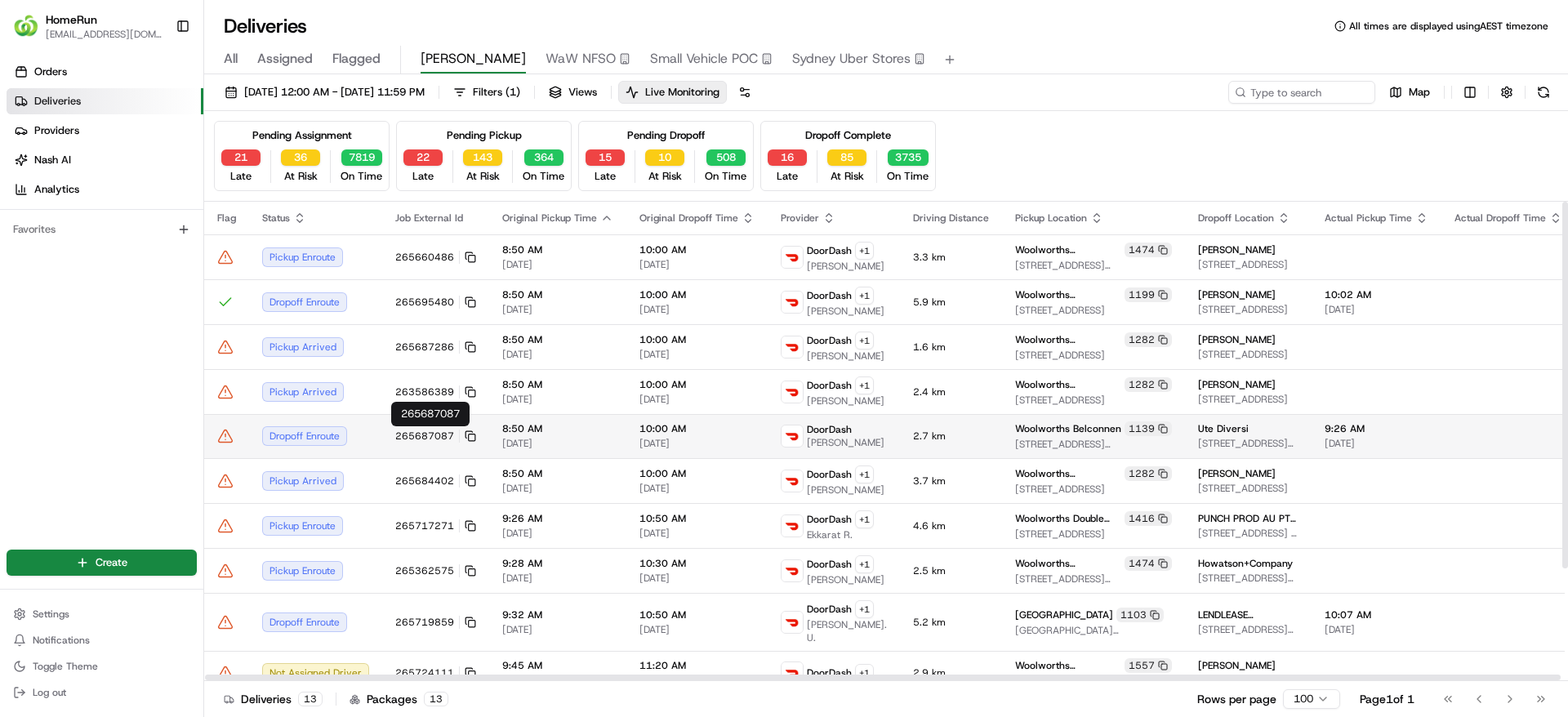
click at [470, 430] on button "265687087" at bounding box center [435, 436] width 81 height 13
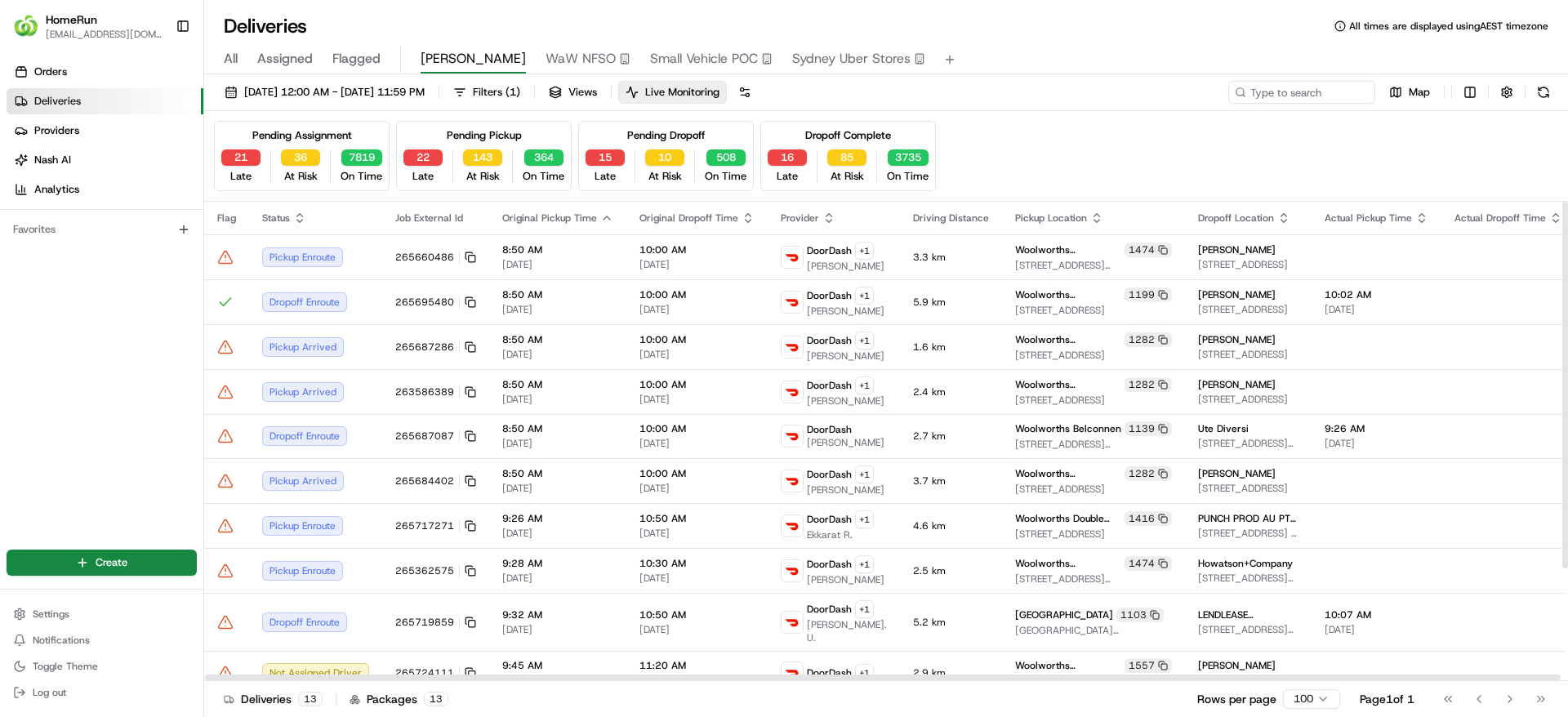
click at [468, 434] on icon at bounding box center [470, 435] width 11 height 11
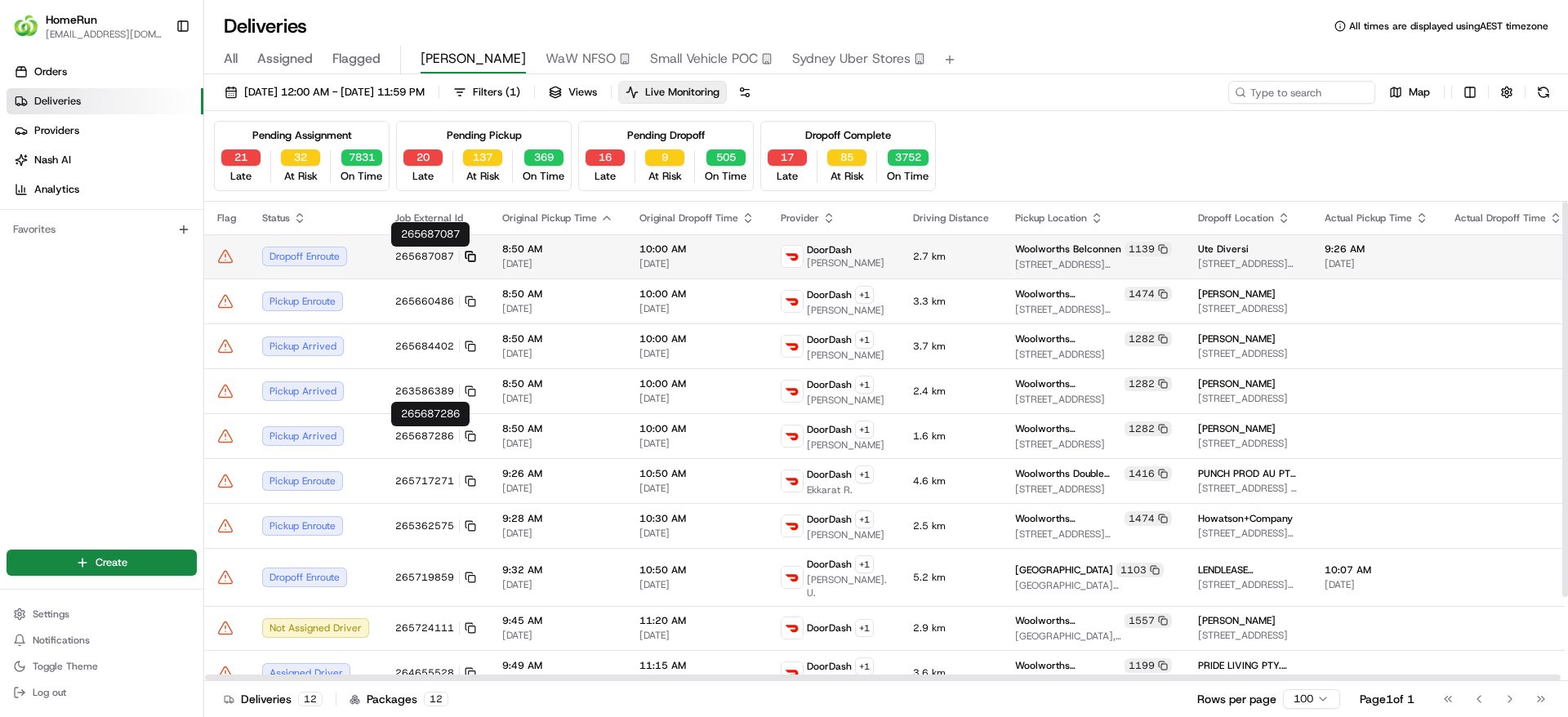
click at [470, 250] on icon at bounding box center [470, 256] width 11 height 11
click at [384, 250] on td "265687087" at bounding box center [435, 257] width 107 height 44
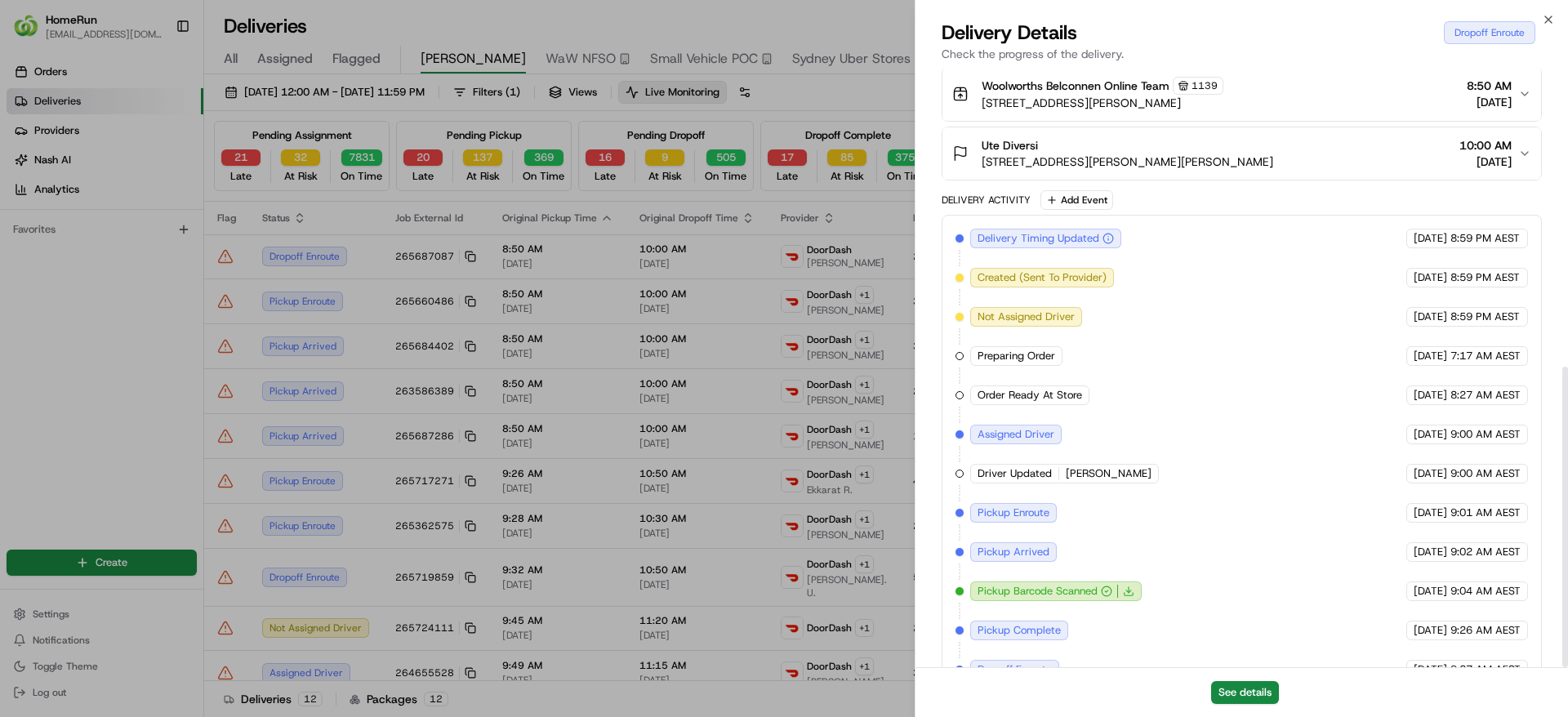
scroll to position [594, 0]
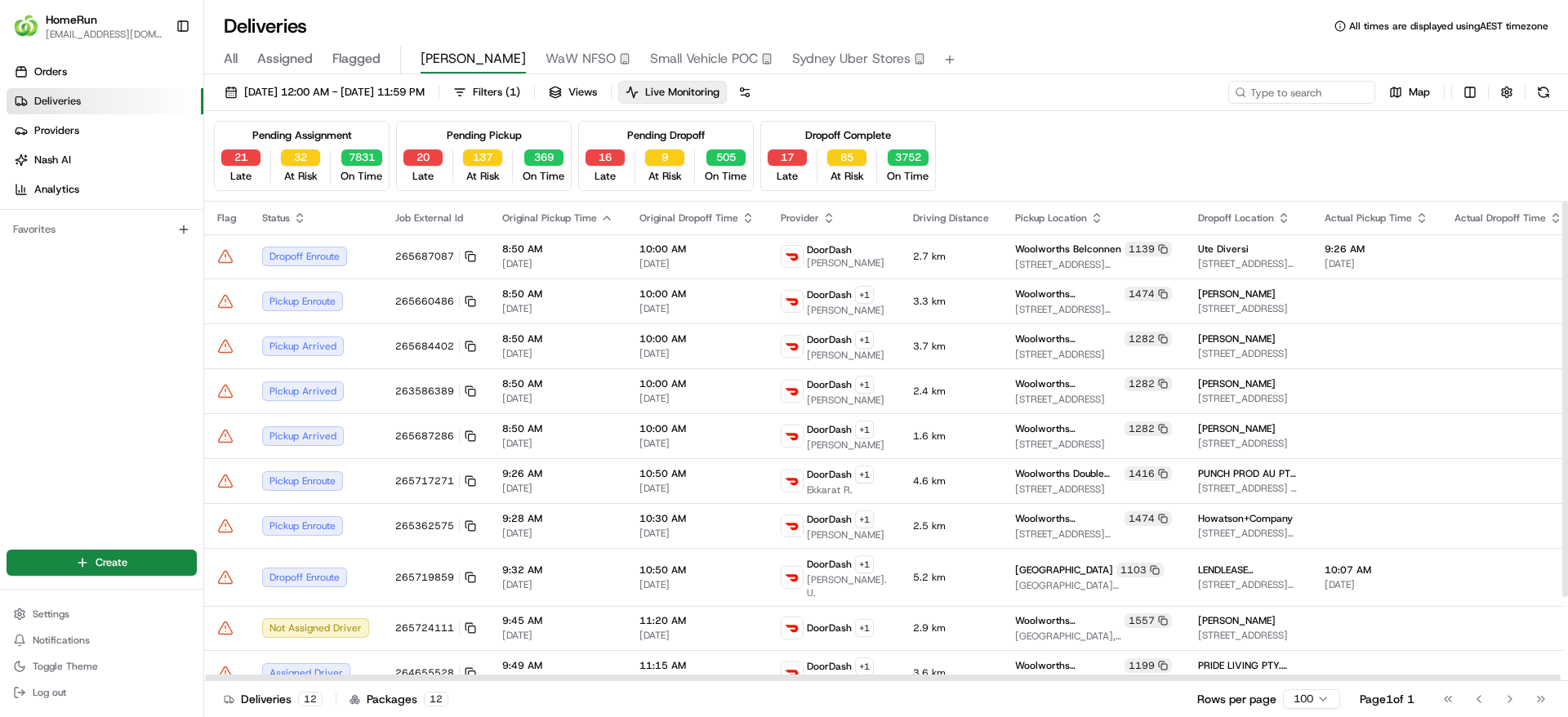
click at [227, 257] on icon at bounding box center [225, 257] width 17 height 17
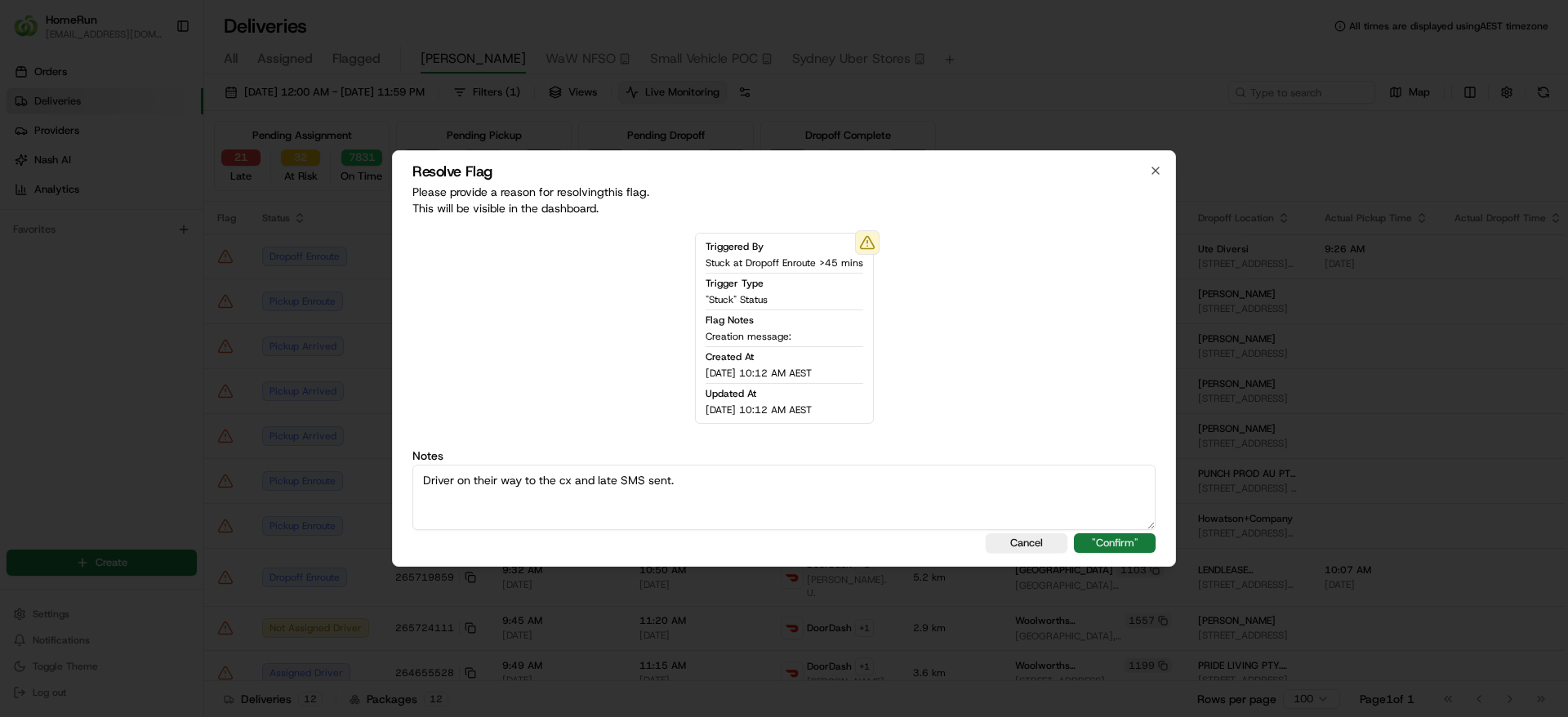
type textarea "Driver on their way to the cx and late SMS sent."
click at [1121, 542] on button ""Confirm"" at bounding box center [1114, 543] width 81 height 19
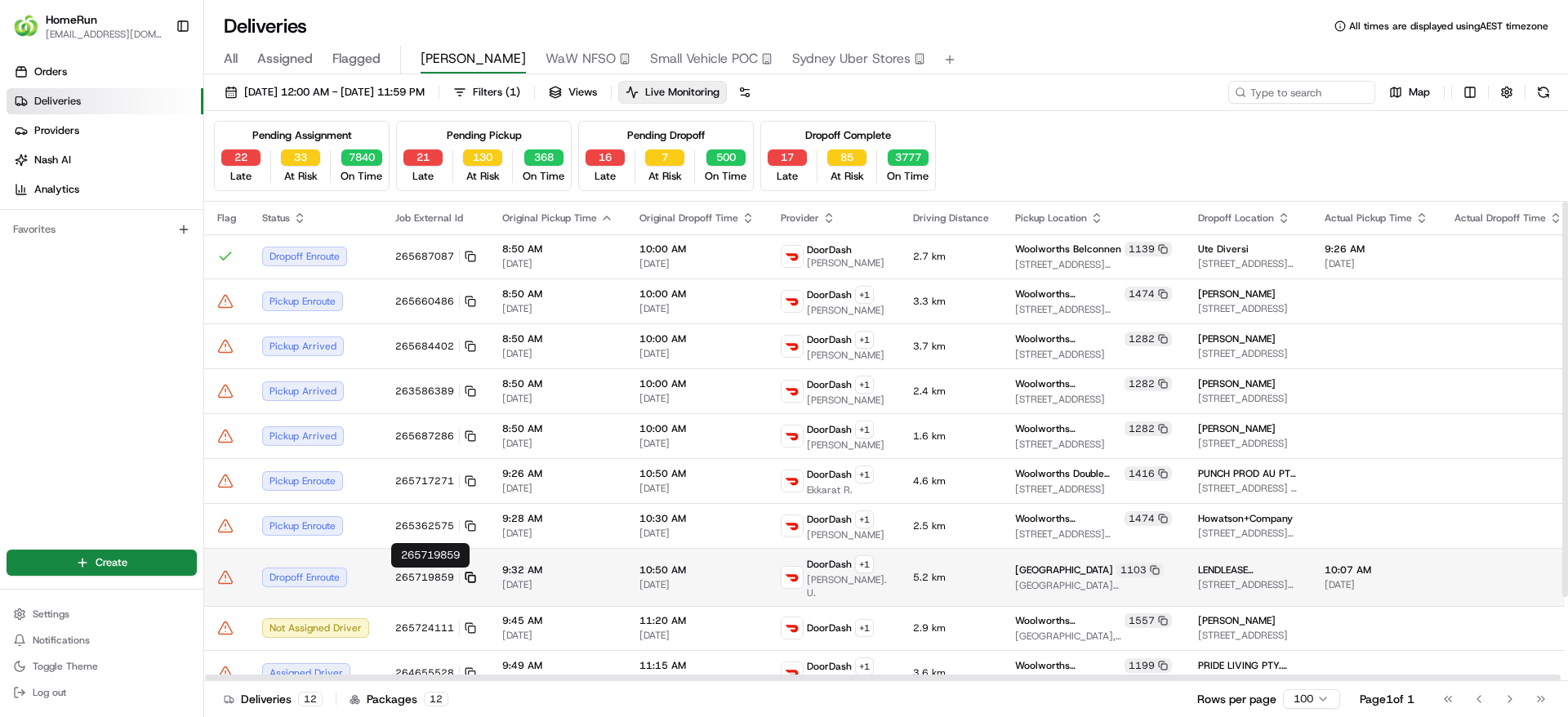
click at [468, 576] on icon at bounding box center [470, 577] width 11 height 11
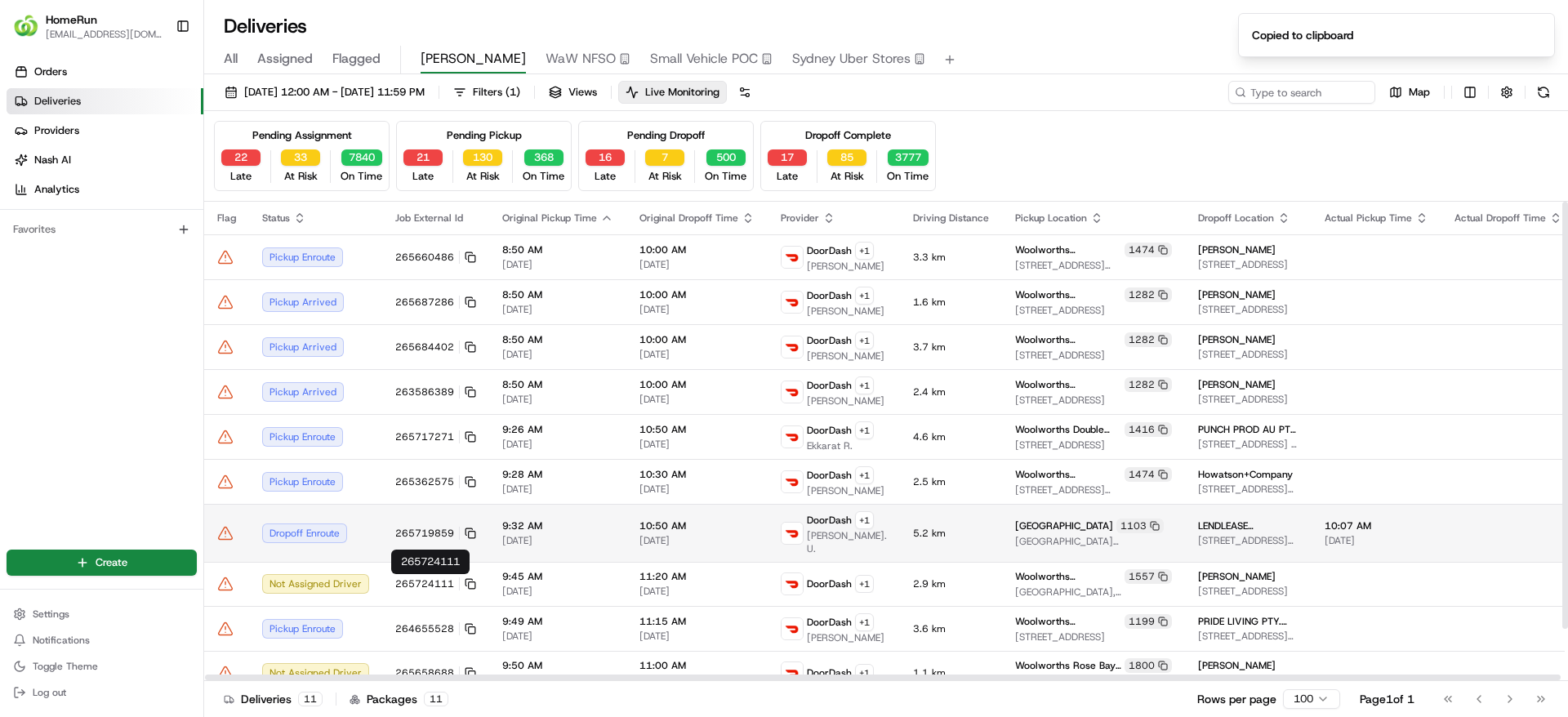
click at [360, 536] on div "Dropoff Enroute" at bounding box center [315, 533] width 107 height 19
click at [226, 536] on icon at bounding box center [225, 533] width 17 height 17
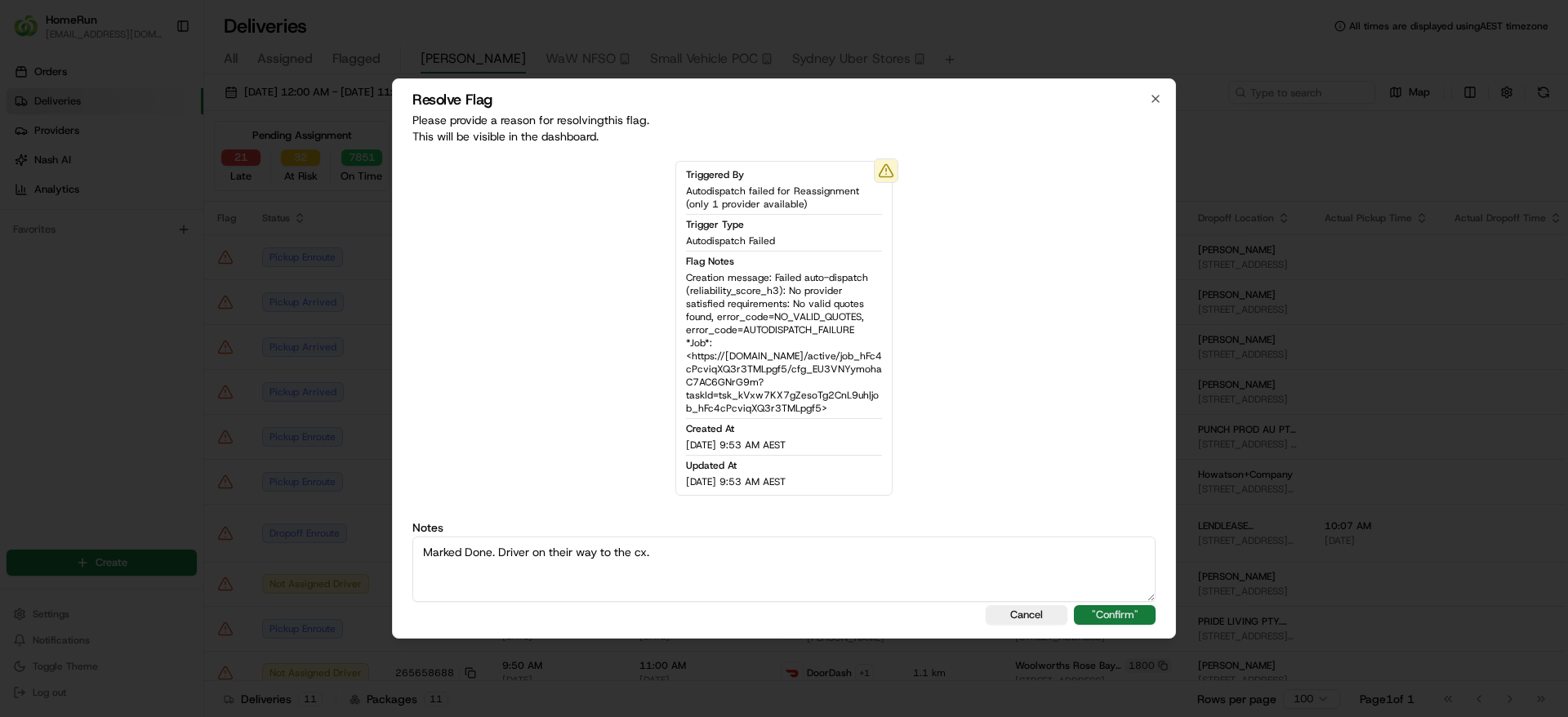
type textarea "Marked Done. Driver on their way to the cx."
click at [1119, 618] on button ""Confirm"" at bounding box center [1114, 615] width 81 height 19
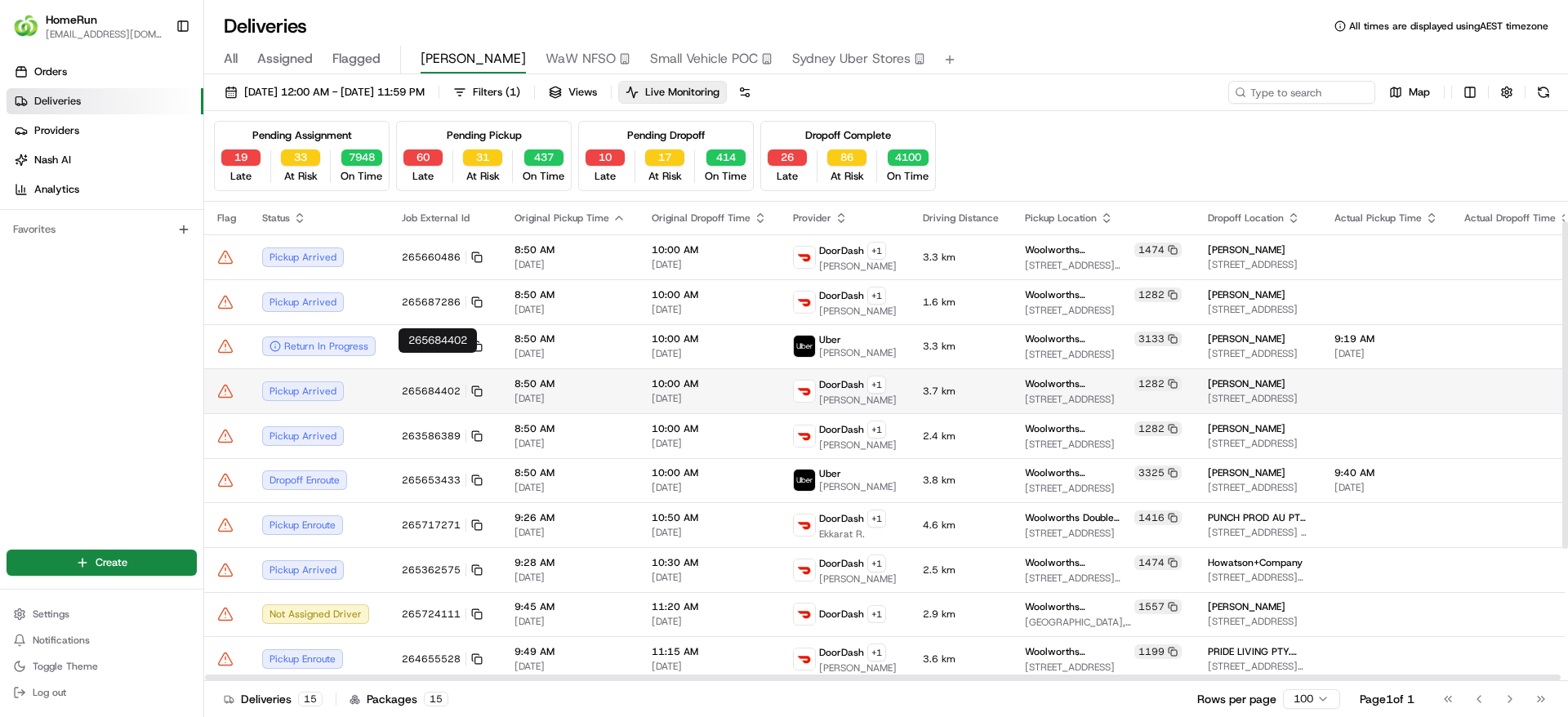
scroll to position [222, 0]
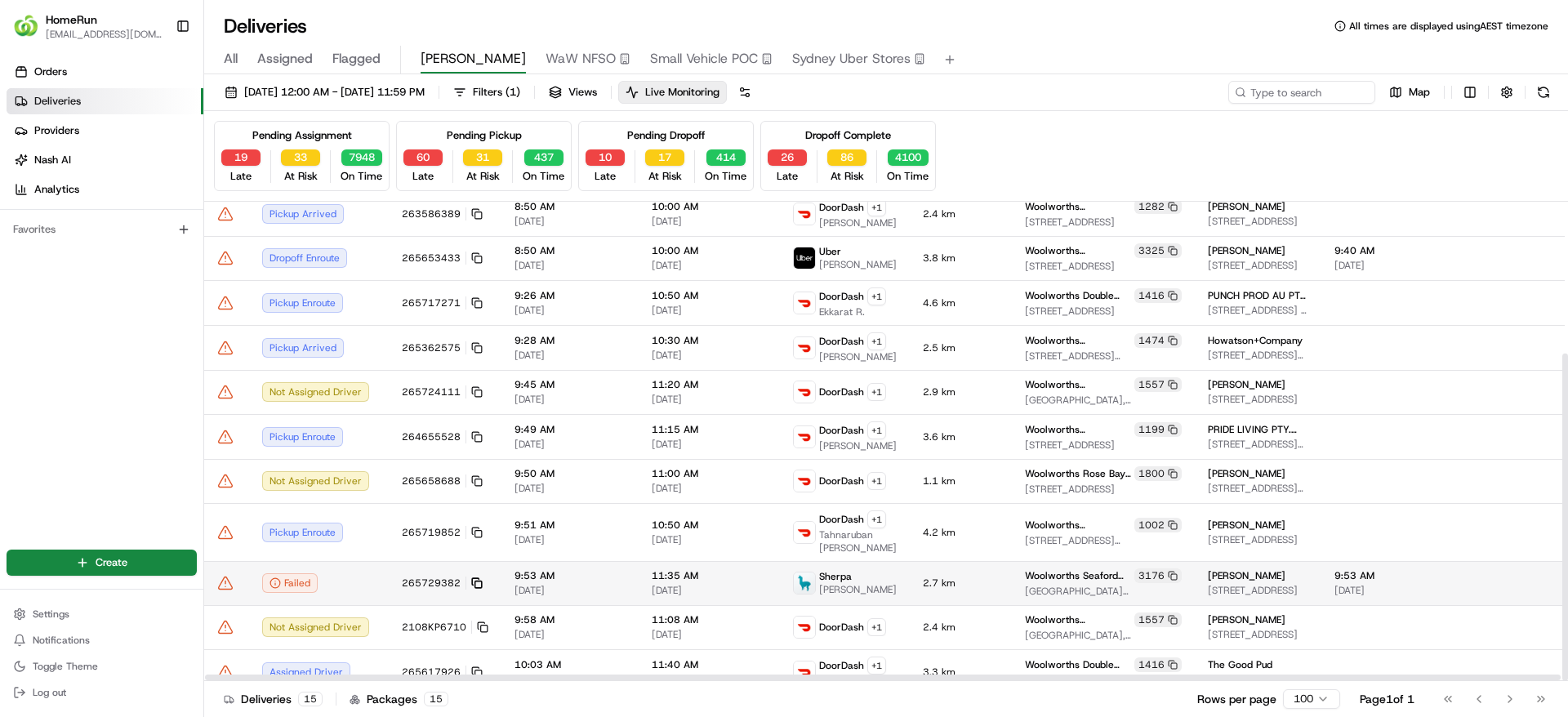
click at [475, 581] on rect at bounding box center [478, 584] width 6 height 6
click at [369, 582] on td "Failed" at bounding box center [318, 583] width 139 height 44
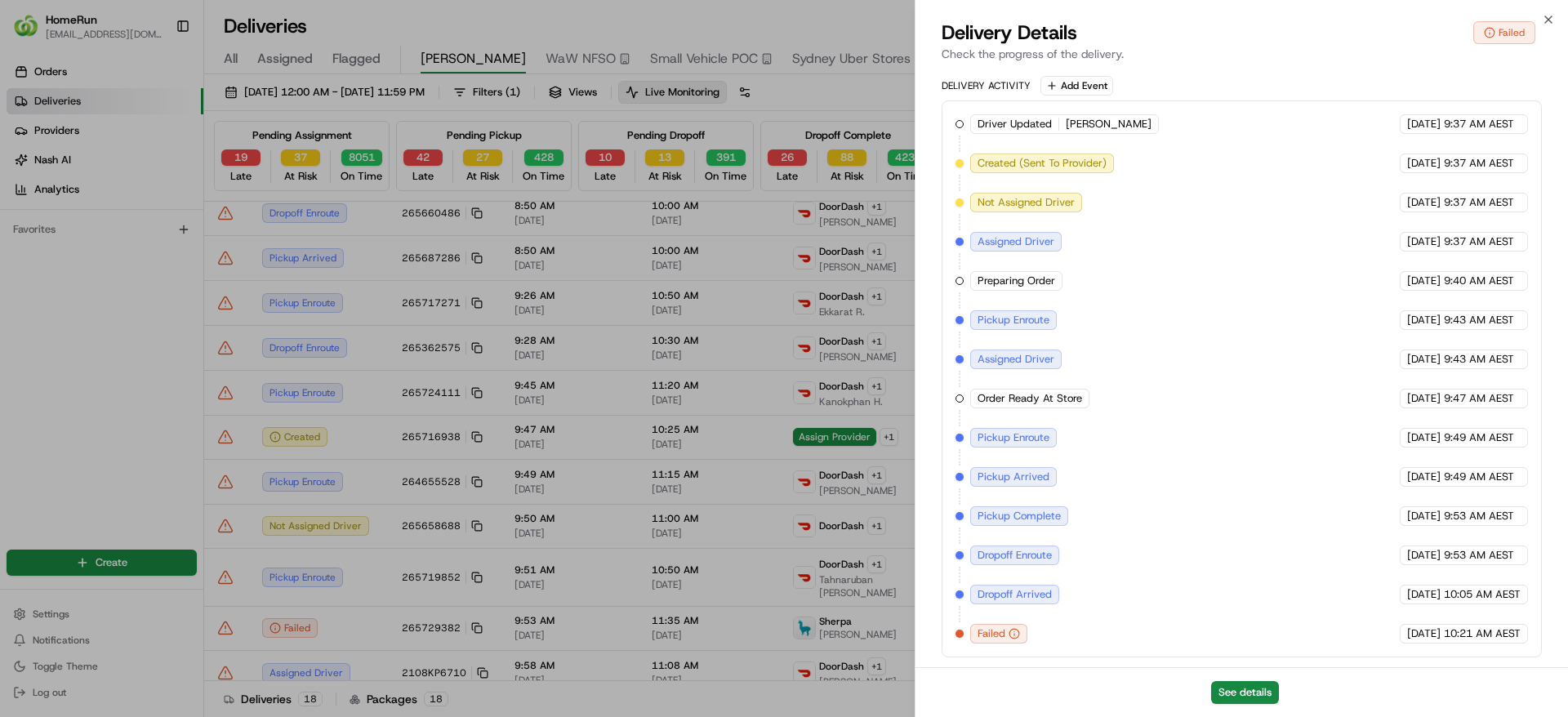
scroll to position [221, 0]
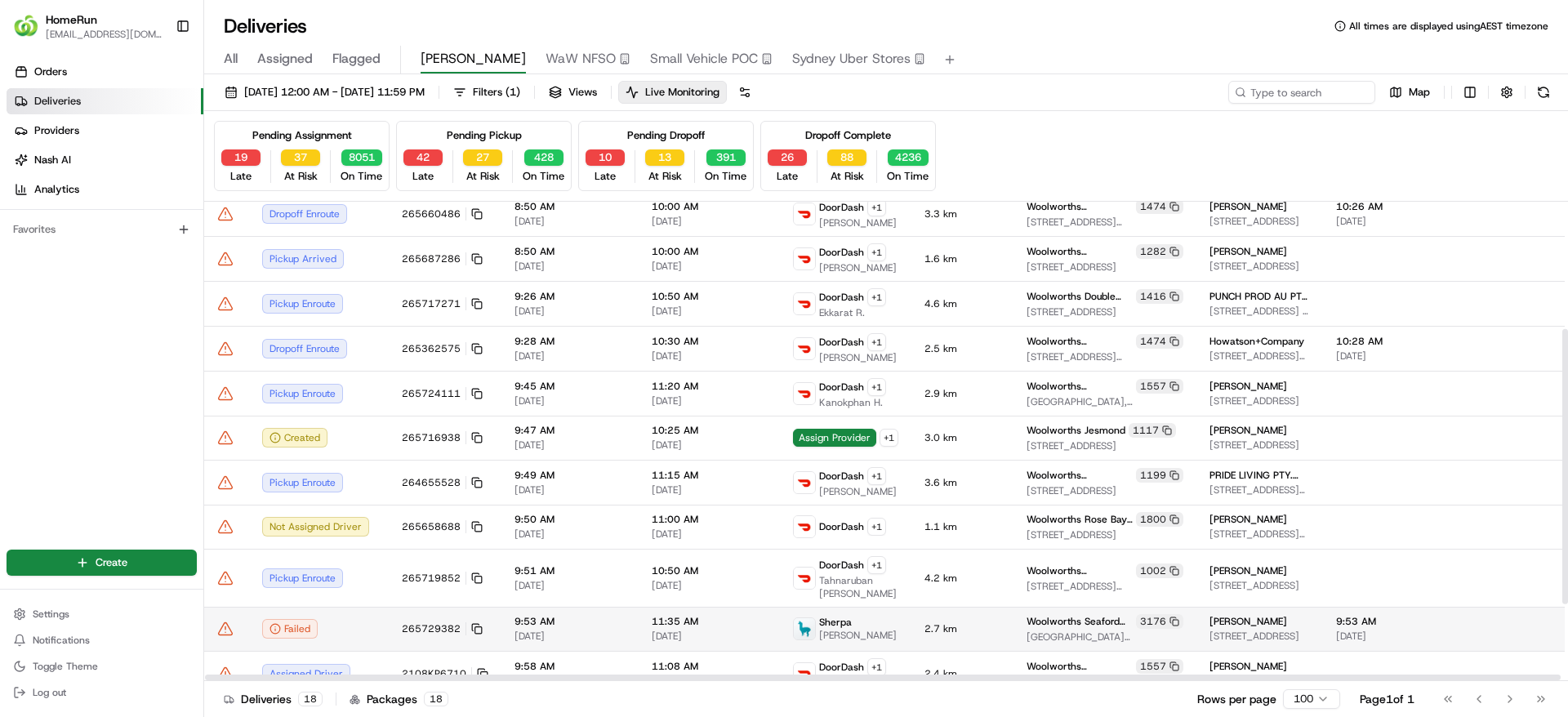
click at [222, 622] on icon at bounding box center [226, 629] width 14 height 12
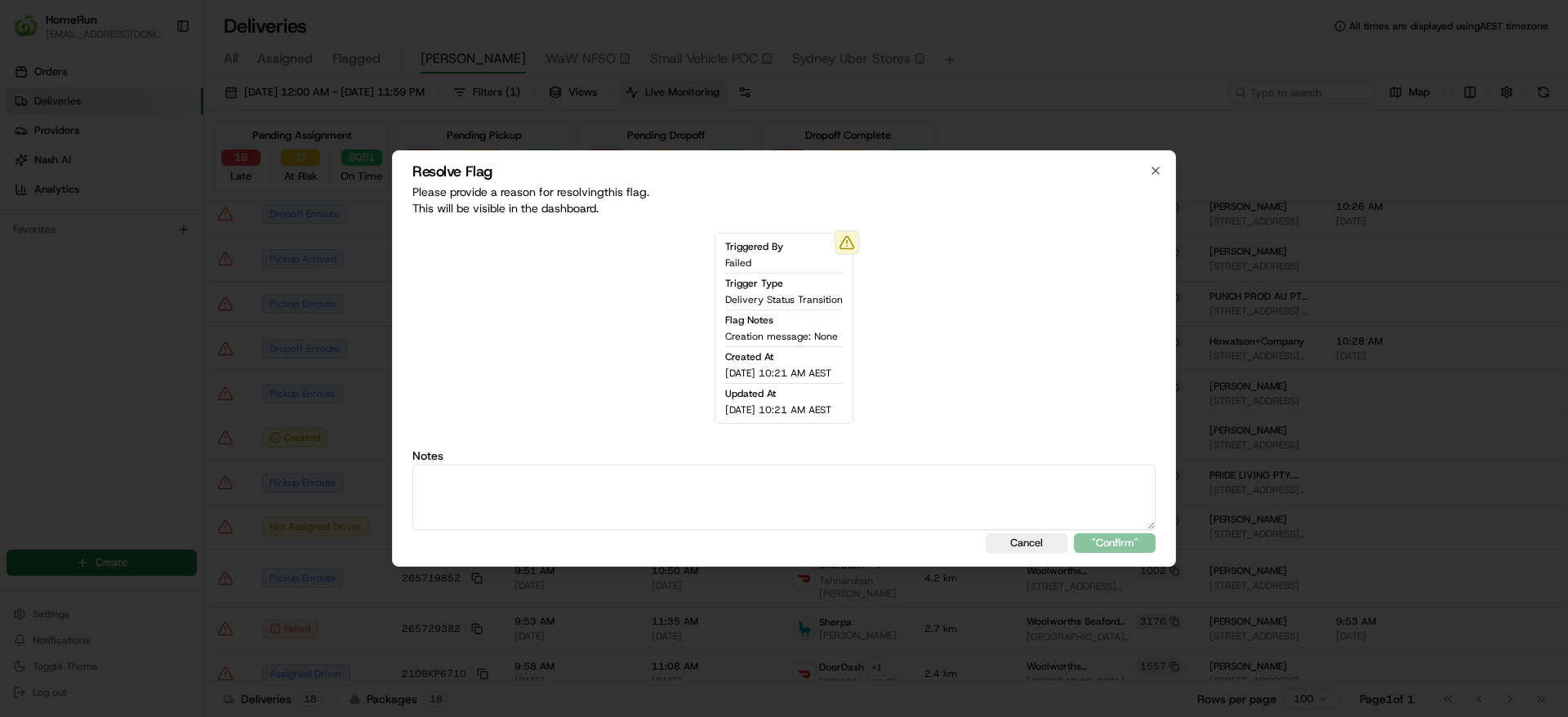
click at [500, 514] on textarea at bounding box center [784, 497] width 743 height 66
paste textarea "Uber shows failed which usually means they couldn't mark the job as complete. I…"
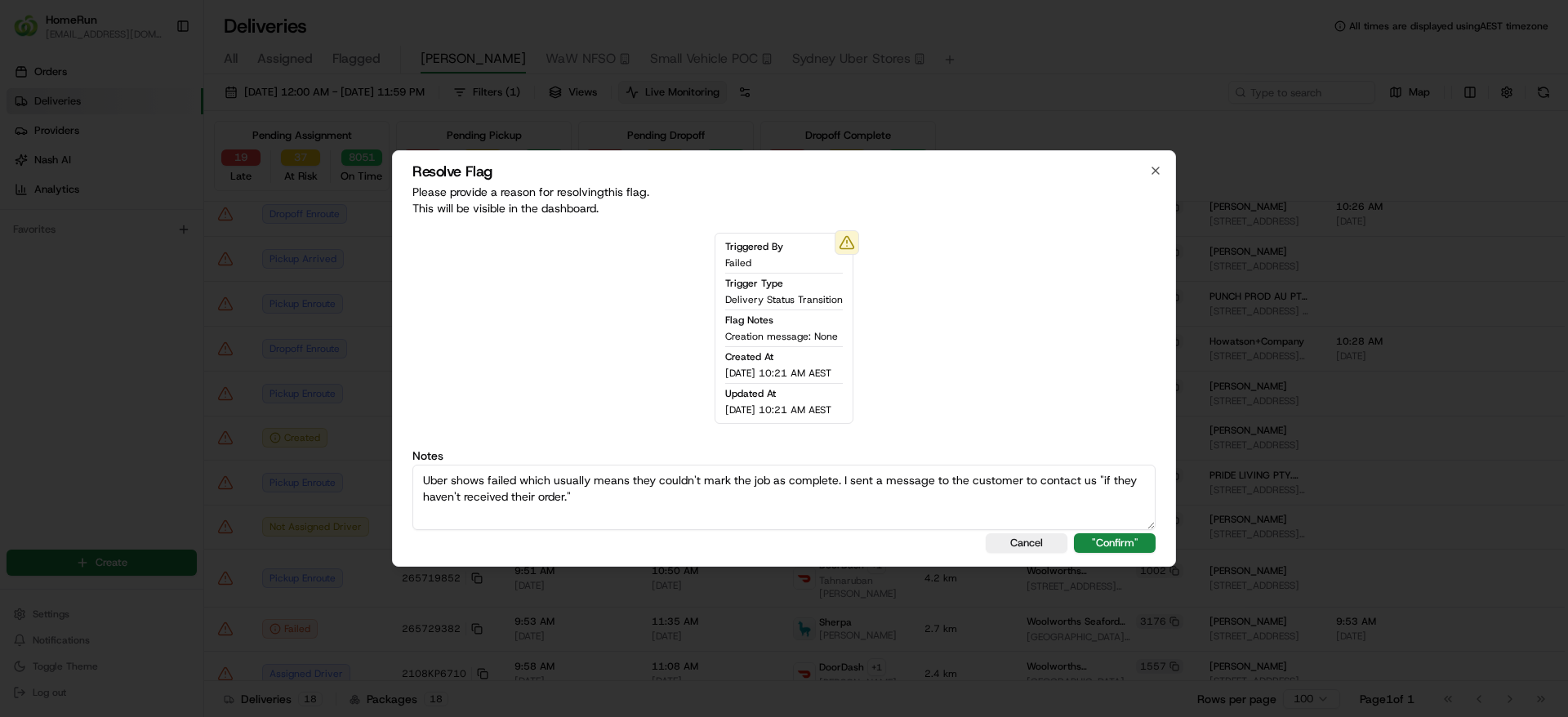
click at [448, 480] on textarea "Uber shows failed which usually means they couldn't mark the job as complete. I…" at bounding box center [784, 497] width 743 height 66
type textarea "Sherpa shows failed which usually means they couldn't mark the job as complete.…"
click at [1121, 547] on button ""Confirm"" at bounding box center [1114, 543] width 81 height 19
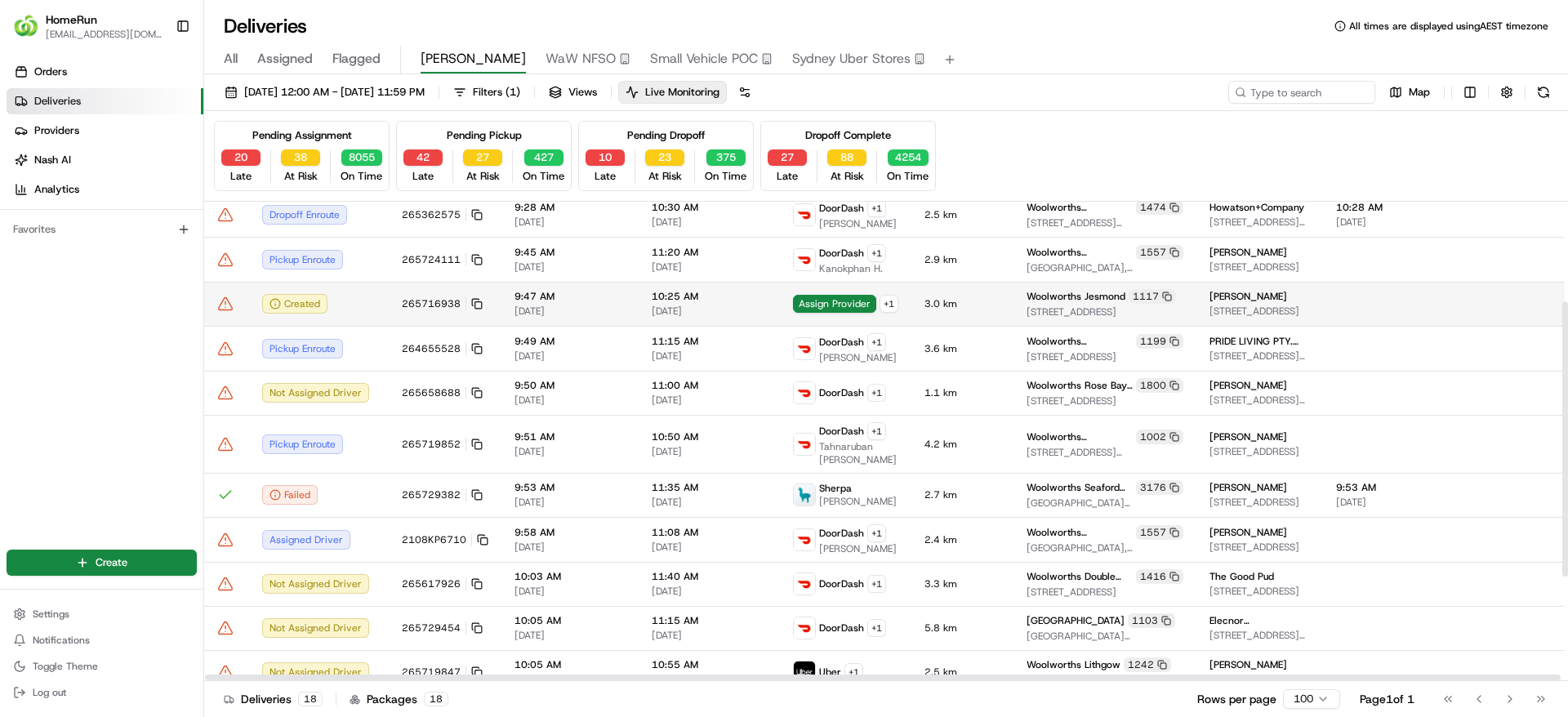
scroll to position [0, 0]
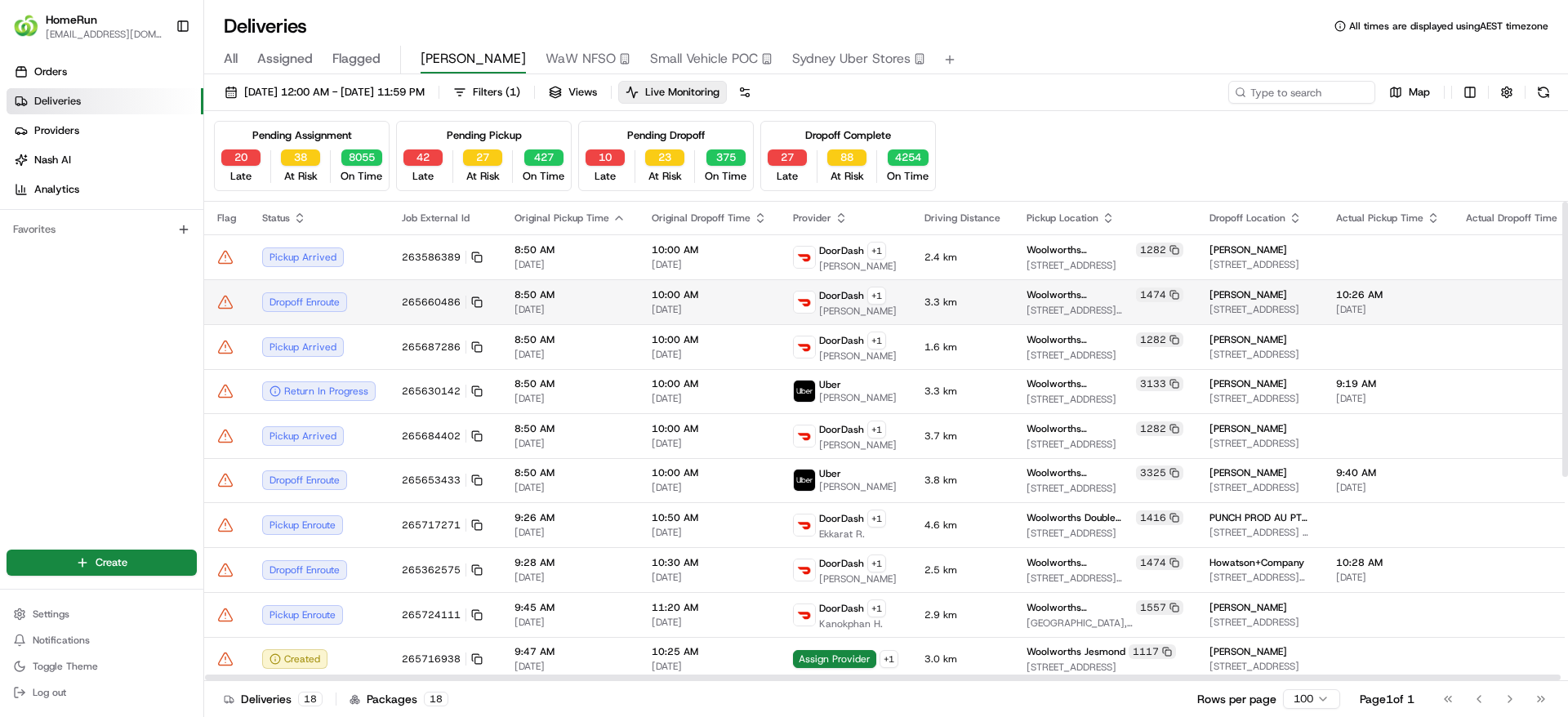
click at [369, 289] on td "Dropoff Enroute" at bounding box center [318, 301] width 139 height 45
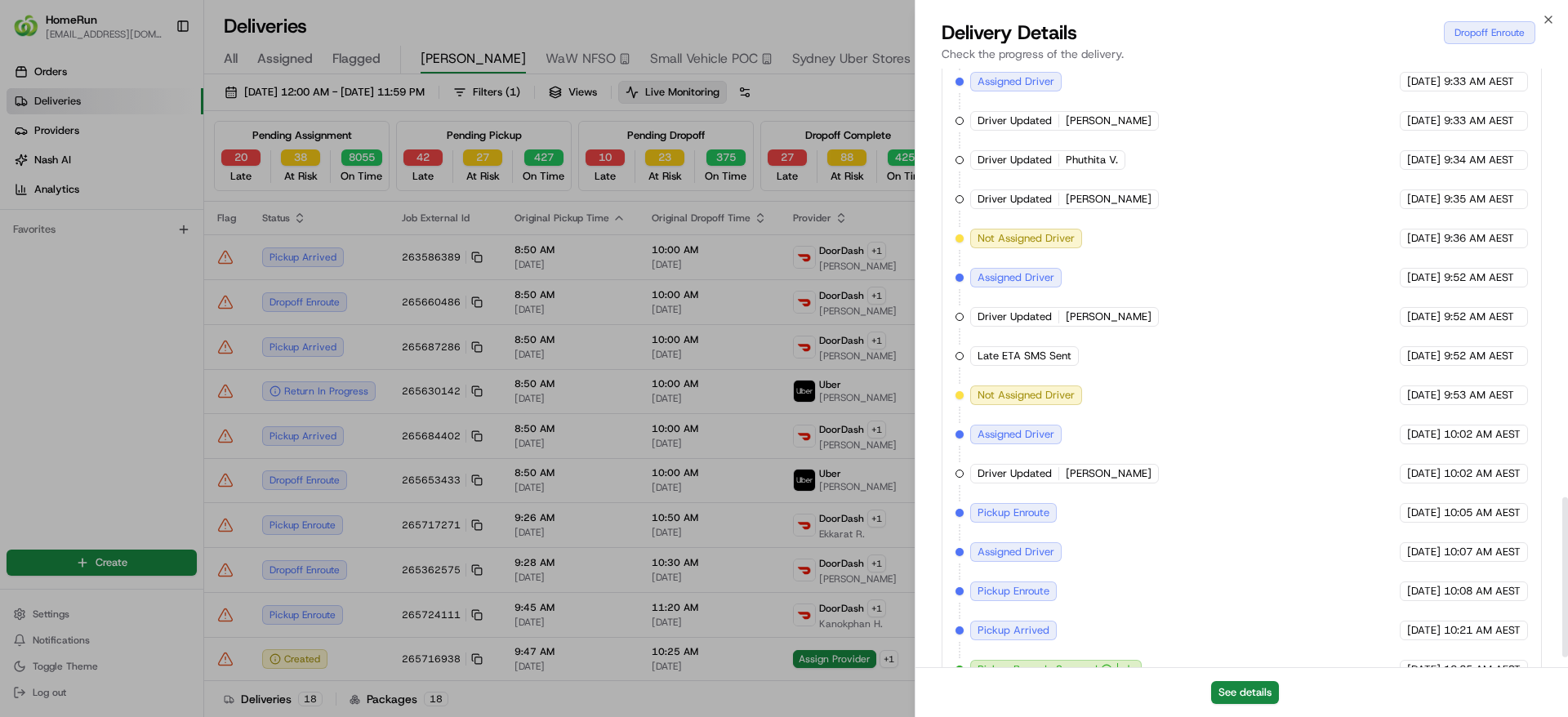
scroll to position [1639, 0]
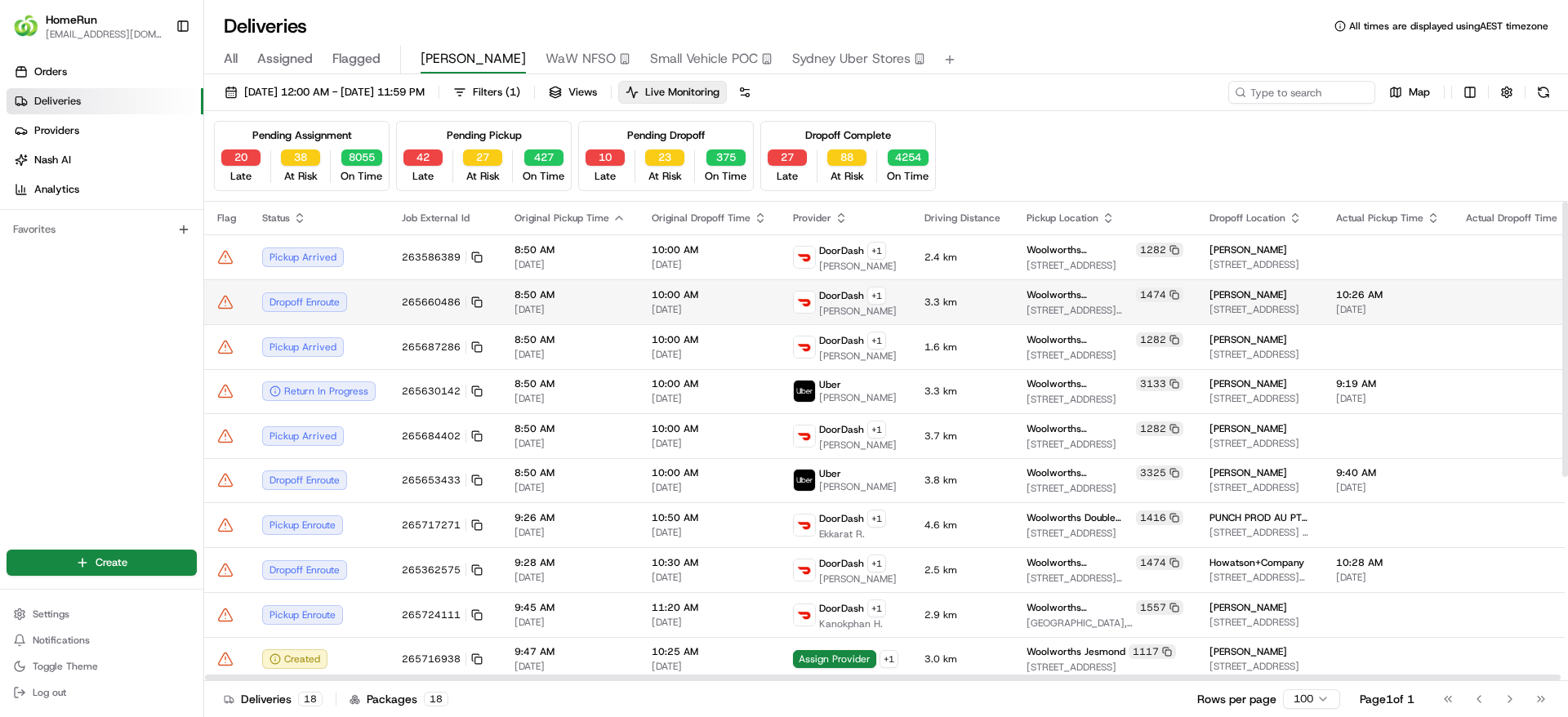
click at [226, 295] on icon at bounding box center [225, 302] width 17 height 17
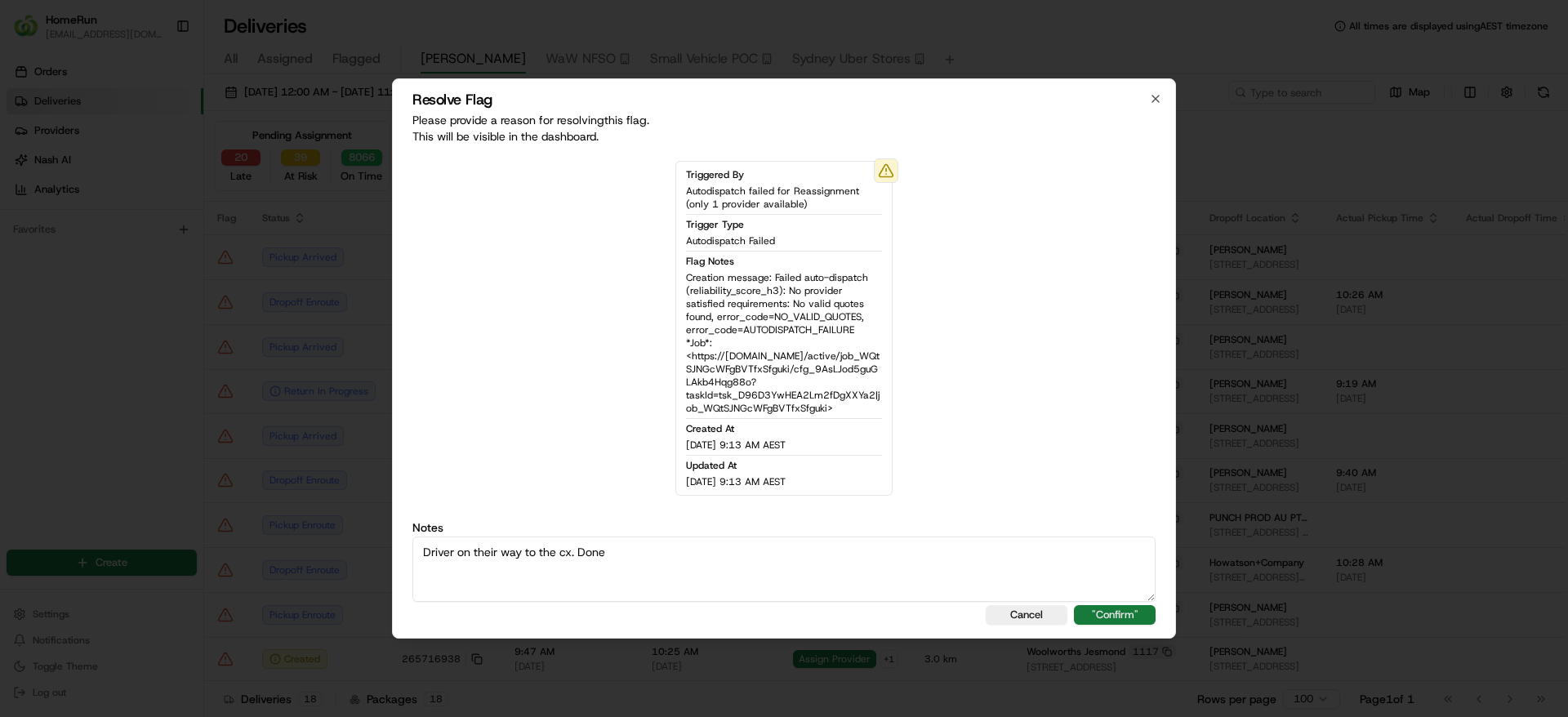
type textarea "Driver on their way to the cx. Done"
click at [1125, 613] on button ""Confirm"" at bounding box center [1114, 615] width 81 height 19
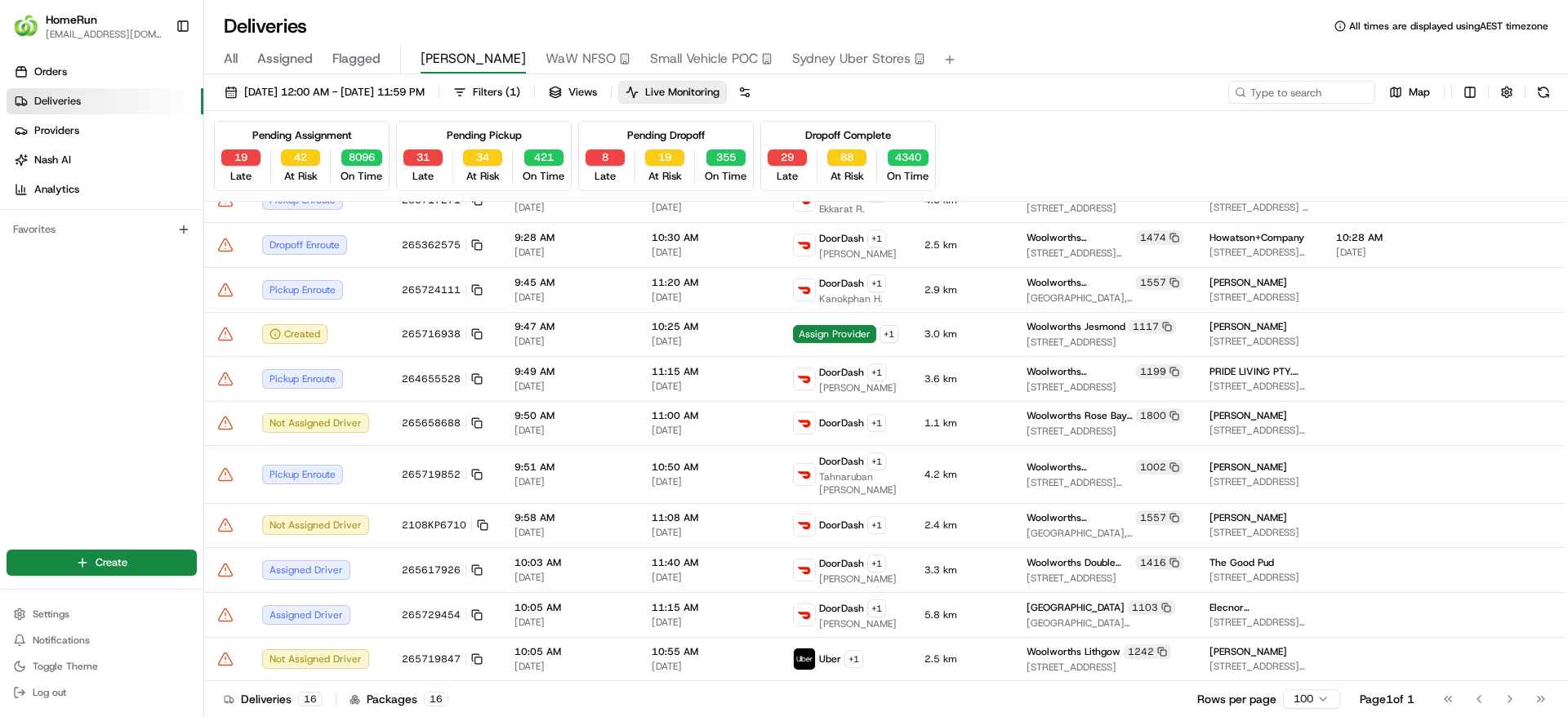
scroll to position [267, 0]
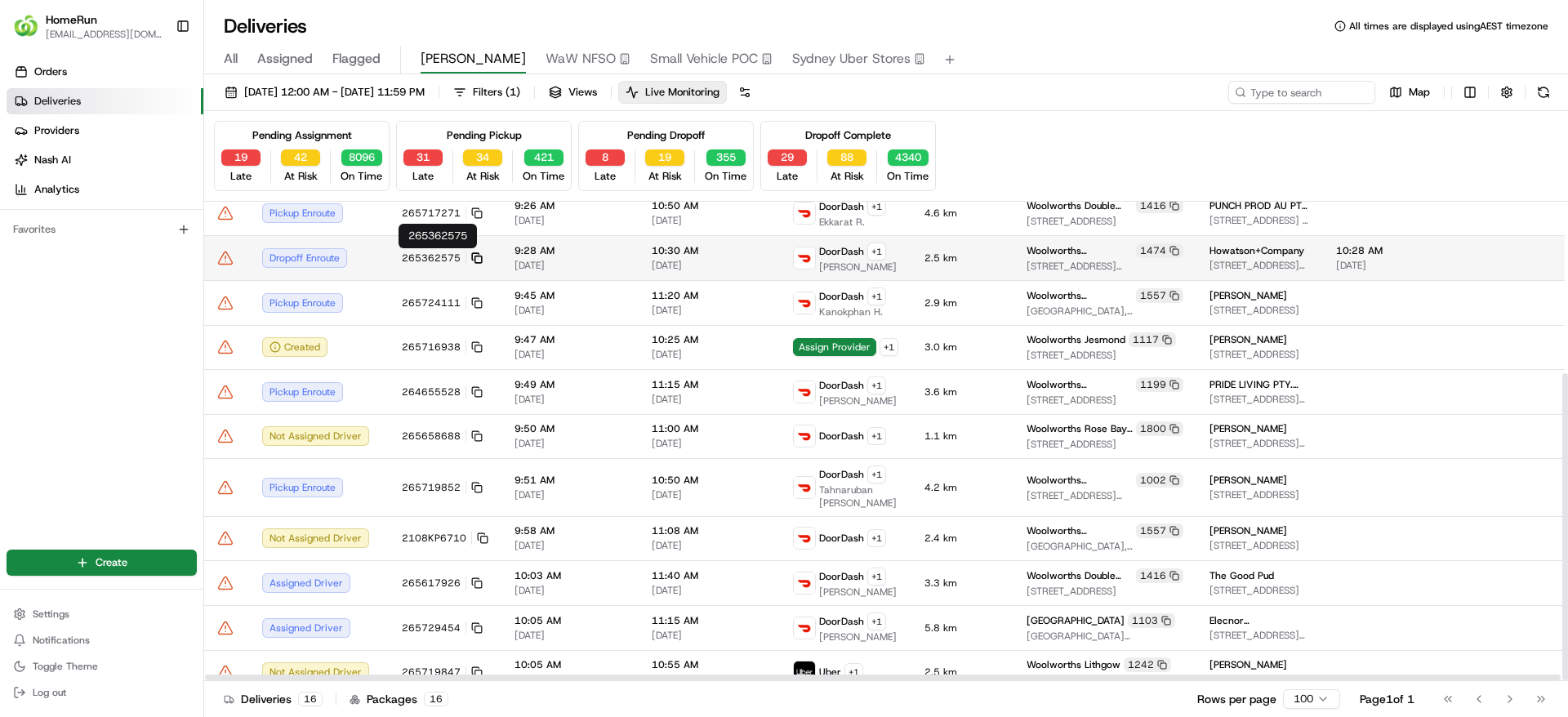
click at [471, 256] on icon at bounding box center [476, 257] width 11 height 11
click at [393, 265] on td "265362575" at bounding box center [445, 257] width 113 height 45
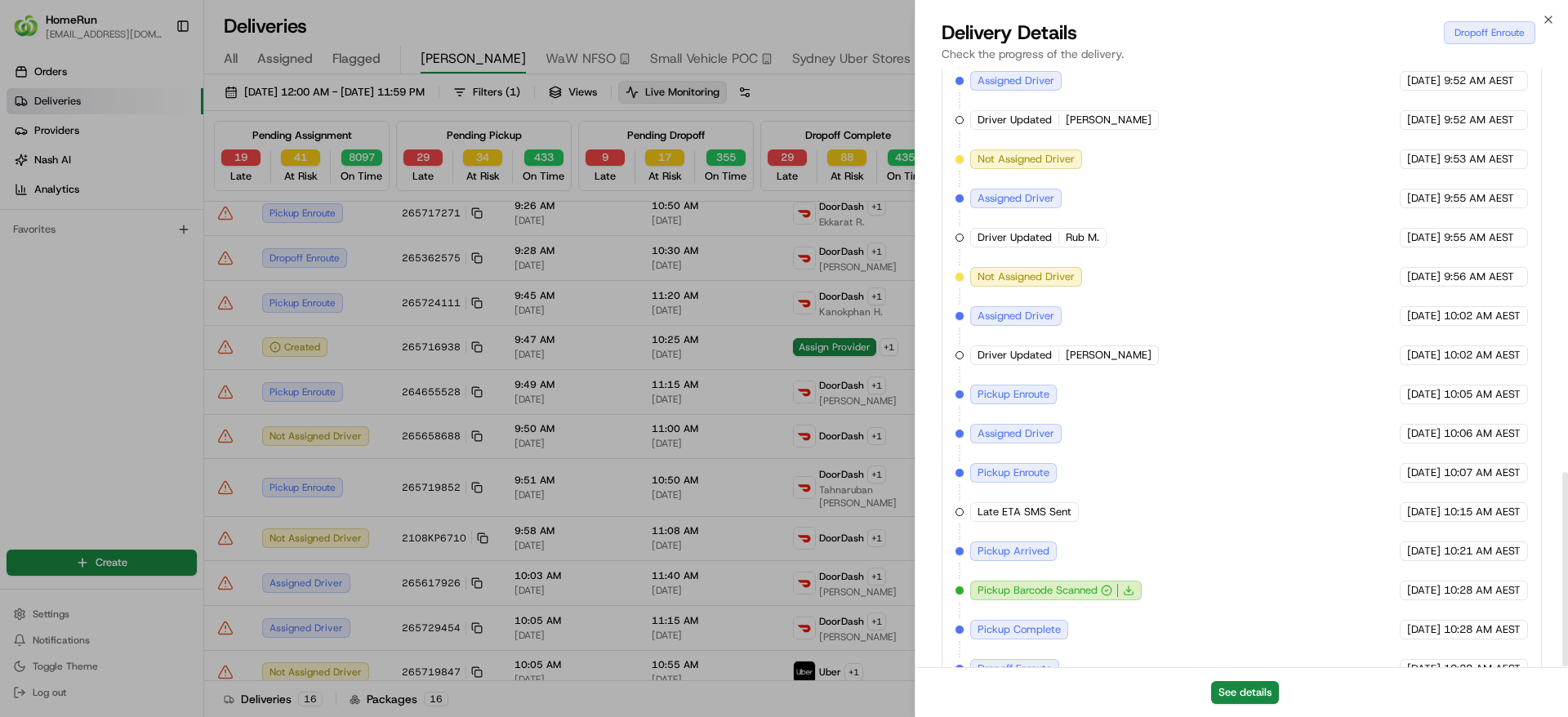
scroll to position [1247, 0]
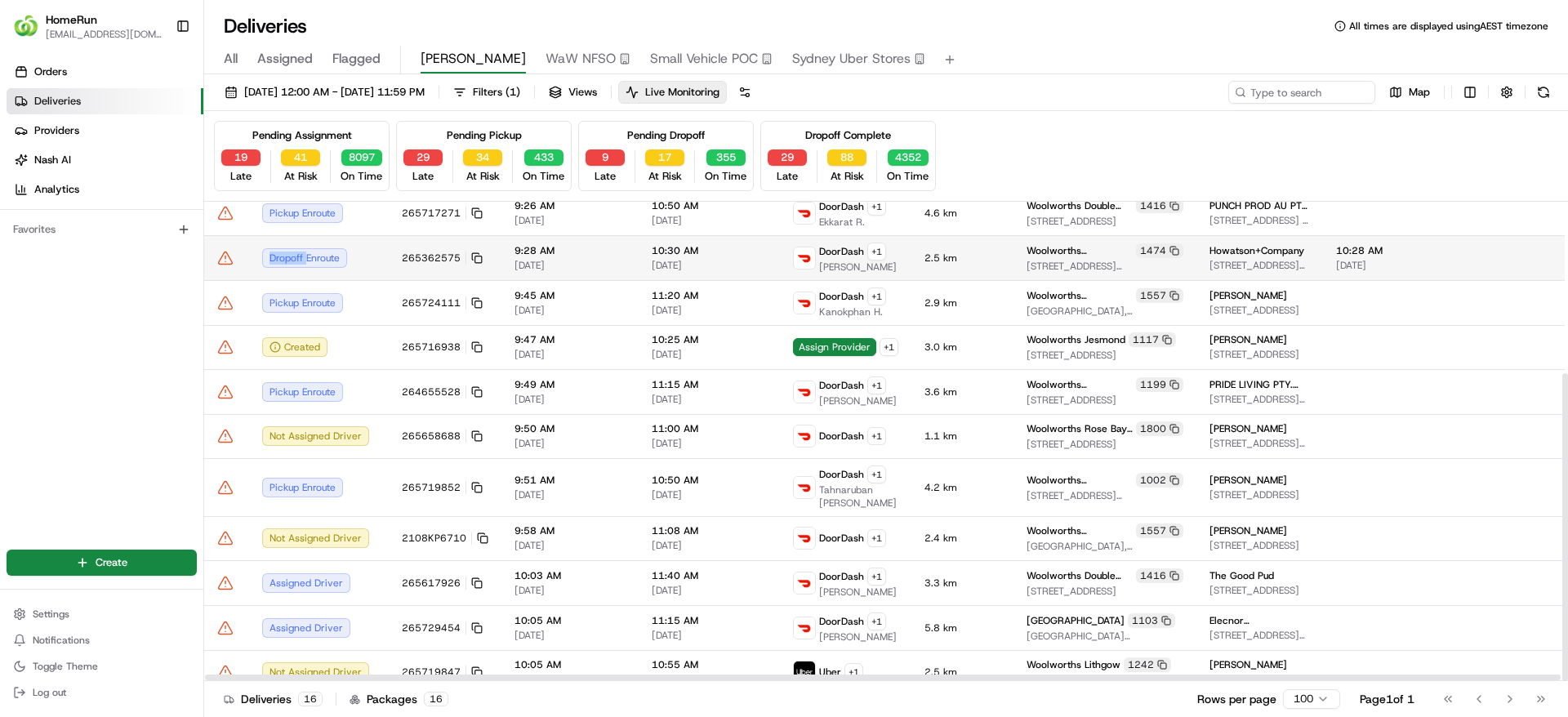
click at [224, 257] on icon at bounding box center [225, 257] width 17 height 17
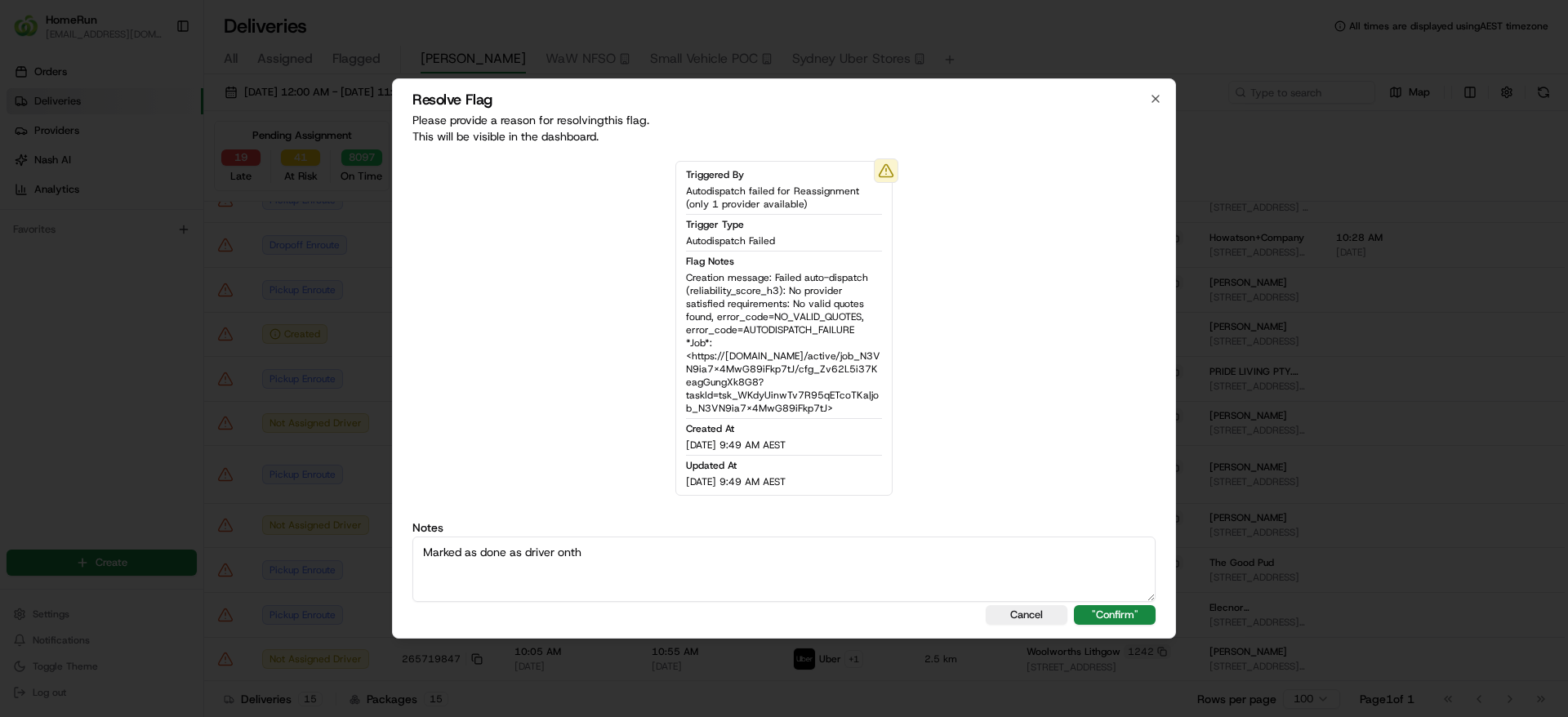
scroll to position [223, 0]
type textarea "Marked as done as driver on their way to the cx."
click at [1108, 614] on button ""Confirm"" at bounding box center [1114, 615] width 81 height 19
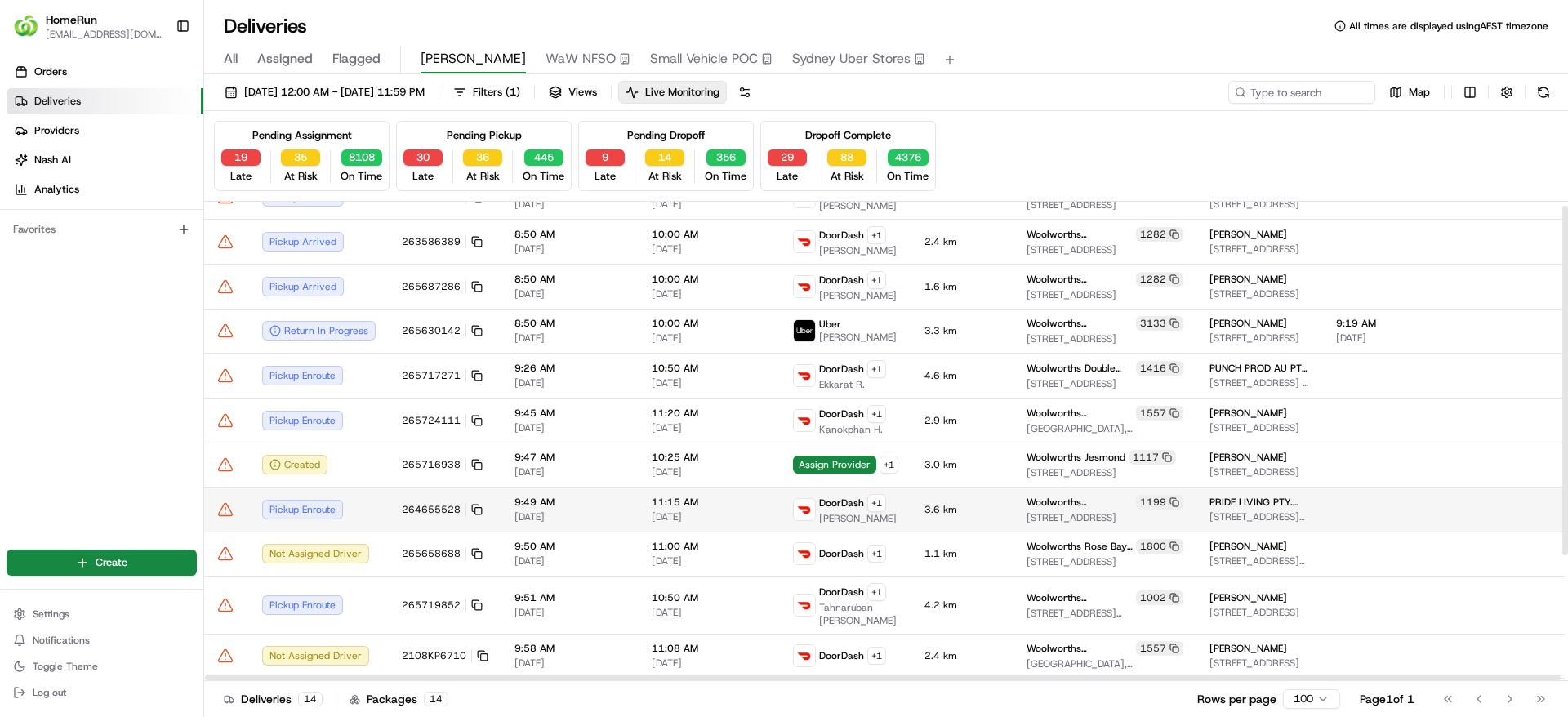
scroll to position [0, 0]
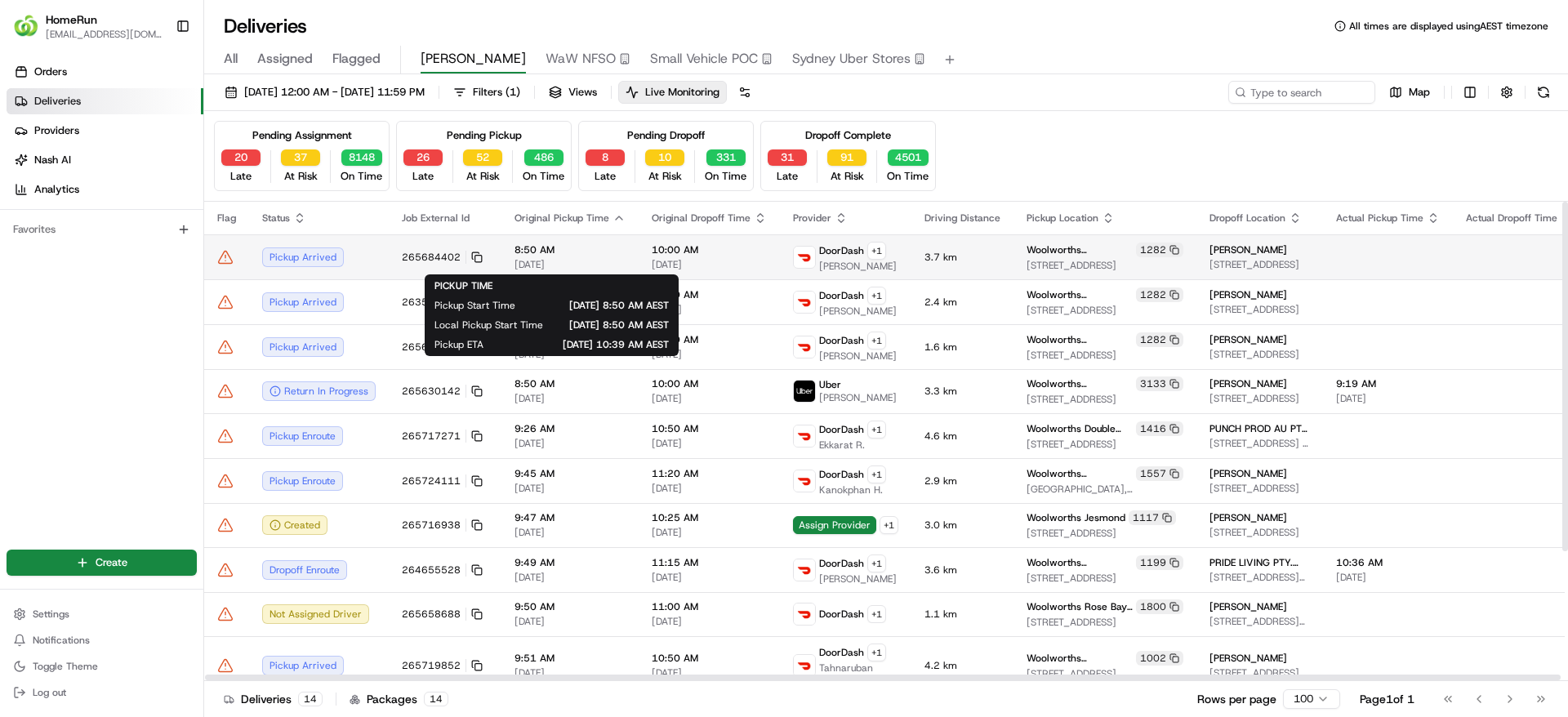
click at [575, 249] on span "8:50 AM" at bounding box center [570, 250] width 111 height 13
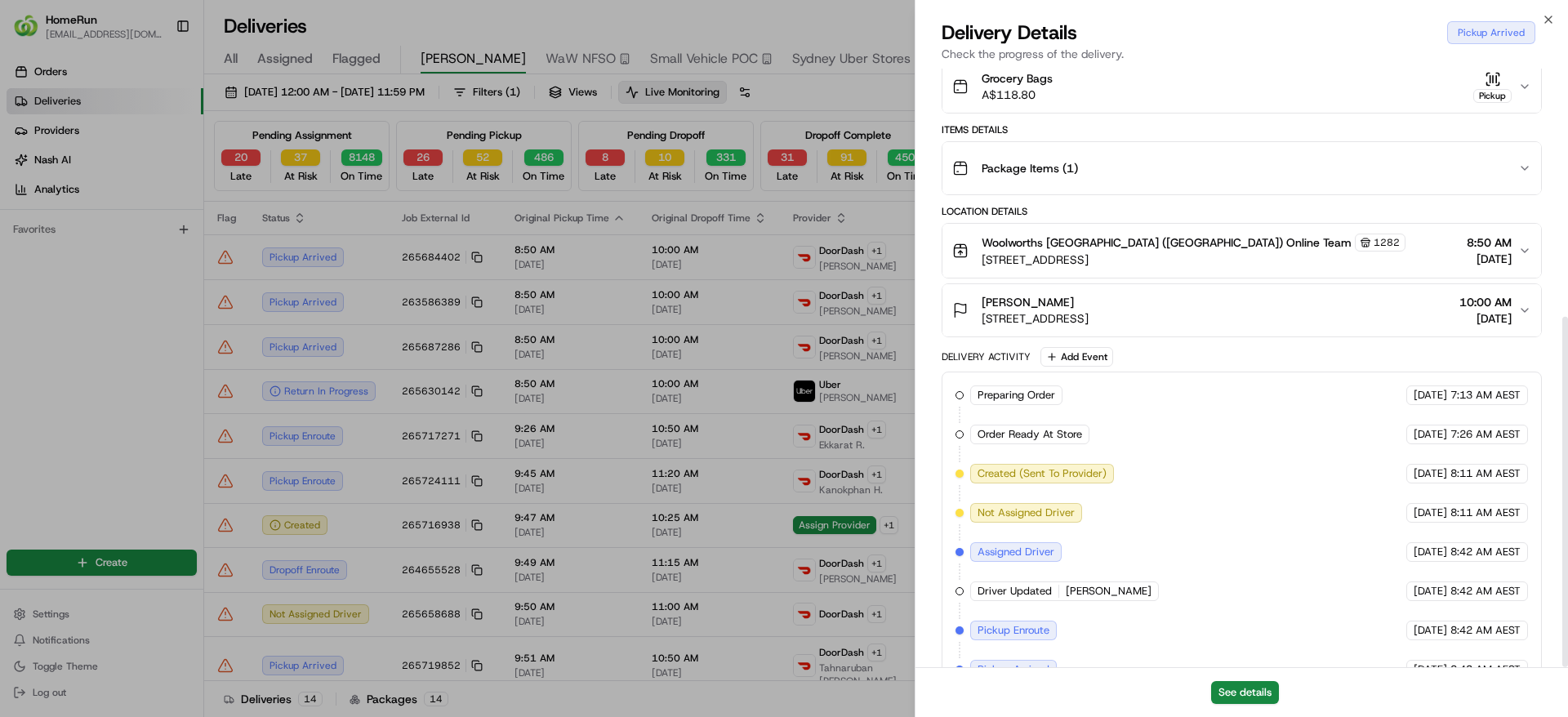
scroll to position [424, 0]
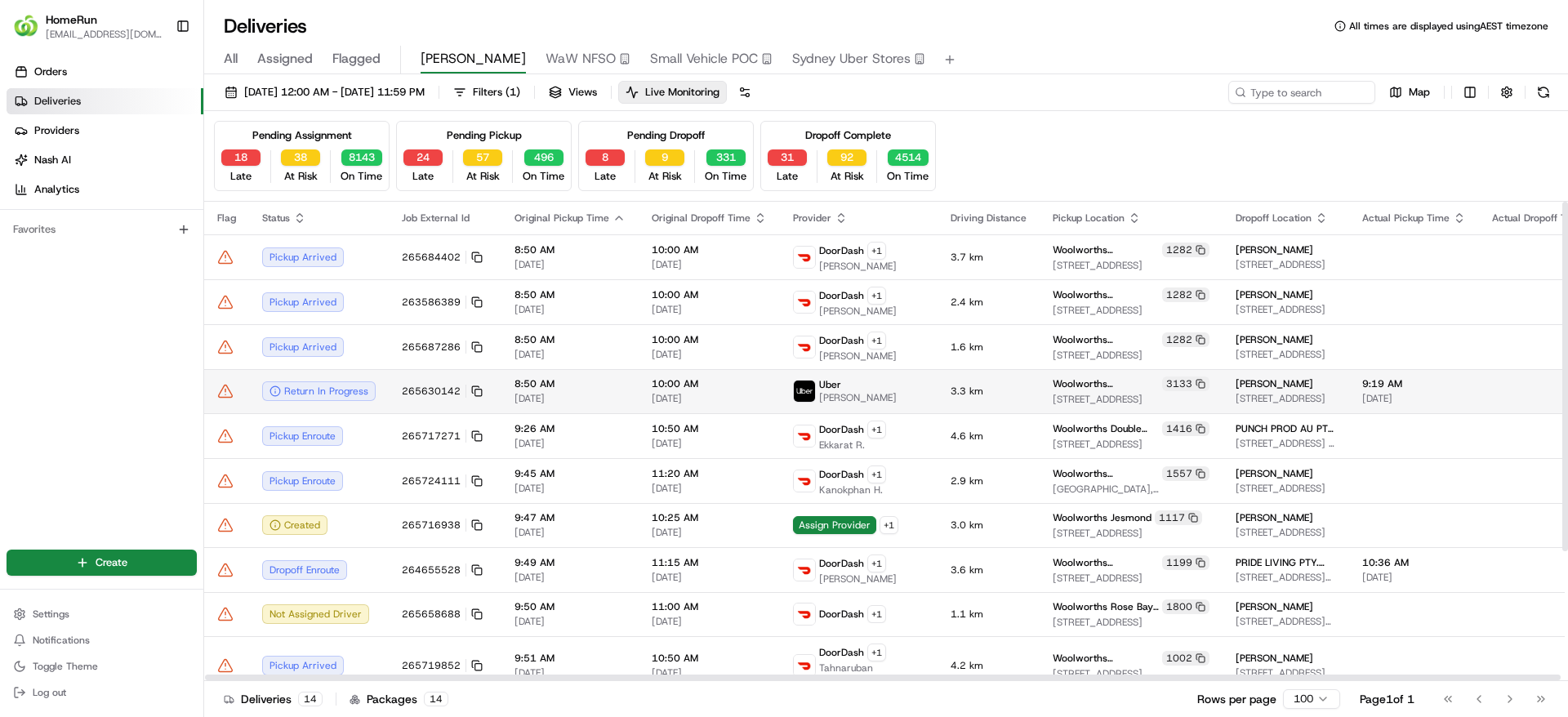
click at [570, 398] on span "21/08/2025" at bounding box center [570, 398] width 111 height 13
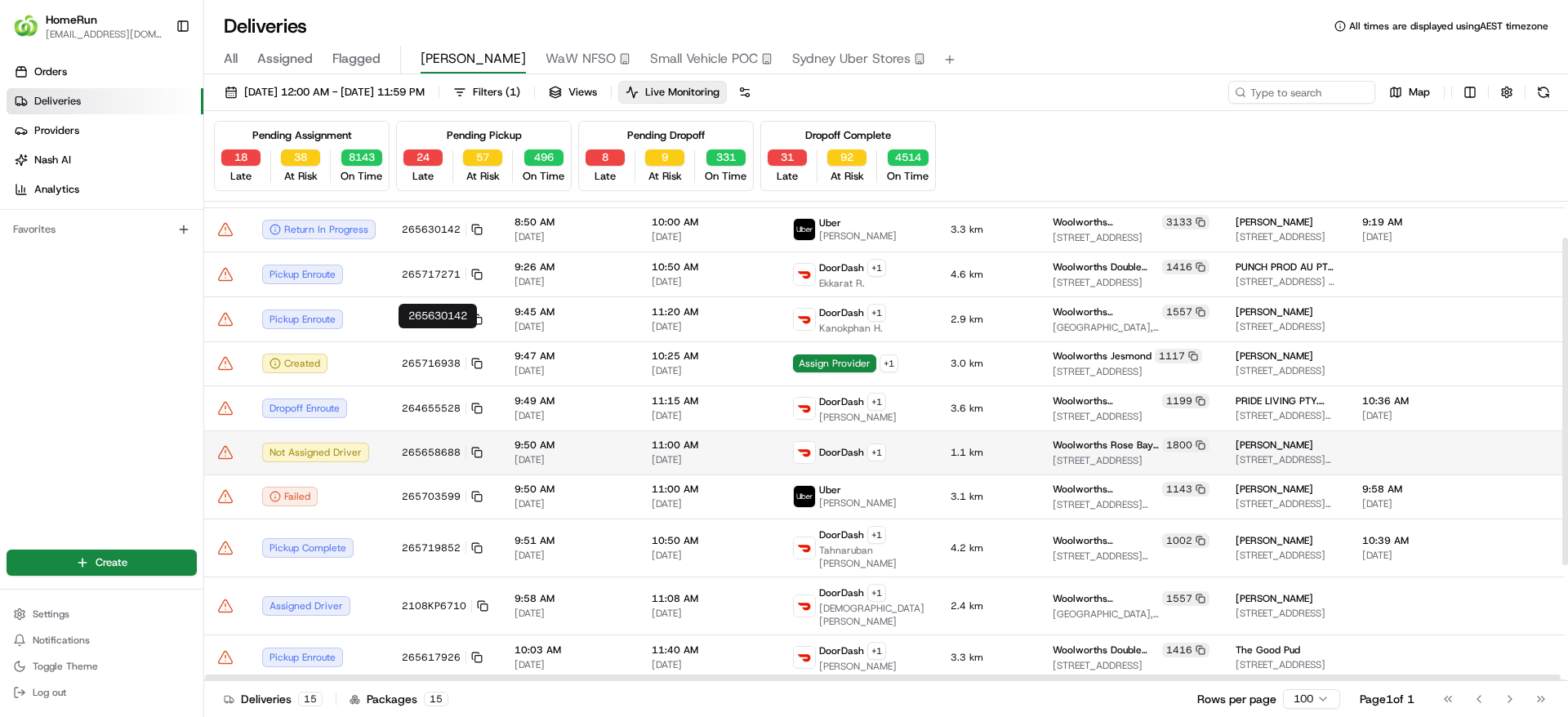
scroll to position [223, 0]
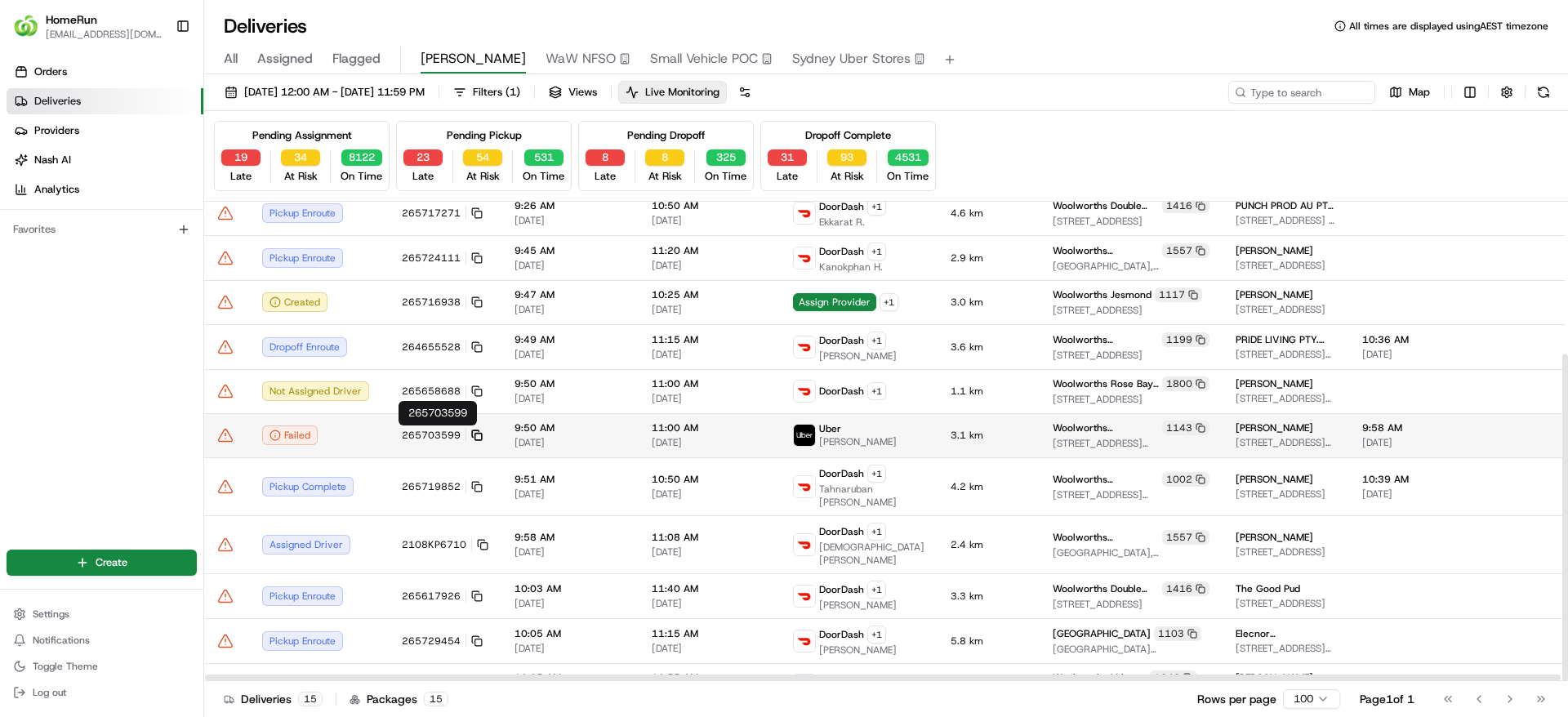
click at [475, 433] on icon at bounding box center [476, 435] width 11 height 11
click at [359, 425] on div "Failed" at bounding box center [319, 435] width 114 height 19
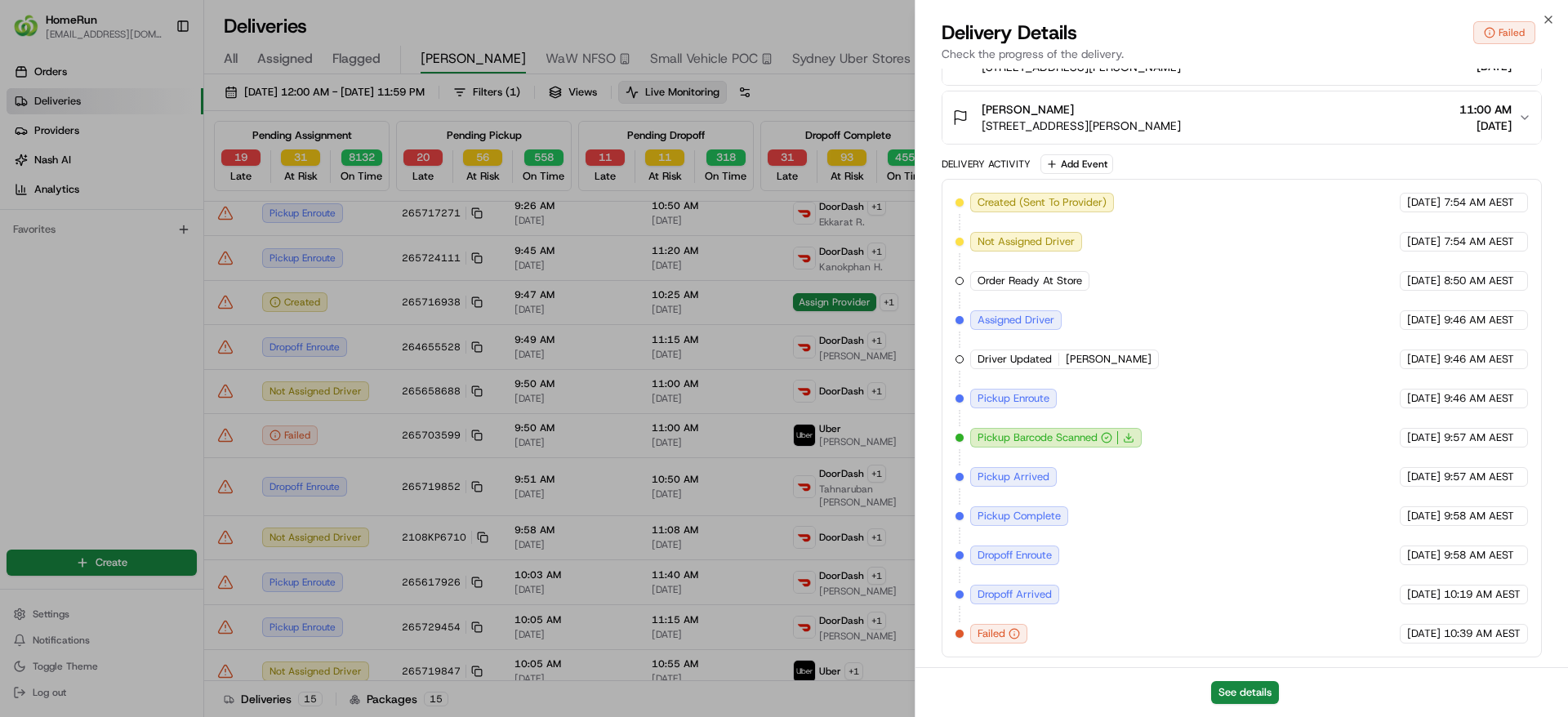
scroll to position [222, 0]
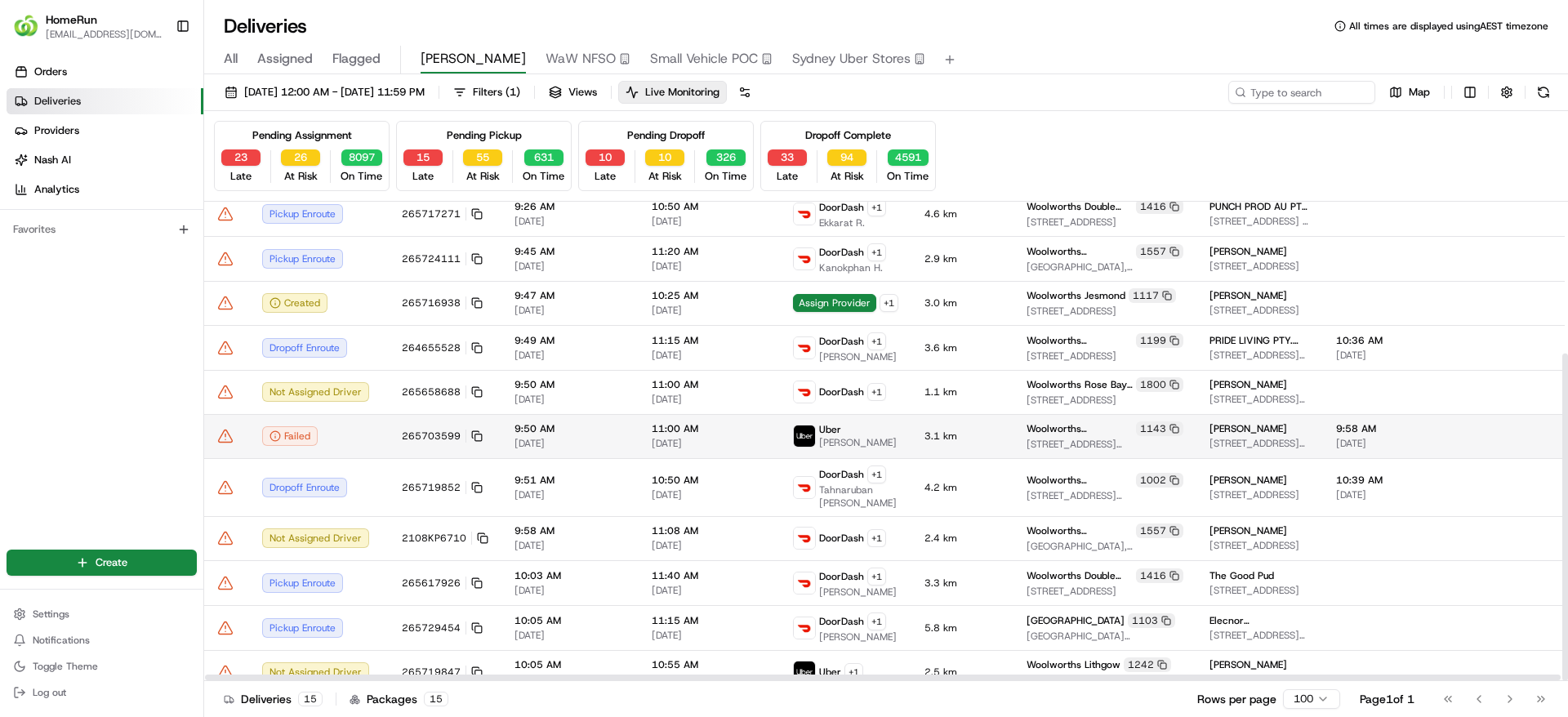
click at [226, 439] on icon at bounding box center [225, 436] width 17 height 17
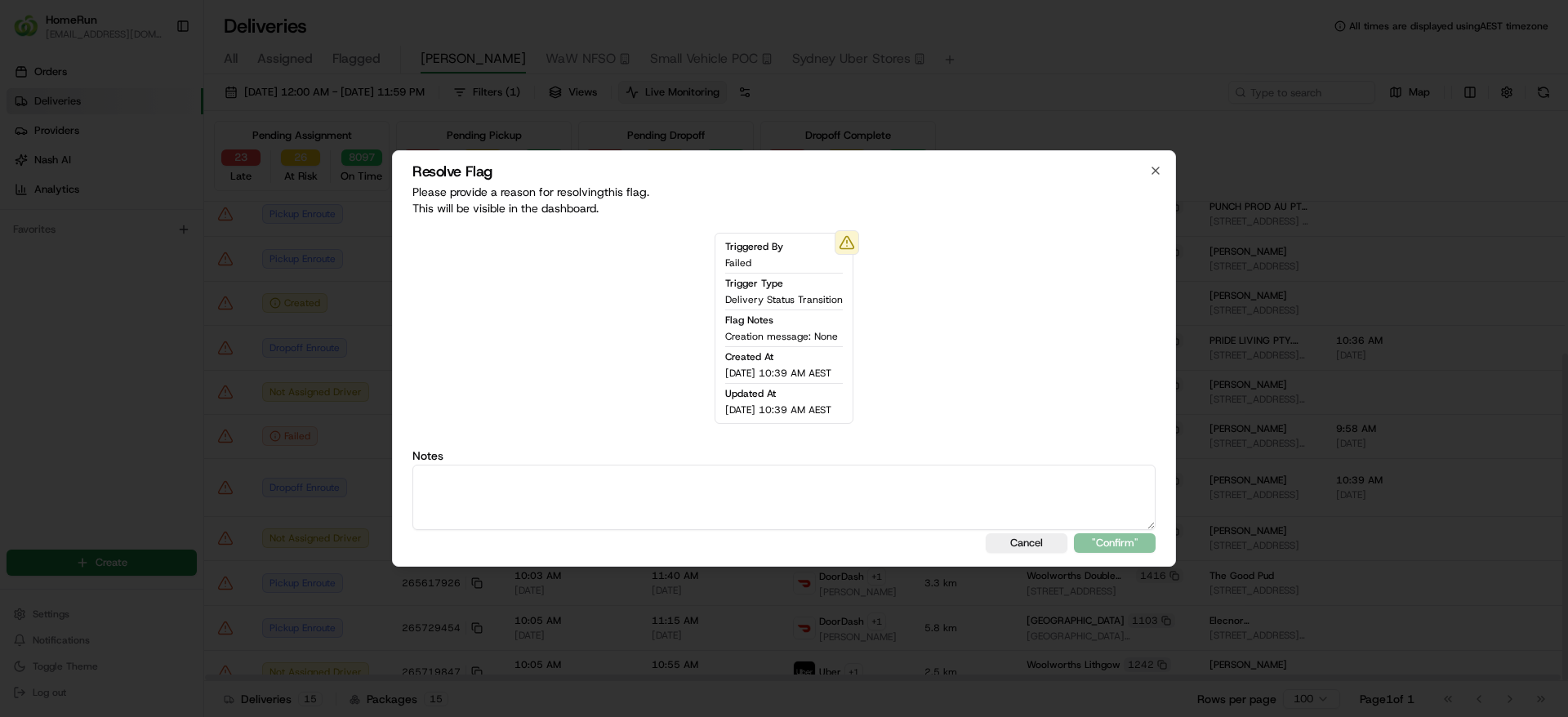
click at [549, 506] on textarea at bounding box center [784, 497] width 743 height 66
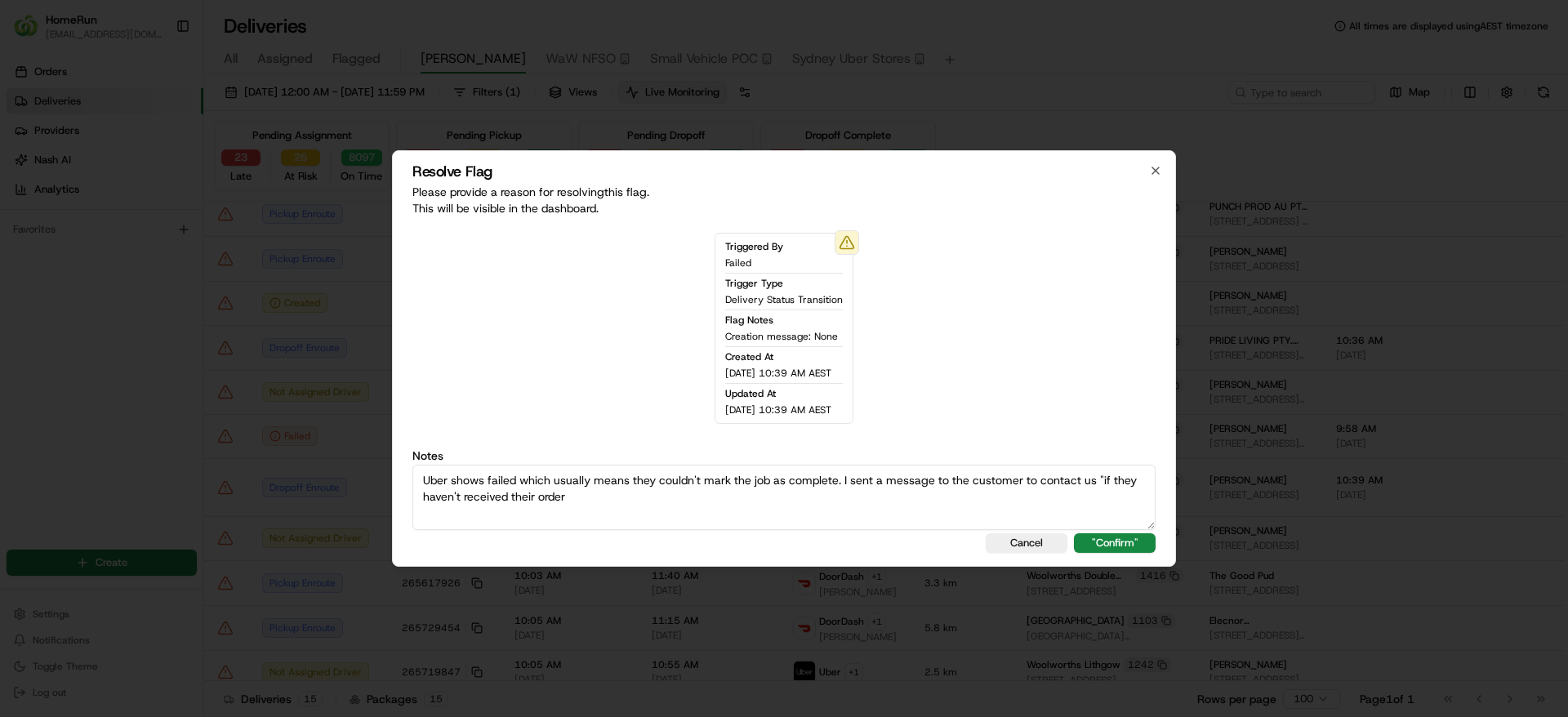
scroll to position [7, 0]
click at [413, 495] on textarea "Uber shows failed which usually means they couldn't mark the job as complete. I…" at bounding box center [784, 497] width 743 height 66
click at [409, 500] on div "Resolve Flag Please provide a reason for resolving this flag . This will be vis…" at bounding box center [784, 359] width 784 height 417
click at [419, 507] on textarea "Uber shows failed which usually means they couldn't mark the job as complete. I…" at bounding box center [784, 497] width 743 height 66
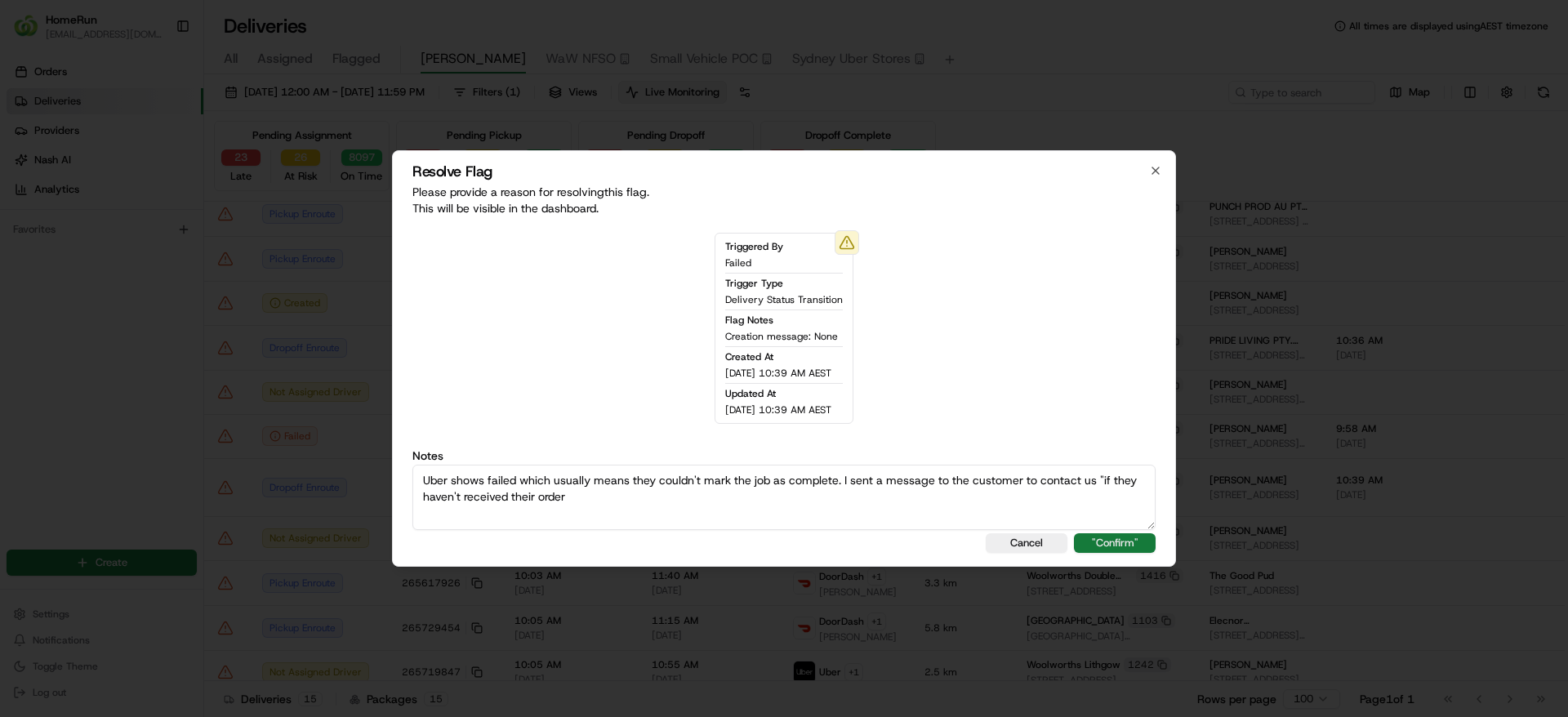
type textarea "Uber shows failed which usually means they couldn't mark the job as complete. I…"
click at [1142, 547] on button ""Confirm"" at bounding box center [1114, 543] width 81 height 19
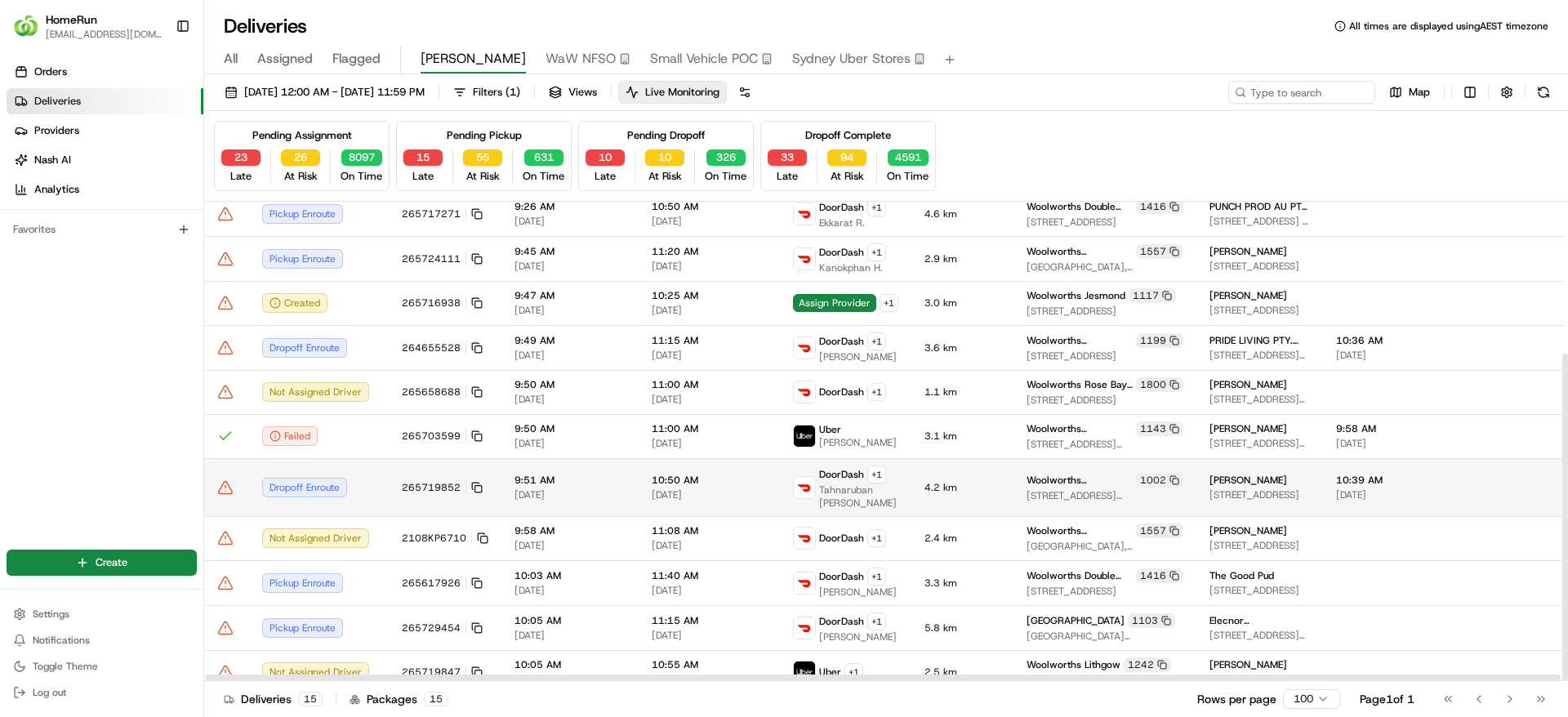
click at [369, 478] on div "Dropoff Enroute" at bounding box center [319, 488] width 114 height 19
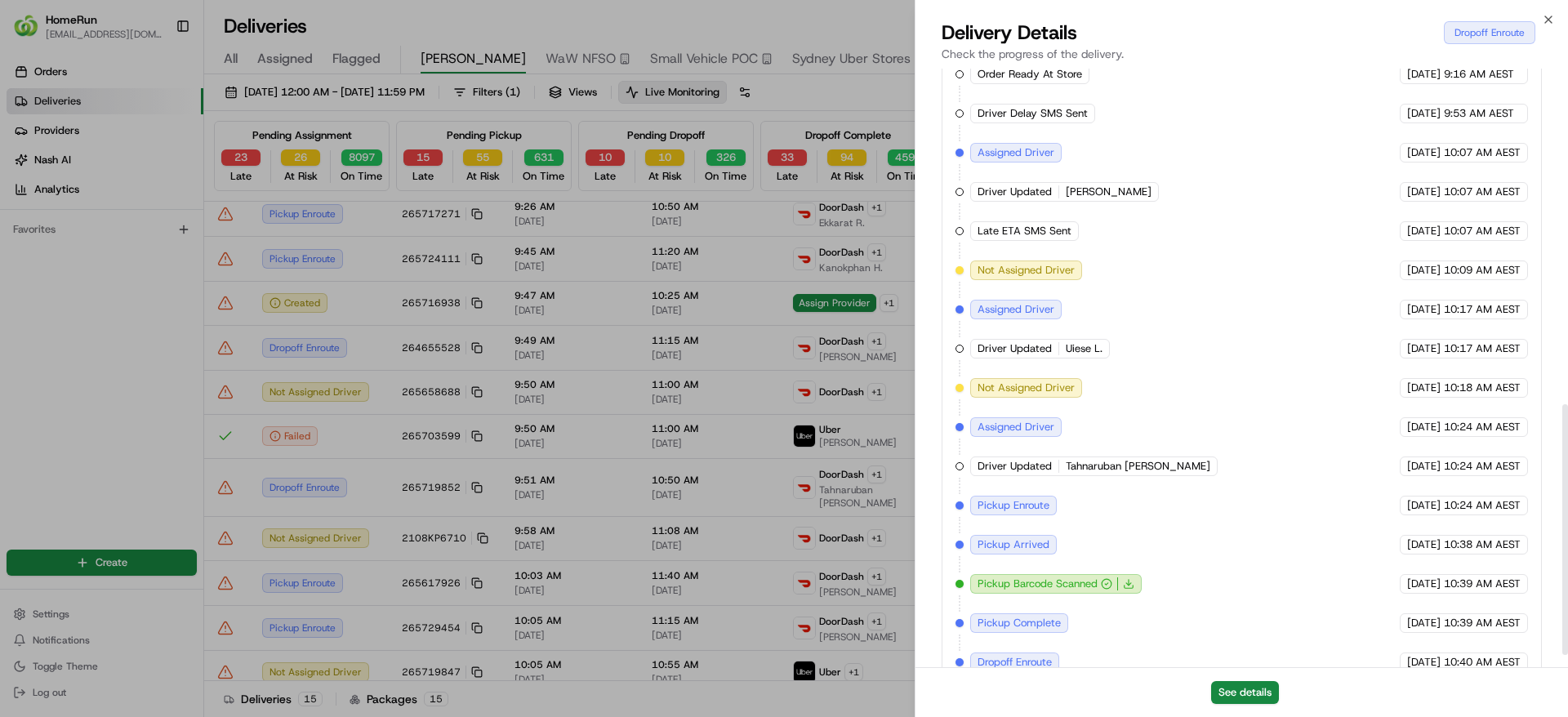
scroll to position [829, 0]
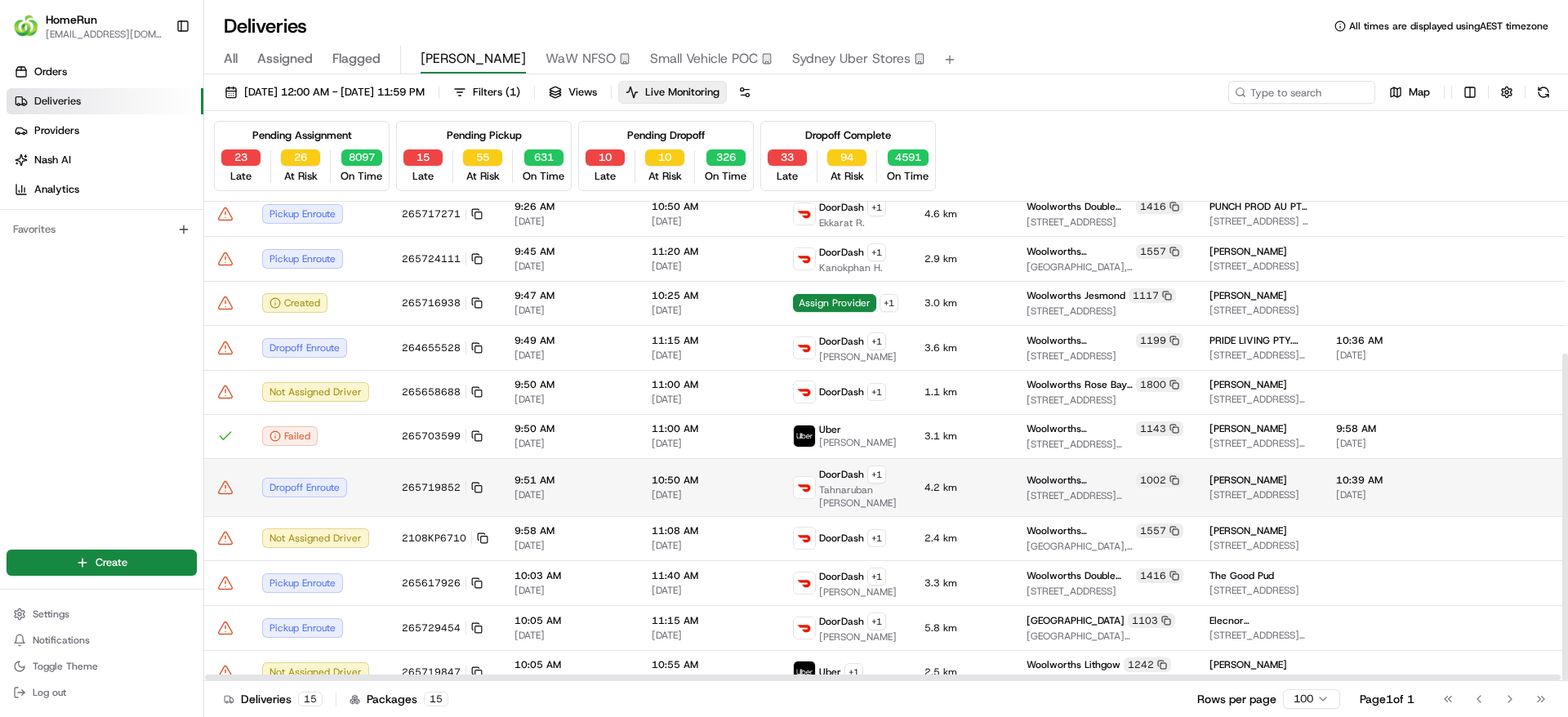
click at [218, 482] on icon at bounding box center [225, 487] width 17 height 17
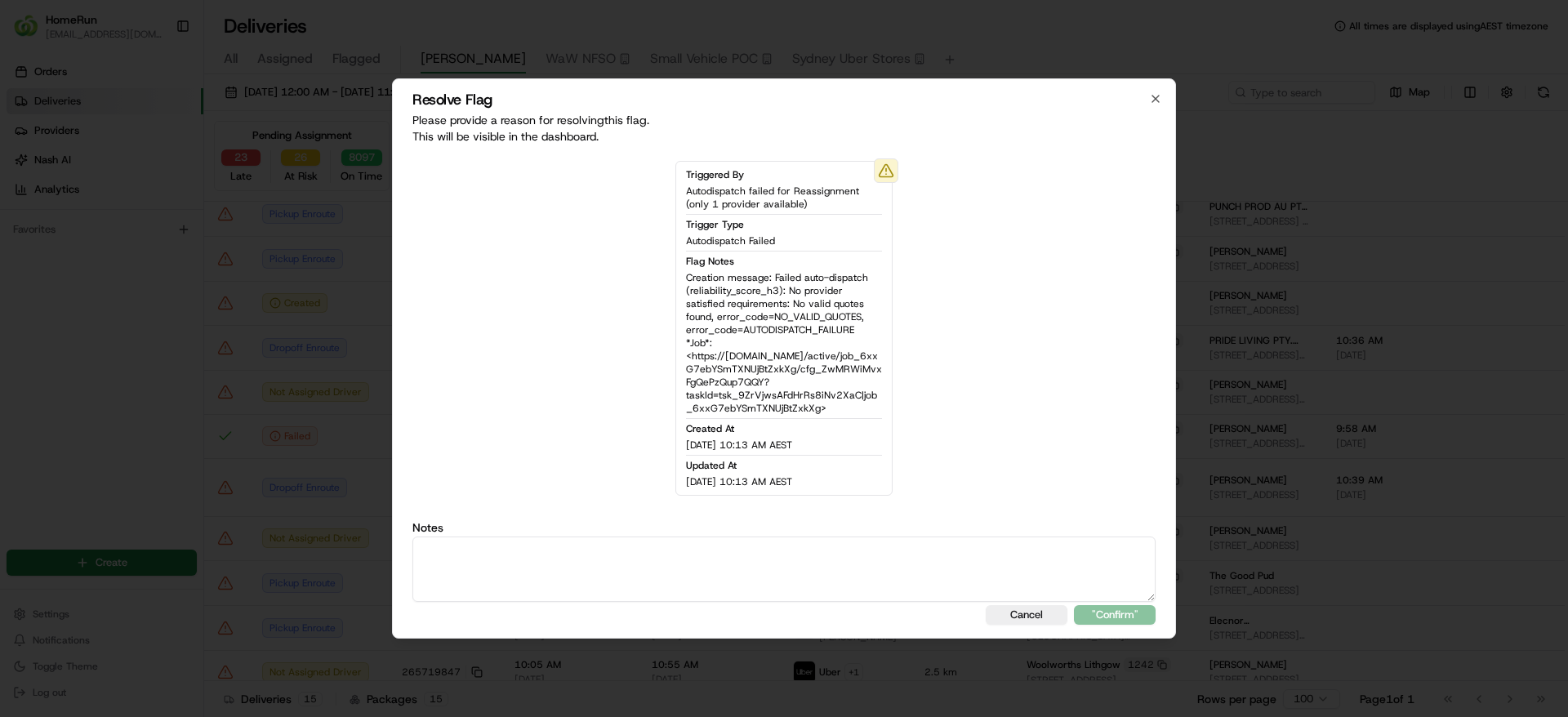
drag, startPoint x: 782, startPoint y: 570, endPoint x: 830, endPoint y: 575, distance: 48.3
click at [782, 569] on textarea at bounding box center [784, 569] width 743 height 66
type textarea "Marked as complete as driver on their way to the cx."
click at [1115, 610] on button ""Confirm"" at bounding box center [1114, 615] width 81 height 19
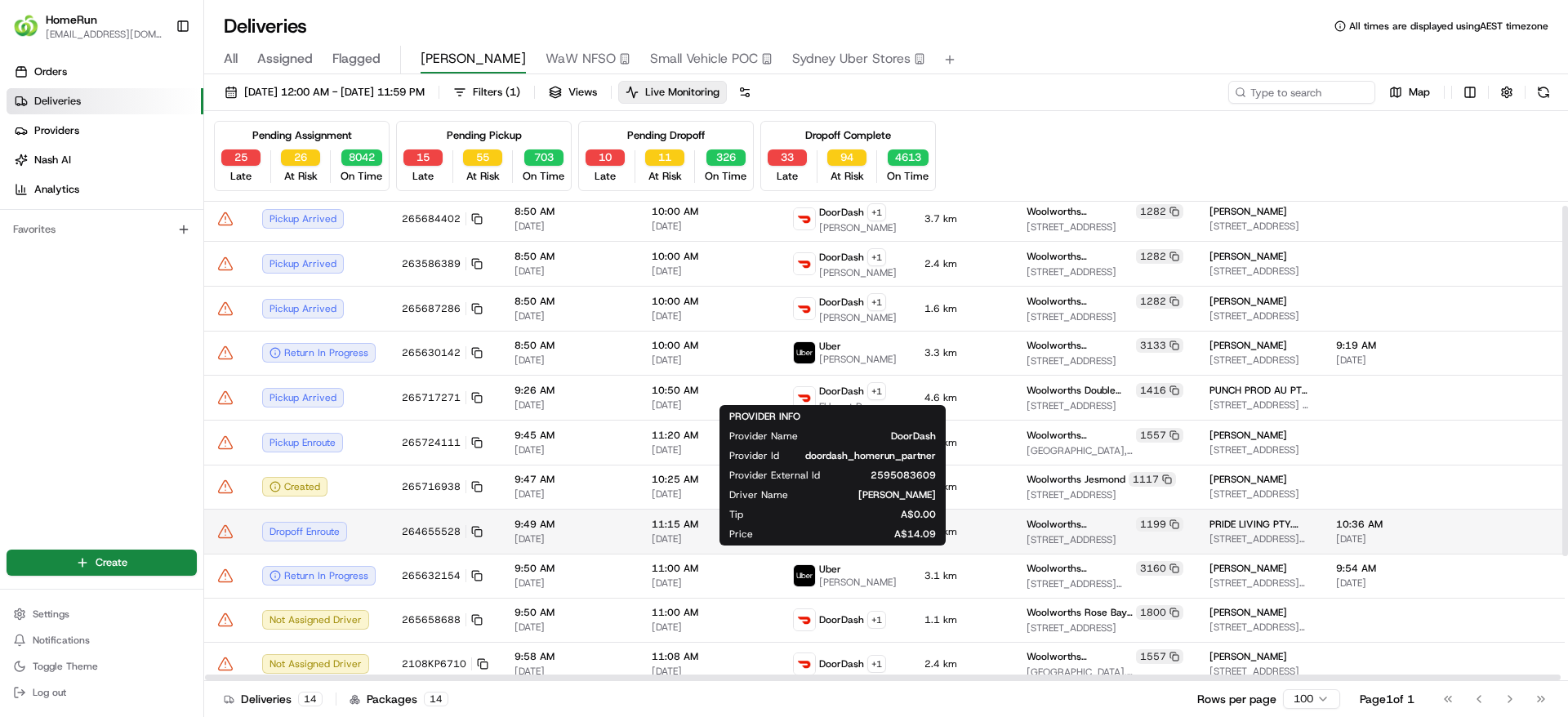
scroll to position [0, 0]
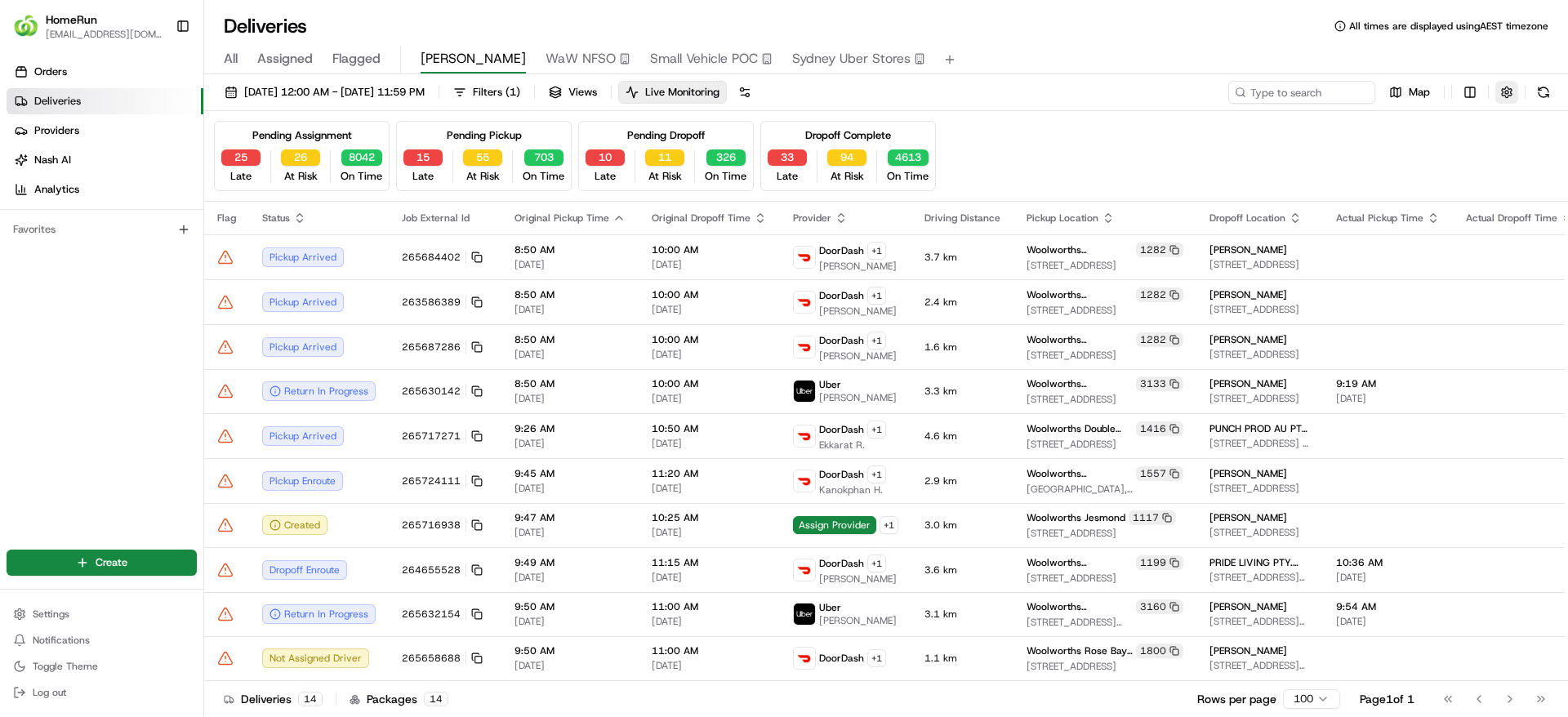
click at [1510, 94] on button "button" at bounding box center [1507, 92] width 23 height 23
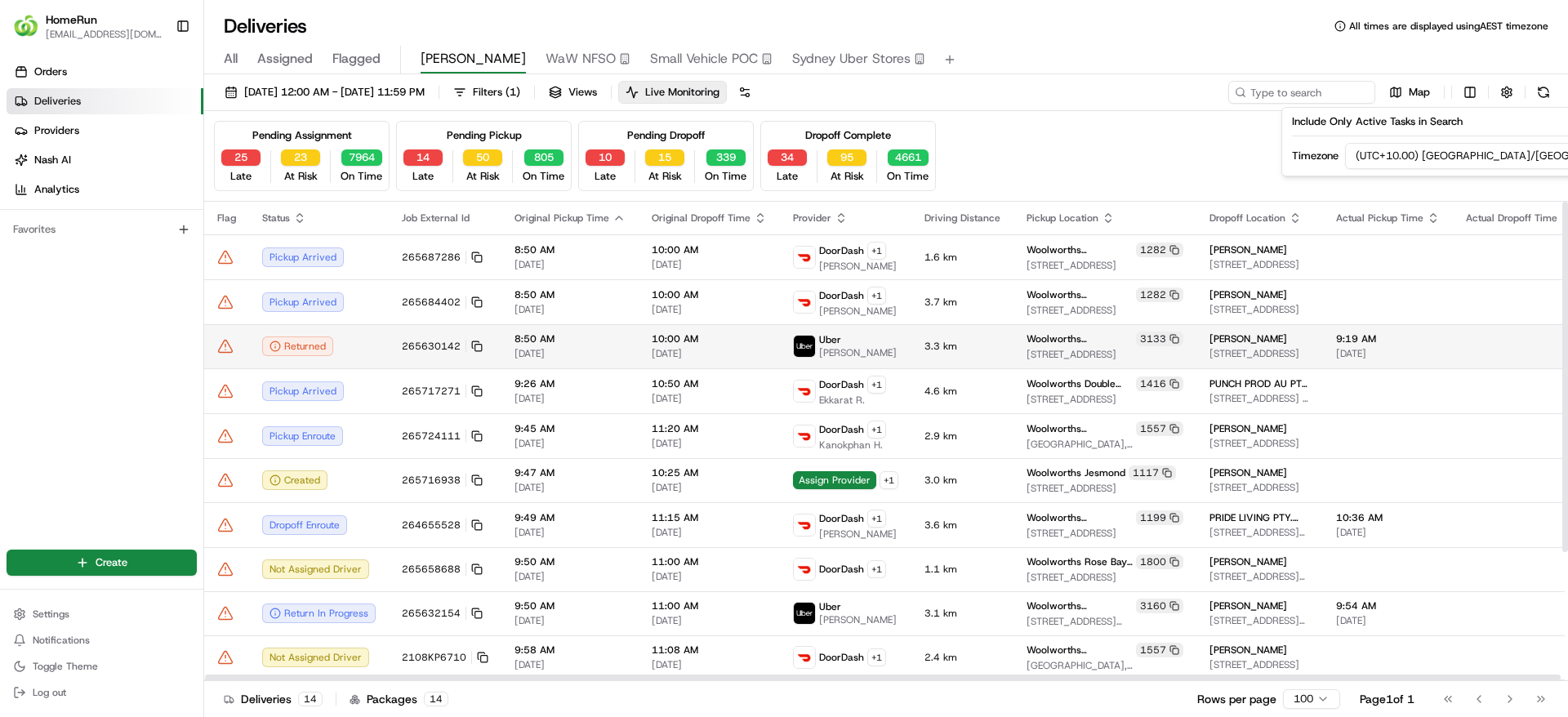
click at [353, 344] on div "Returned" at bounding box center [319, 346] width 114 height 19
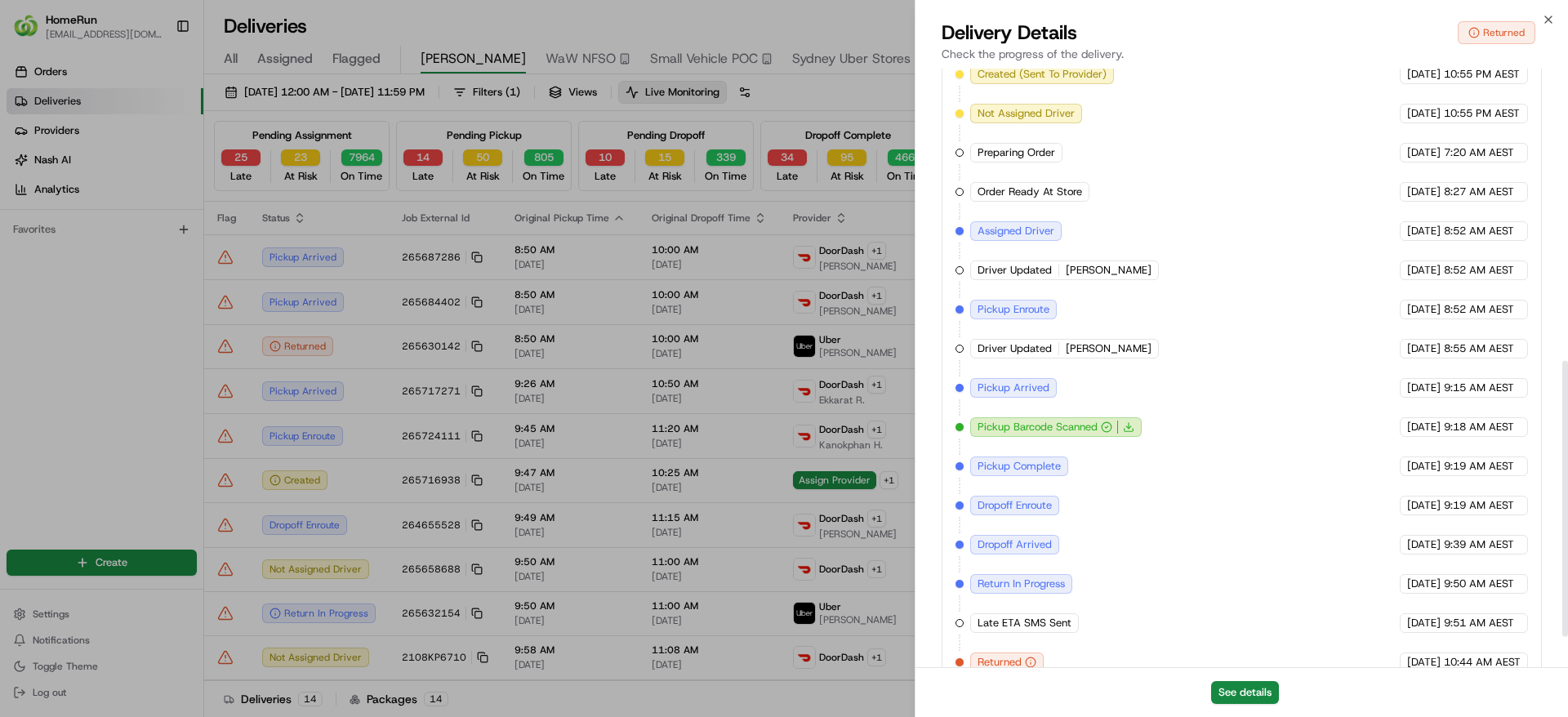
scroll to position [698, 0]
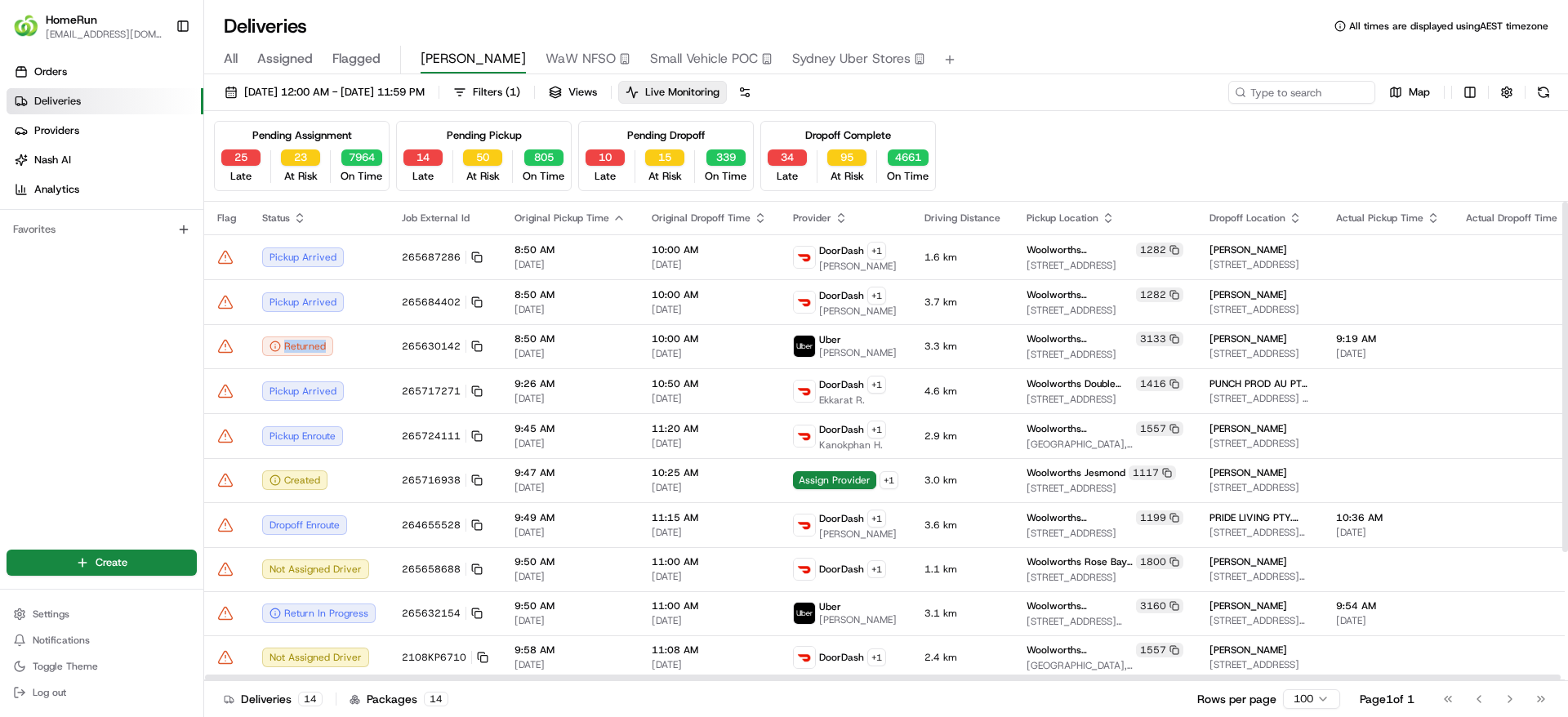
click at [222, 348] on icon at bounding box center [225, 346] width 17 height 17
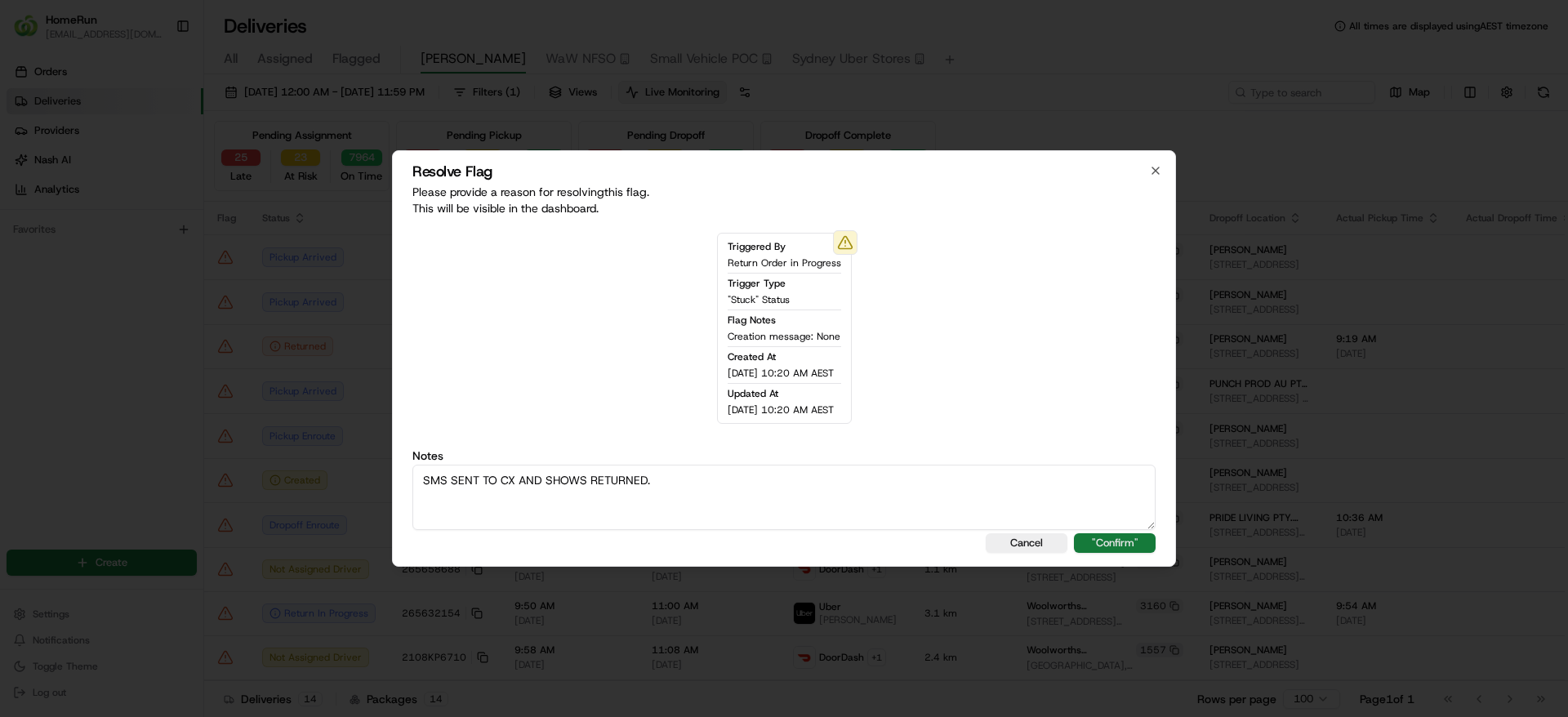
type textarea "SMS SENT TO CX AND SHOWS RETURNED."
click at [1107, 538] on button ""Confirm"" at bounding box center [1114, 543] width 81 height 19
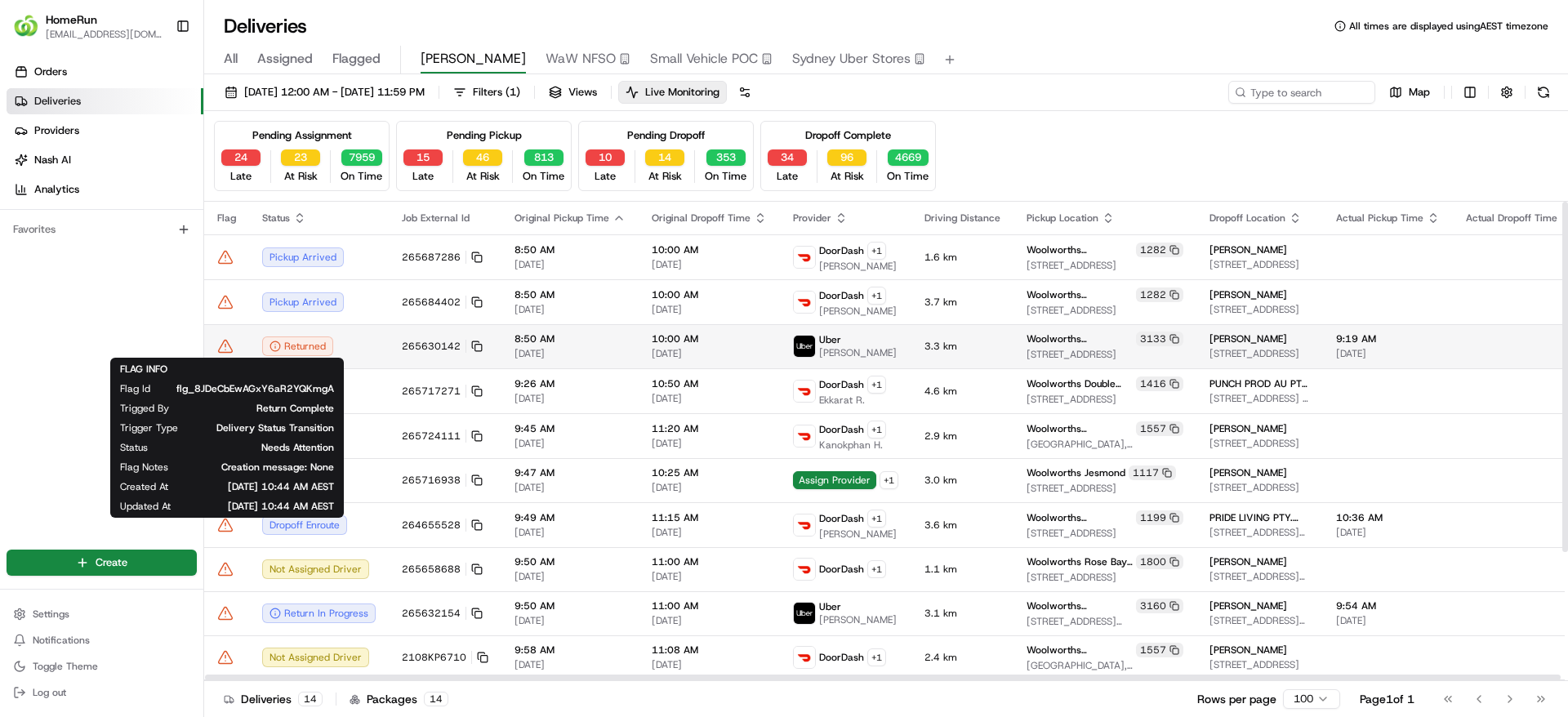
click at [229, 348] on icon at bounding box center [225, 346] width 17 height 17
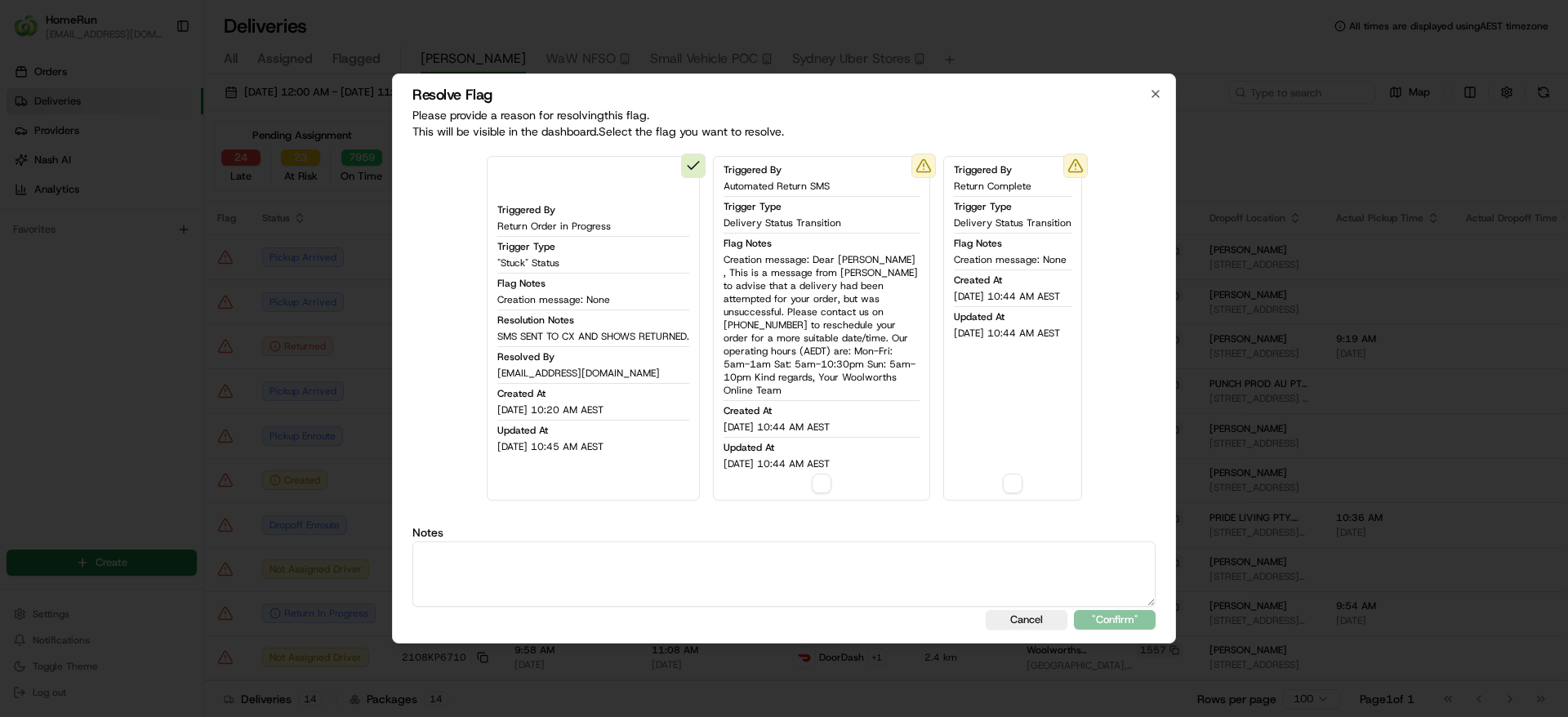
click at [738, 584] on textarea at bounding box center [784, 573] width 743 height 66
drag, startPoint x: 770, startPoint y: 583, endPoint x: 450, endPoint y: 566, distance: 320.5
click at [296, 574] on body "HomeRun sflanagan1@woolworths.com.au Toggle Sidebar Orders Deliveries Providers…" at bounding box center [784, 358] width 1568 height 717
type textarea "sms sent and order returned."
click at [815, 482] on button "button" at bounding box center [821, 483] width 19 height 19
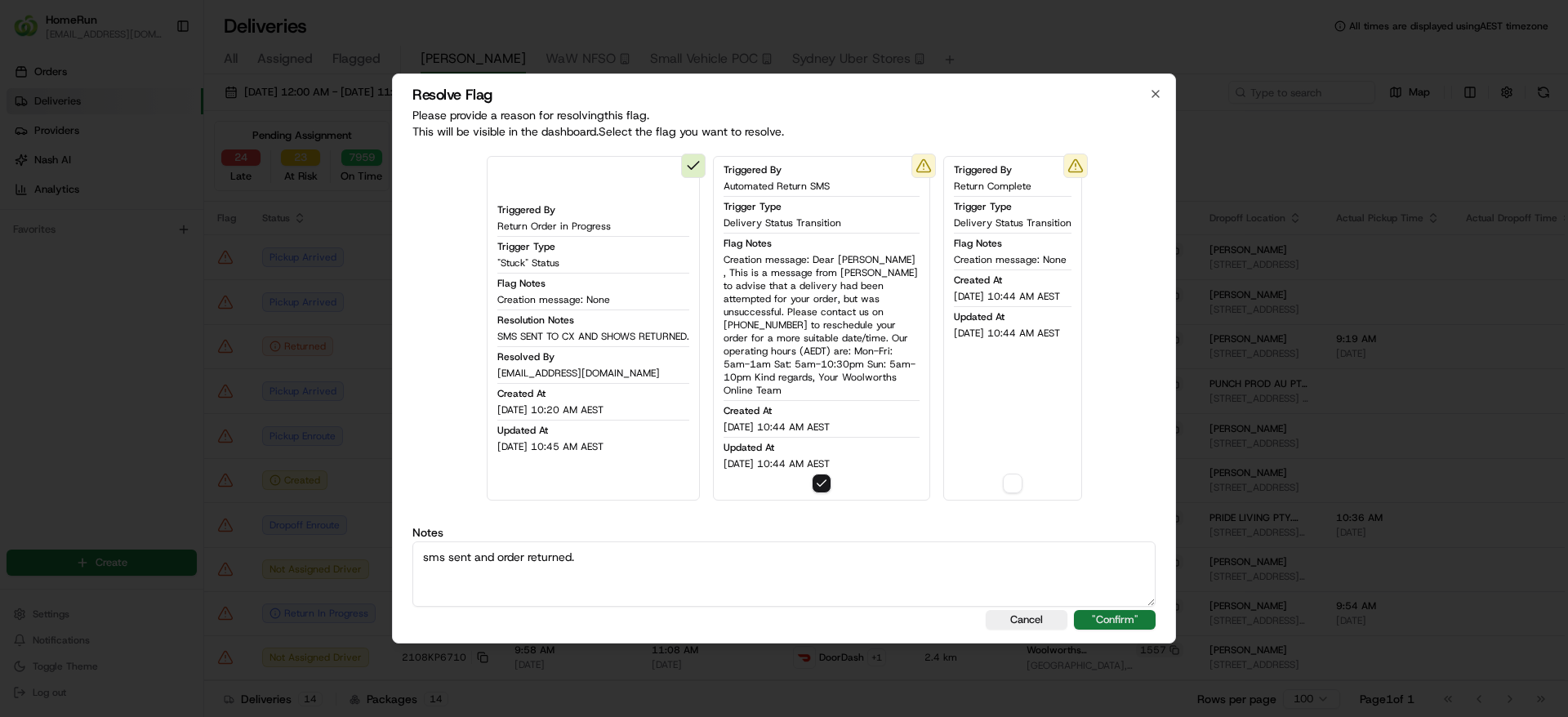
click at [1127, 611] on button ""Confirm"" at bounding box center [1114, 620] width 81 height 19
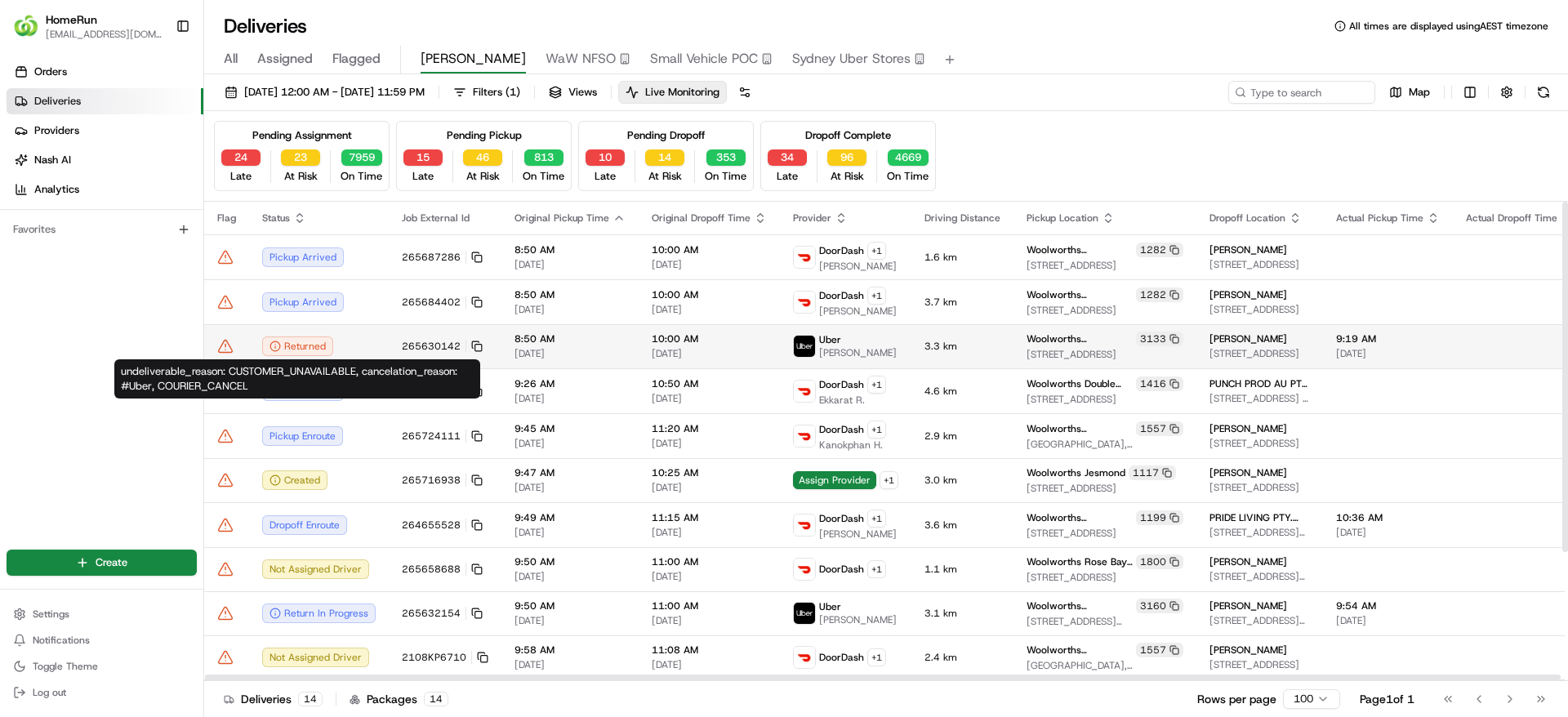
click at [231, 345] on icon at bounding box center [225, 346] width 17 height 17
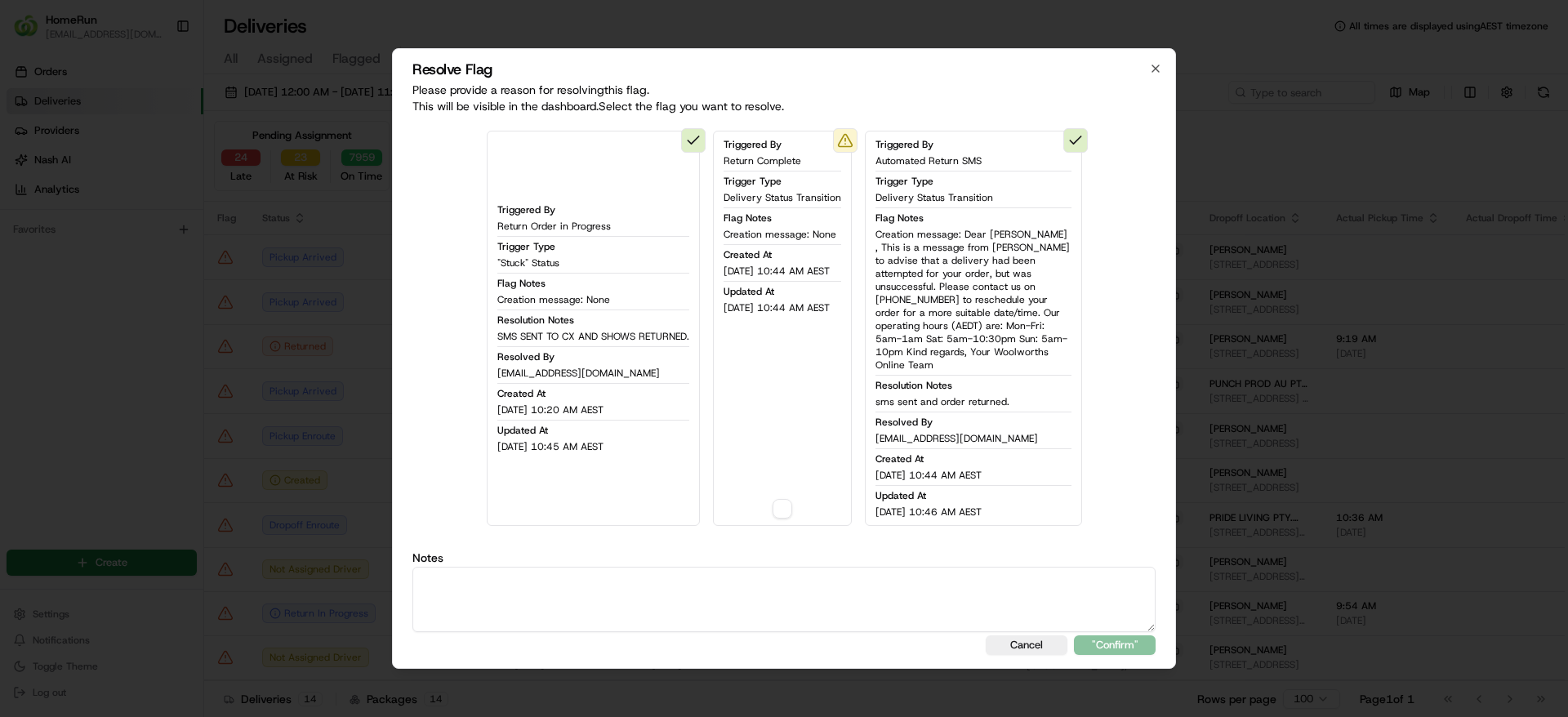
click at [710, 590] on textarea at bounding box center [784, 599] width 743 height 66
paste textarea "sms sent and order returned."
type textarea "sms sent and order returned."
click at [782, 499] on button "button" at bounding box center [782, 509] width 19 height 19
click at [1121, 636] on button ""Confirm"" at bounding box center [1114, 645] width 81 height 19
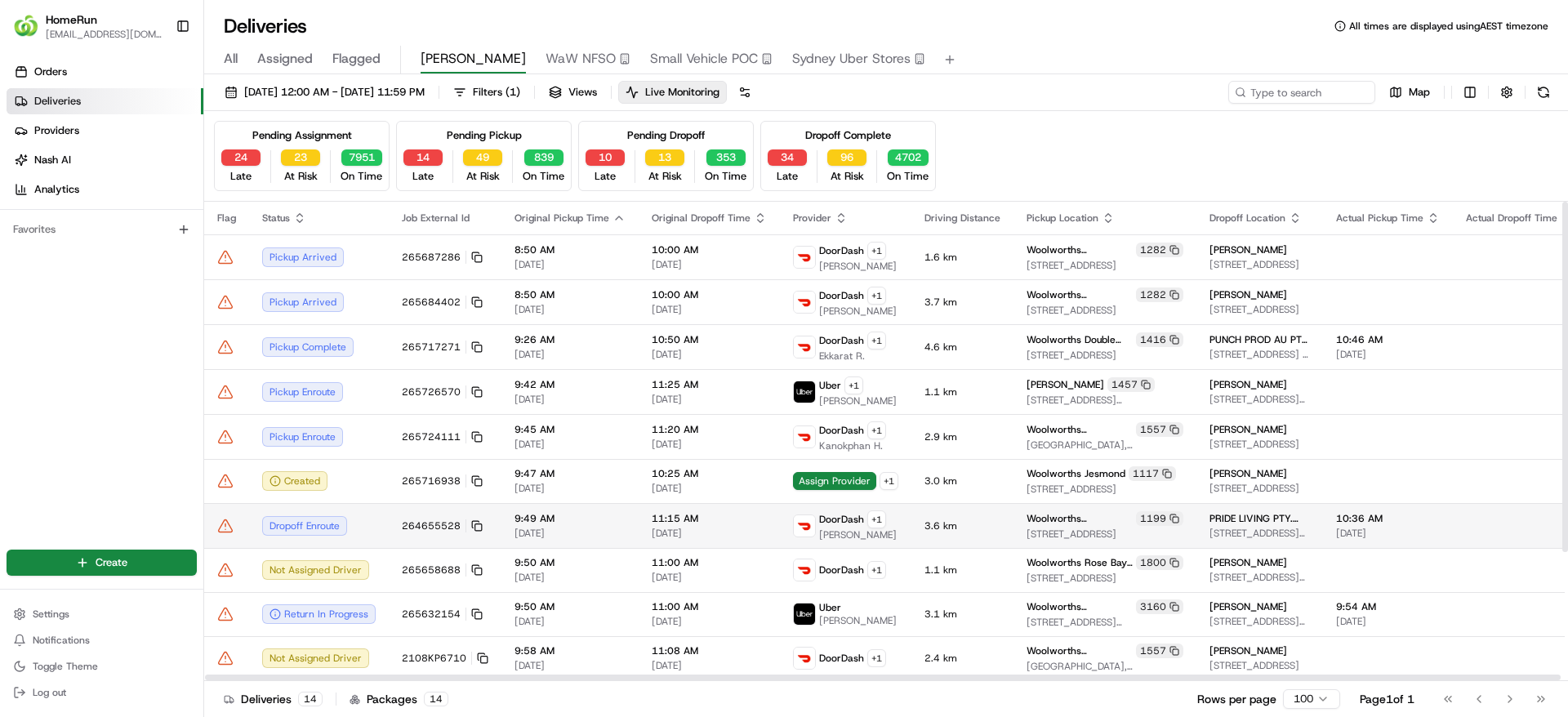
click at [373, 533] on div "Dropoff Enroute" at bounding box center [319, 525] width 114 height 19
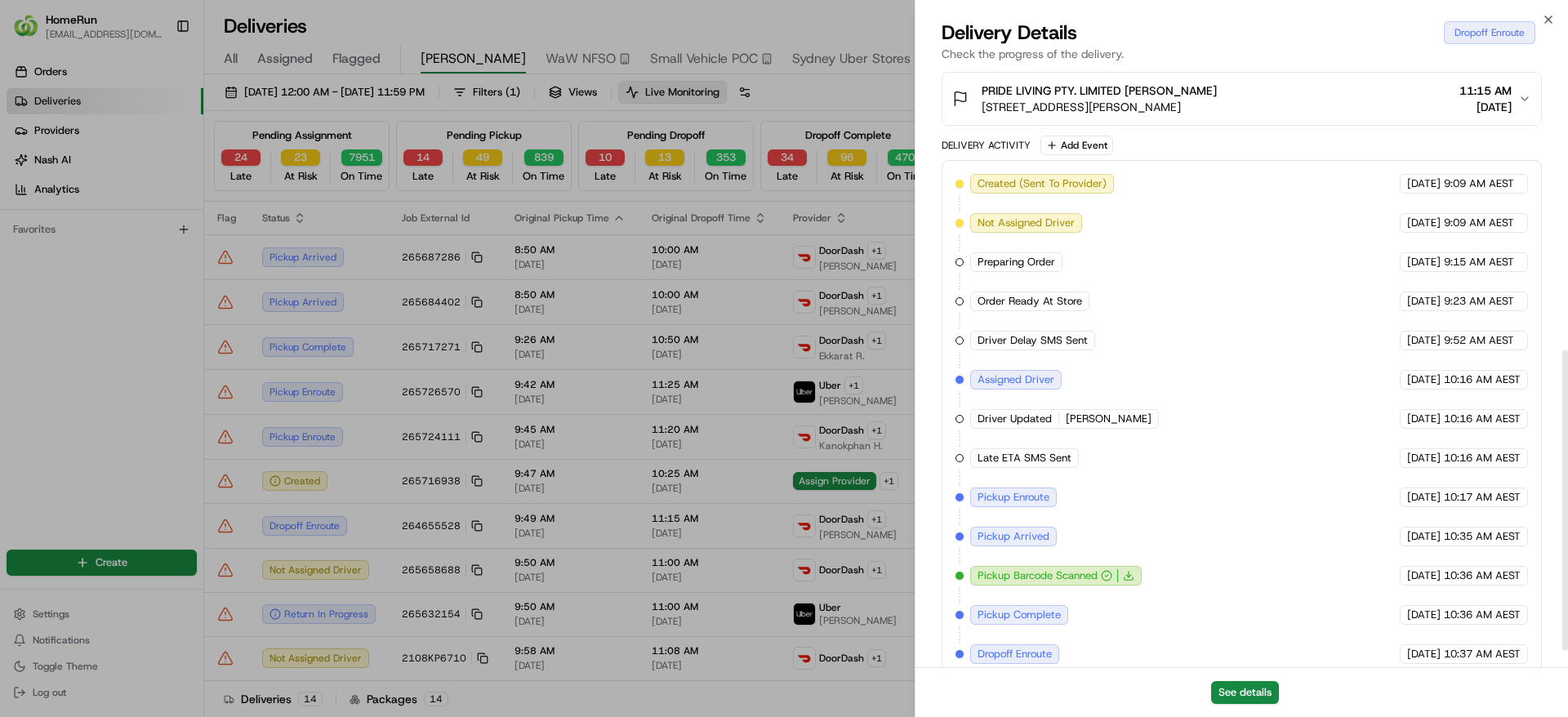
scroll to position [594, 0]
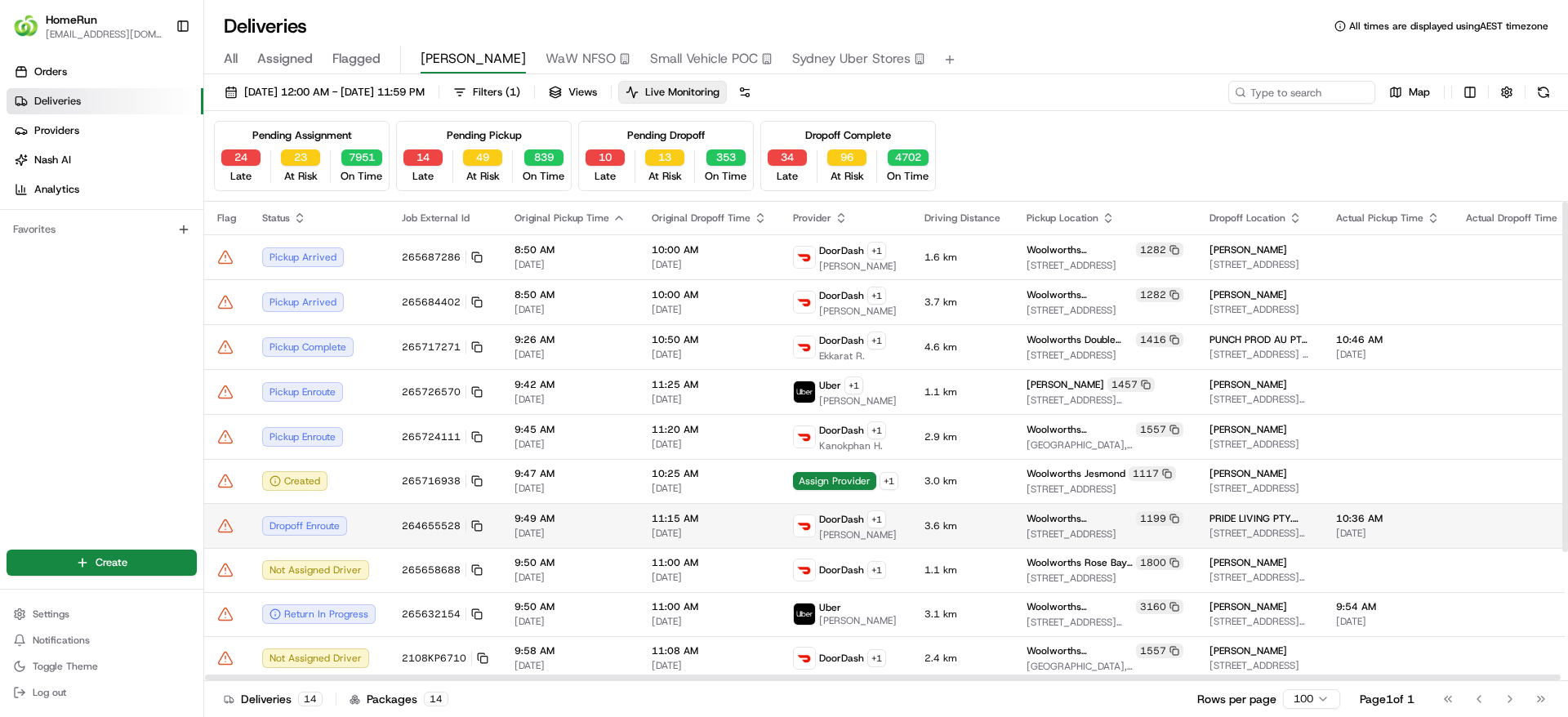
click at [222, 524] on icon at bounding box center [226, 525] width 14 height 12
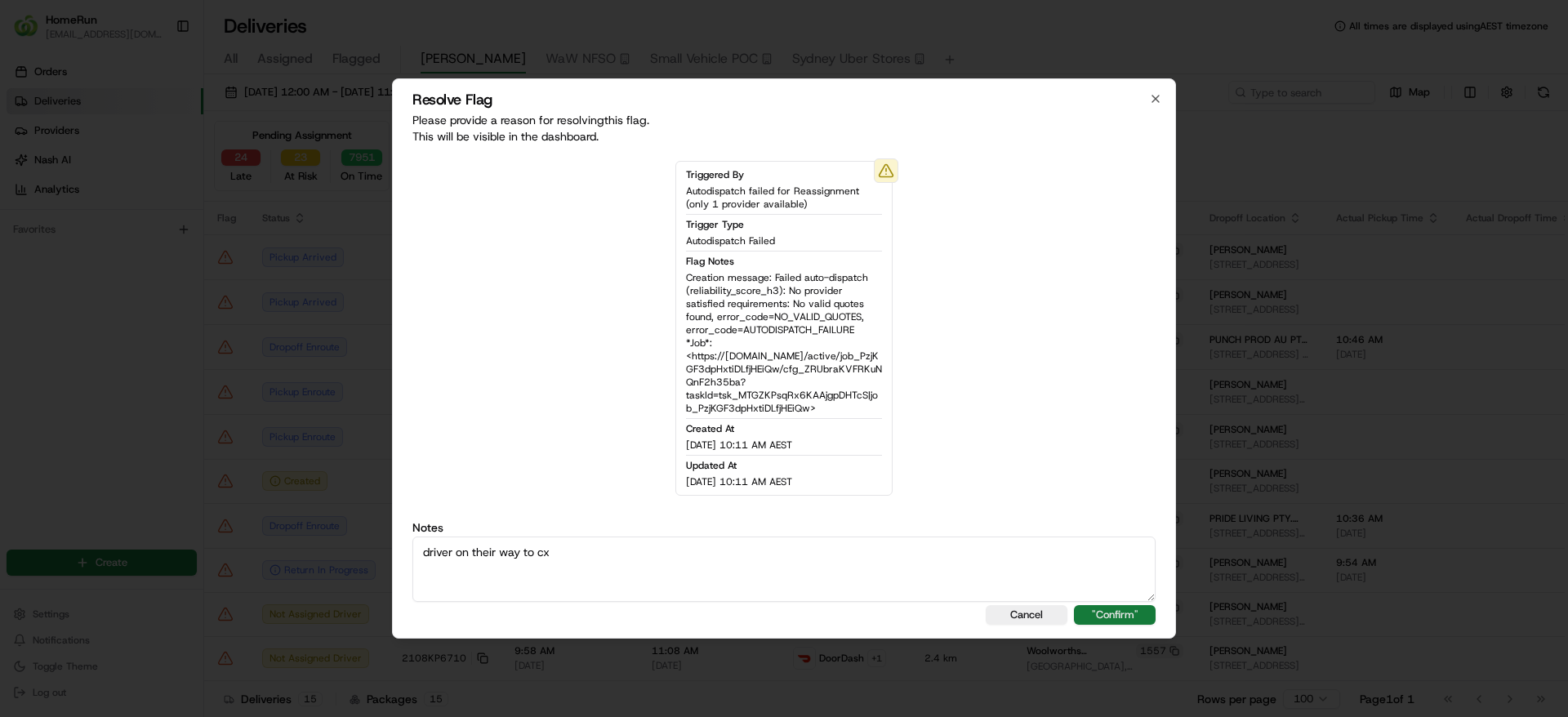
type textarea "driver on their way to cx"
click at [1141, 615] on button ""Confirm"" at bounding box center [1114, 615] width 81 height 19
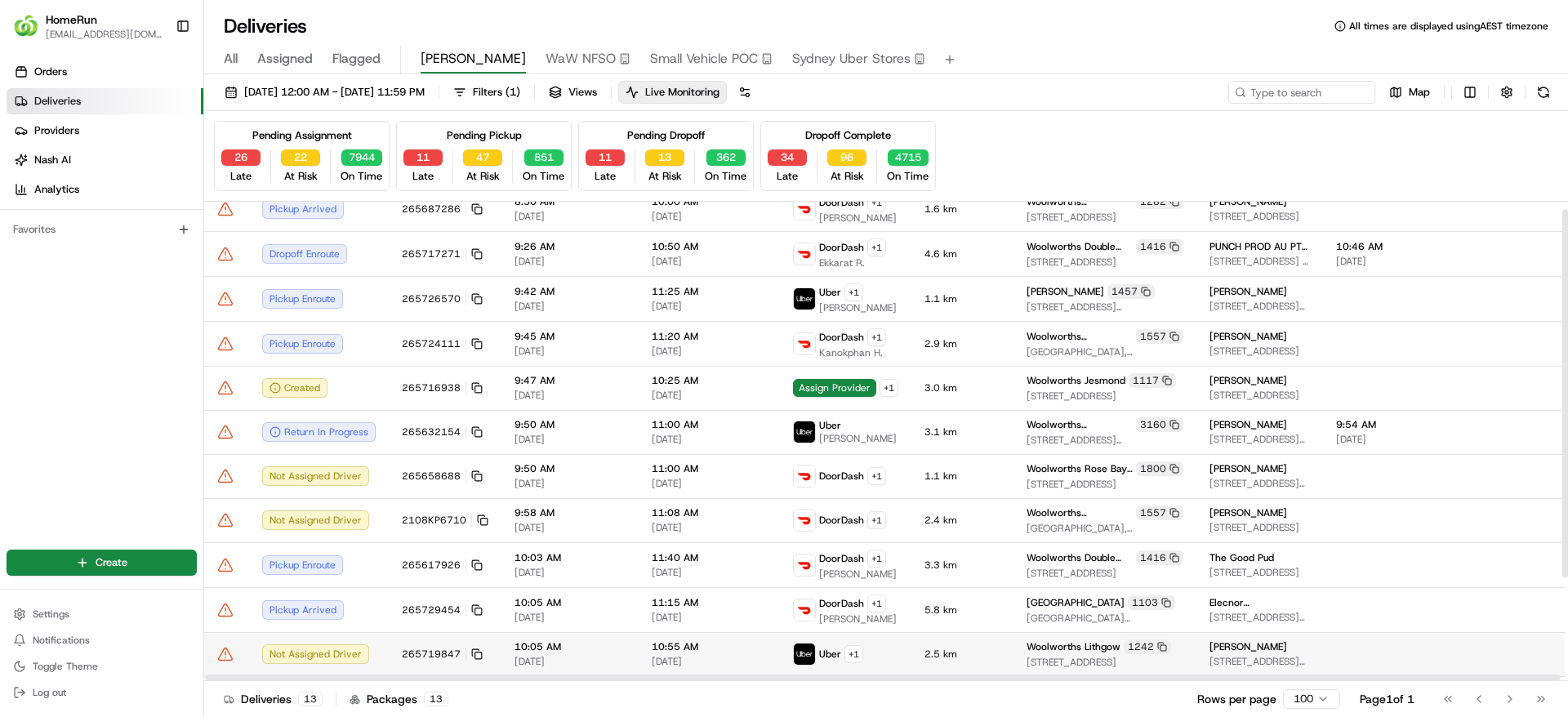
scroll to position [0, 0]
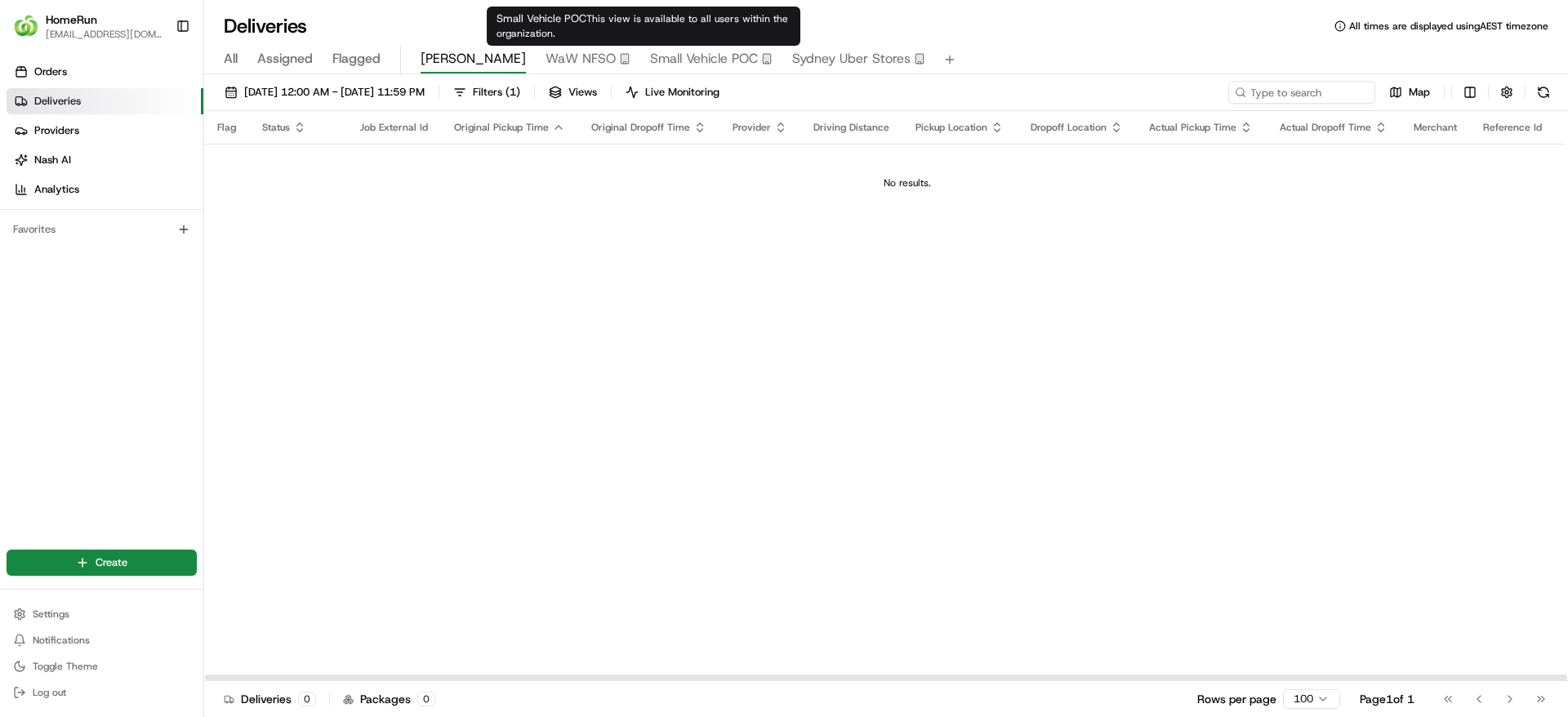
click at [652, 53] on span "Small Vehicle POC" at bounding box center [703, 59] width 108 height 19
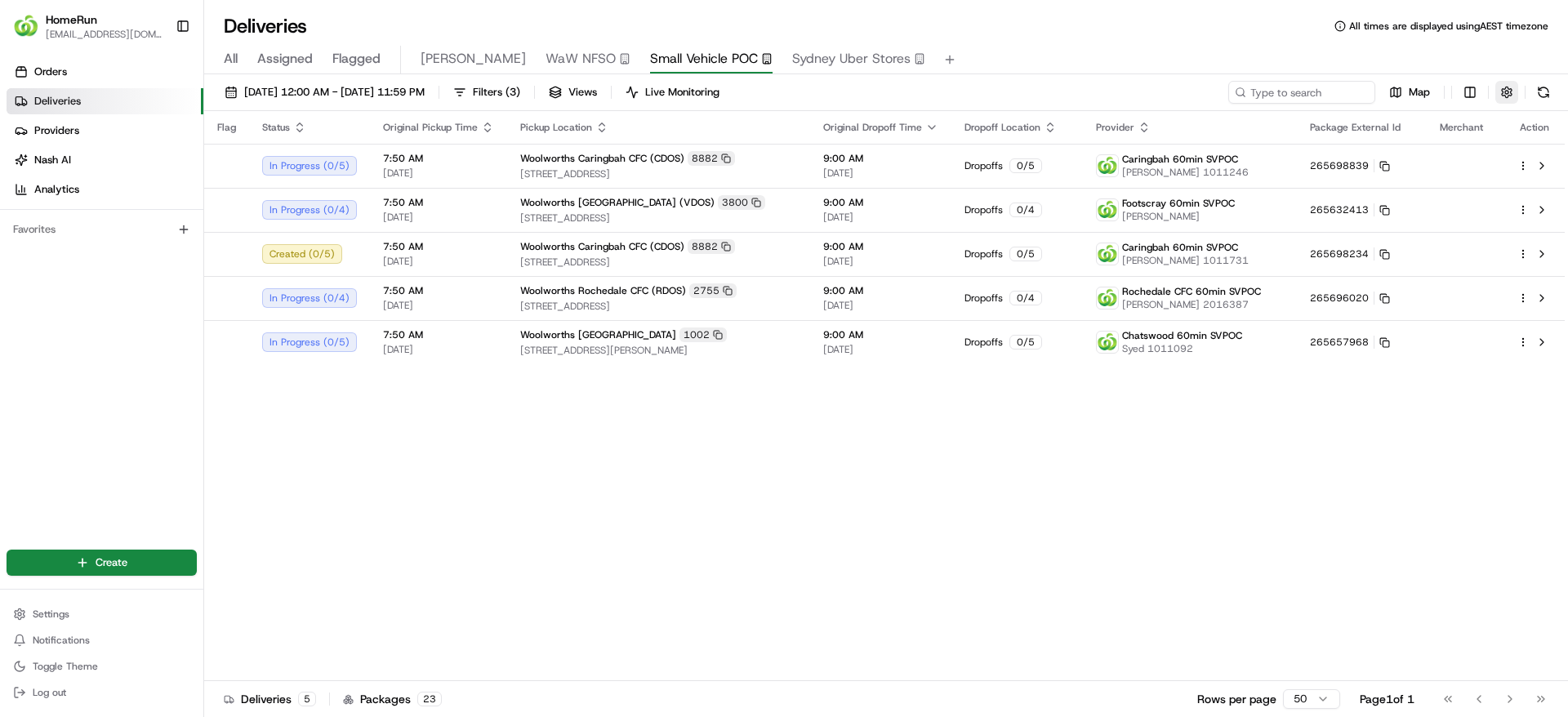
click at [1506, 96] on button "button" at bounding box center [1507, 92] width 23 height 23
click at [1123, 490] on div "Flag Status Original Pickup Time Pickup Location Original Dropoff Time Dropoff …" at bounding box center [884, 396] width 1361 height 570
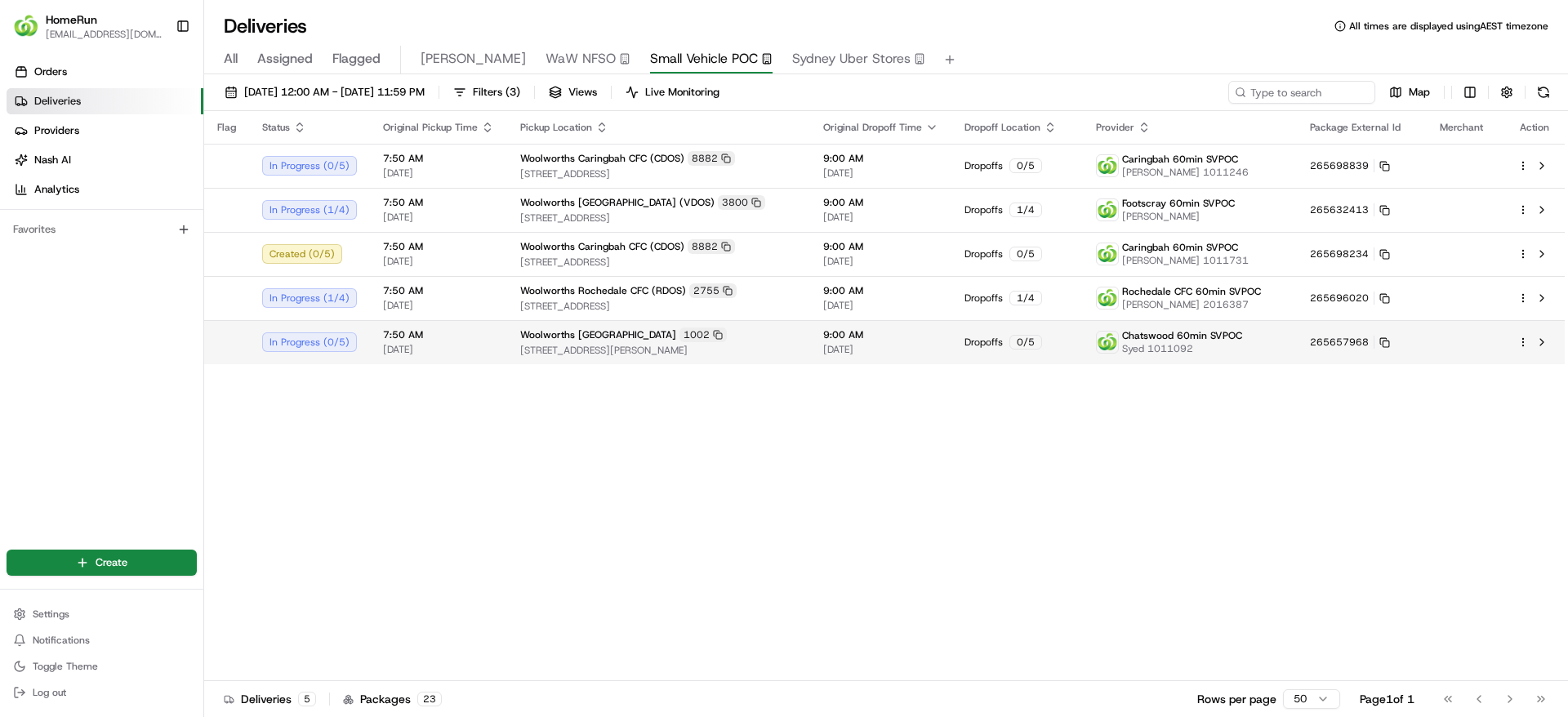
click at [1523, 348] on div at bounding box center [1534, 342] width 34 height 19
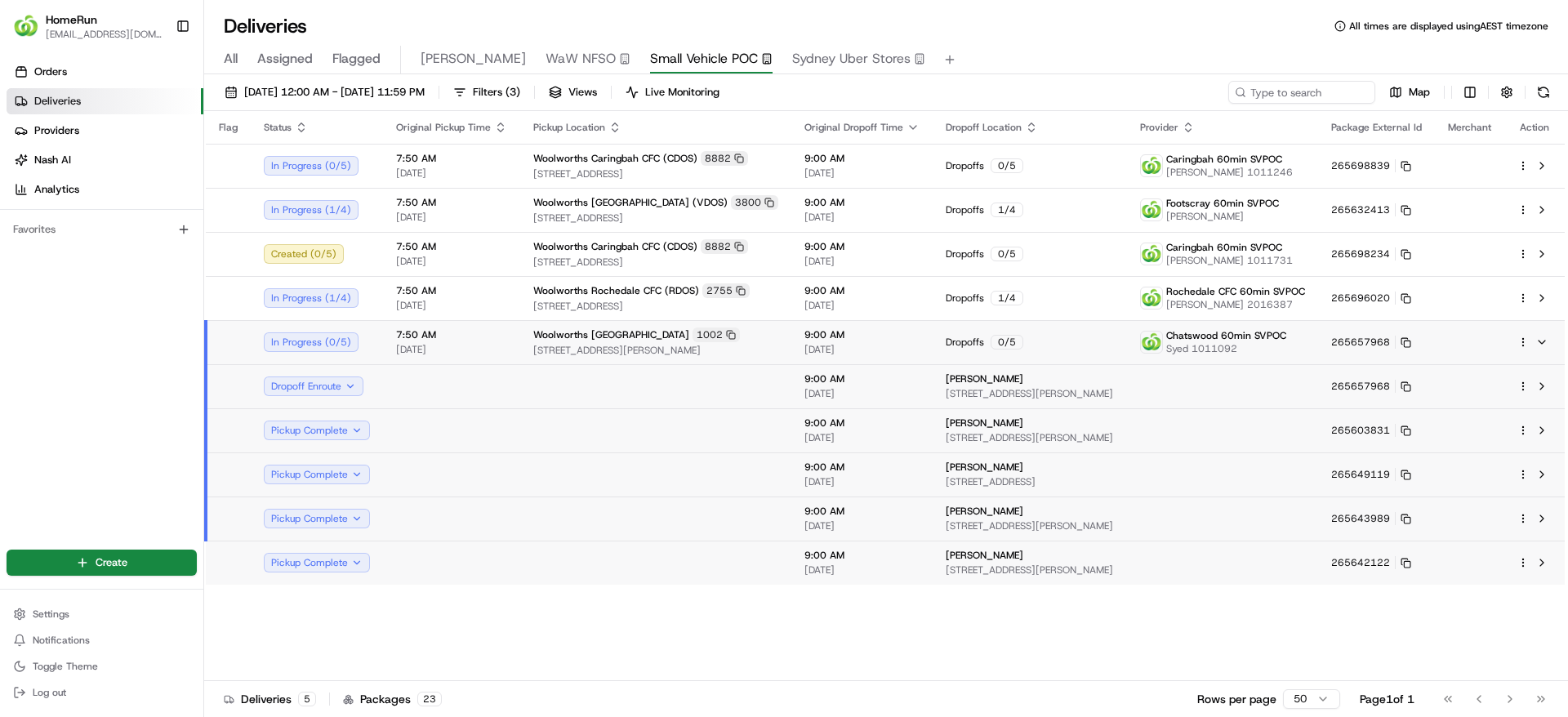
click at [1523, 348] on div at bounding box center [1534, 342] width 34 height 19
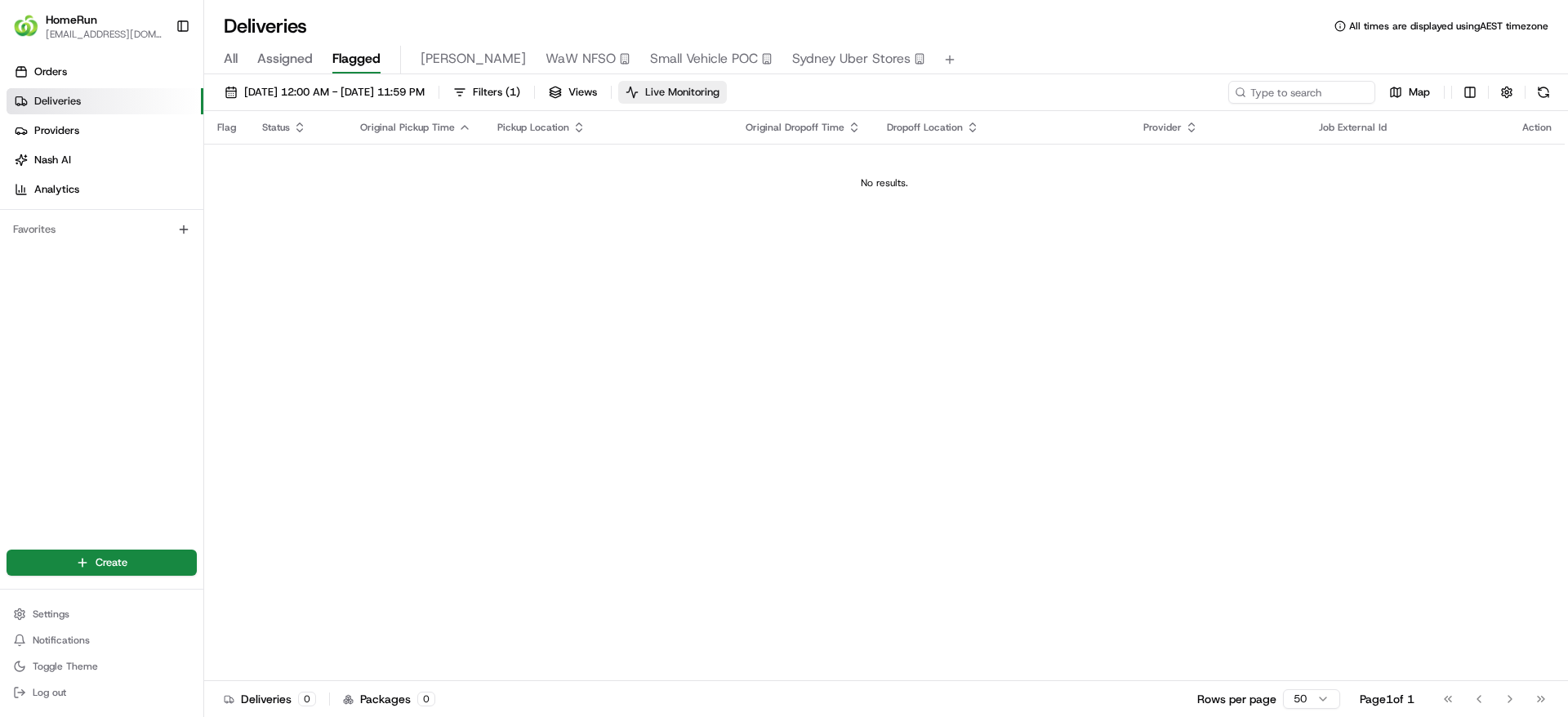
click at [720, 91] on span "Live Monitoring" at bounding box center [682, 92] width 74 height 15
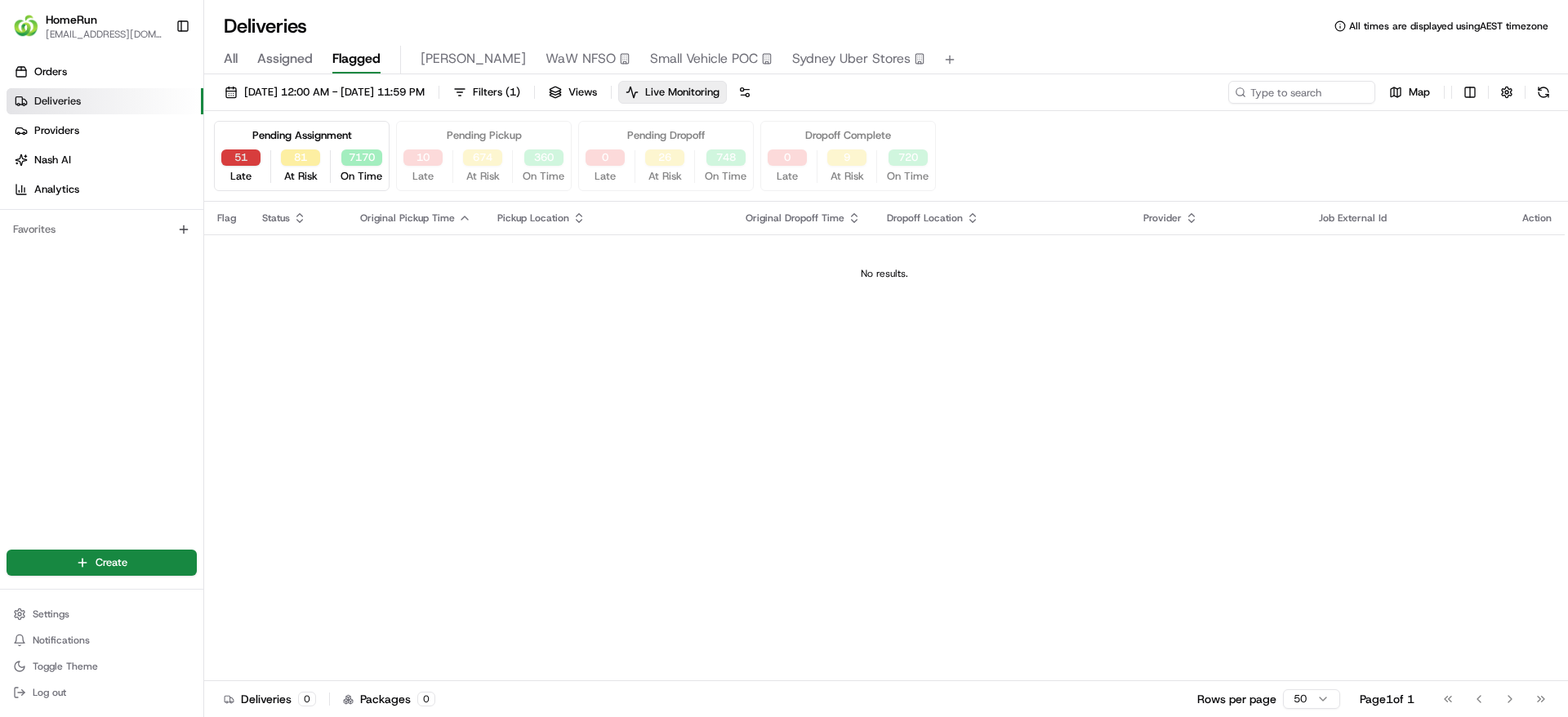
click at [241, 158] on button "51" at bounding box center [241, 158] width 39 height 17
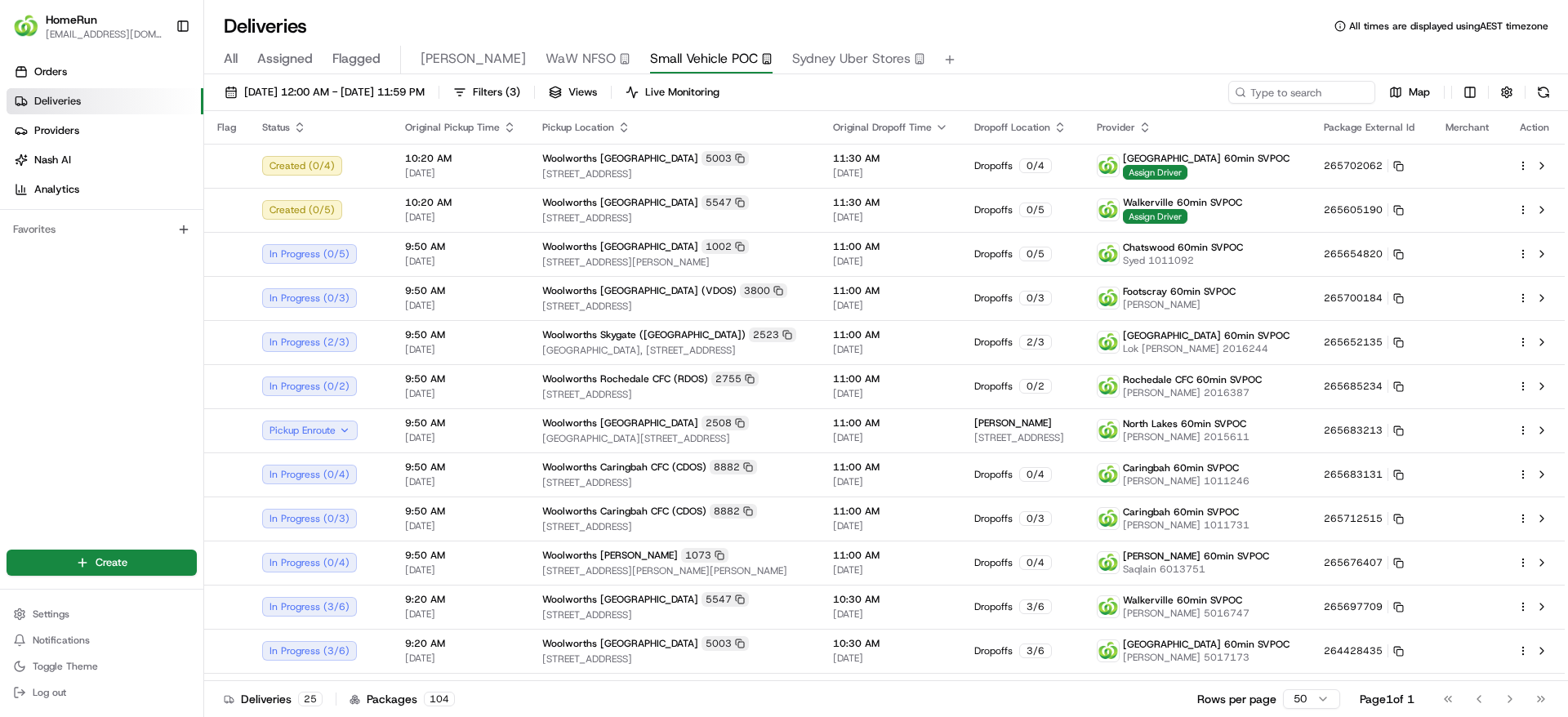
click at [1141, 44] on div "All Assigned Flagged [PERSON_NAME] NFSO Small Vehicle POC [GEOGRAPHIC_DATA] Ube…" at bounding box center [885, 57] width 1363 height 35
click at [1127, 50] on div "All Assigned Flagged Sonny WaW NFSO Small Vehicle POC Sydney Uber Stores" at bounding box center [885, 60] width 1363 height 29
click at [1314, 705] on html "HomeRun sflanagan1@woolworths.com.au Toggle Sidebar Orders Deliveries Providers…" at bounding box center [784, 358] width 1568 height 717
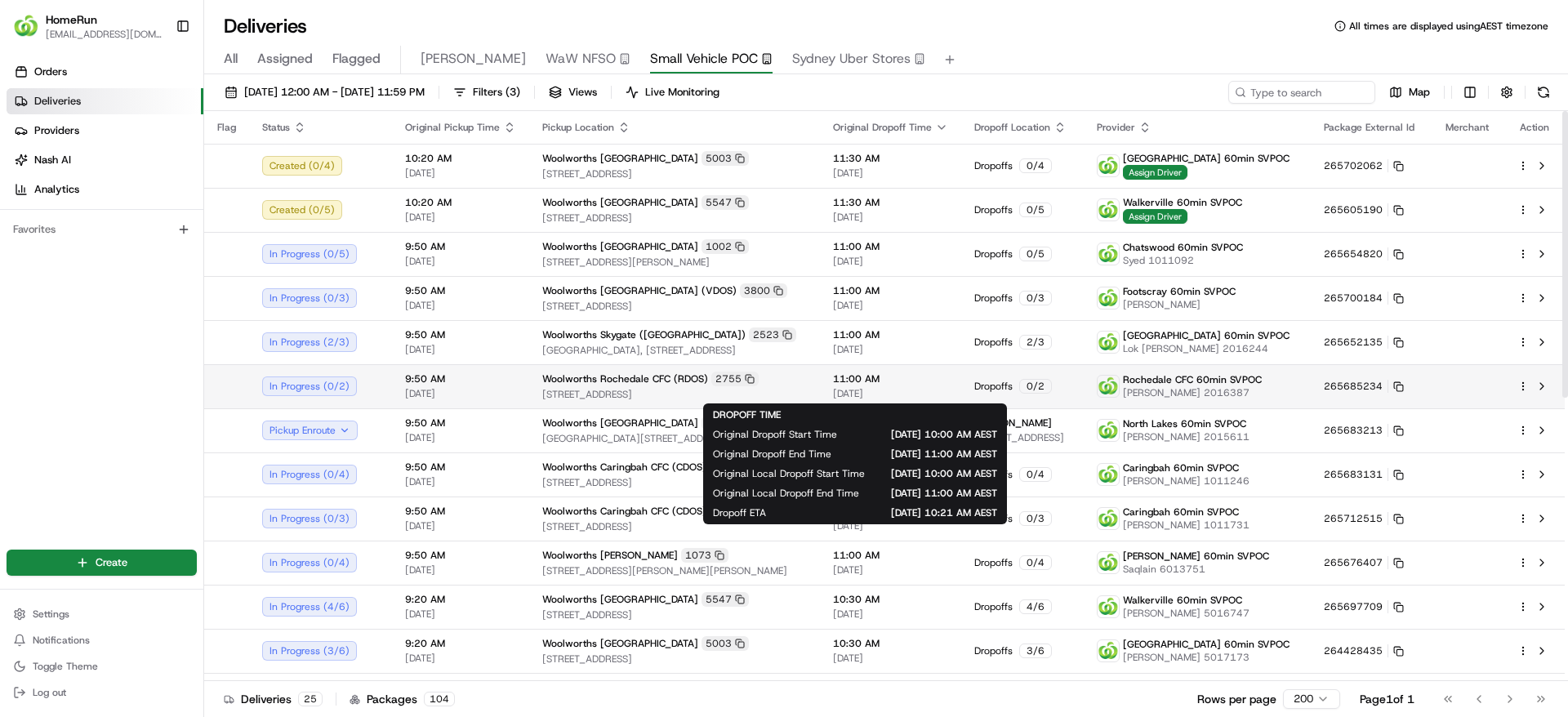
click at [833, 384] on span "11:00 AM" at bounding box center [889, 378] width 115 height 13
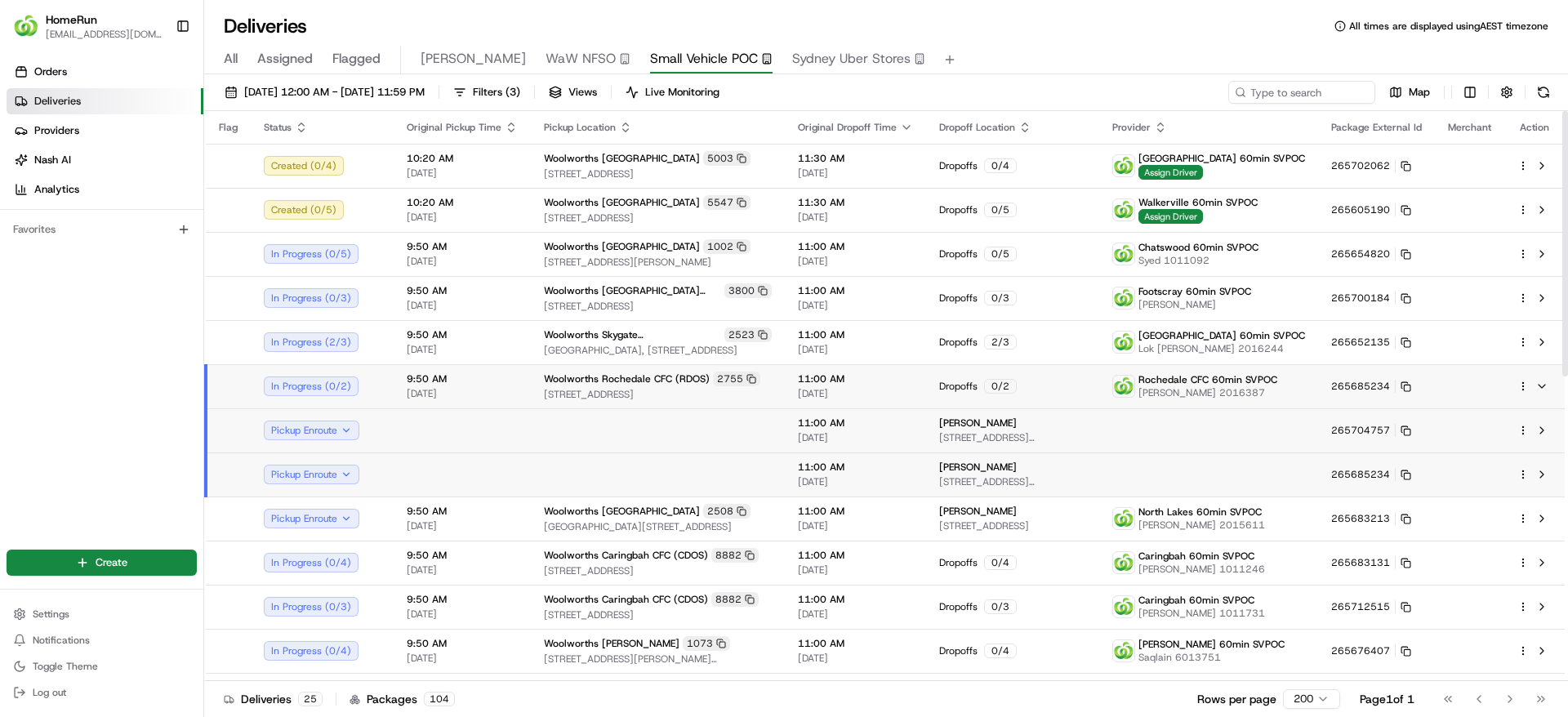
click at [471, 389] on span "21/08/2025" at bounding box center [461, 393] width 111 height 13
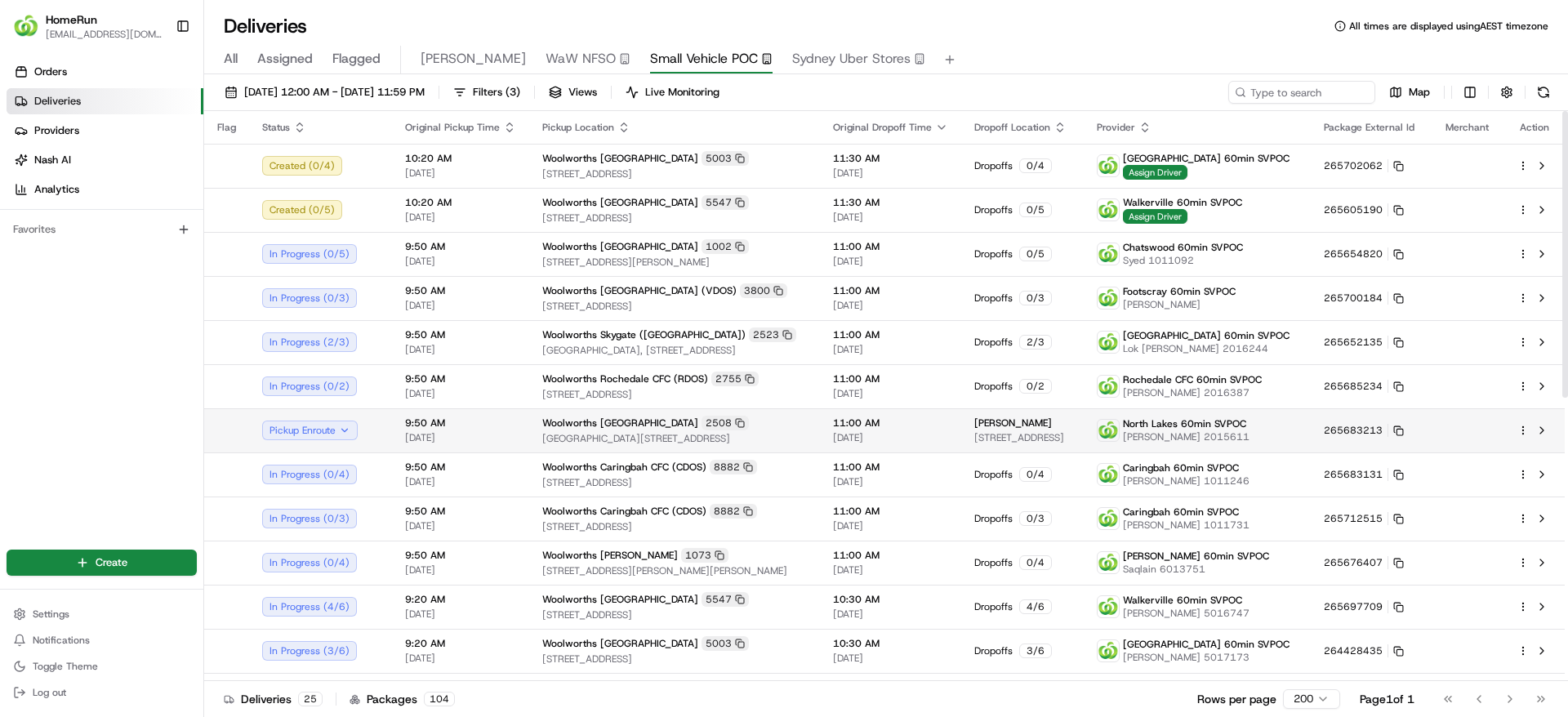
drag, startPoint x: 995, startPoint y: 448, endPoint x: 1013, endPoint y: 410, distance: 42.0
click at [1011, 432] on td "Carol Cook 16 Wallaby St, North Lakes, QLD 4509, AU" at bounding box center [1023, 430] width 123 height 44
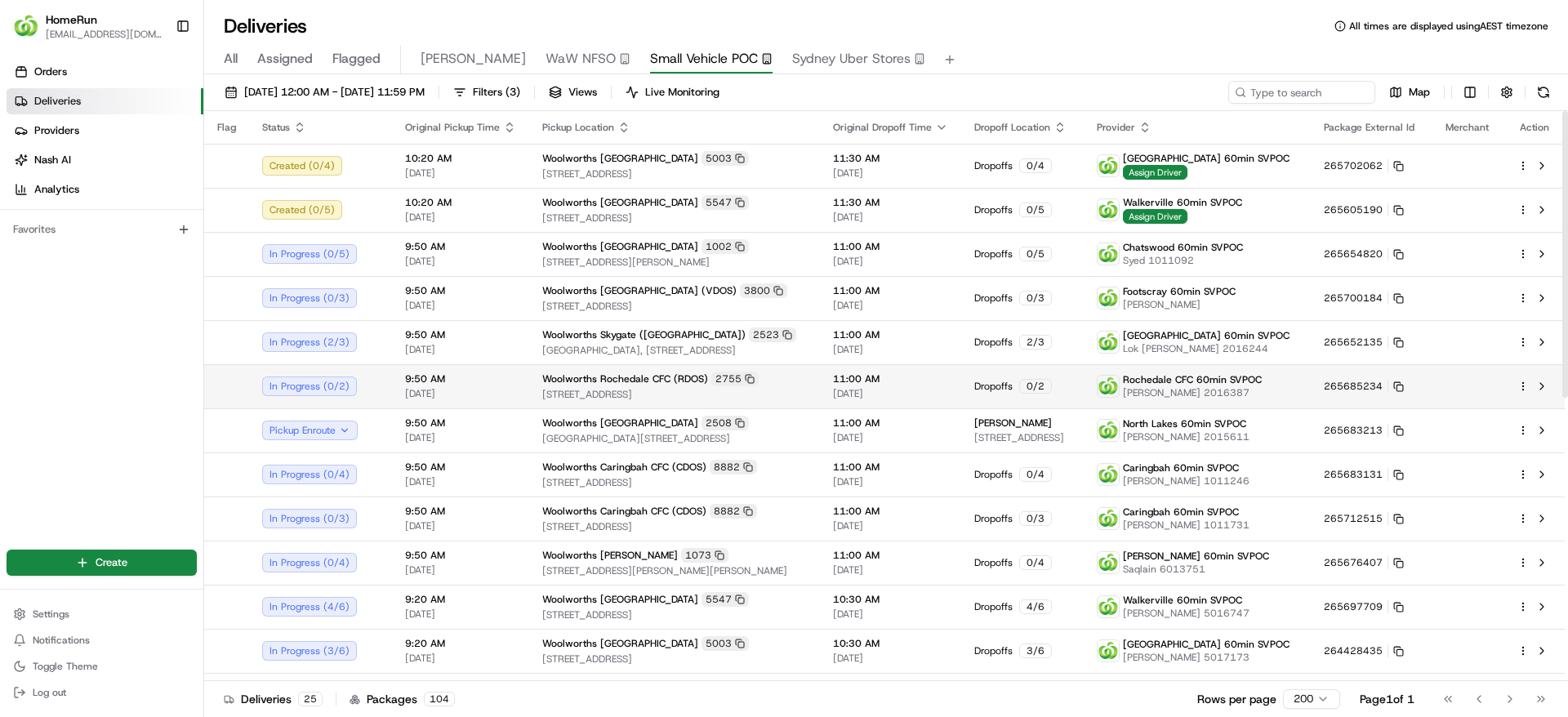
click at [1019, 395] on td "Dropoffs 0 / 2" at bounding box center [1023, 386] width 123 height 44
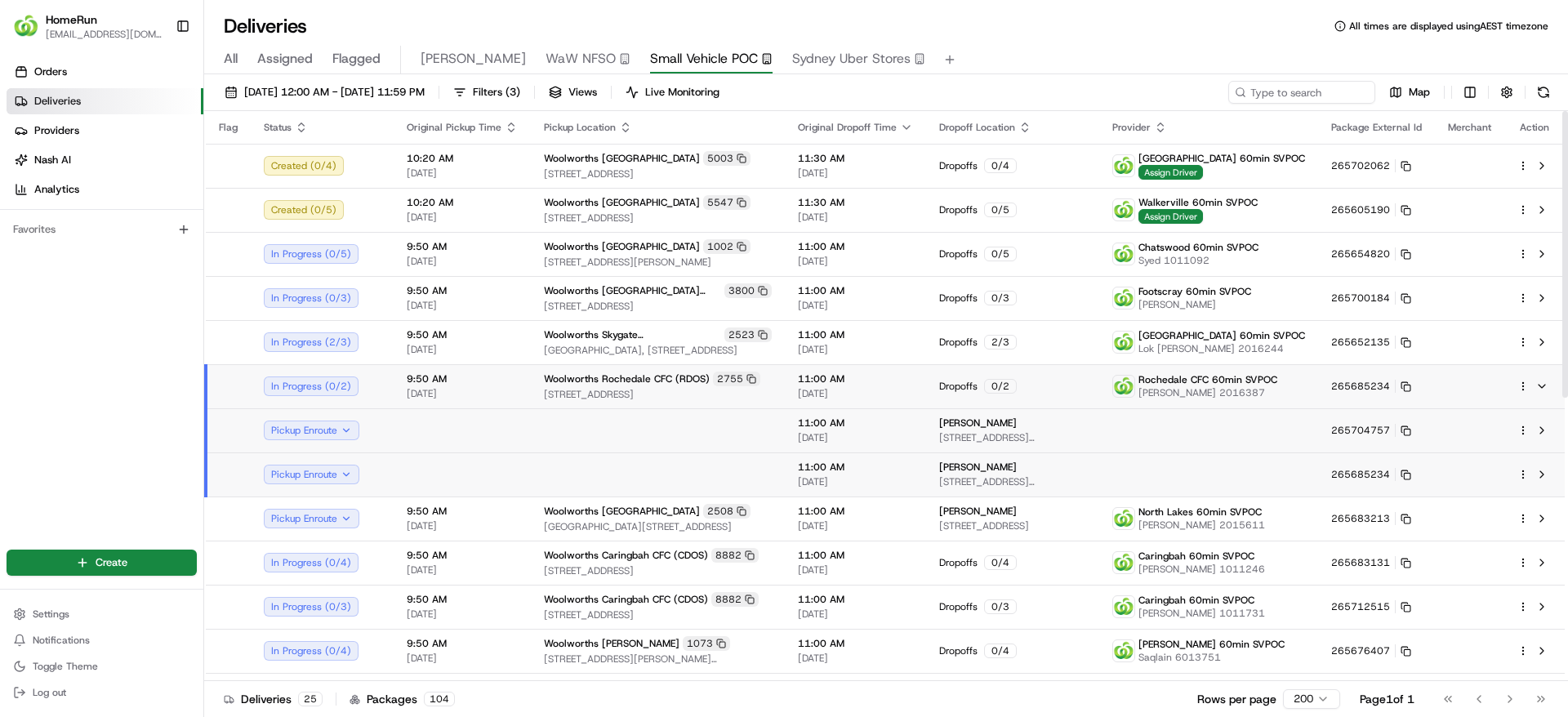
click at [1019, 395] on td "Dropoffs 0 / 2" at bounding box center [1013, 386] width 173 height 44
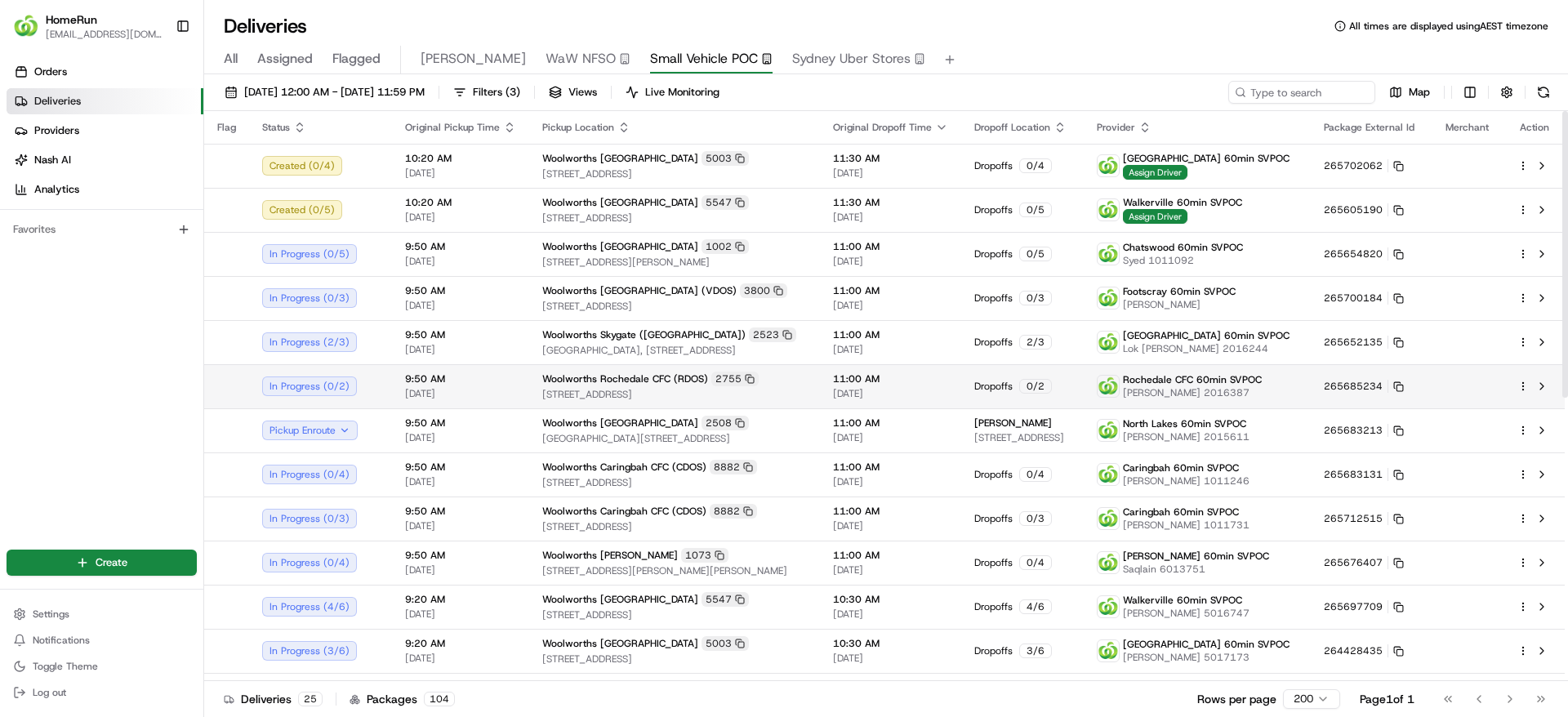
click at [1019, 395] on td "Dropoffs 0 / 2" at bounding box center [1023, 386] width 123 height 44
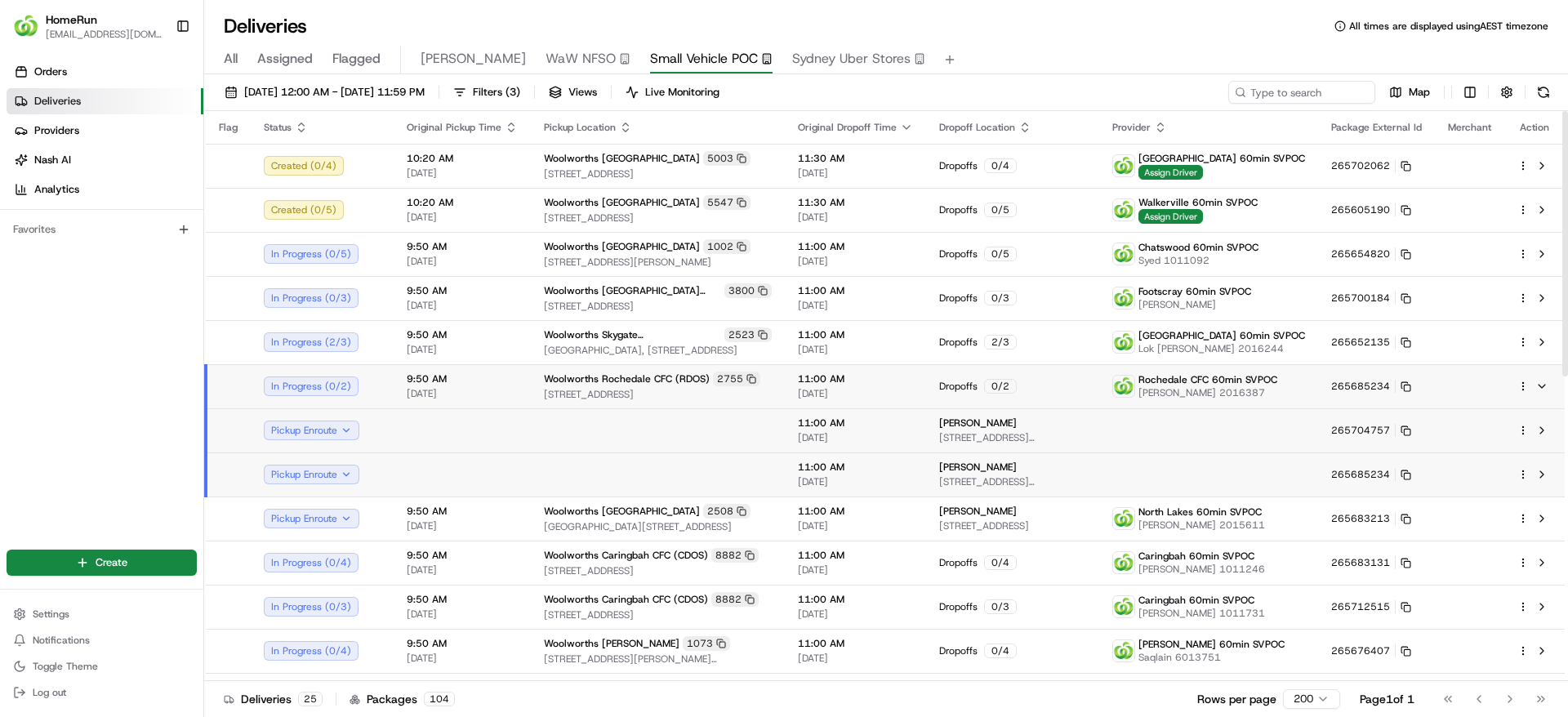
click at [1019, 395] on td "Dropoffs 0 / 2" at bounding box center [1013, 386] width 173 height 44
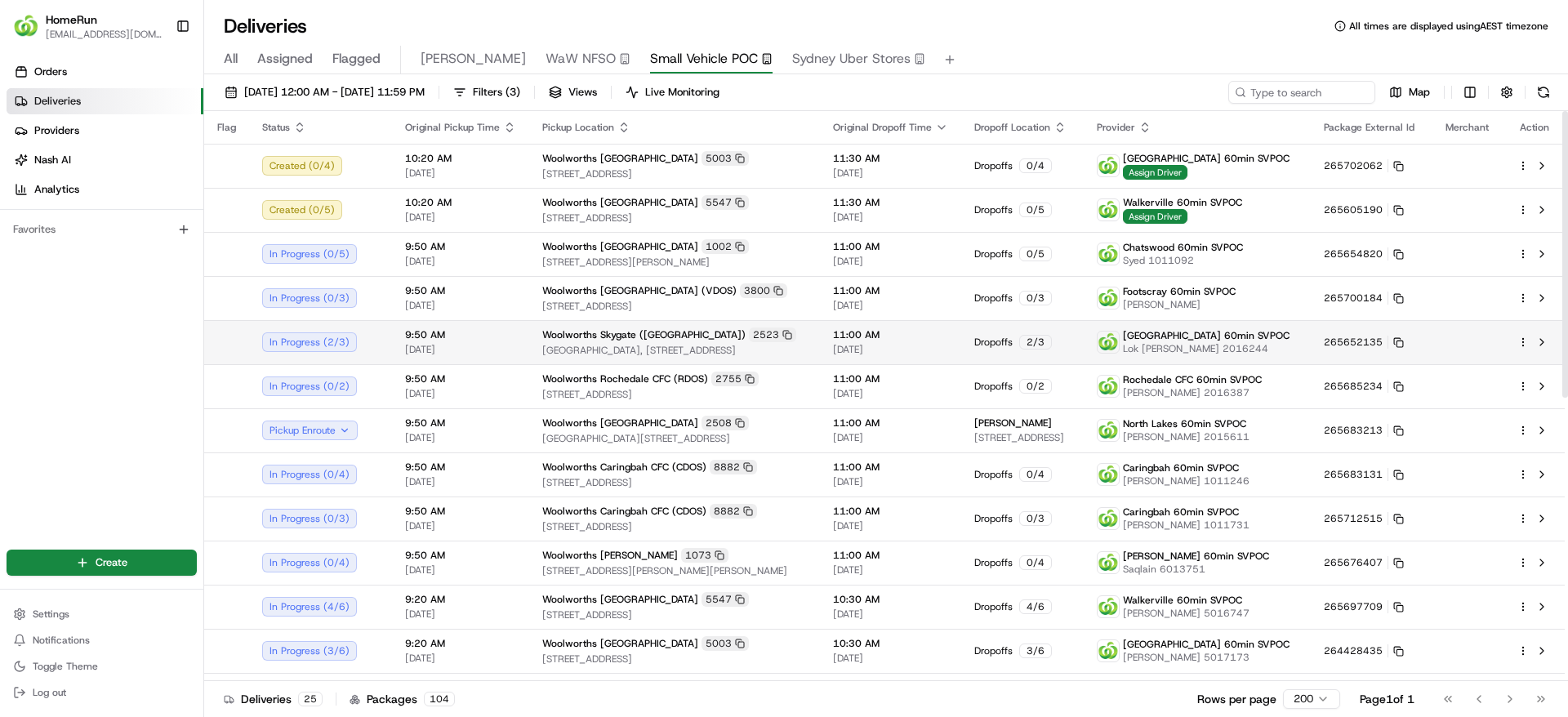
click at [1037, 357] on td "Dropoffs 2 / 3" at bounding box center [1023, 342] width 123 height 44
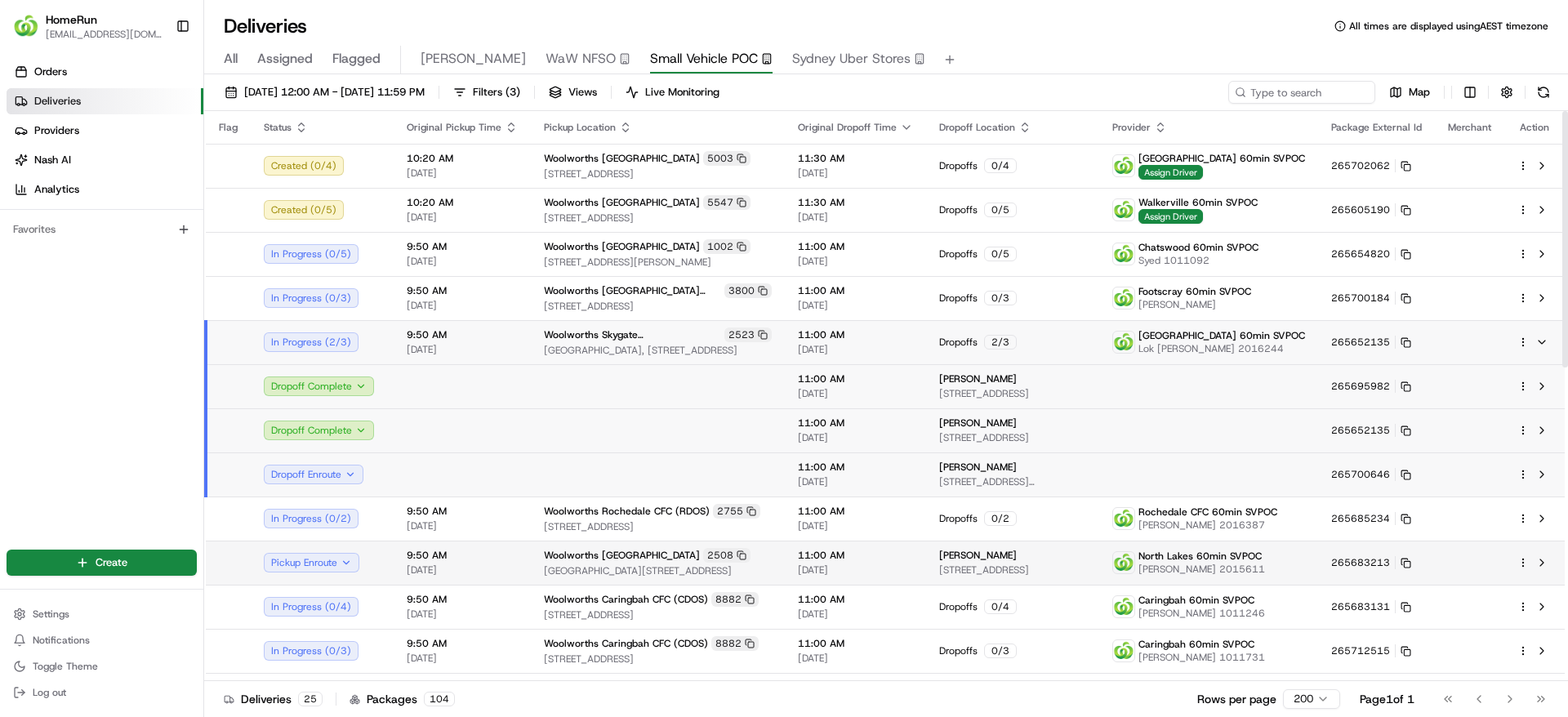
click at [1560, 558] on td at bounding box center [1534, 562] width 60 height 44
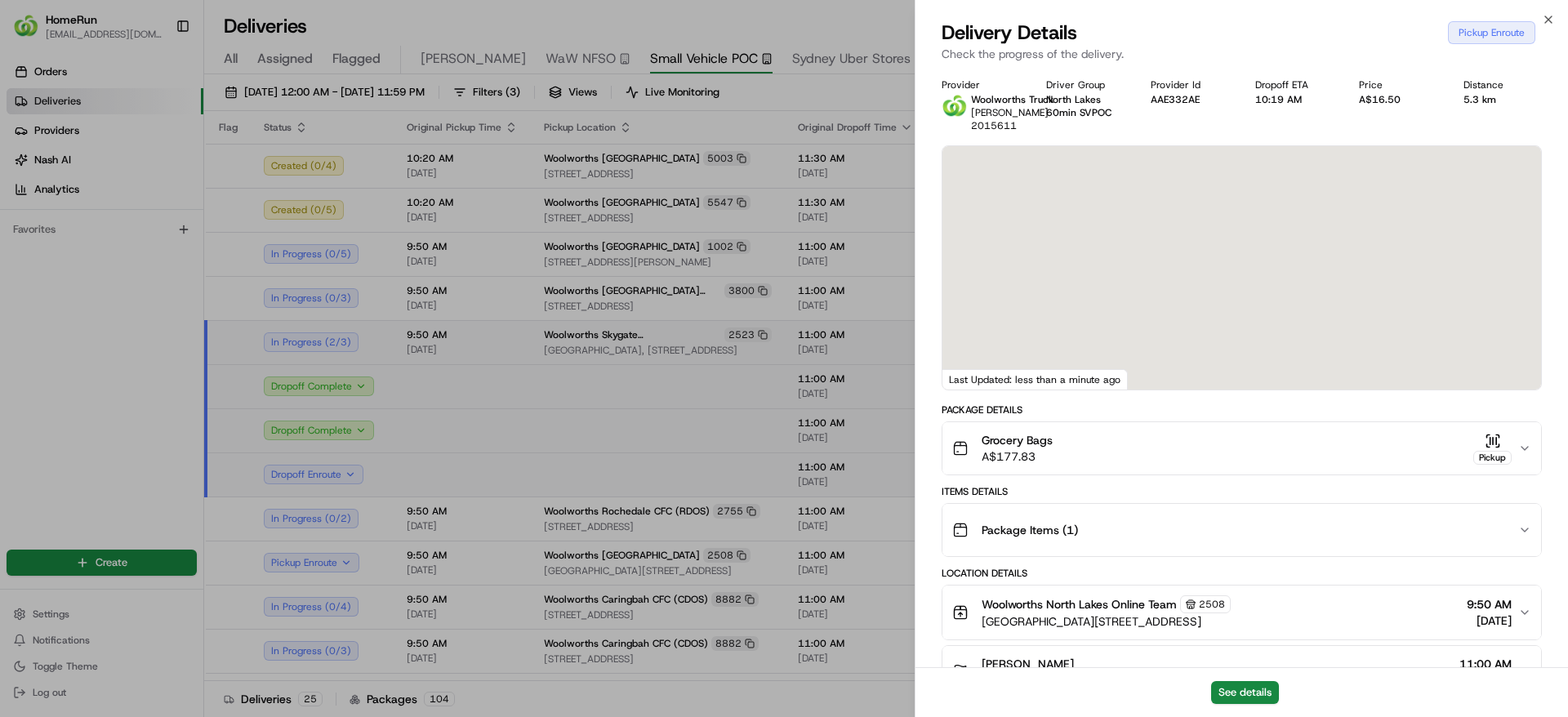
click at [1558, 558] on div "Provider Woolworths Truck Zeeshan 2015611 Driver Group North Lakes 60min SVPOC …" at bounding box center [1241, 524] width 652 height 911
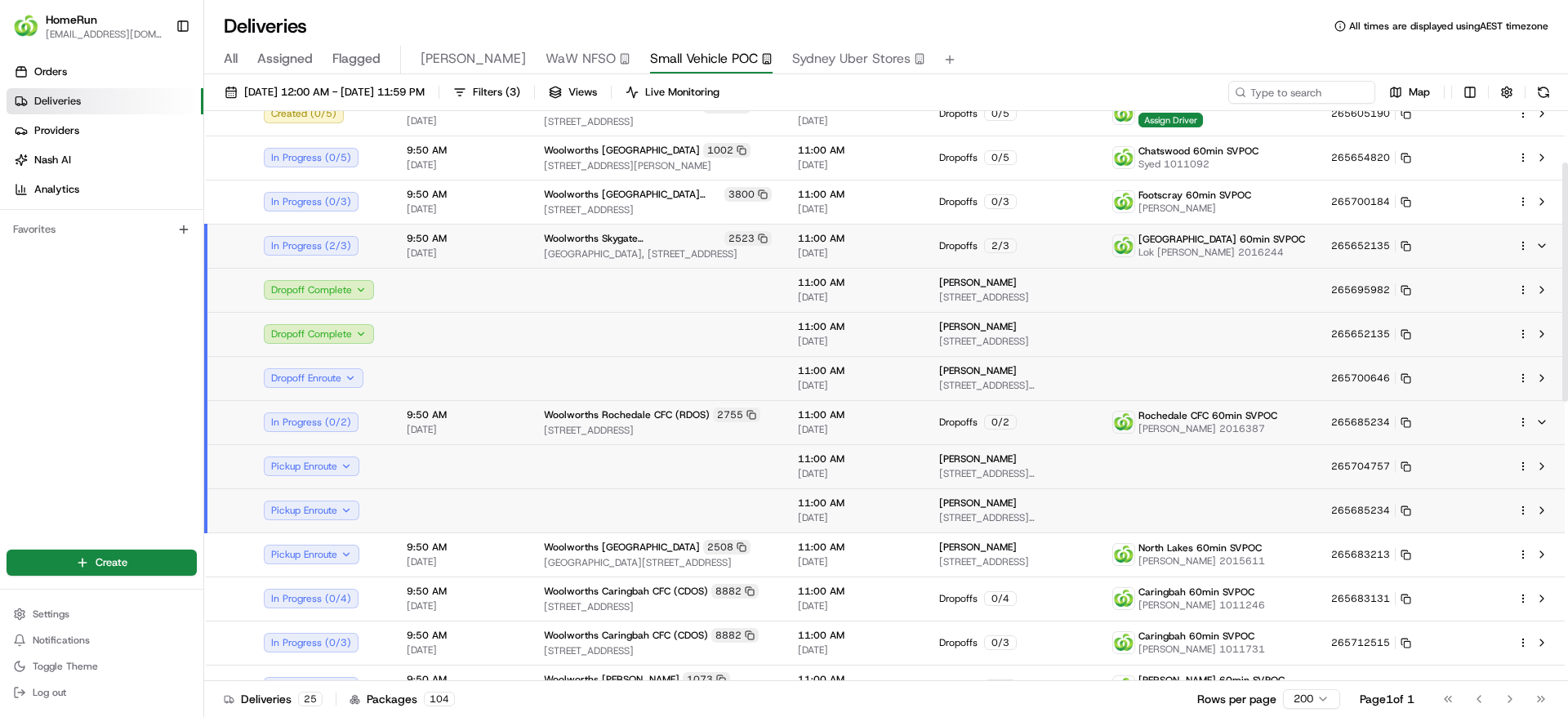
scroll to position [123, 0]
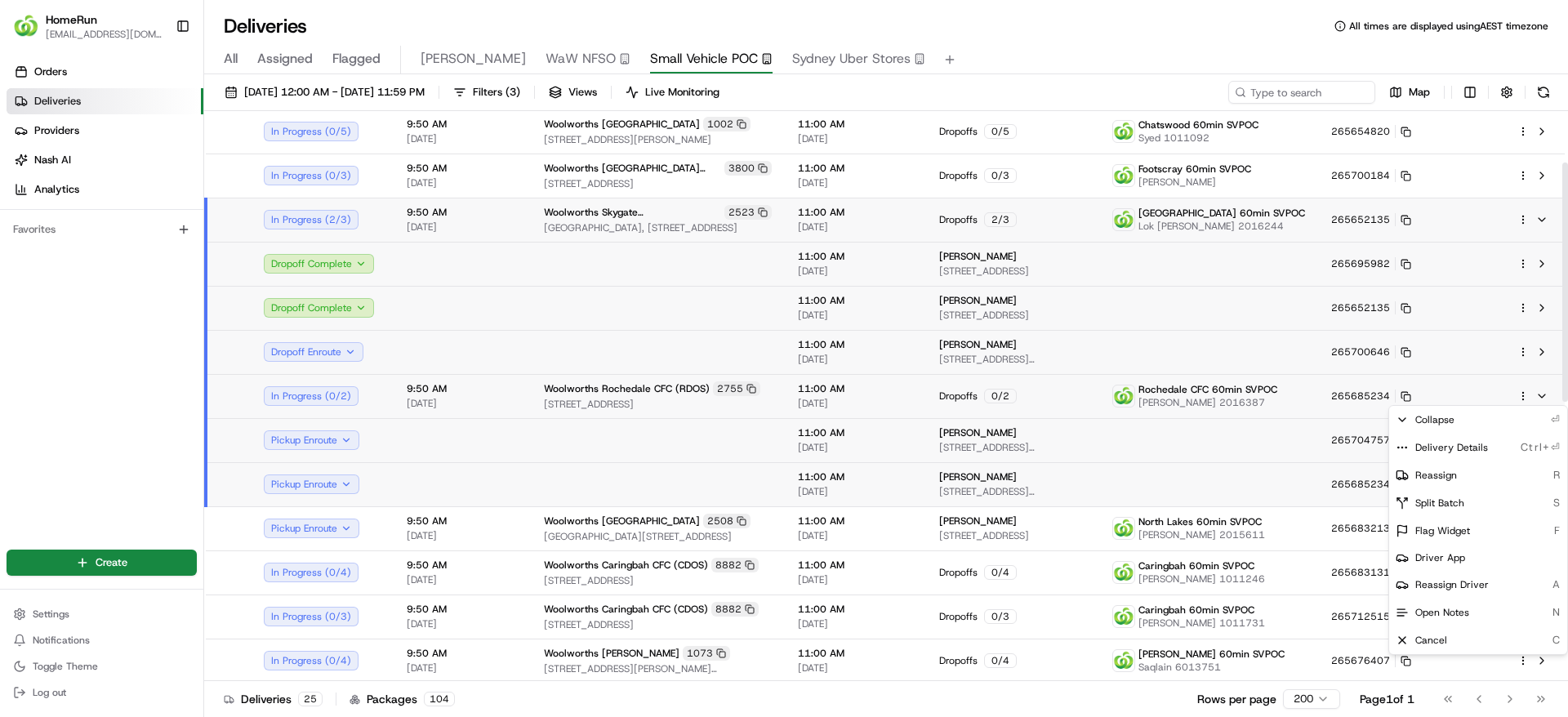
click at [1526, 394] on html "HomeRun sflanagan1@woolworths.com.au Toggle Sidebar Orders Deliveries Providers…" at bounding box center [784, 358] width 1568 height 717
click at [1470, 438] on div "Delivery Details Ctrl+⏎" at bounding box center [1477, 447] width 178 height 28
